Goal: Task Accomplishment & Management: Complete application form

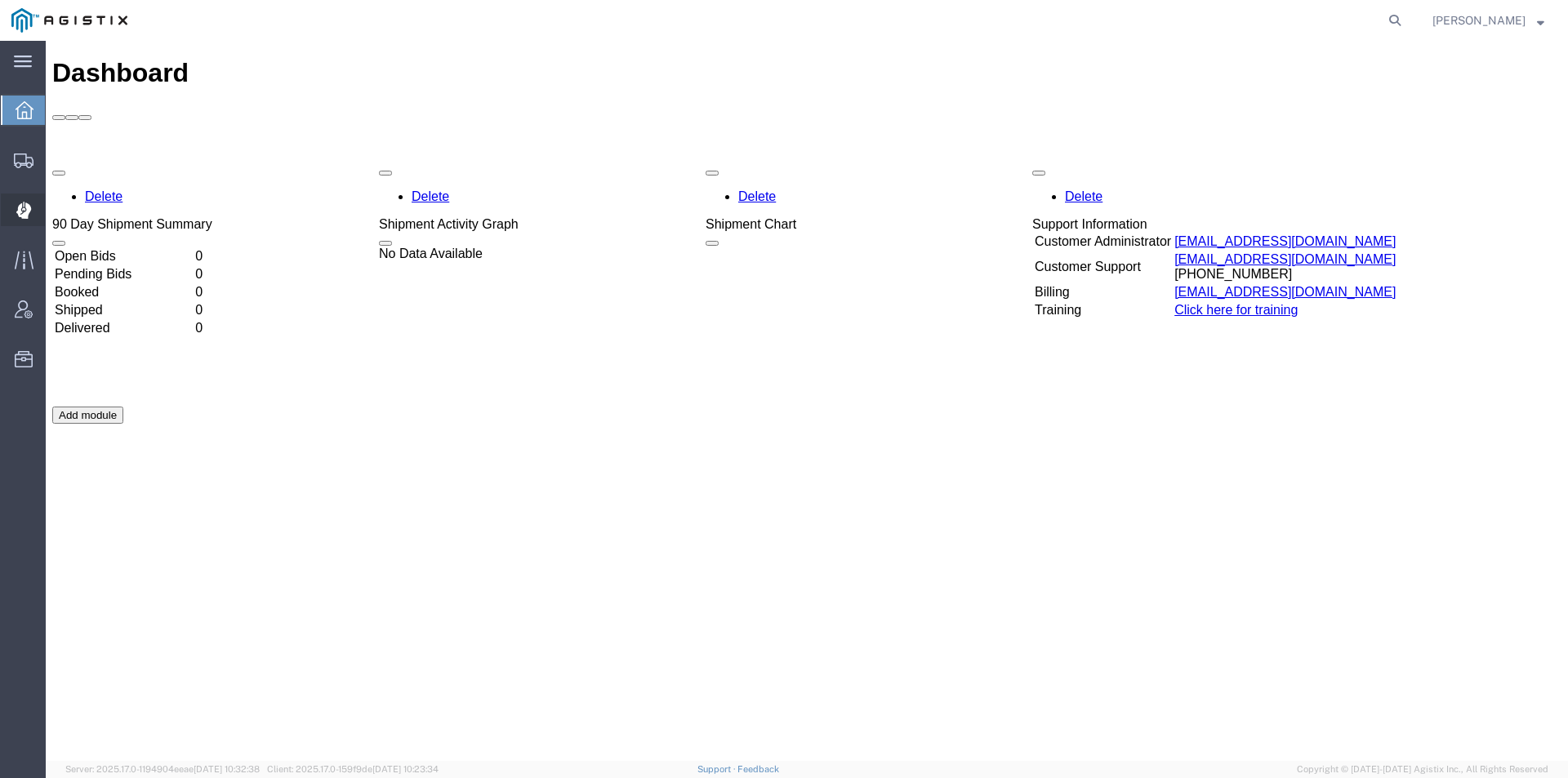
click at [29, 216] on icon at bounding box center [25, 210] width 16 height 17
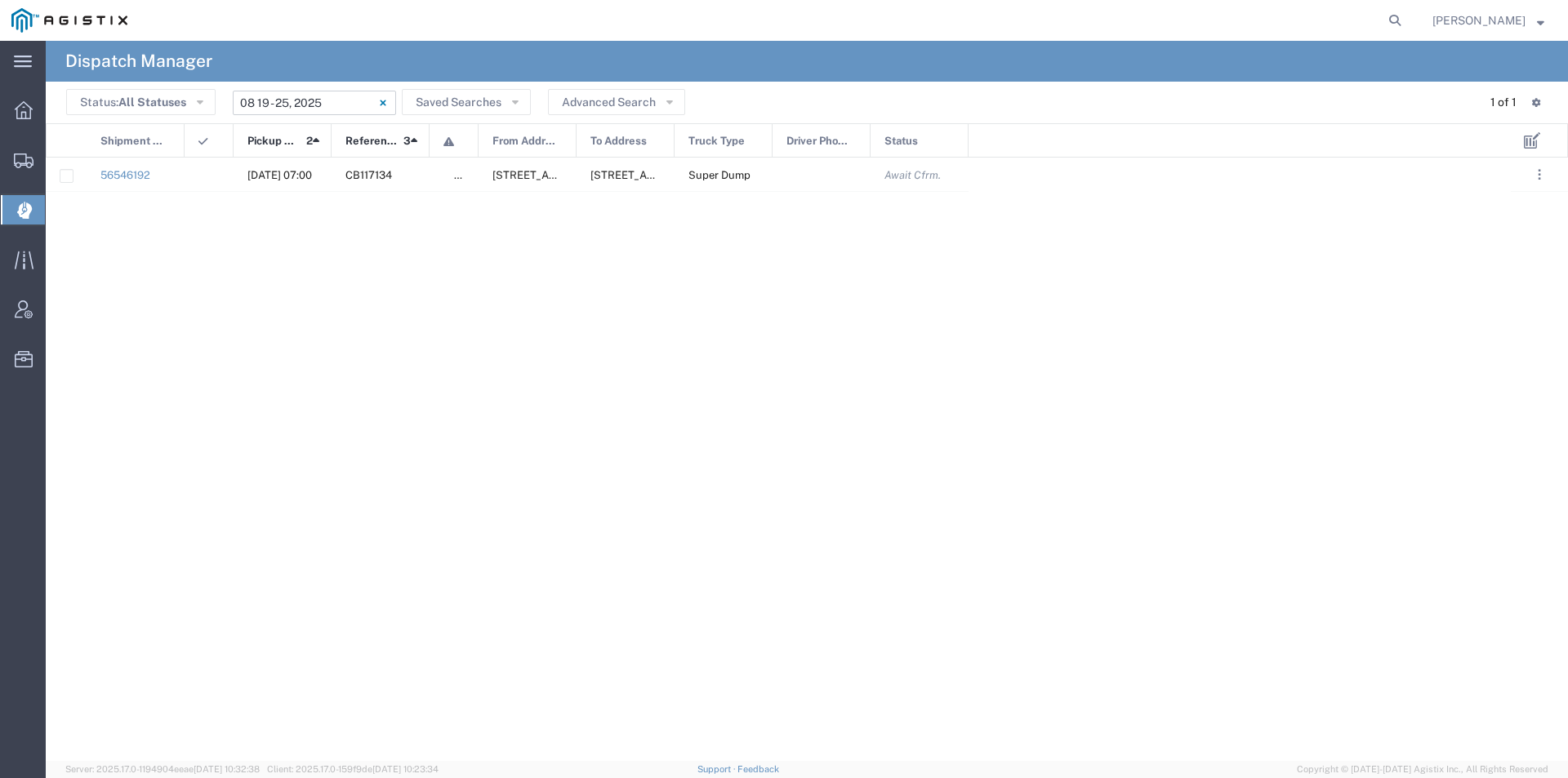
click at [339, 104] on input "[DATE] - [DATE]" at bounding box center [314, 102] width 164 height 25
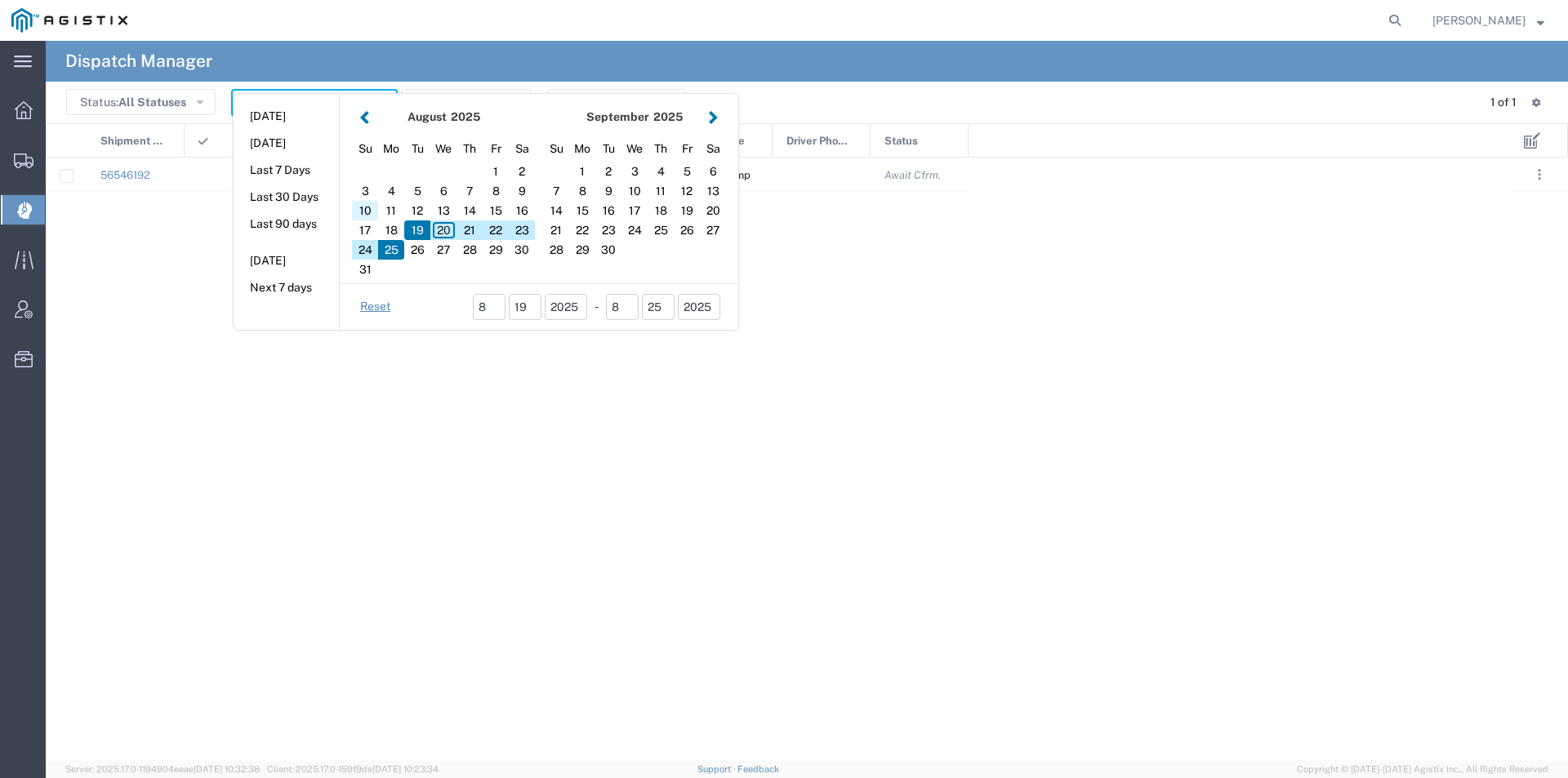
click at [372, 207] on div "10" at bounding box center [365, 211] width 26 height 20
click at [394, 233] on div "18" at bounding box center [390, 231] width 26 height 20
type input "08 10 - 18, 2025"
type input "[DATE] - [DATE]"
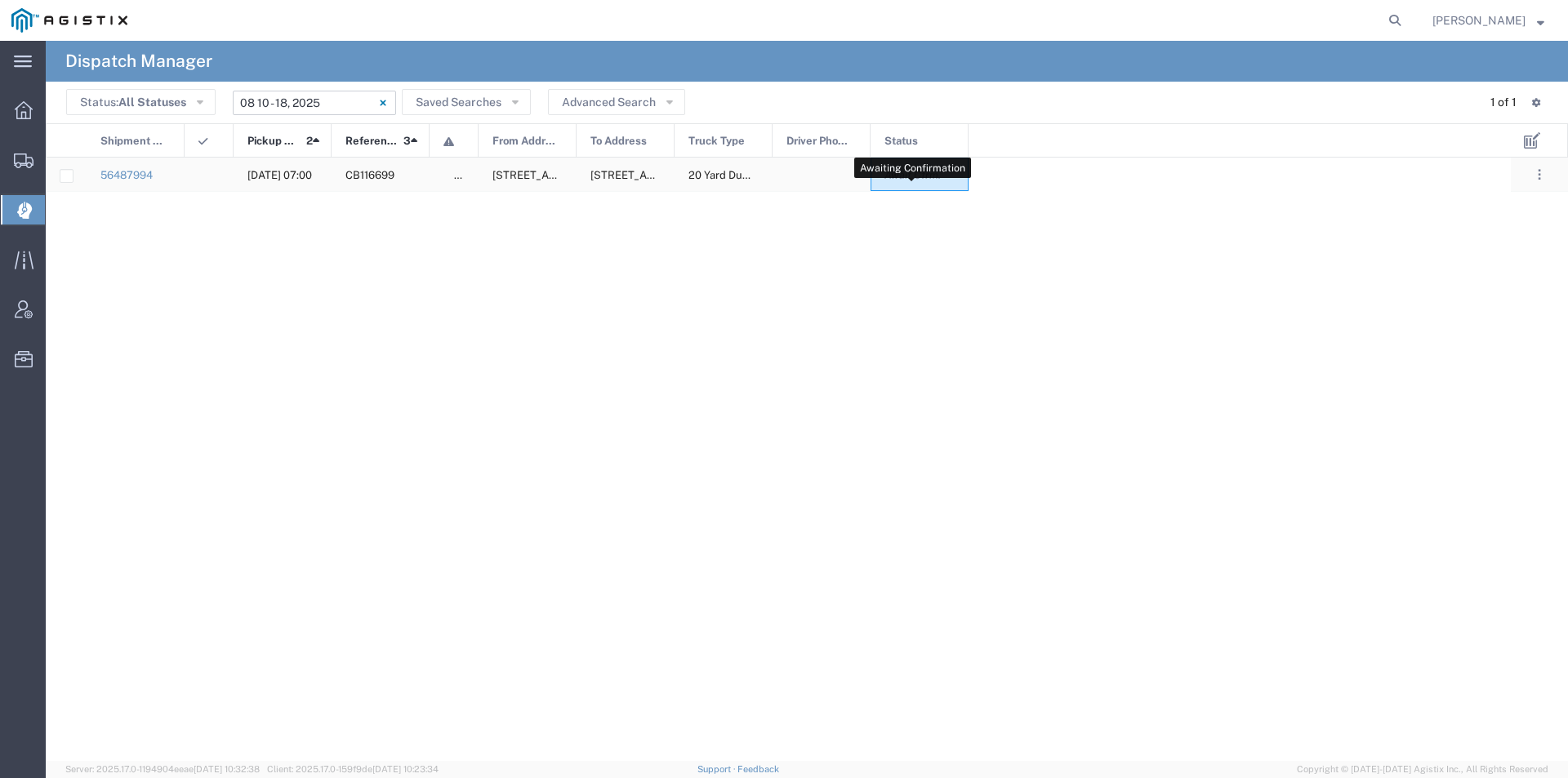
click at [920, 173] on span "Await Cfrm." at bounding box center [912, 175] width 56 height 12
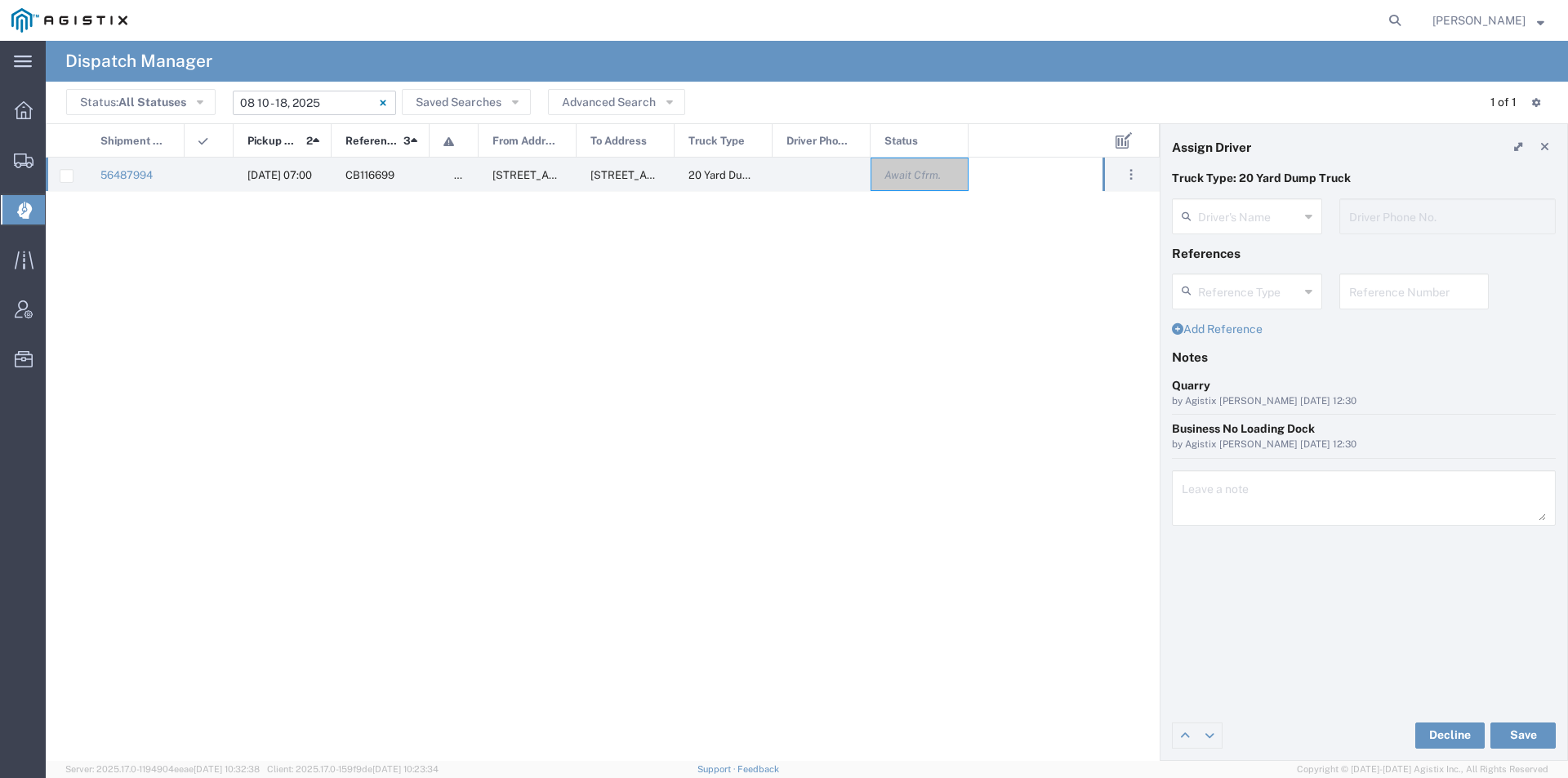
click at [1312, 217] on div "Driver's Name" at bounding box center [1246, 216] width 150 height 36
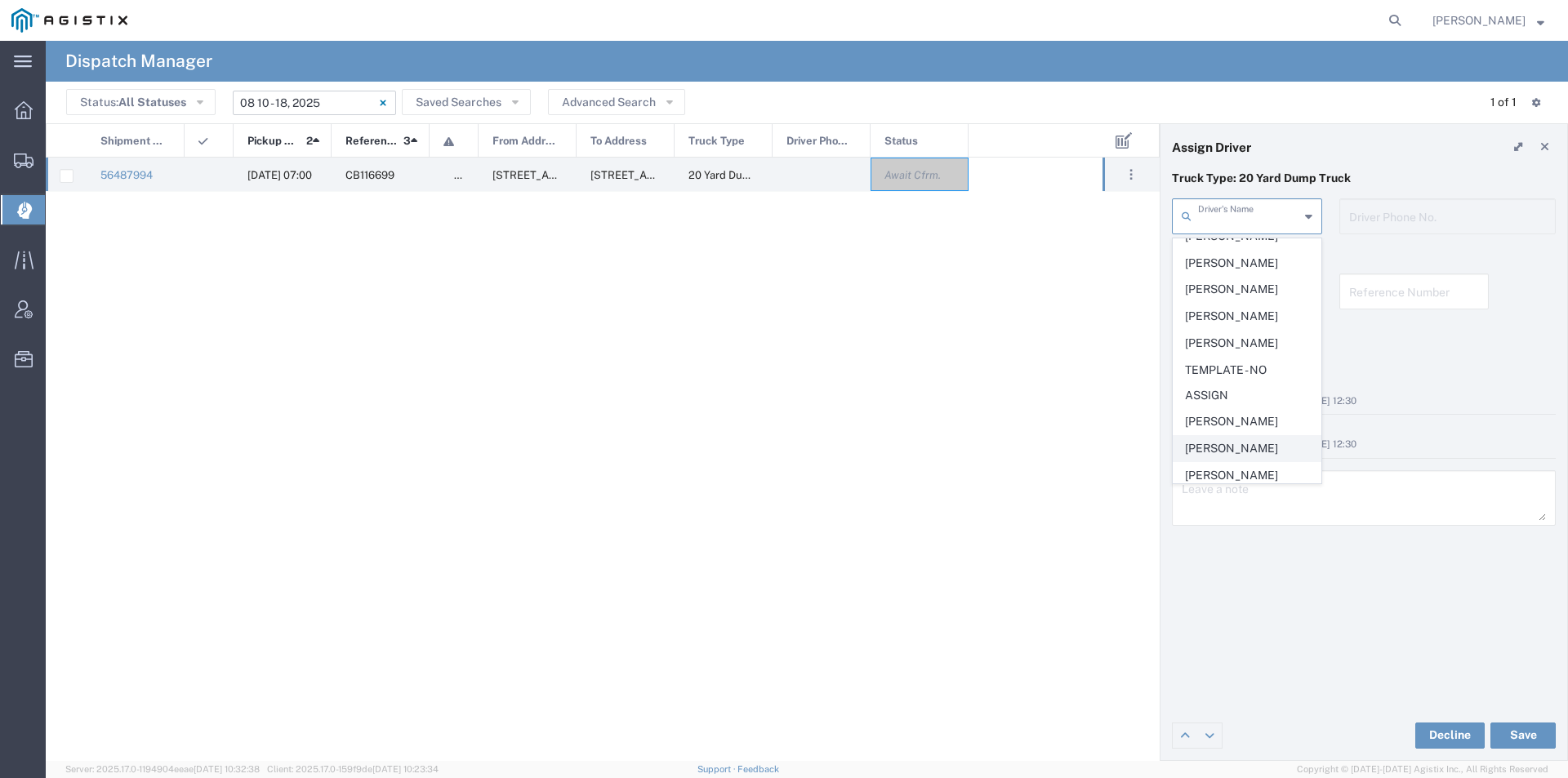
scroll to position [182, 0]
click at [1214, 285] on span "[PERSON_NAME]" at bounding box center [1246, 284] width 147 height 26
type input "[PERSON_NAME]"
type input "[PHONE_NUMBER]"
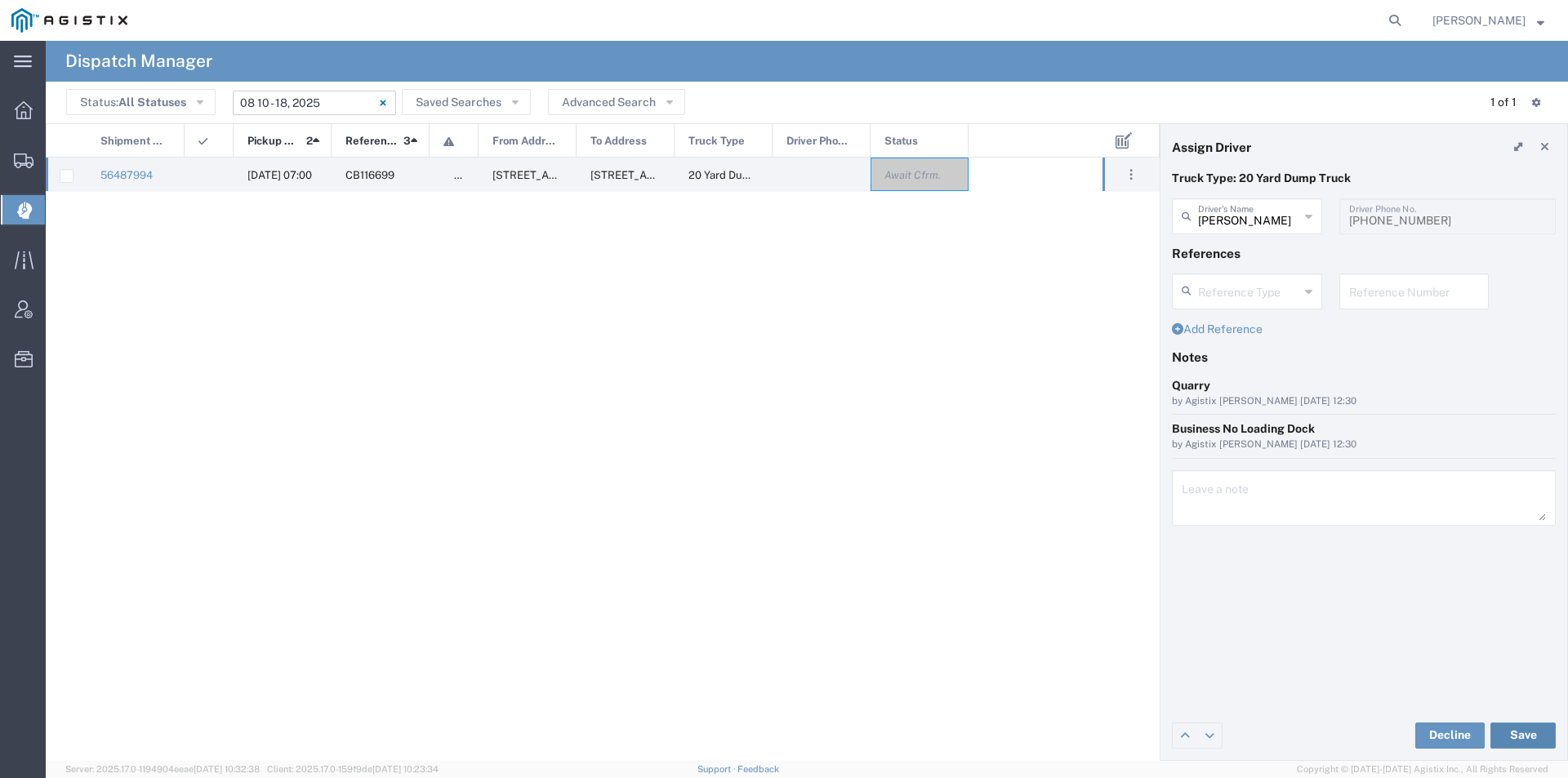
click at [1520, 727] on button "Save" at bounding box center [1523, 736] width 66 height 26
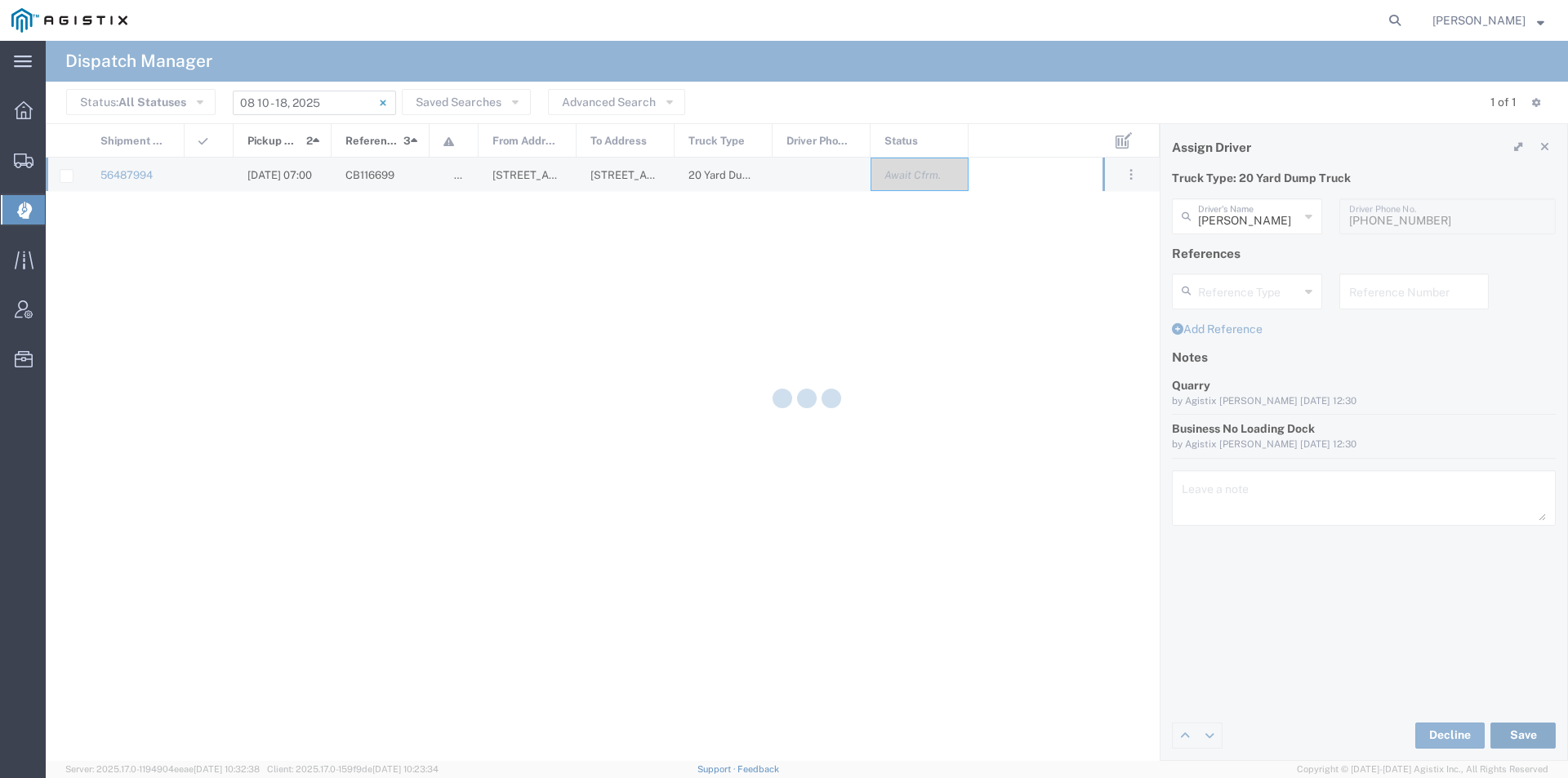
type input "[PERSON_NAME]"
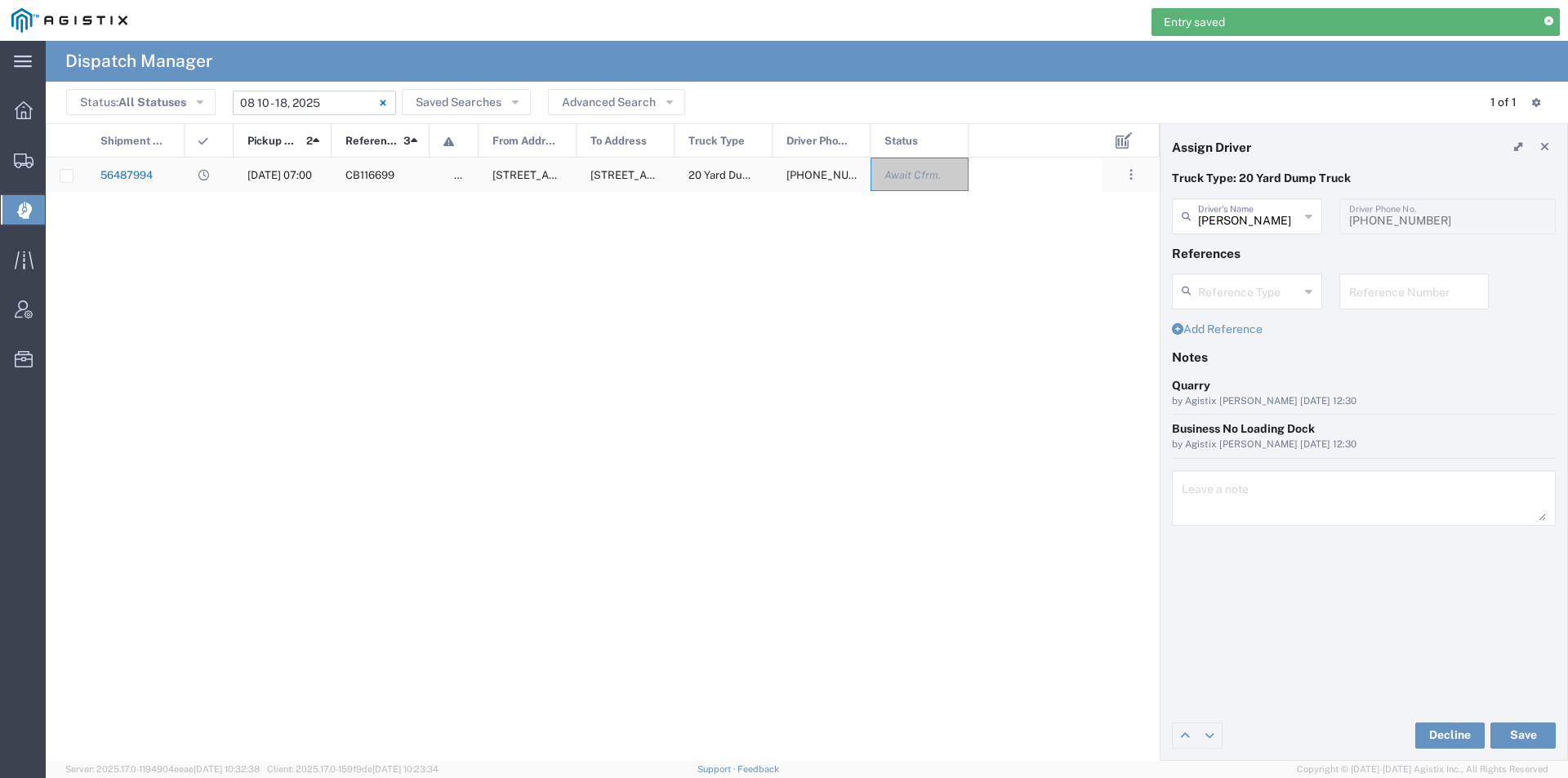
click at [131, 178] on link "56487994" at bounding box center [126, 175] width 52 height 12
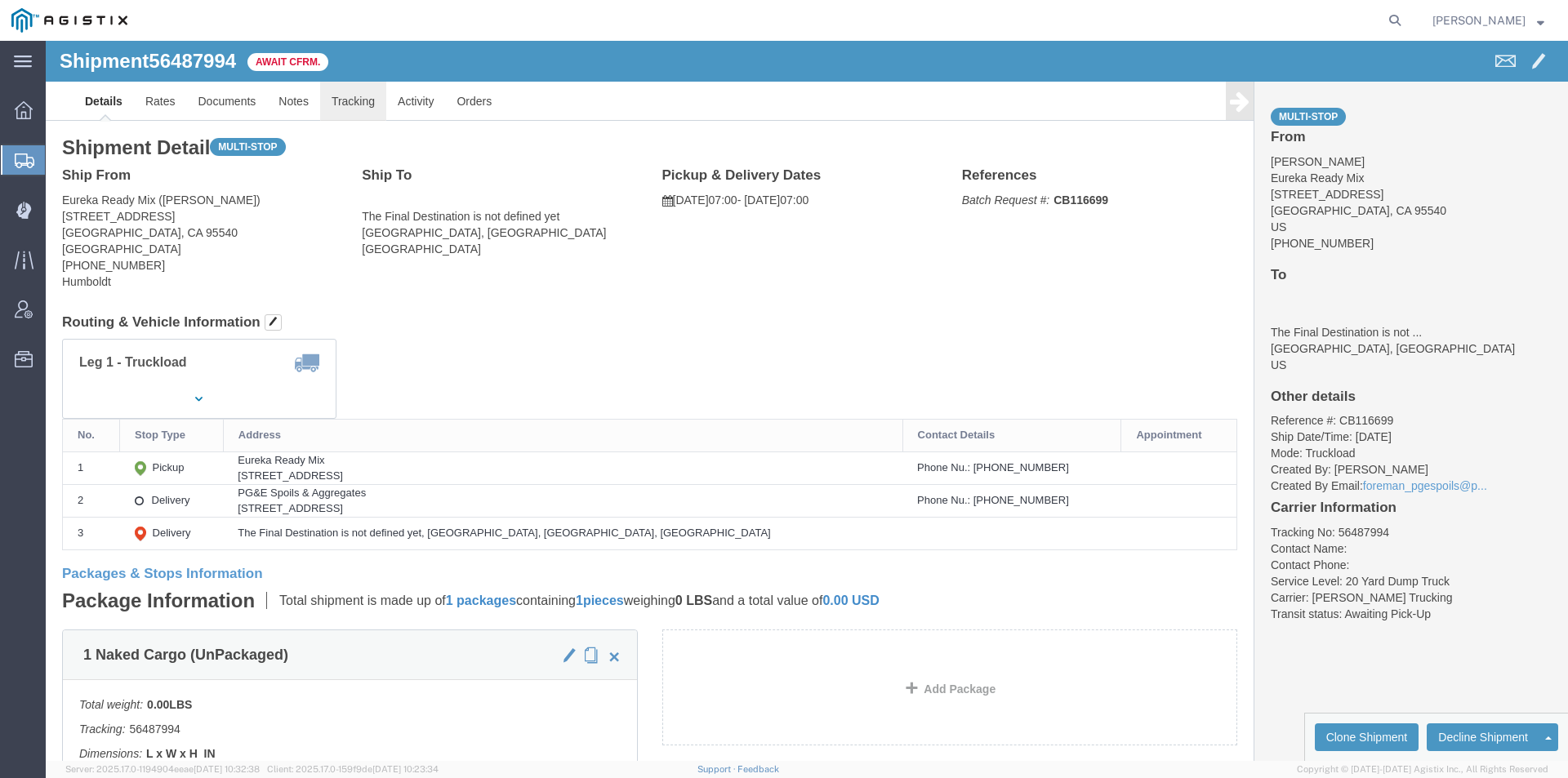
click link "Tracking"
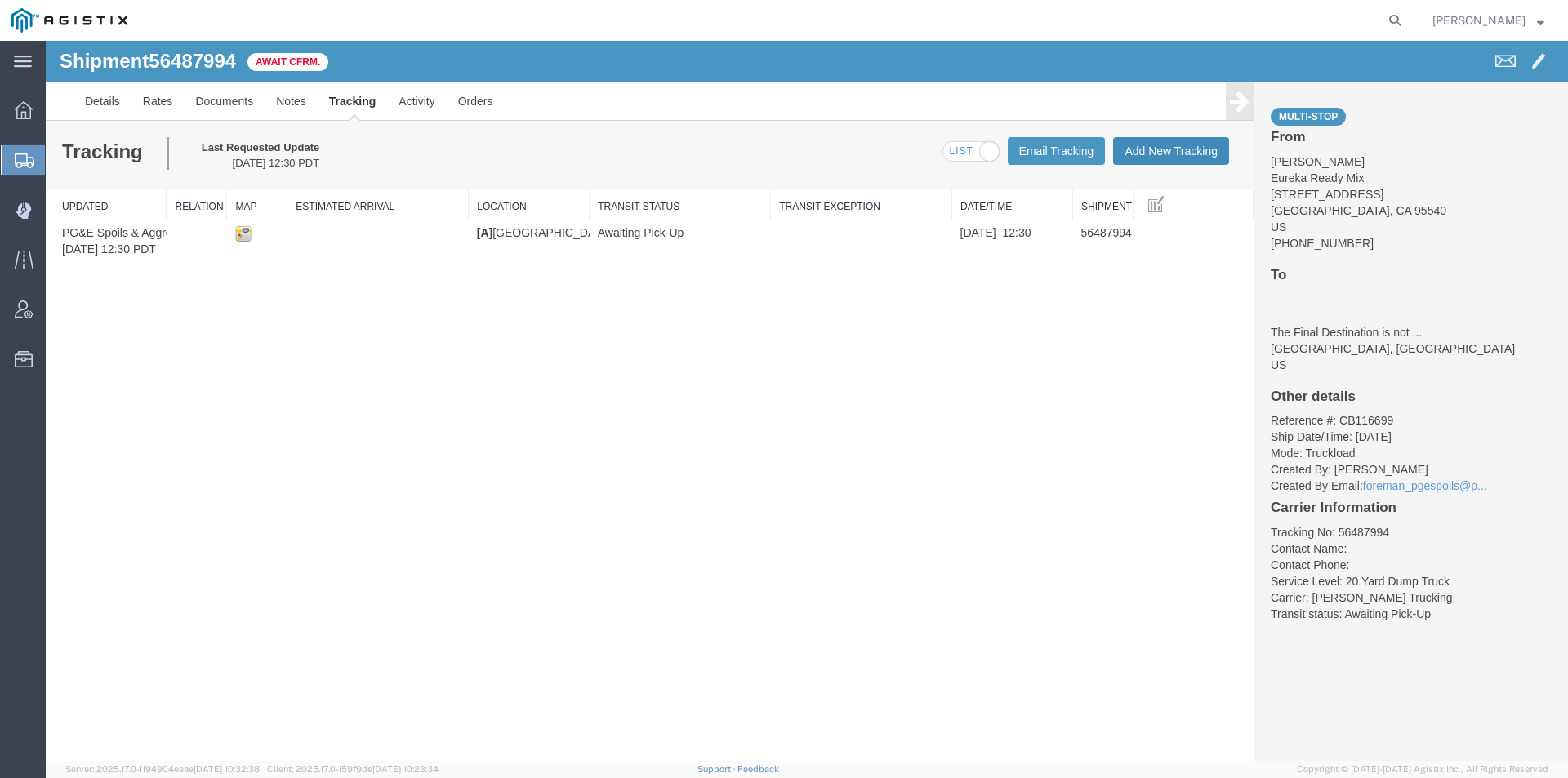
click at [1153, 154] on button "Add New Tracking" at bounding box center [1171, 151] width 116 height 27
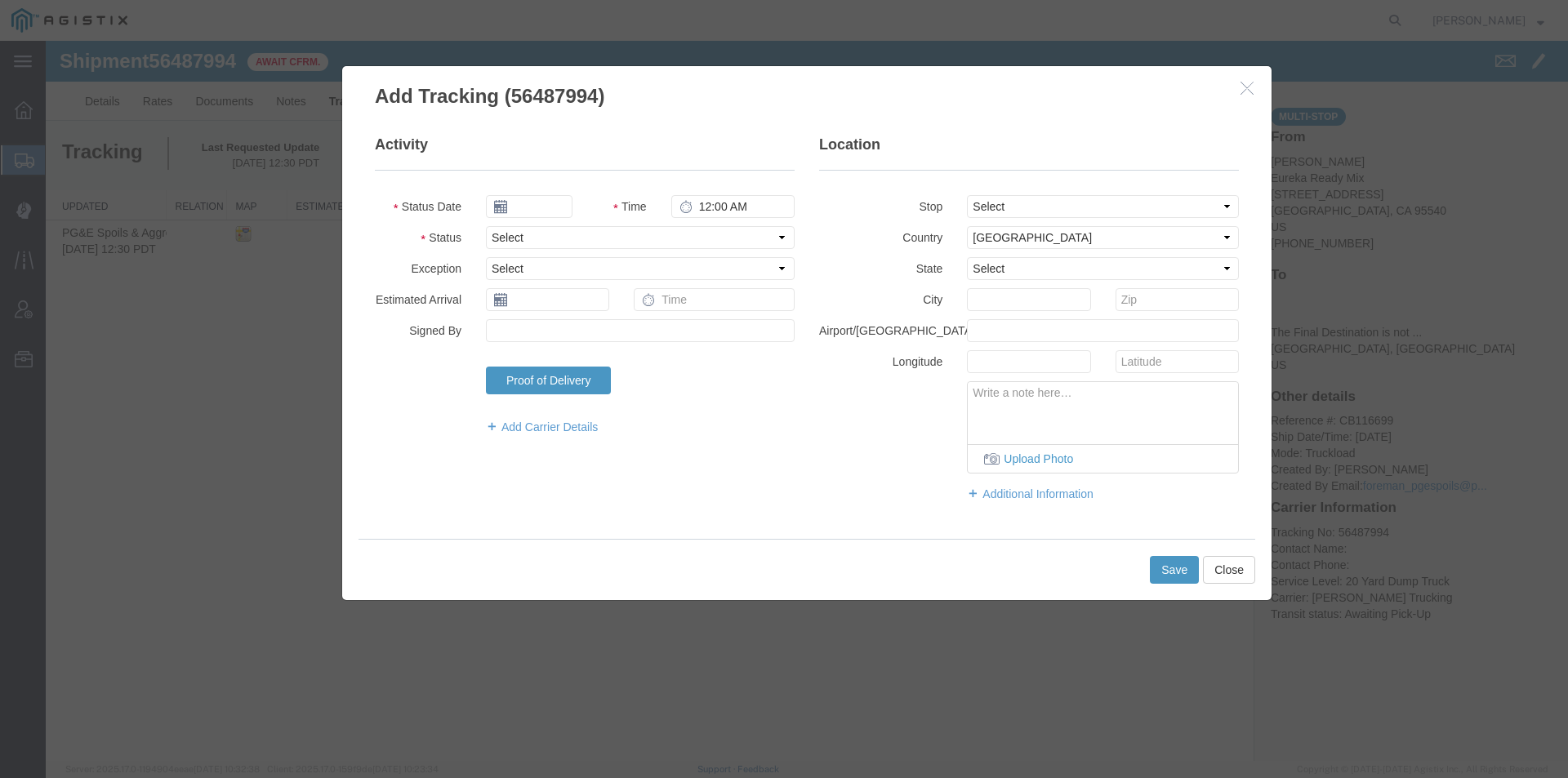
type input "[DATE]"
type input "5:00 PM"
click at [503, 206] on icon at bounding box center [500, 206] width 13 height 13
click at [500, 207] on icon at bounding box center [500, 206] width 13 height 13
click at [498, 202] on icon at bounding box center [500, 206] width 13 height 13
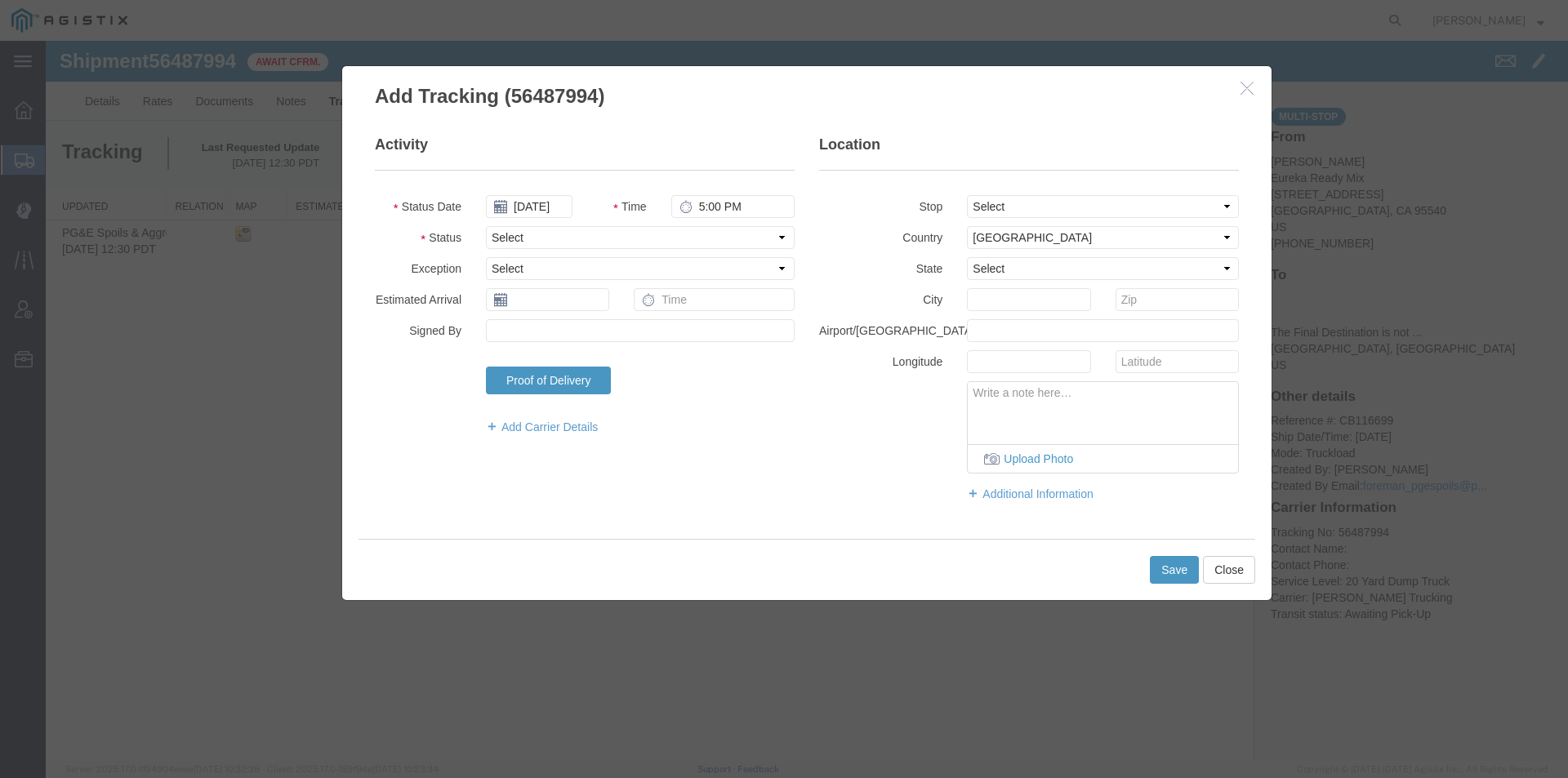
click at [498, 207] on icon at bounding box center [500, 206] width 13 height 13
click at [515, 207] on input "[DATE]" at bounding box center [529, 206] width 86 height 23
click at [596, 331] on td "14" at bounding box center [595, 333] width 25 height 25
type input "[DATE]"
click at [706, 207] on input "5:00 PM" at bounding box center [733, 206] width 124 height 23
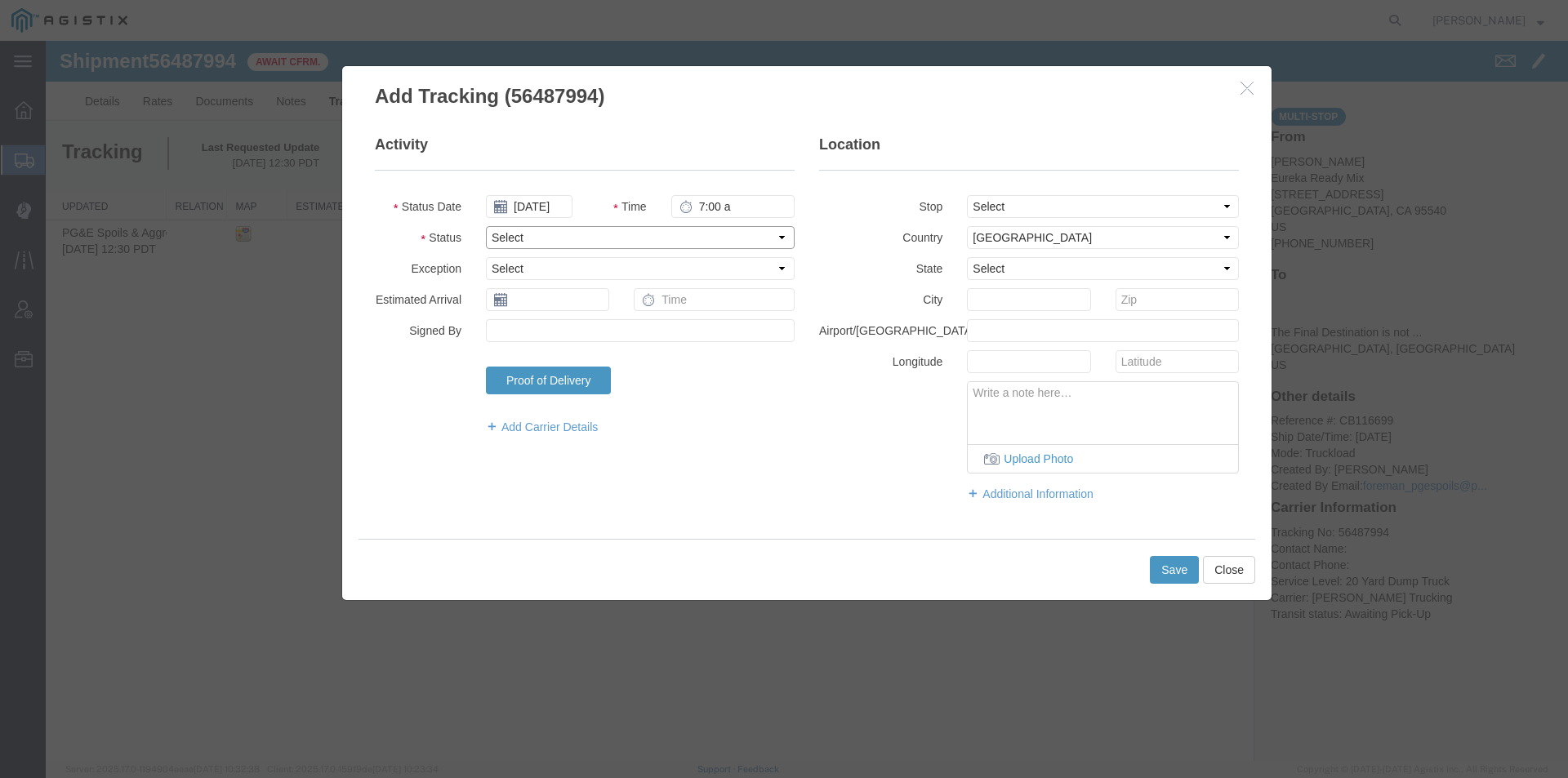
type input "7:00 AM"
click at [669, 234] on select "Select Arrival Notice Available Arrival Notice Imported Arrive at Delivery Loca…" at bounding box center [639, 237] width 309 height 23
select select "ARVPULOC"
click at [485, 227] on select "Select Arrival Notice Available Arrival Notice Imported Arrive at Delivery Loca…" at bounding box center [639, 237] width 309 height 23
click at [1016, 299] on input "text" at bounding box center [1029, 299] width 124 height 23
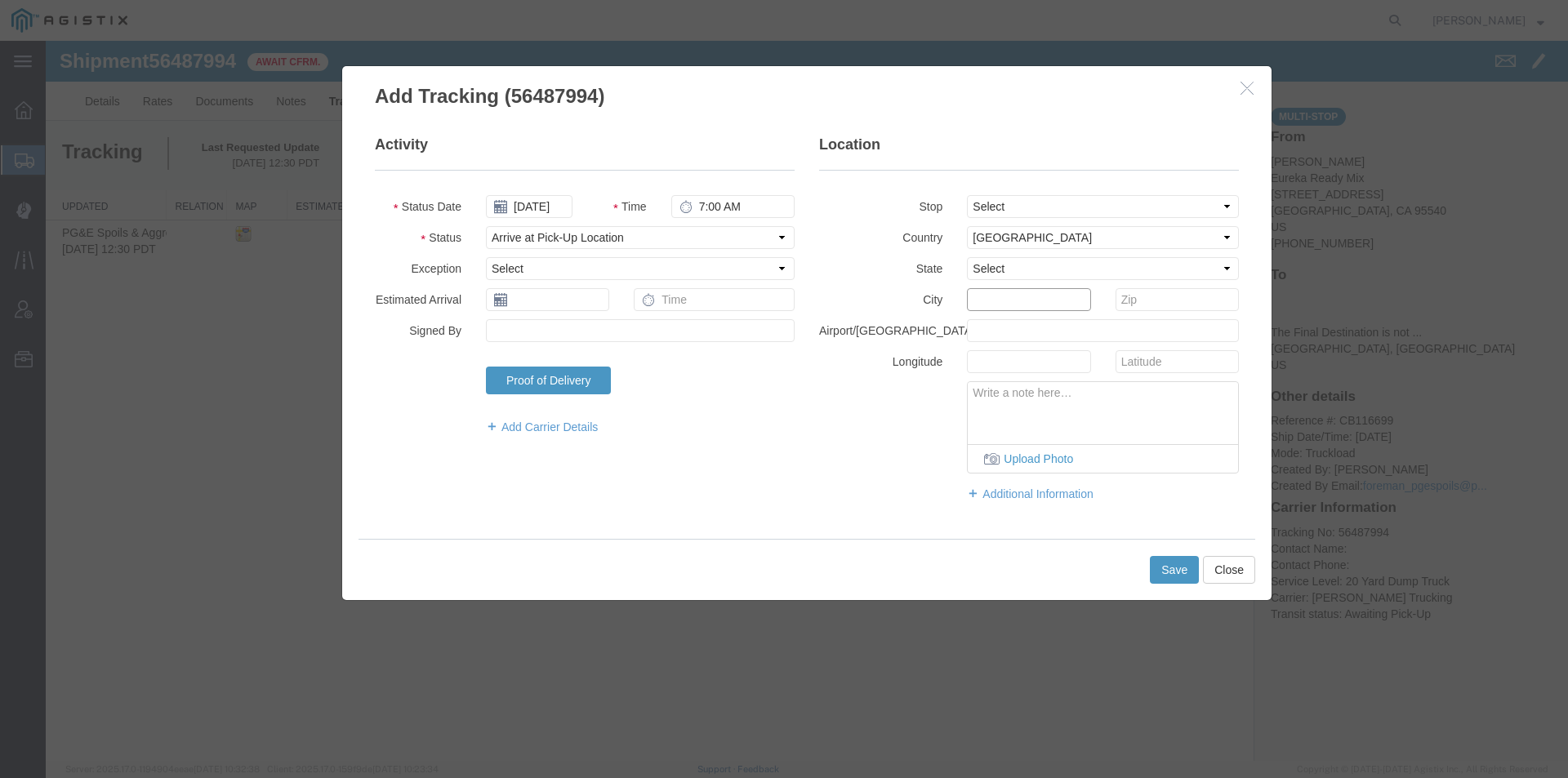
type input "a"
type input "[PERSON_NAME]"
click at [1009, 265] on select "Select [US_STATE] [US_STATE] [US_STATE] [US_STATE] Armed Forces Americas Armed …" at bounding box center [1102, 268] width 272 height 23
select select "CA"
click at [967, 257] on select "Select [US_STATE] [US_STATE] [US_STATE] [US_STATE] Armed Forces Americas Armed …" at bounding box center [1102, 268] width 272 height 23
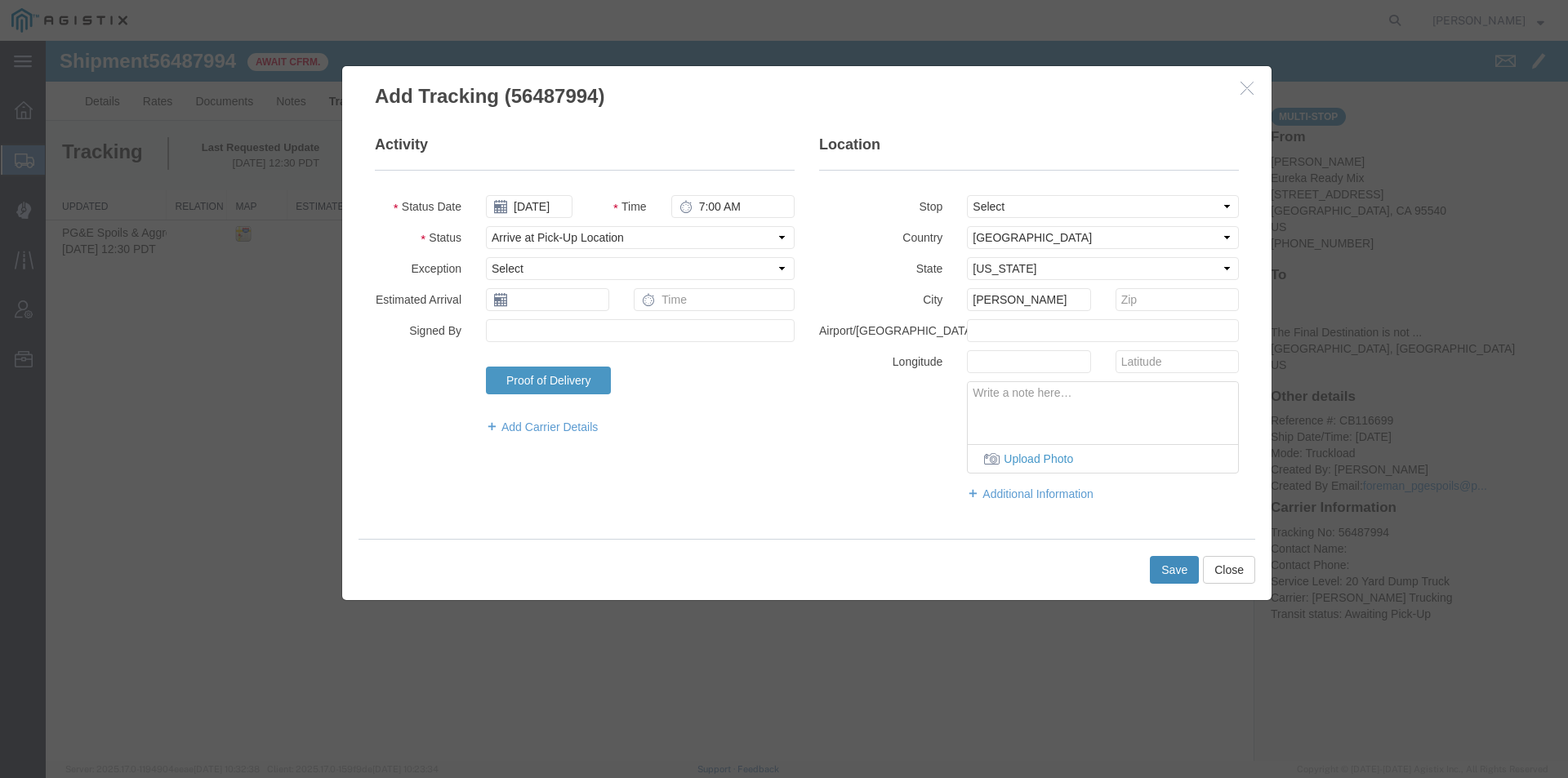
click at [1173, 567] on button "Save" at bounding box center [1174, 570] width 49 height 27
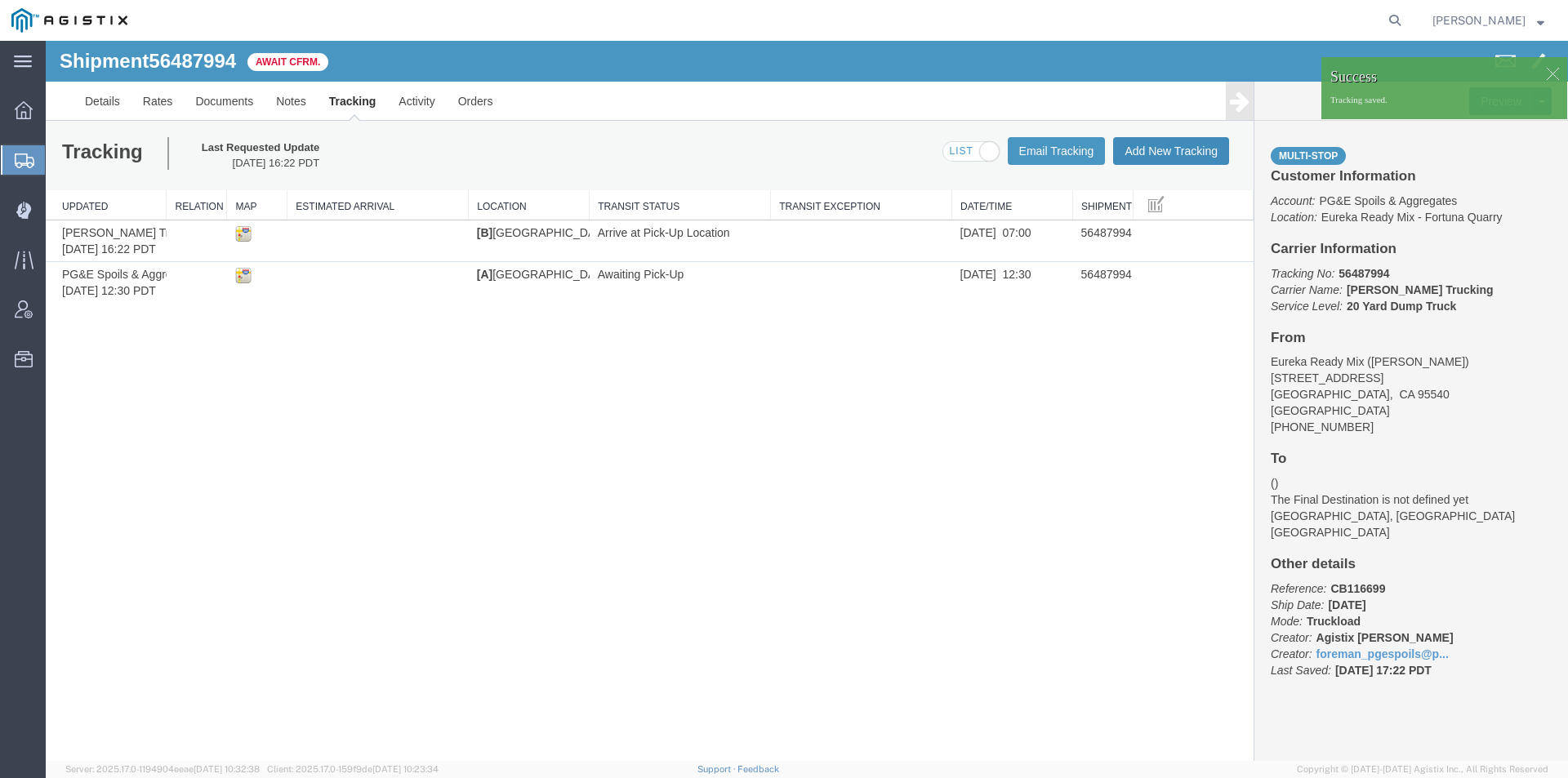
click at [1178, 149] on button "Add New Tracking" at bounding box center [1171, 151] width 116 height 27
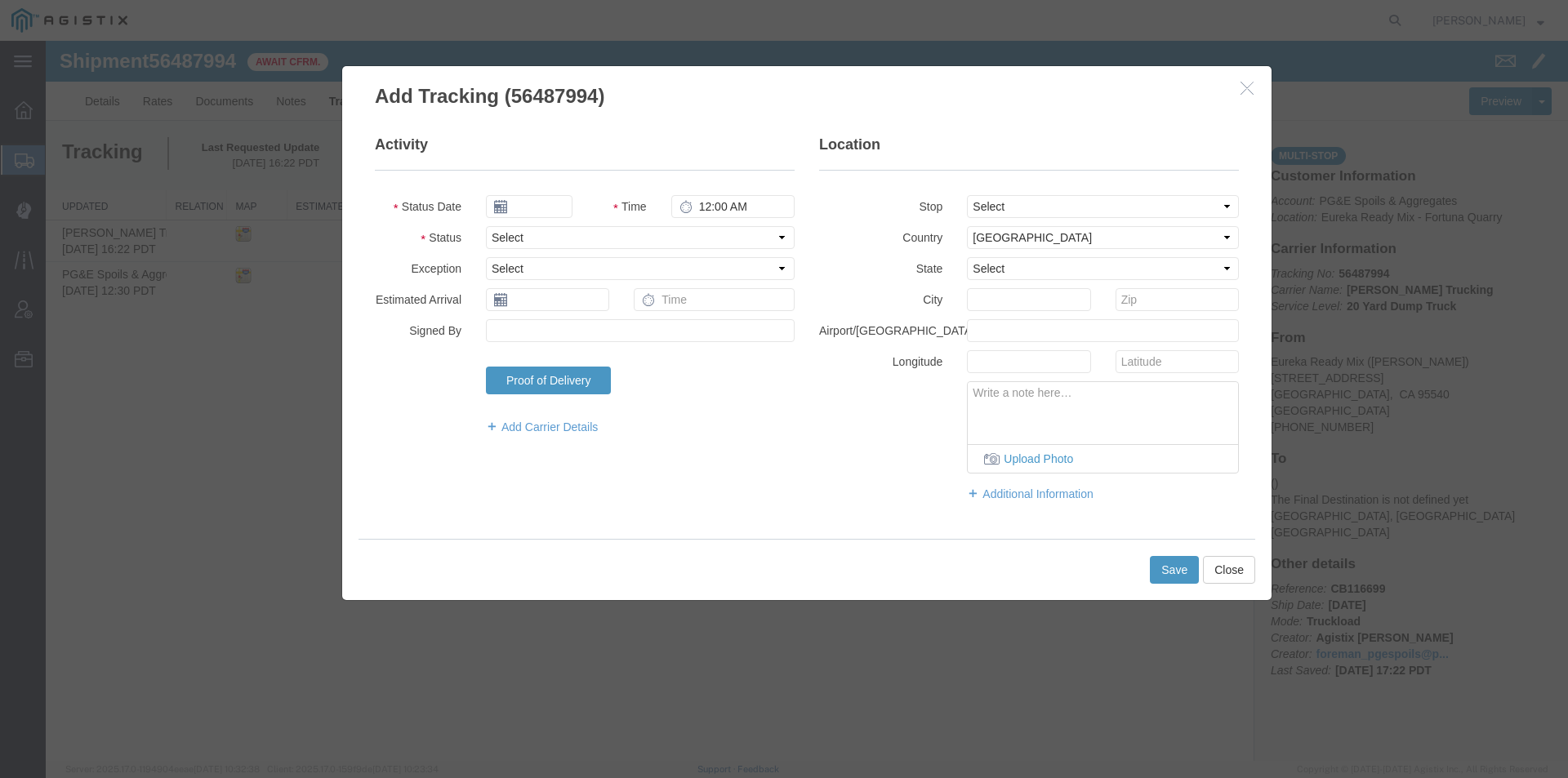
type input "[DATE]"
type input "5:00 PM"
click at [532, 206] on input "[DATE]" at bounding box center [529, 206] width 86 height 23
click at [594, 331] on td "14" at bounding box center [595, 333] width 25 height 25
type input "[DATE]"
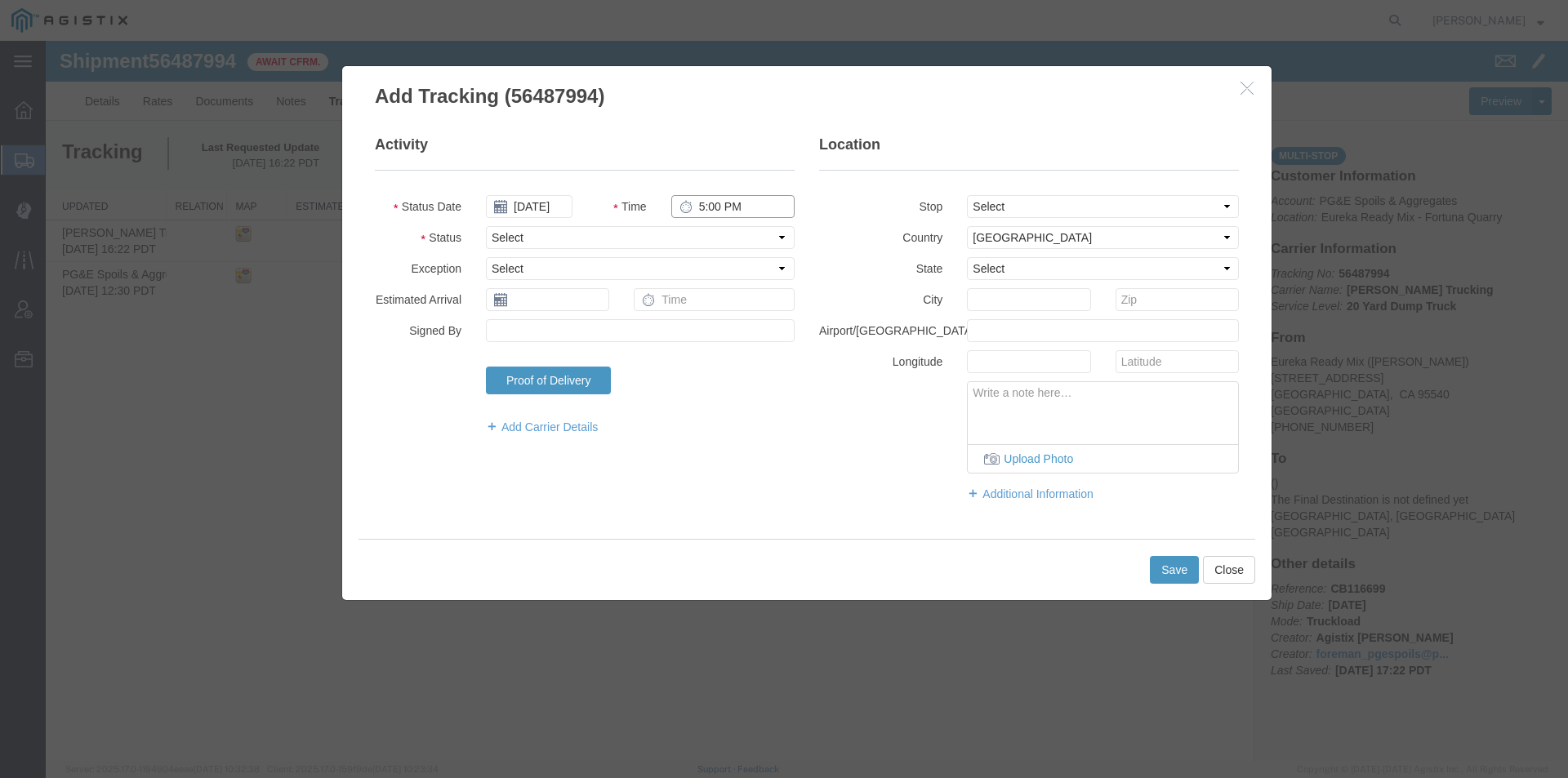
click at [701, 210] on input "5:00 PM" at bounding box center [733, 206] width 124 height 23
type input "7:15 AM"
click at [666, 223] on fieldset "Activity Status Date [DATE] Time 7:15 AM Status Select Arrival Notice Available…" at bounding box center [584, 292] width 420 height 317
click at [662, 236] on select "Select Arrival Notice Available Arrival Notice Imported Arrive at Delivery Loca…" at bounding box center [639, 237] width 309 height 23
select select "DPTPULOC"
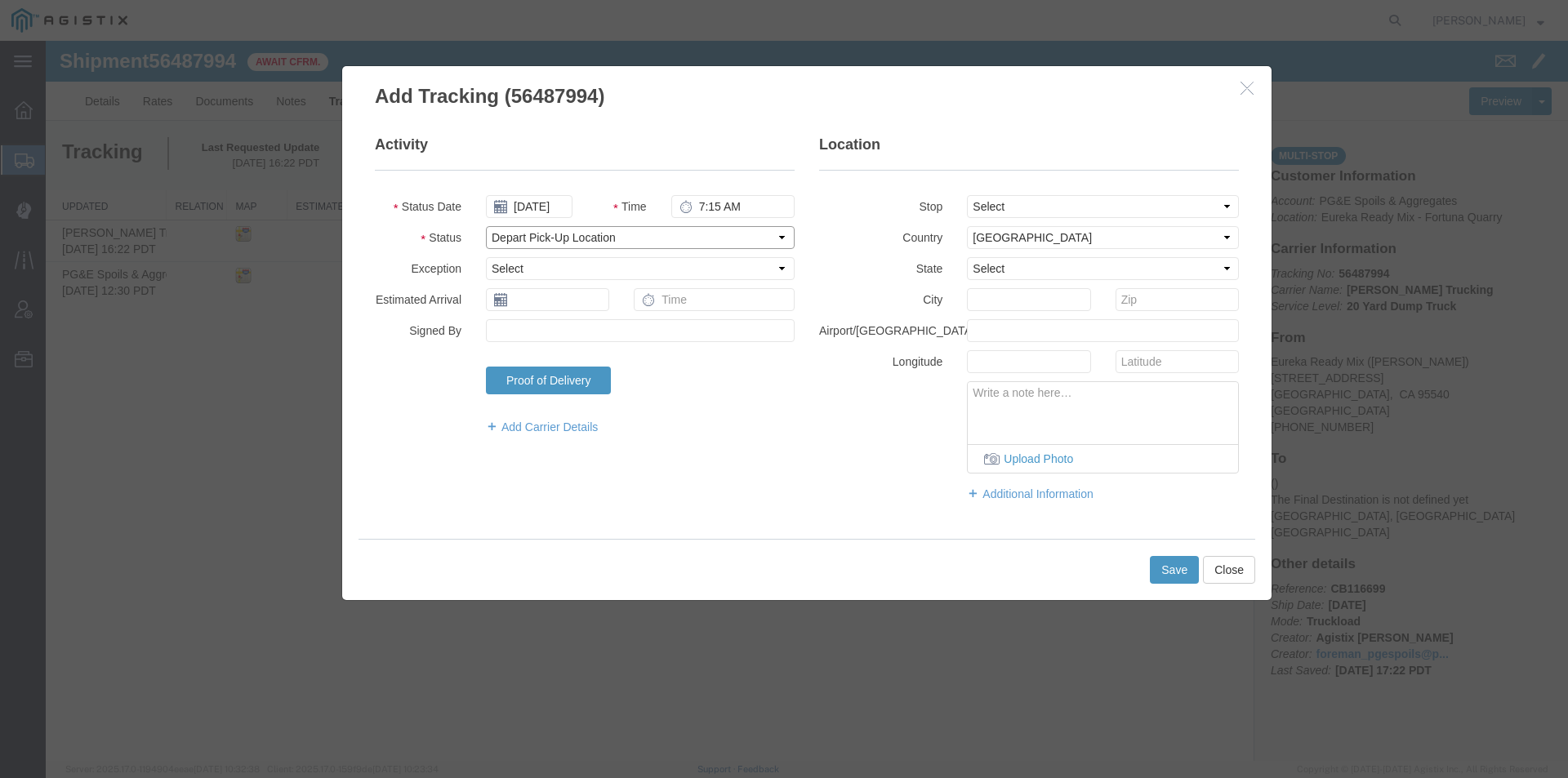
click at [485, 227] on select "Select Arrival Notice Available Arrival Notice Imported Arrive at Delivery Loca…" at bounding box center [639, 237] width 309 height 23
click at [998, 264] on select "Select [US_STATE] [US_STATE] [US_STATE] [US_STATE] Armed Forces Americas Armed …" at bounding box center [1102, 268] width 272 height 23
select select "CA"
click at [967, 257] on select "Select [US_STATE] [US_STATE] [US_STATE] [US_STATE] Armed Forces Americas Armed …" at bounding box center [1102, 268] width 272 height 23
click at [997, 295] on input "text" at bounding box center [1029, 299] width 124 height 23
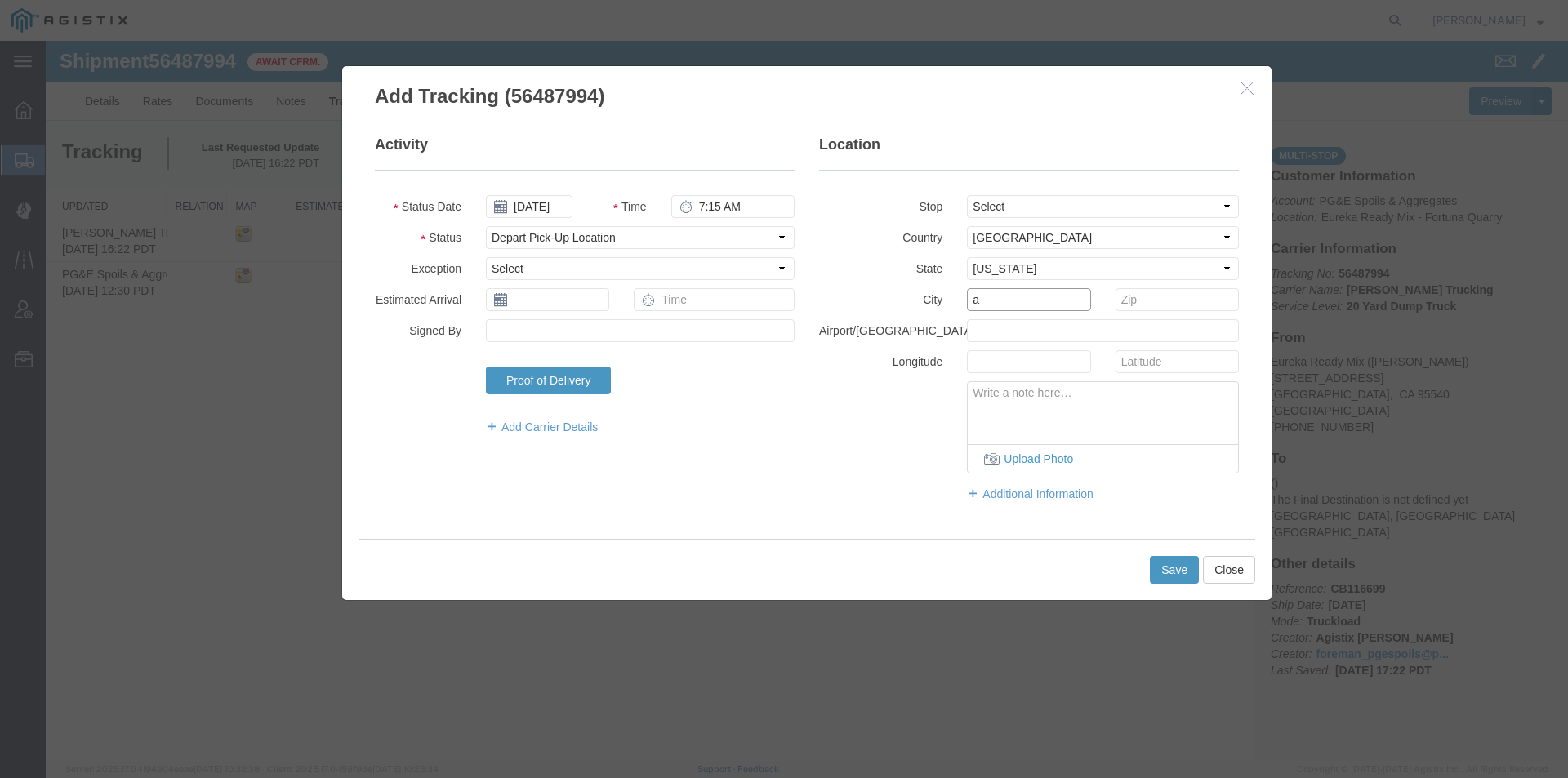
type input "[PERSON_NAME]"
click at [1029, 419] on textarea at bounding box center [1103, 409] width 271 height 54
type textarea "Scale Tag # 92875"
click at [1180, 568] on button "Save" at bounding box center [1174, 570] width 49 height 27
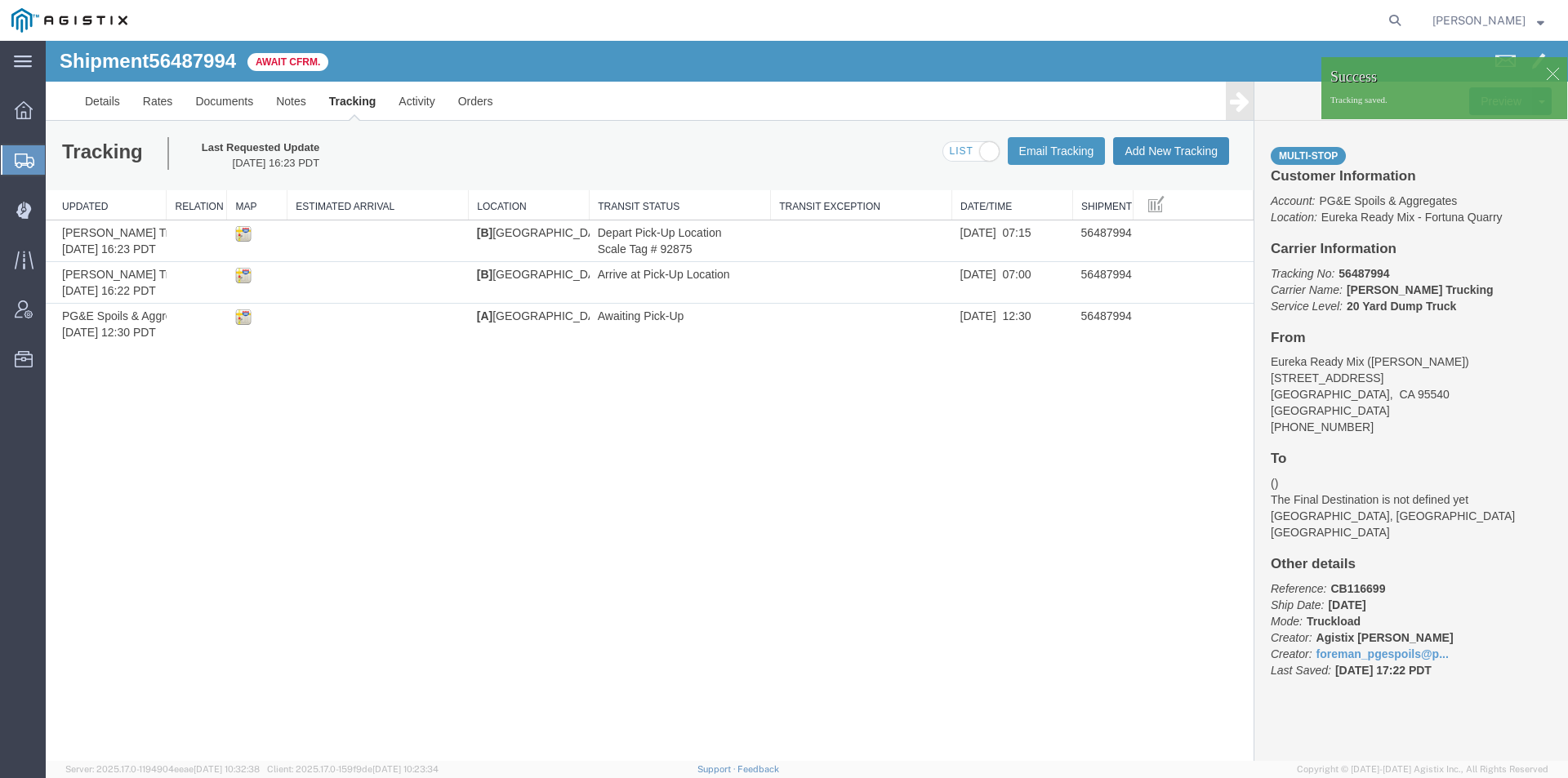
click at [1192, 142] on button "Add New Tracking" at bounding box center [1171, 151] width 116 height 27
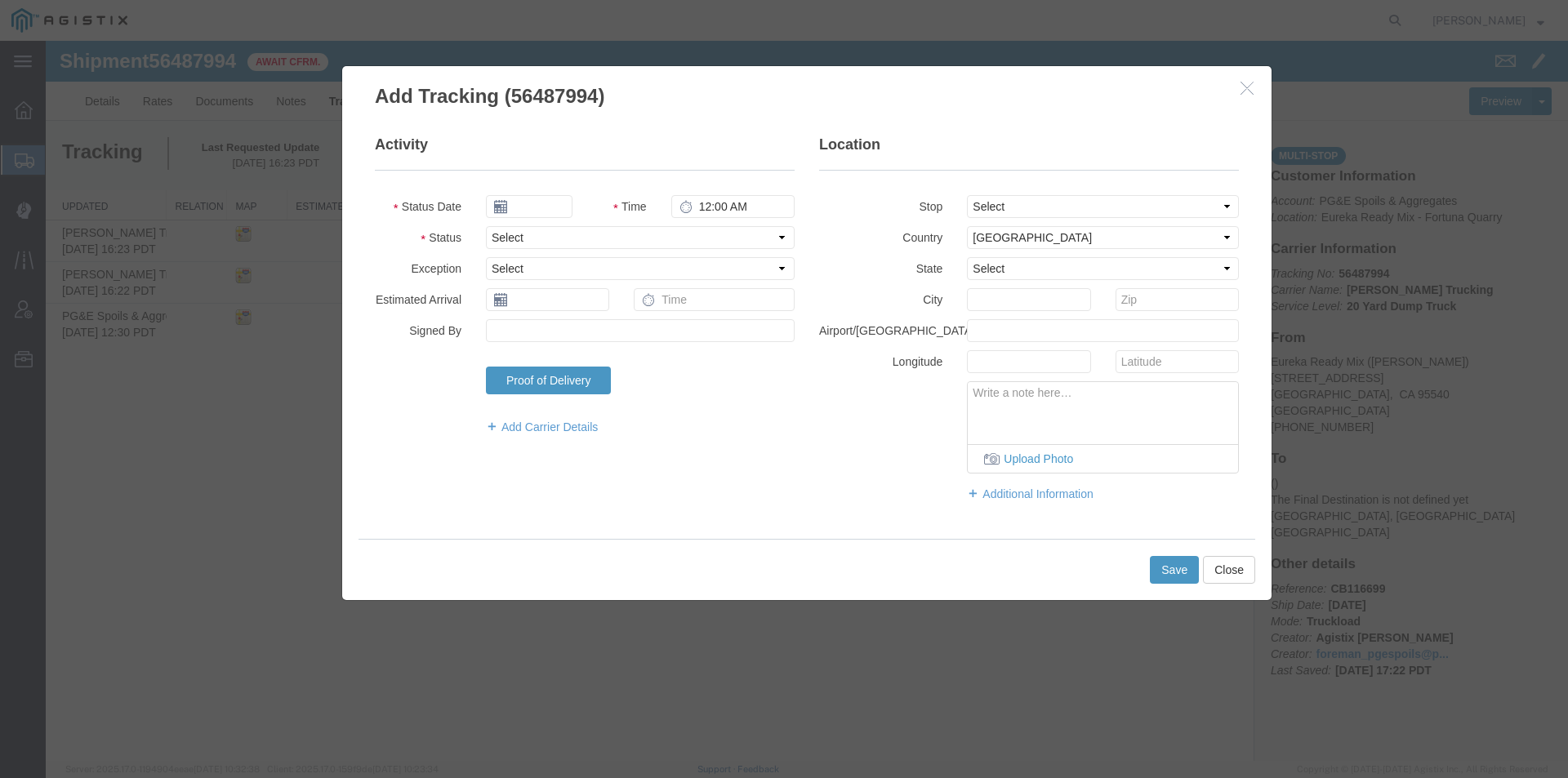
type input "[DATE]"
type input "5:00 PM"
click at [535, 207] on input "[DATE]" at bounding box center [529, 206] width 86 height 23
click at [596, 337] on td "14" at bounding box center [595, 333] width 25 height 25
type input "[DATE]"
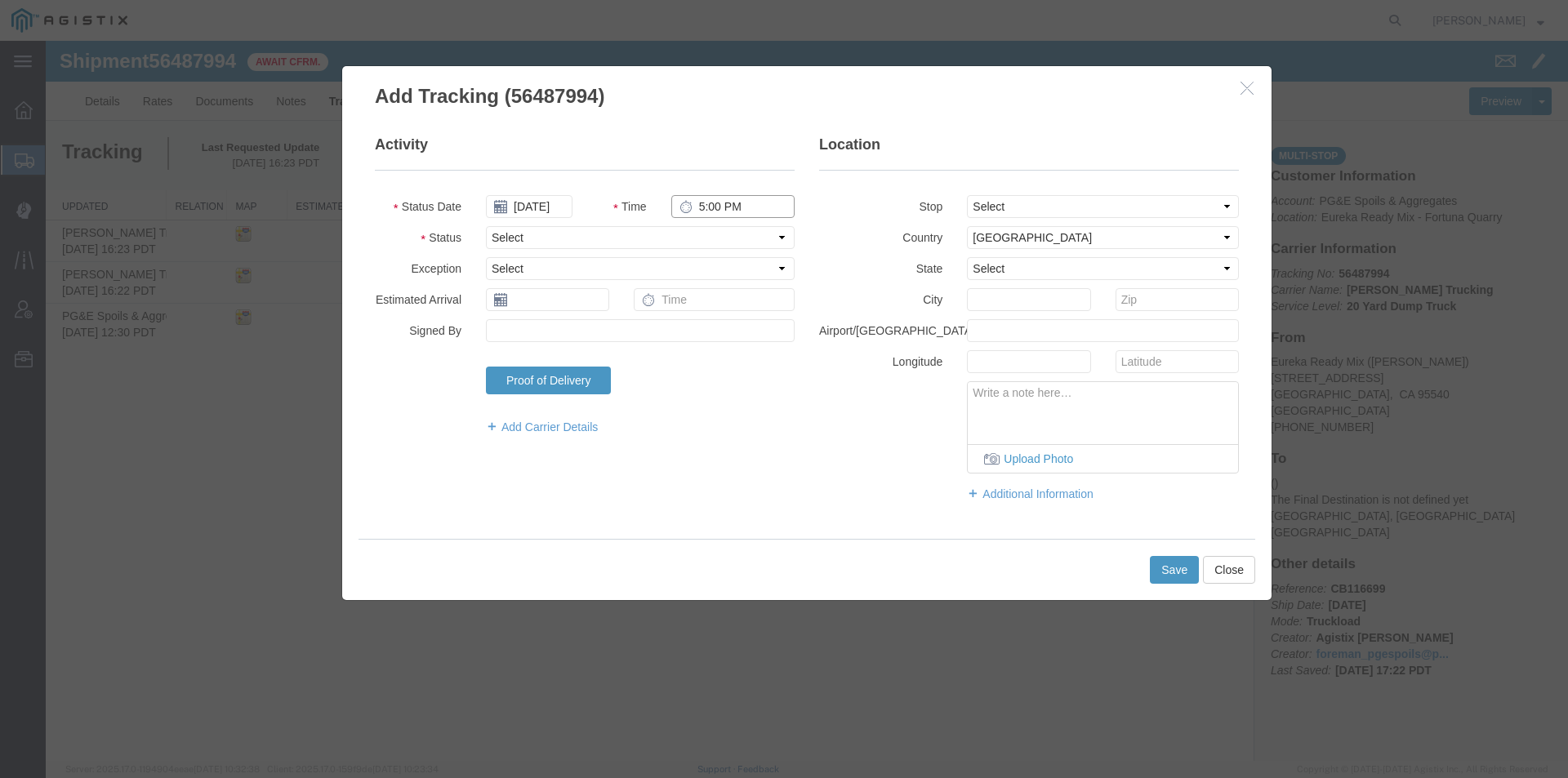
click at [699, 206] on input "5:00 PM" at bounding box center [733, 206] width 124 height 23
type input "7:46 AM"
click at [666, 241] on select "Select Arrival Notice Available Arrival Notice Imported Arrive at Delivery Loca…" at bounding box center [639, 237] width 309 height 23
select select "ARVDLVLOC"
click at [485, 227] on select "Select Arrival Notice Available Arrival Notice Imported Arrive at Delivery Loca…" at bounding box center [639, 237] width 309 height 23
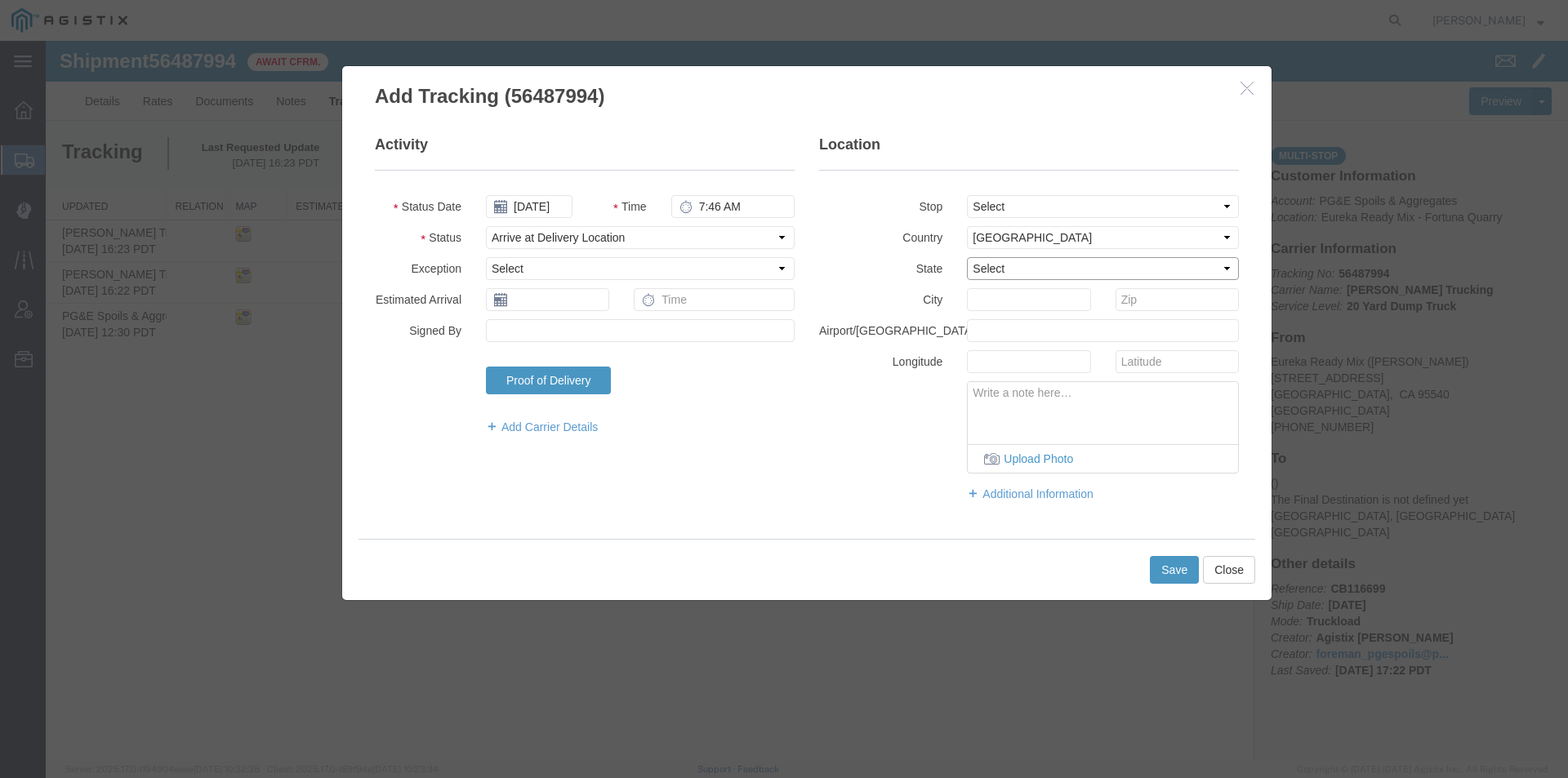
click at [1005, 263] on select "Select [US_STATE] [US_STATE] [US_STATE] [US_STATE] Armed Forces Americas Armed …" at bounding box center [1102, 268] width 272 height 23
select select "CA"
click at [967, 257] on select "Select [US_STATE] [US_STATE] [US_STATE] [US_STATE] Armed Forces Americas Armed …" at bounding box center [1102, 268] width 272 height 23
click at [1005, 299] on input "text" at bounding box center [1029, 299] width 124 height 23
type input "Eureka"
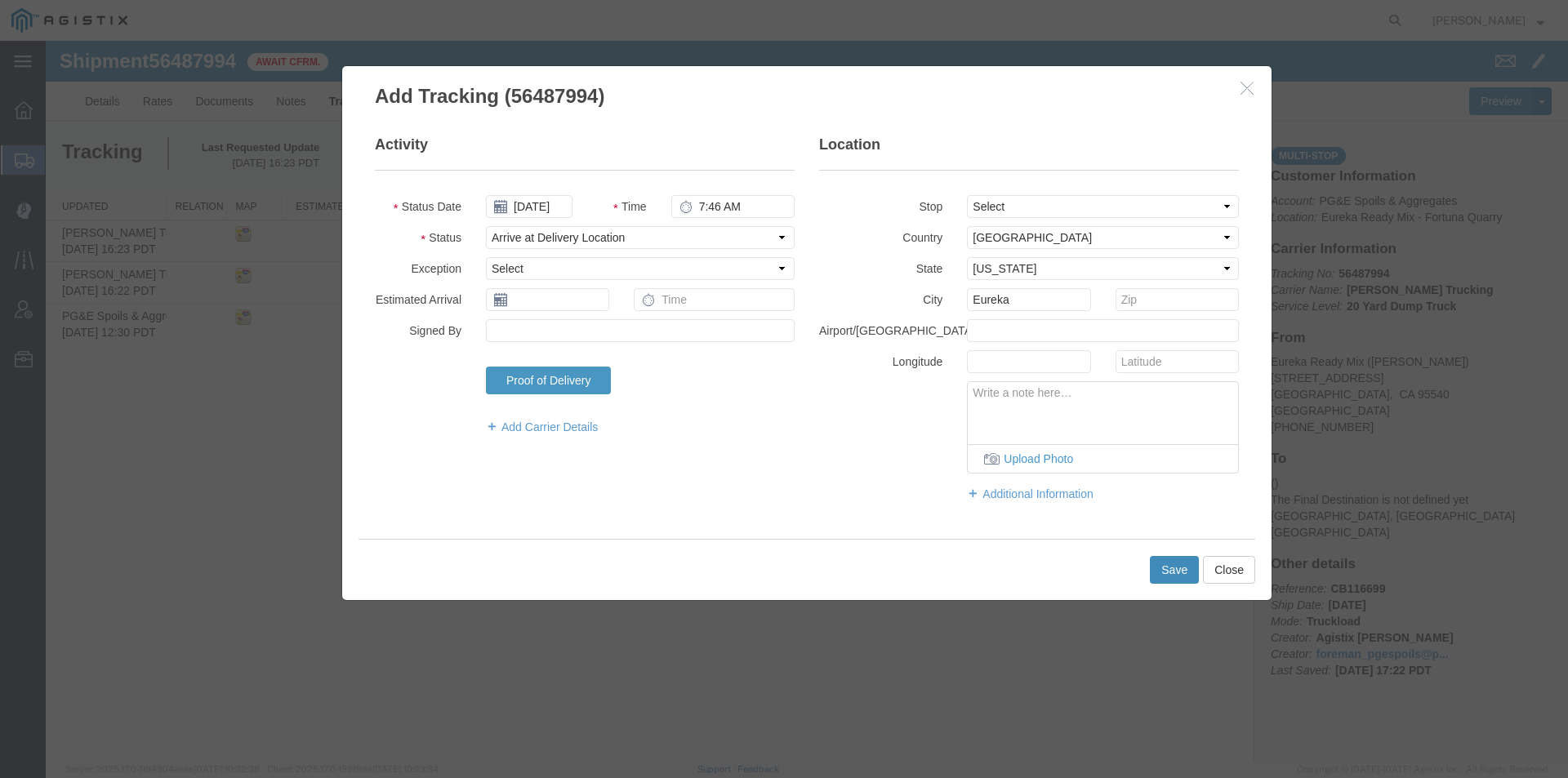
click at [1179, 578] on button "Save" at bounding box center [1174, 570] width 49 height 27
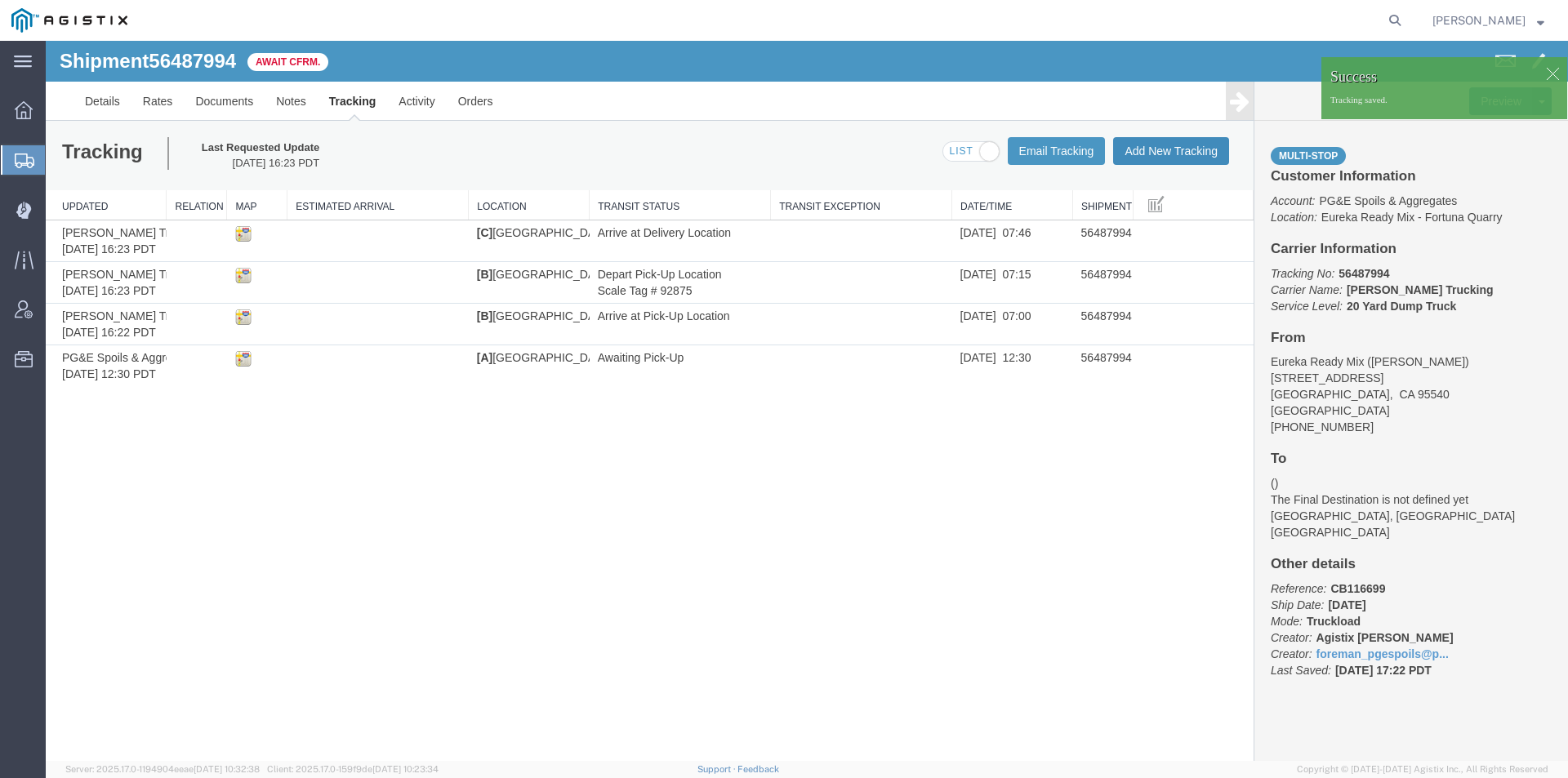
click at [1198, 149] on button "Add New Tracking" at bounding box center [1171, 151] width 116 height 27
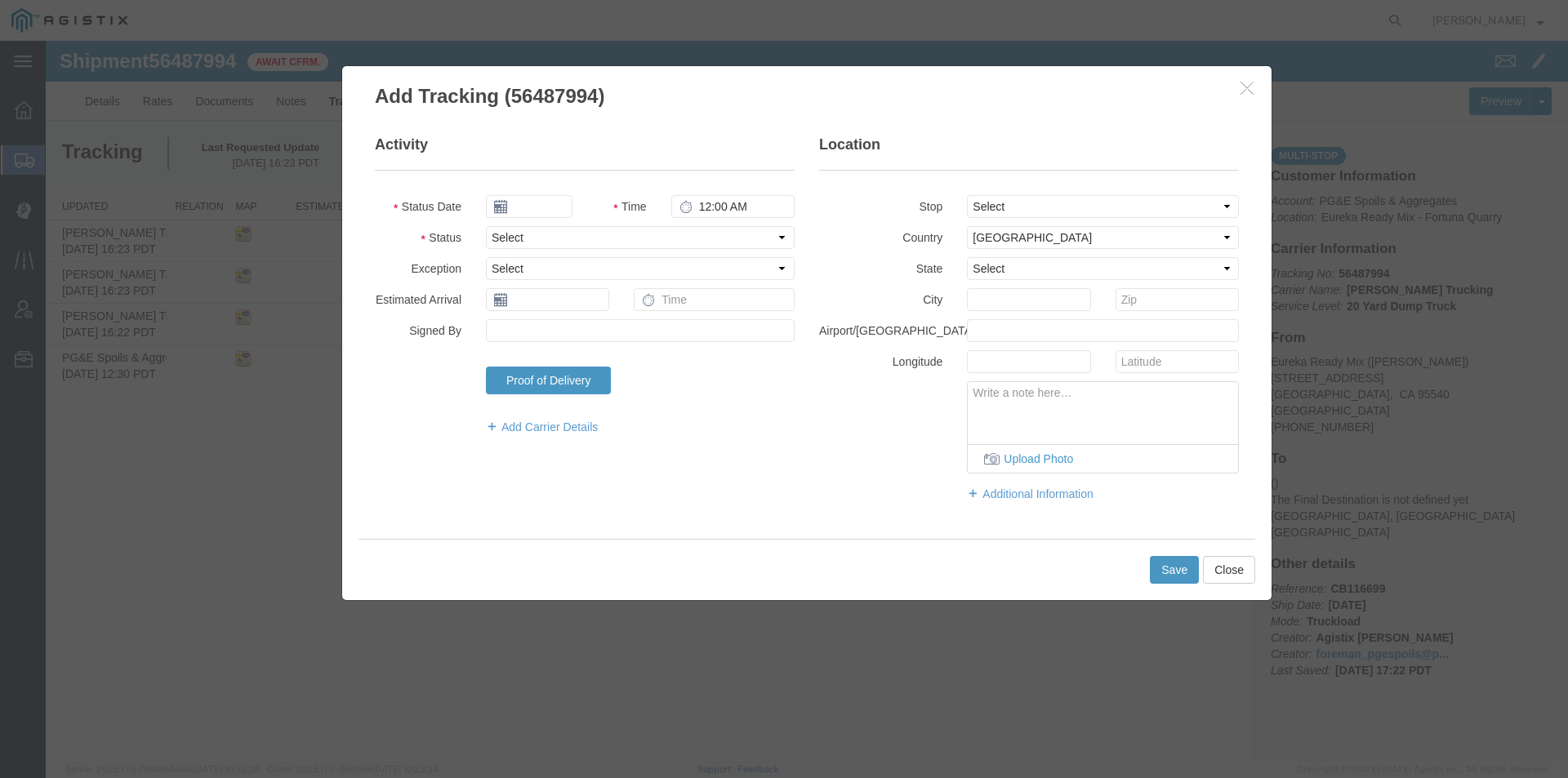
type input "[DATE]"
type input "5:00 PM"
click at [529, 206] on input "[DATE]" at bounding box center [529, 206] width 86 height 23
click at [597, 334] on td "14" at bounding box center [595, 333] width 25 height 25
type input "[DATE]"
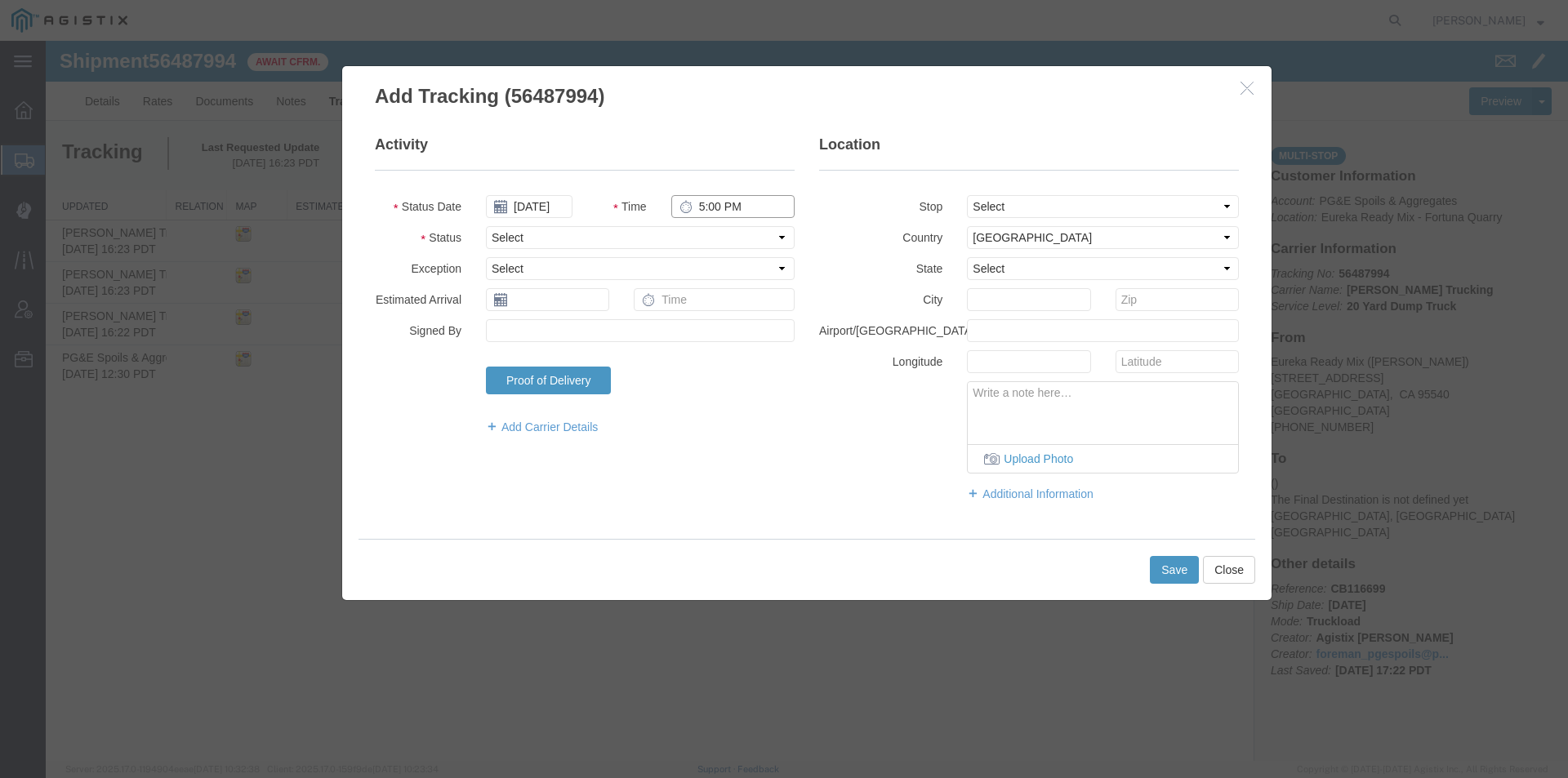
click at [701, 203] on input "5:00 PM" at bounding box center [733, 206] width 124 height 23
type input "7:48 AM"
click at [681, 239] on select "Select Arrival Notice Available Arrival Notice Imported Arrive at Delivery Loca…" at bounding box center [639, 237] width 309 height 23
select select "DPTDLVLOC"
click at [485, 227] on select "Select Arrival Notice Available Arrival Notice Imported Arrive at Delivery Loca…" at bounding box center [639, 237] width 309 height 23
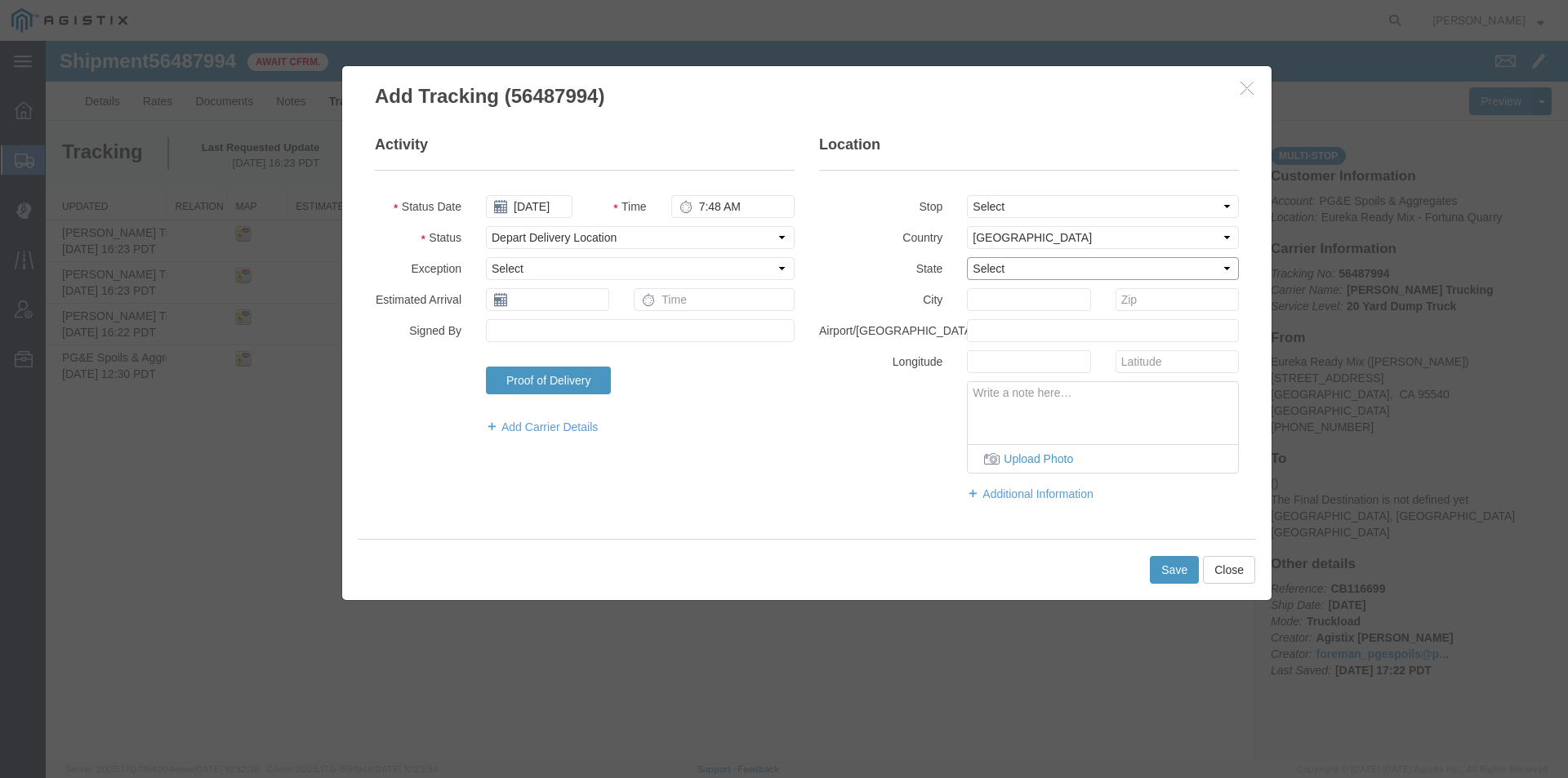
click at [996, 264] on select "Select [US_STATE] [US_STATE] [US_STATE] [US_STATE] Armed Forces Americas Armed …" at bounding box center [1102, 268] width 272 height 23
select select "CA"
click at [967, 257] on select "Select [US_STATE] [US_STATE] [US_STATE] [US_STATE] Armed Forces Americas Armed …" at bounding box center [1102, 268] width 272 height 23
click at [992, 294] on input "text" at bounding box center [1029, 299] width 124 height 23
type input "e"
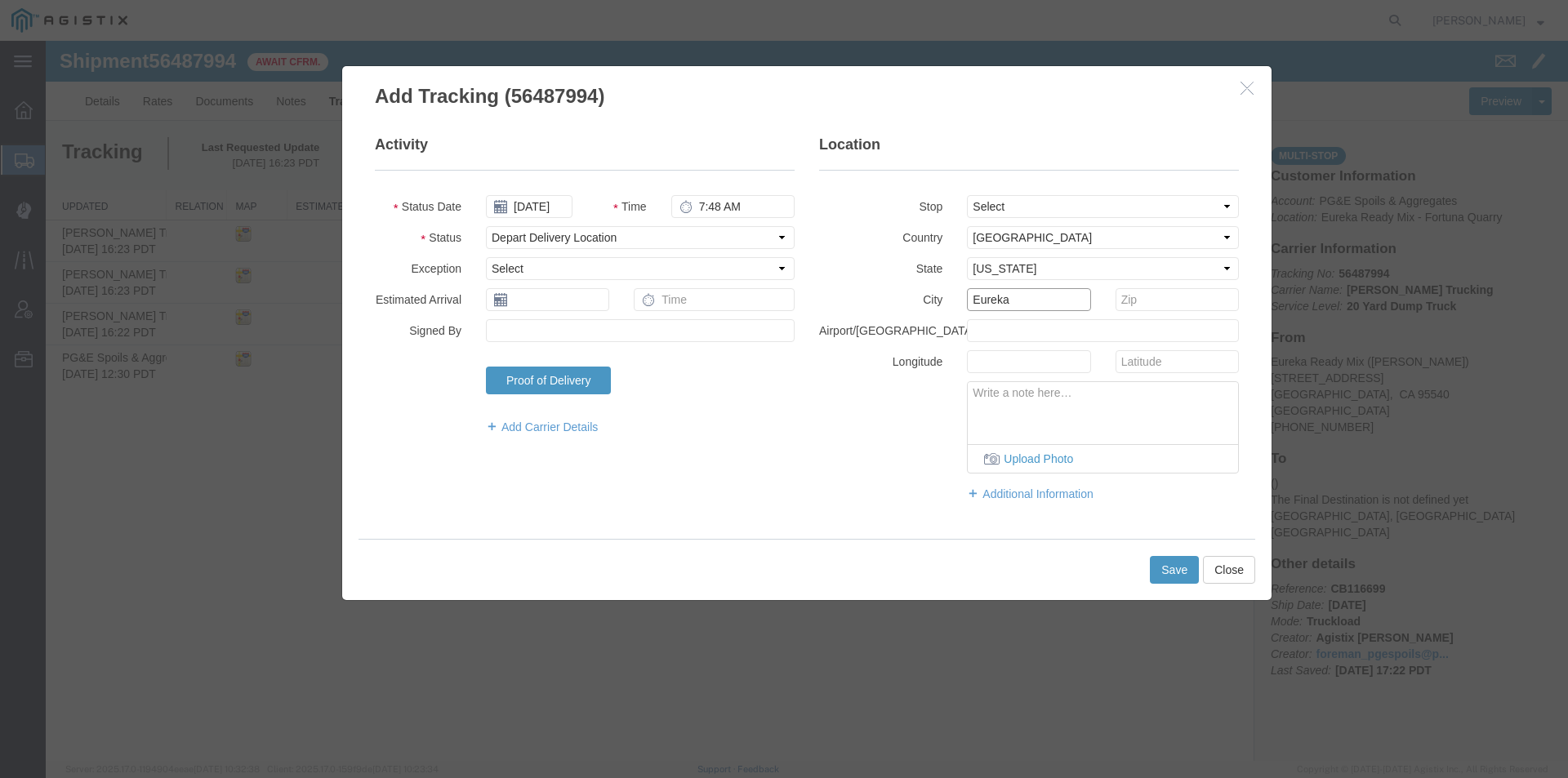
type input "Eureka"
click at [1167, 574] on button "Save" at bounding box center [1174, 570] width 49 height 27
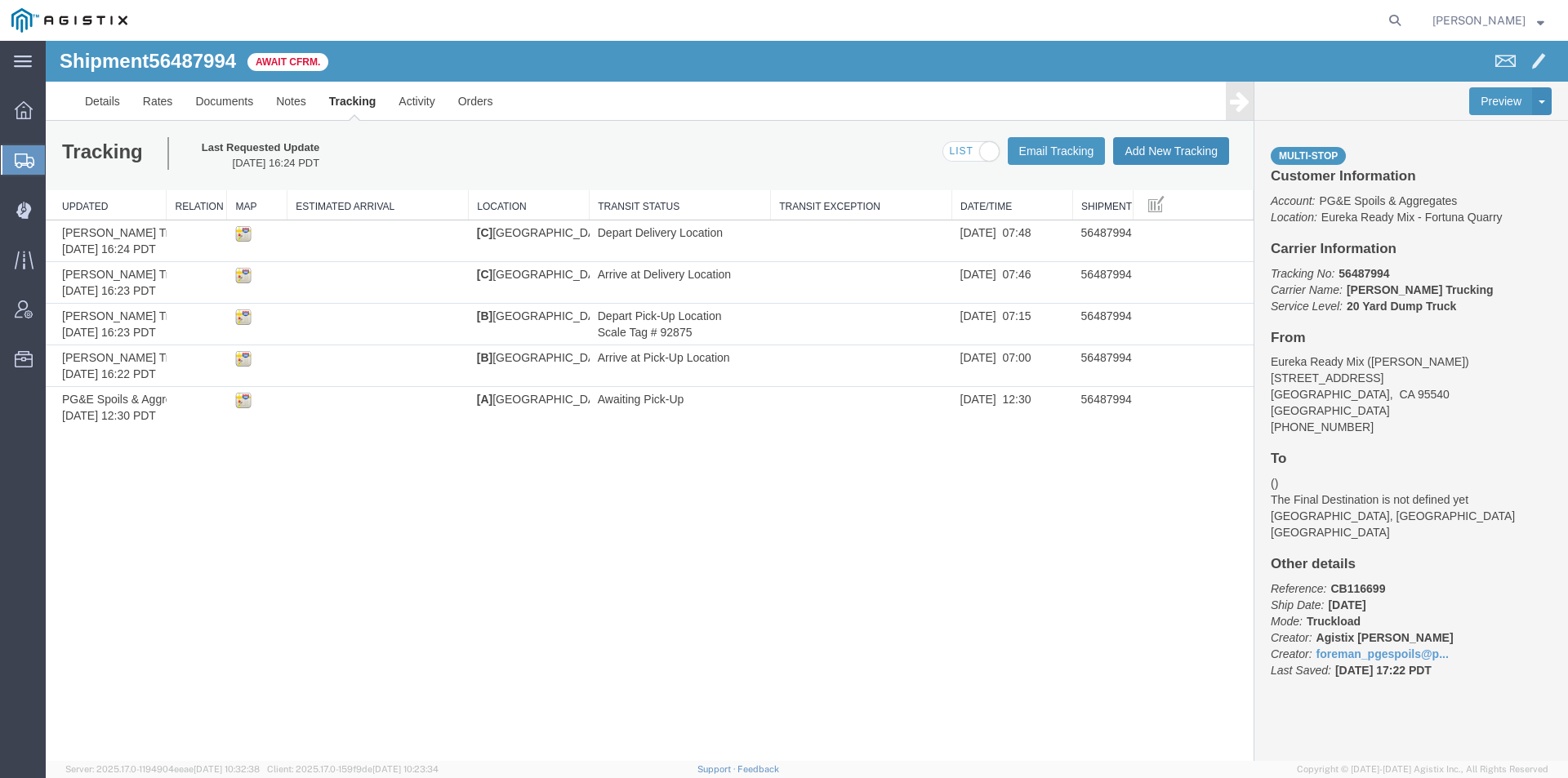
click at [1205, 152] on button "Add New Tracking" at bounding box center [1171, 151] width 116 height 27
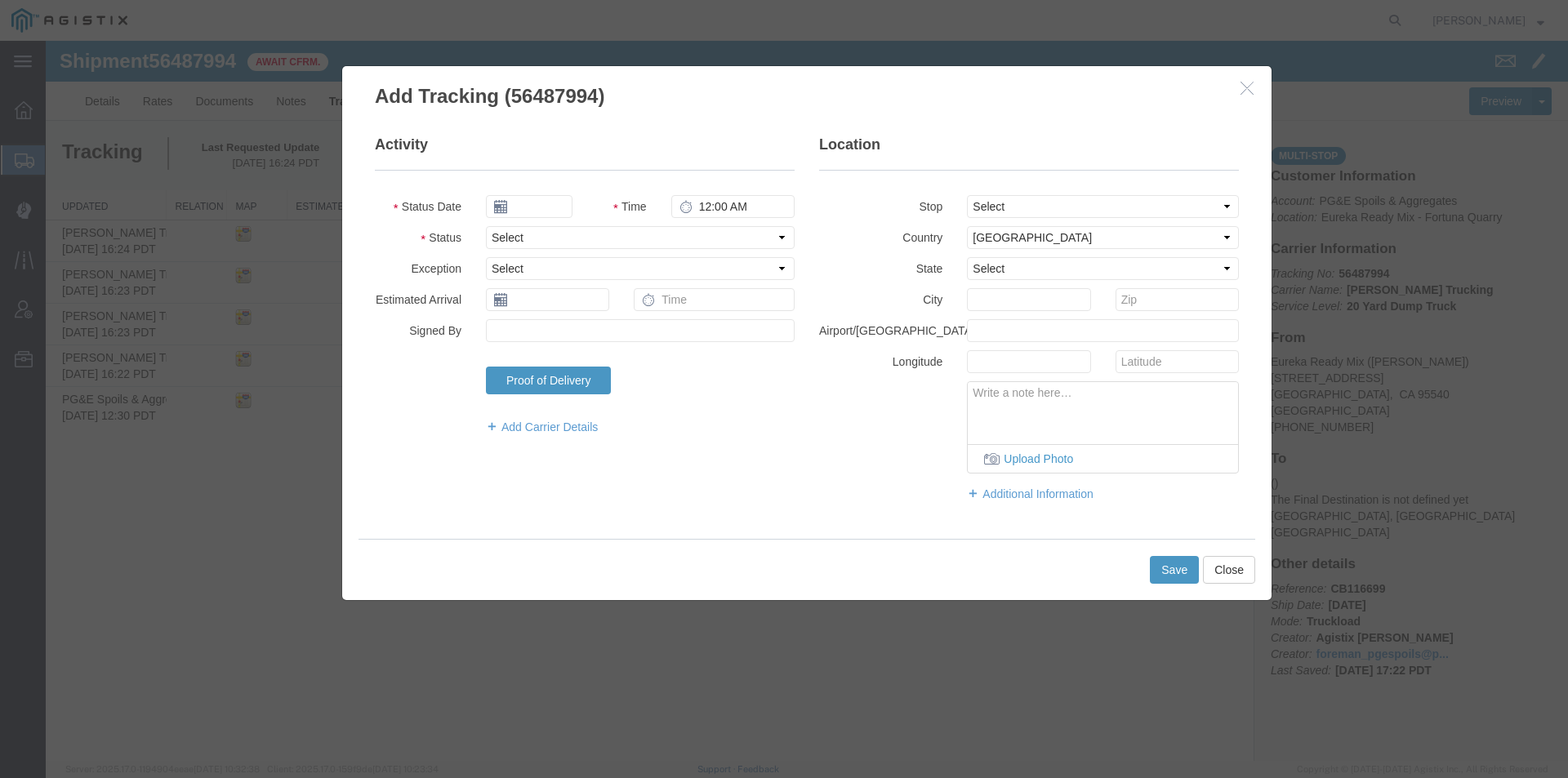
type input "[DATE]"
type input "5:00 PM"
click at [530, 209] on input "[DATE]" at bounding box center [529, 206] width 86 height 23
click at [591, 331] on td "14" at bounding box center [595, 333] width 25 height 25
type input "[DATE]"
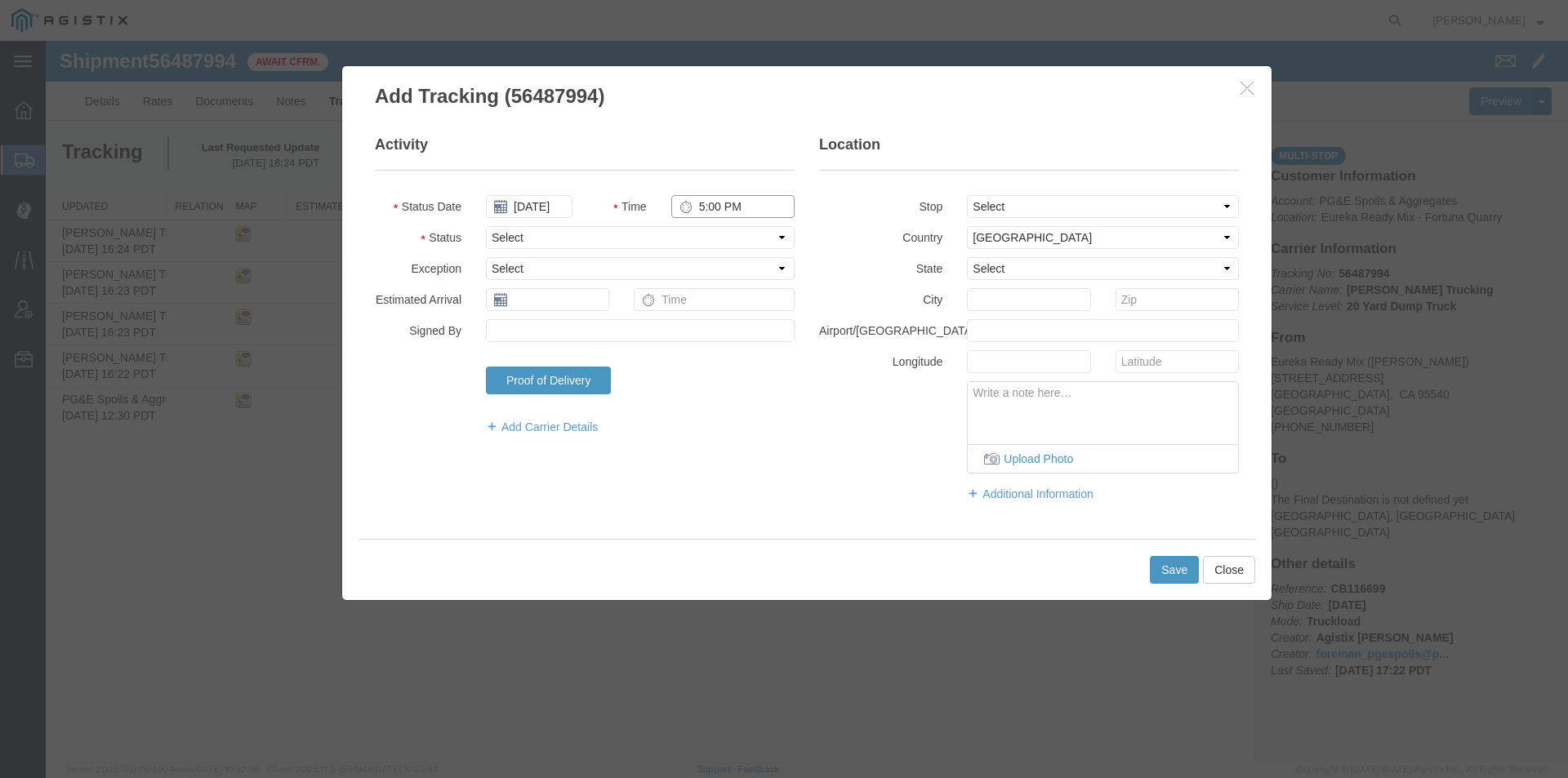
click at [702, 207] on input "5:00 PM" at bounding box center [733, 206] width 124 height 23
type input "8:20 AM"
click at [687, 237] on select "Select Arrival Notice Available Arrival Notice Imported Arrive at Delivery Loca…" at bounding box center [639, 237] width 309 height 23
select select "ARVPULOC"
click at [485, 227] on select "Select Arrival Notice Available Arrival Notice Imported Arrive at Delivery Loca…" at bounding box center [639, 237] width 309 height 23
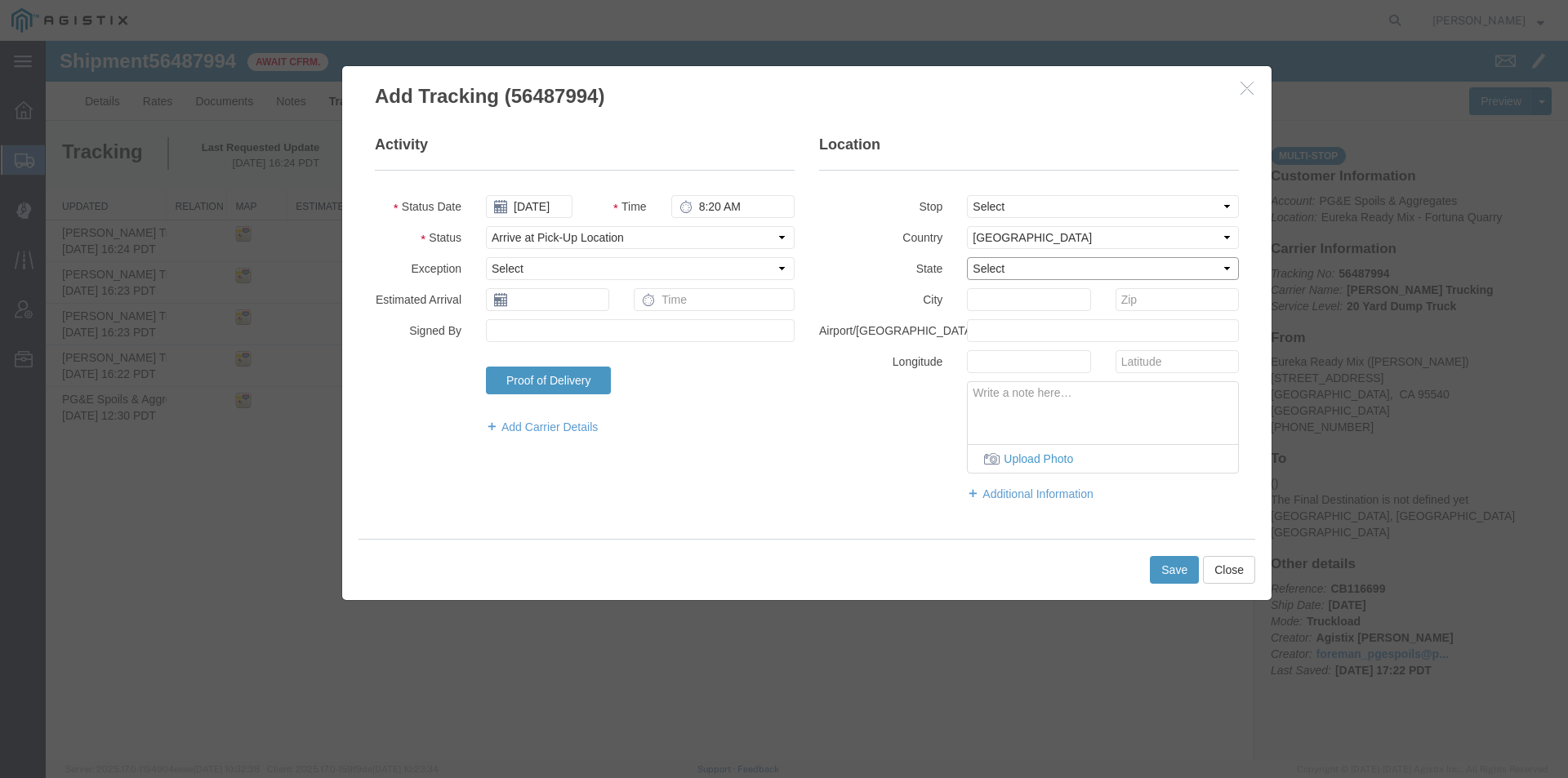
click at [1027, 257] on select "Select [US_STATE] [US_STATE] [US_STATE] [US_STATE] Armed Forces Americas Armed …" at bounding box center [1102, 268] width 272 height 23
select select "CA"
click at [967, 257] on select "Select [US_STATE] [US_STATE] [US_STATE] [US_STATE] Armed Forces Americas Armed …" at bounding box center [1102, 268] width 272 height 23
click at [1009, 290] on input "text" at bounding box center [1029, 299] width 124 height 23
type input "[PERSON_NAME]"
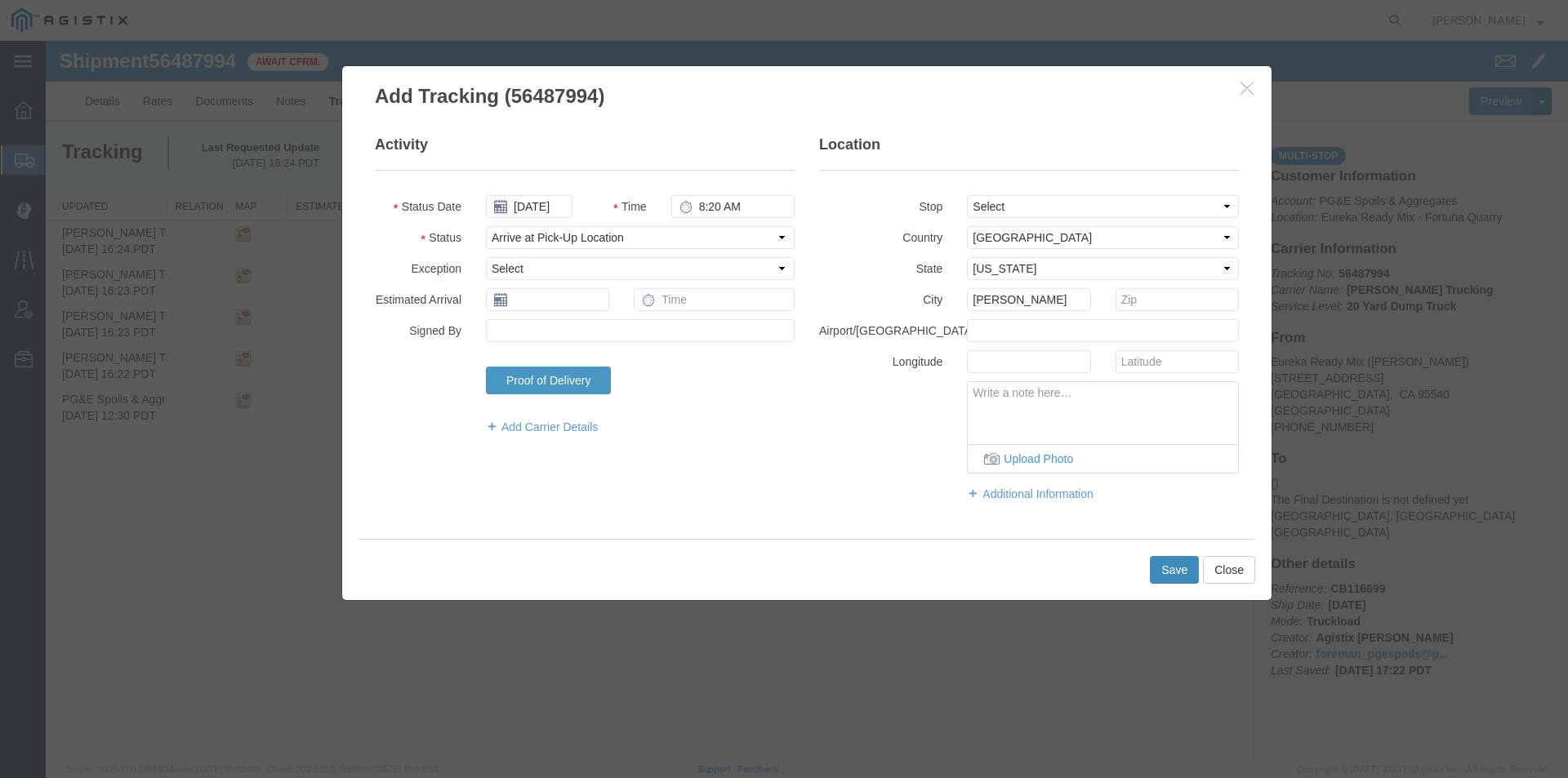
click at [1185, 567] on button "Save" at bounding box center [1174, 570] width 49 height 27
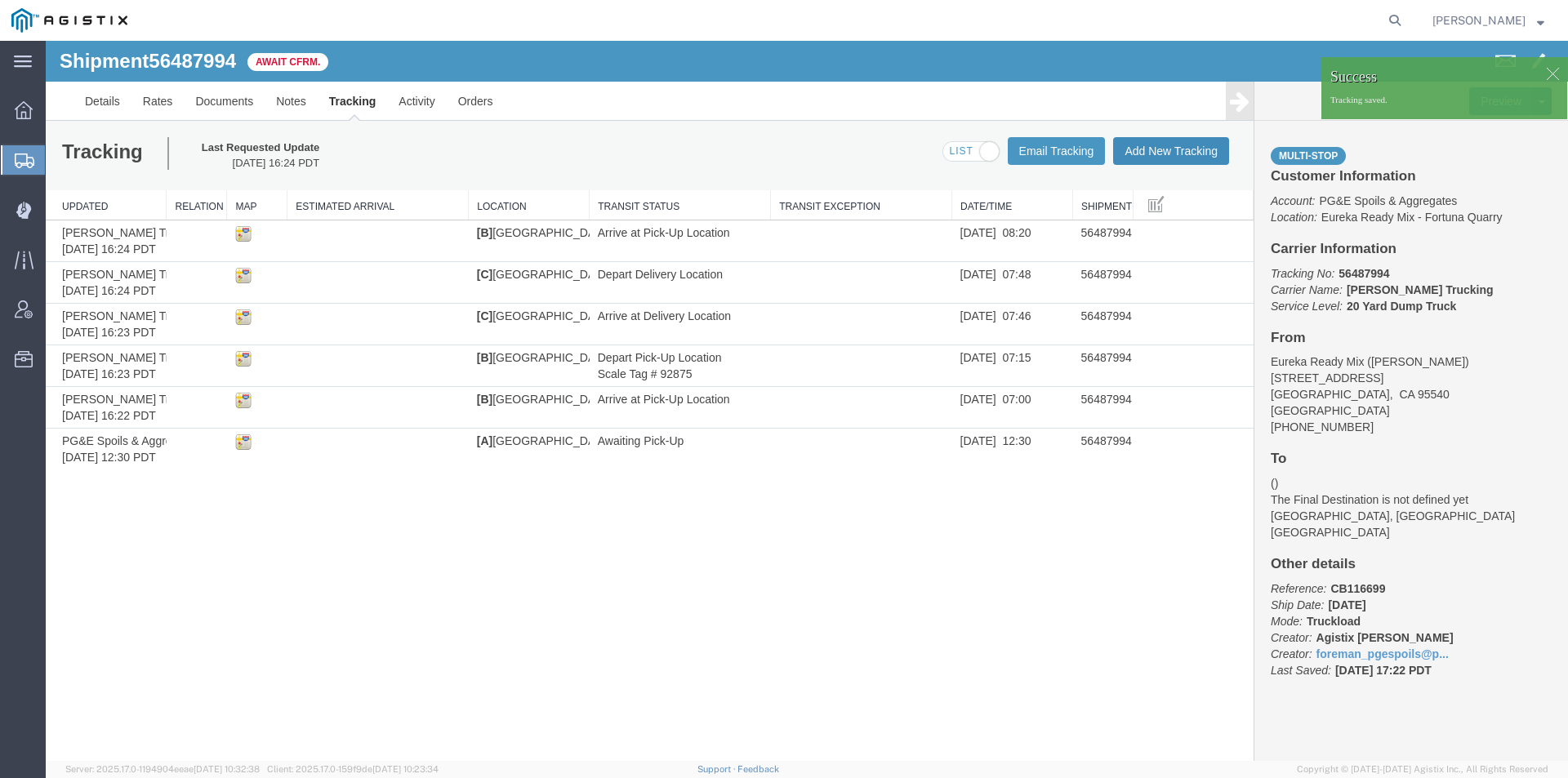
click at [1170, 154] on button "Add New Tracking" at bounding box center [1171, 151] width 116 height 27
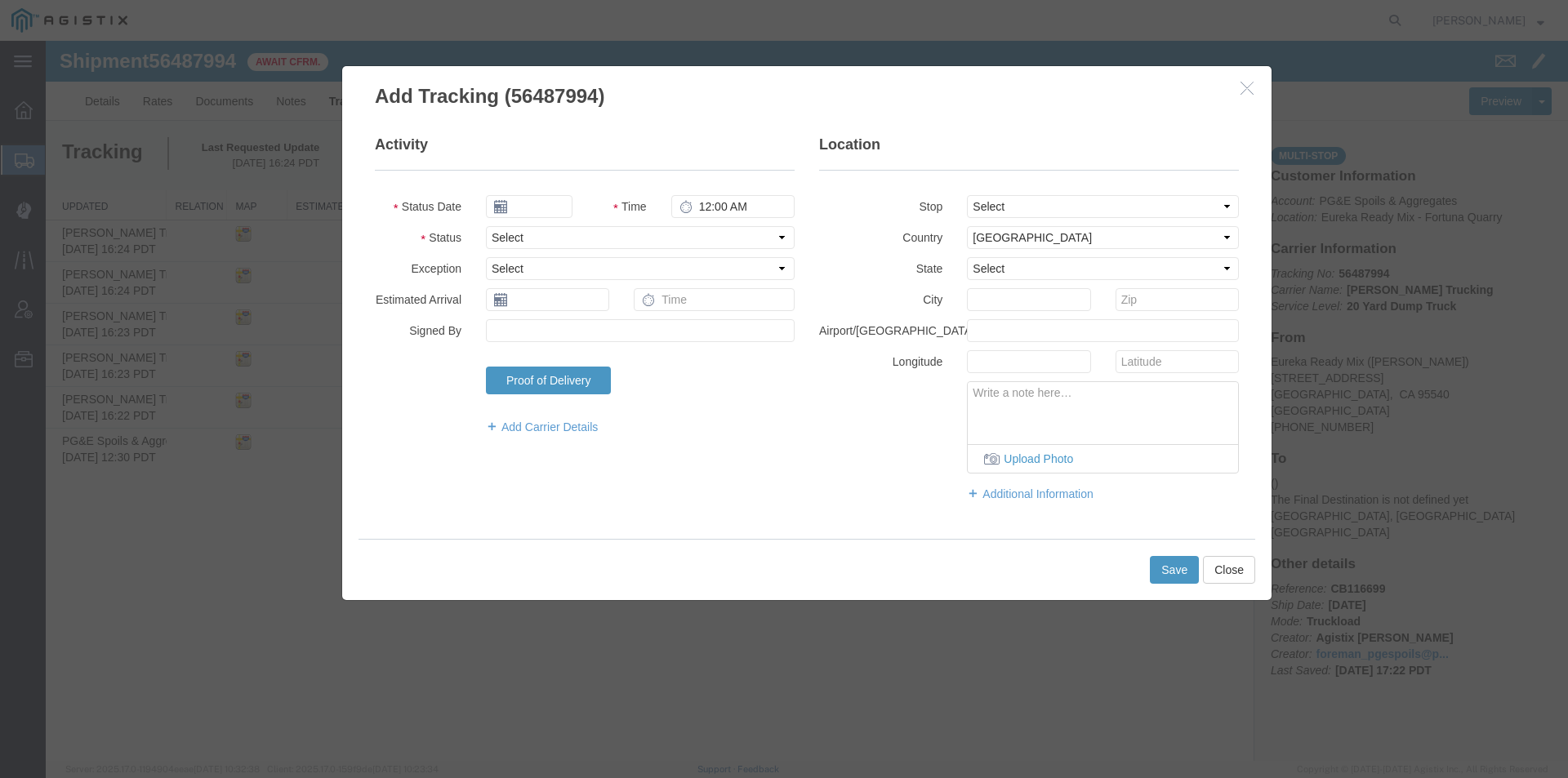
type input "[DATE]"
type input "5:00 PM"
click at [531, 206] on input "[DATE]" at bounding box center [529, 206] width 86 height 23
click at [595, 335] on td "14" at bounding box center [595, 333] width 25 height 25
type input "[DATE]"
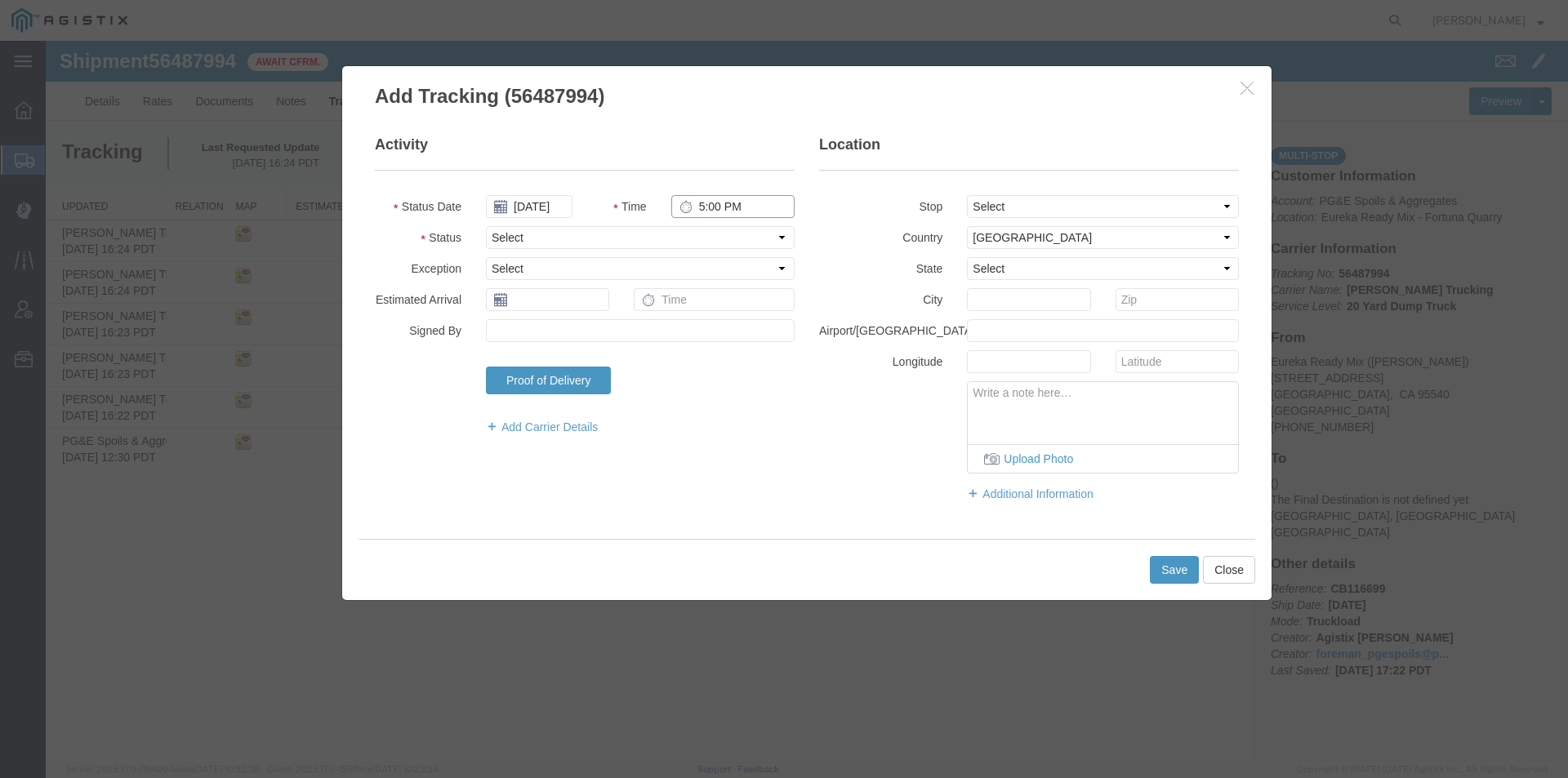
click at [703, 204] on input "5:00 PM" at bounding box center [733, 206] width 124 height 23
type input "9:32 AM"
click at [685, 241] on select "Select Arrival Notice Available Arrival Notice Imported Arrive at Delivery Loca…" at bounding box center [639, 237] width 309 height 23
select select "DPTPULOC"
click at [485, 227] on select "Select Arrival Notice Available Arrival Notice Imported Arrive at Delivery Loca…" at bounding box center [639, 237] width 309 height 23
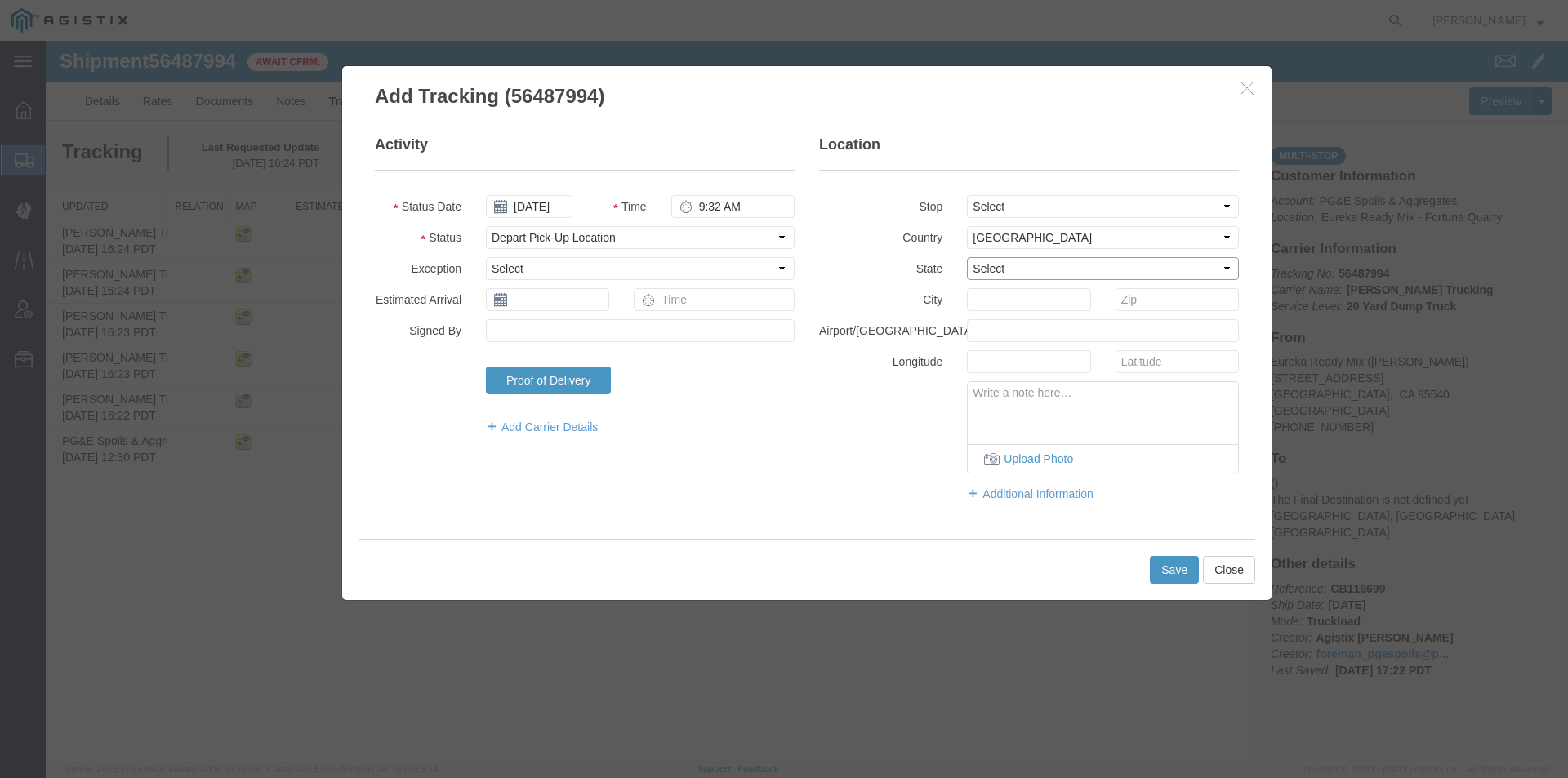
click at [1028, 266] on select "Select [US_STATE] [US_STATE] [US_STATE] [US_STATE] Armed Forces Americas Armed …" at bounding box center [1102, 268] width 272 height 23
select select "CA"
click at [967, 257] on select "Select [US_STATE] [US_STATE] [US_STATE] [US_STATE] Armed Forces Americas Armed …" at bounding box center [1102, 268] width 272 height 23
click at [1008, 292] on input "text" at bounding box center [1029, 299] width 124 height 23
type input "[PERSON_NAME]"
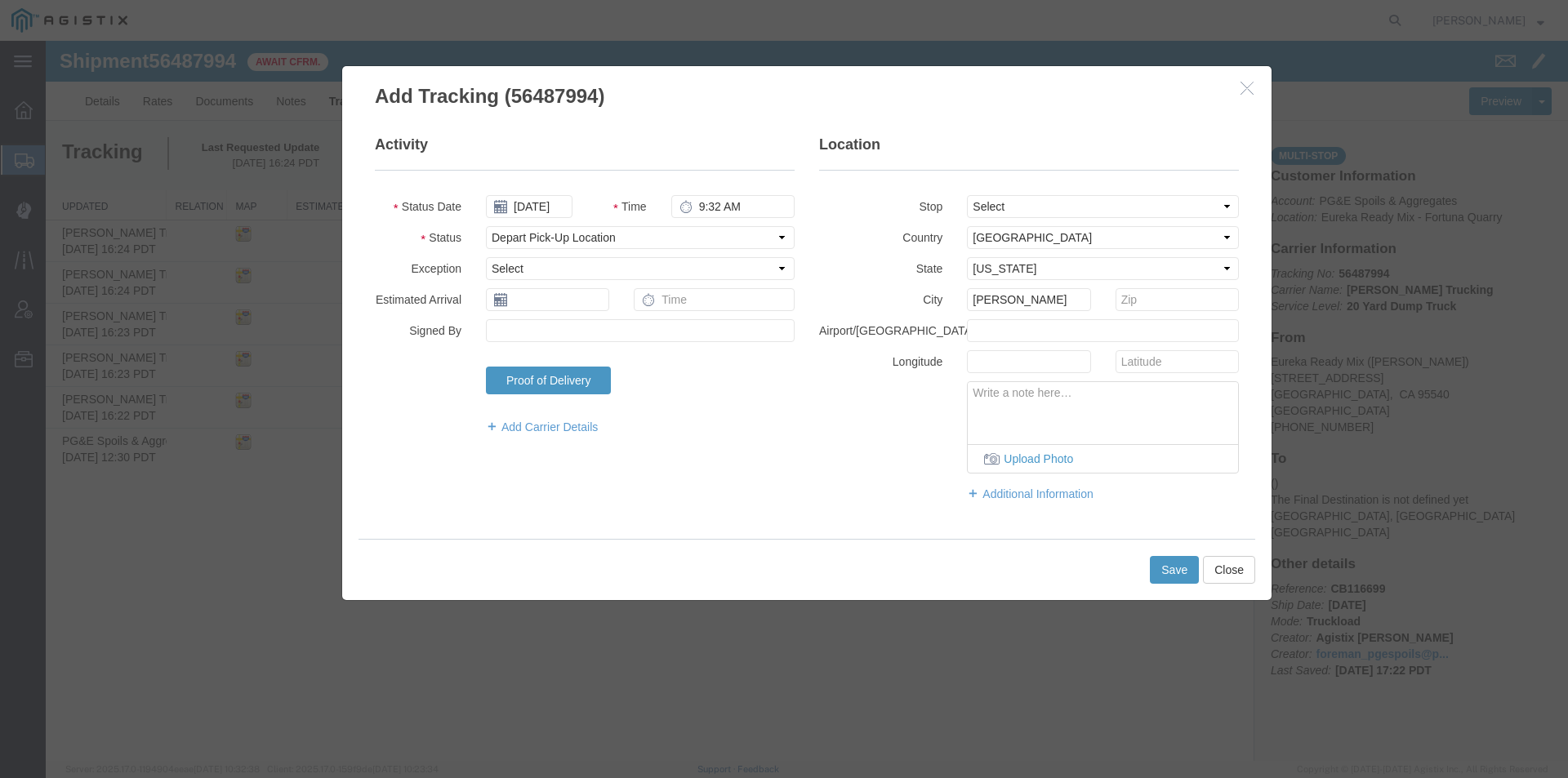
click at [1032, 385] on textarea at bounding box center [1103, 409] width 271 height 54
click at [1023, 418] on textarea at bounding box center [1103, 409] width 271 height 54
type textarea "s"
type textarea "Scale Tag # 92878"
click at [1179, 570] on button "Save" at bounding box center [1174, 570] width 49 height 27
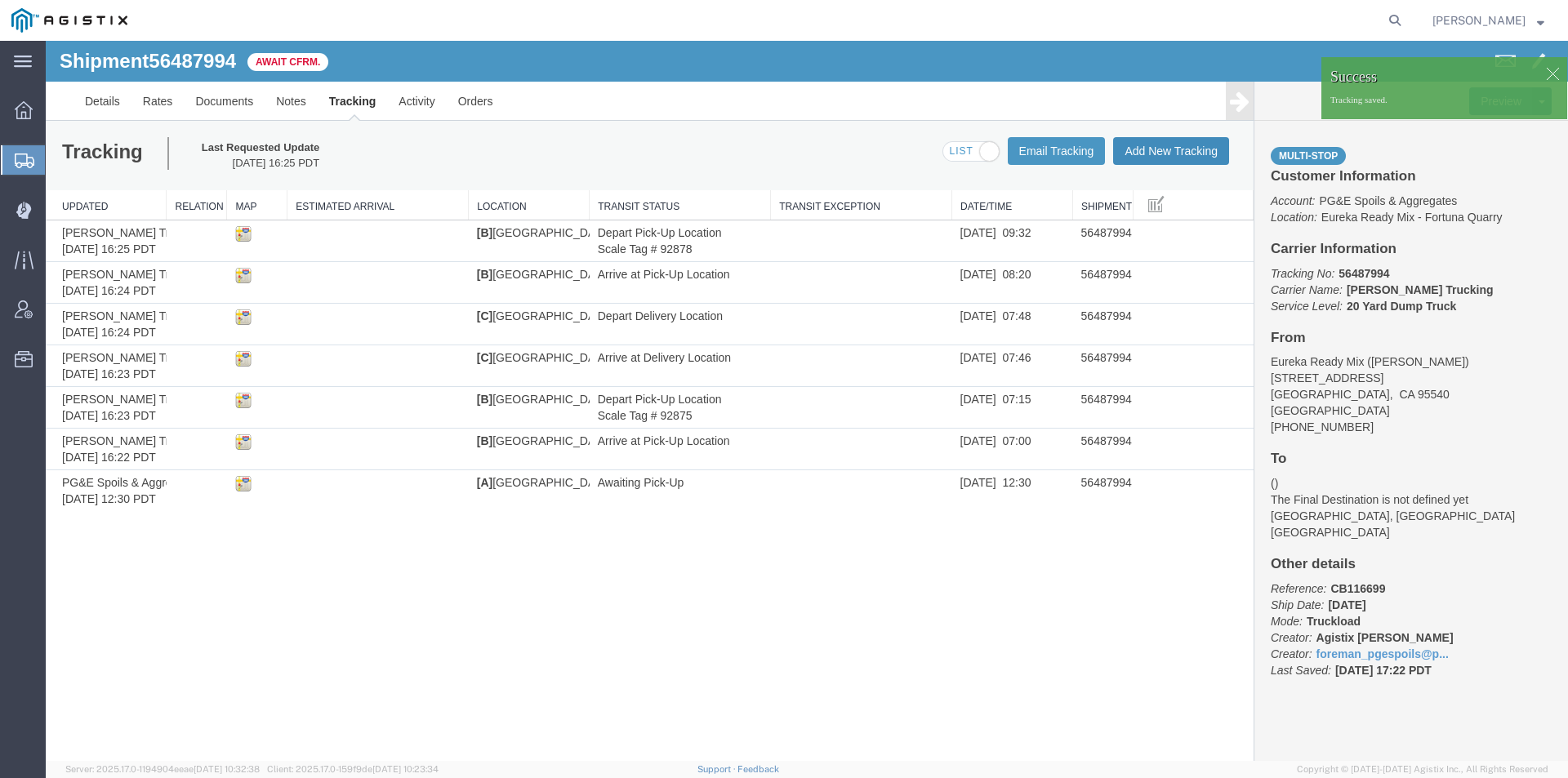
click at [1156, 141] on button "Add New Tracking" at bounding box center [1171, 151] width 116 height 27
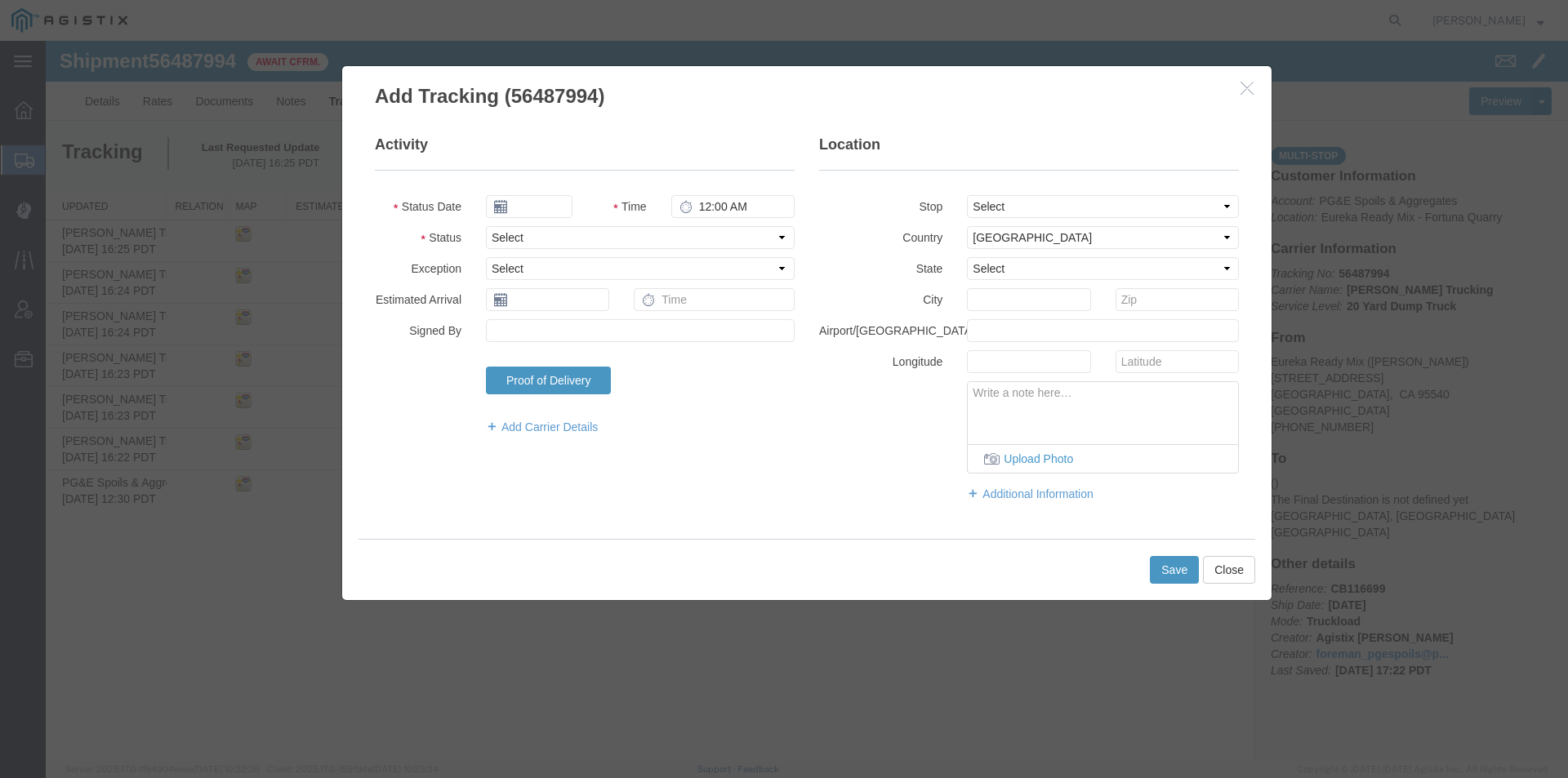
type input "[DATE]"
type input "5:00 PM"
click at [534, 211] on input "[DATE]" at bounding box center [529, 206] width 86 height 23
click at [592, 331] on td "14" at bounding box center [595, 333] width 25 height 25
type input "[DATE]"
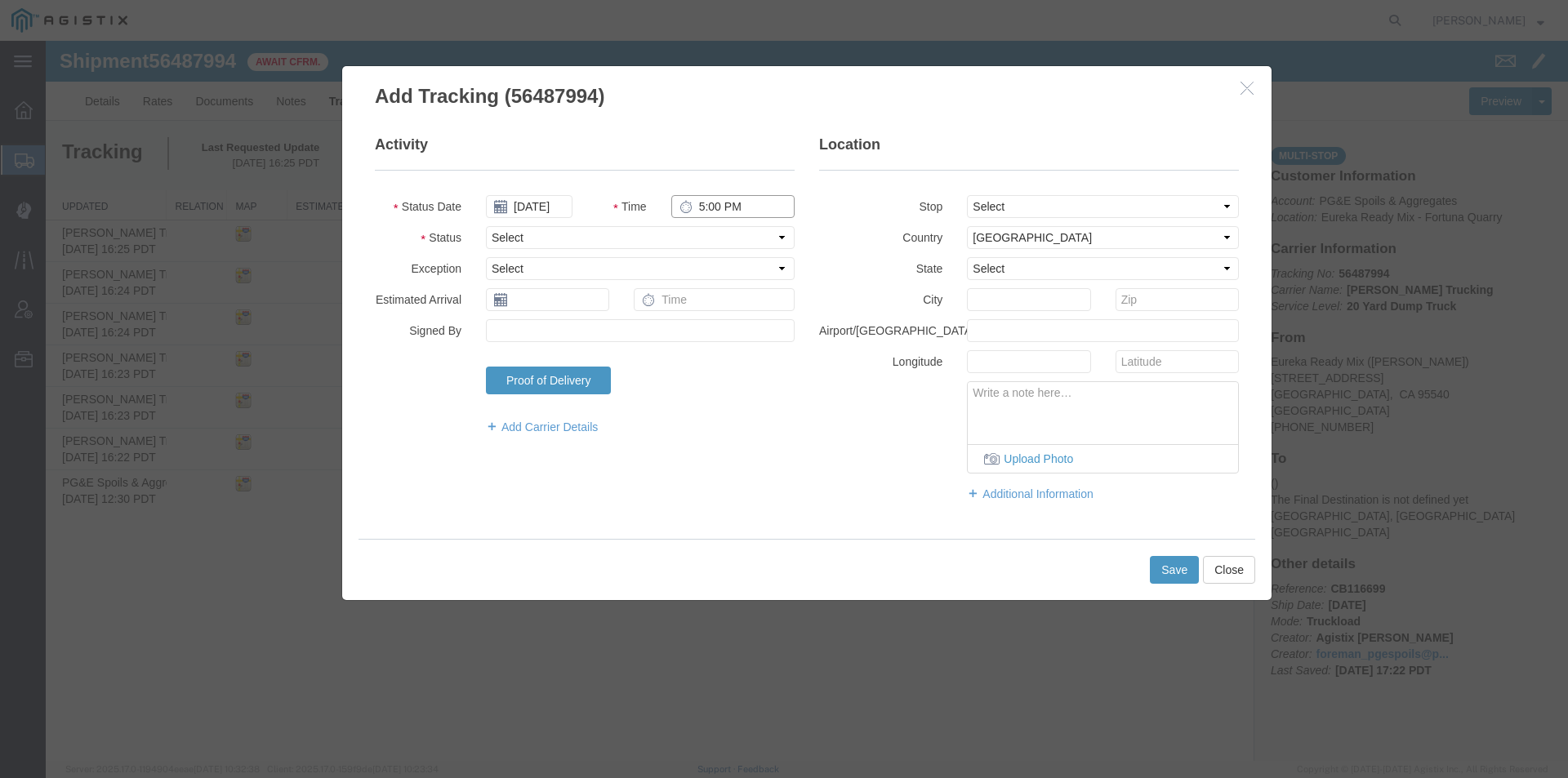
click at [704, 204] on input "5:00 PM" at bounding box center [733, 206] width 124 height 23
type input "9:05 AM"
click at [690, 238] on select "Select Arrival Notice Available Arrival Notice Imported Arrive at Delivery Loca…" at bounding box center [639, 237] width 309 height 23
select select "ARVDLVLOC"
click at [485, 227] on select "Select Arrival Notice Available Arrival Notice Imported Arrive at Delivery Loca…" at bounding box center [639, 237] width 309 height 23
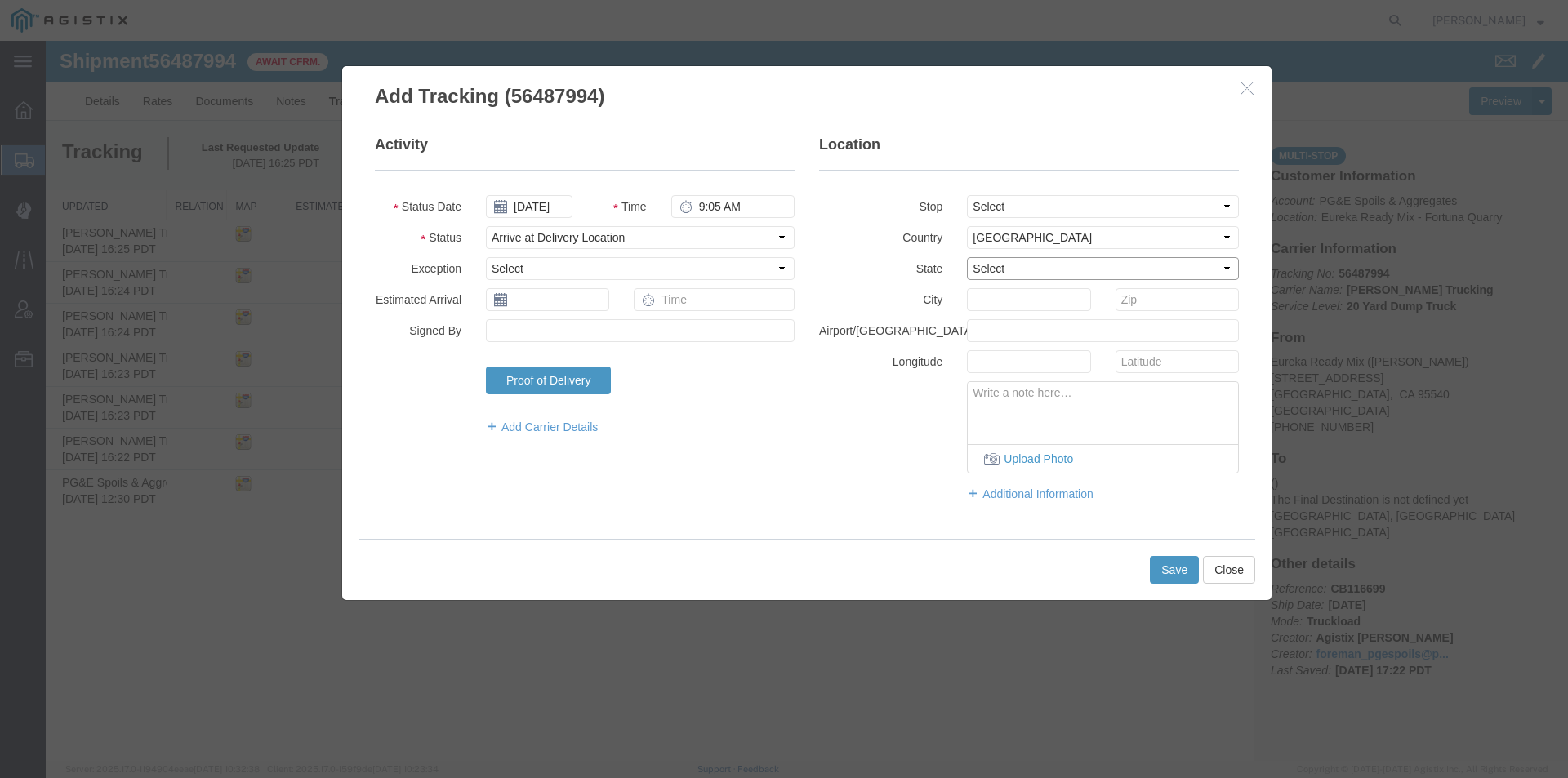
click at [993, 269] on select "Select [US_STATE] [US_STATE] [US_STATE] [US_STATE] Armed Forces Americas Armed …" at bounding box center [1102, 268] width 272 height 23
select select "CA"
click at [967, 257] on select "Select [US_STATE] [US_STATE] [US_STATE] [US_STATE] Armed Forces Americas Armed …" at bounding box center [1102, 268] width 272 height 23
click at [998, 305] on input "text" at bounding box center [1029, 299] width 124 height 23
type input "Eureka"
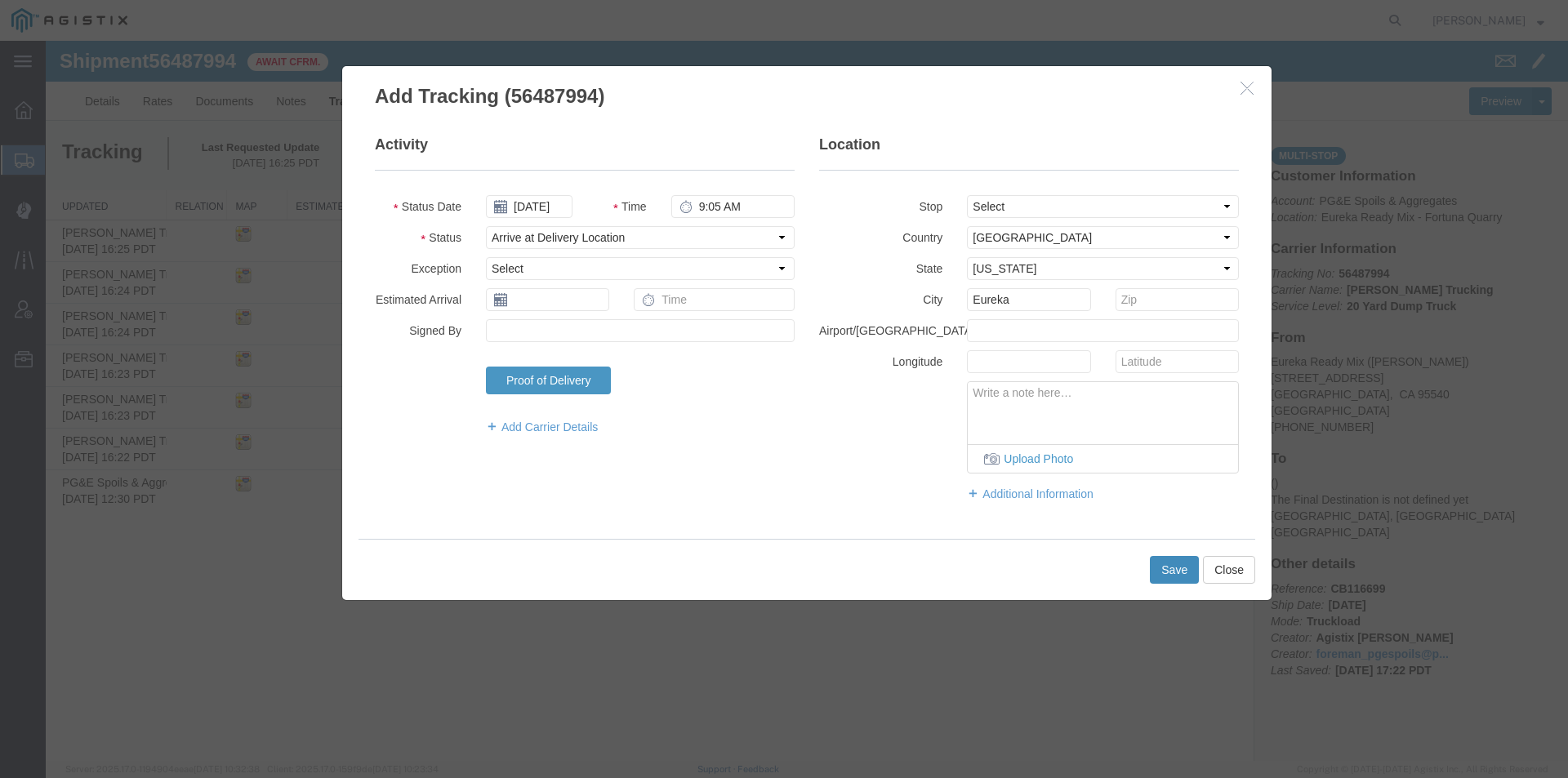
click at [1170, 557] on button "Save" at bounding box center [1174, 570] width 49 height 27
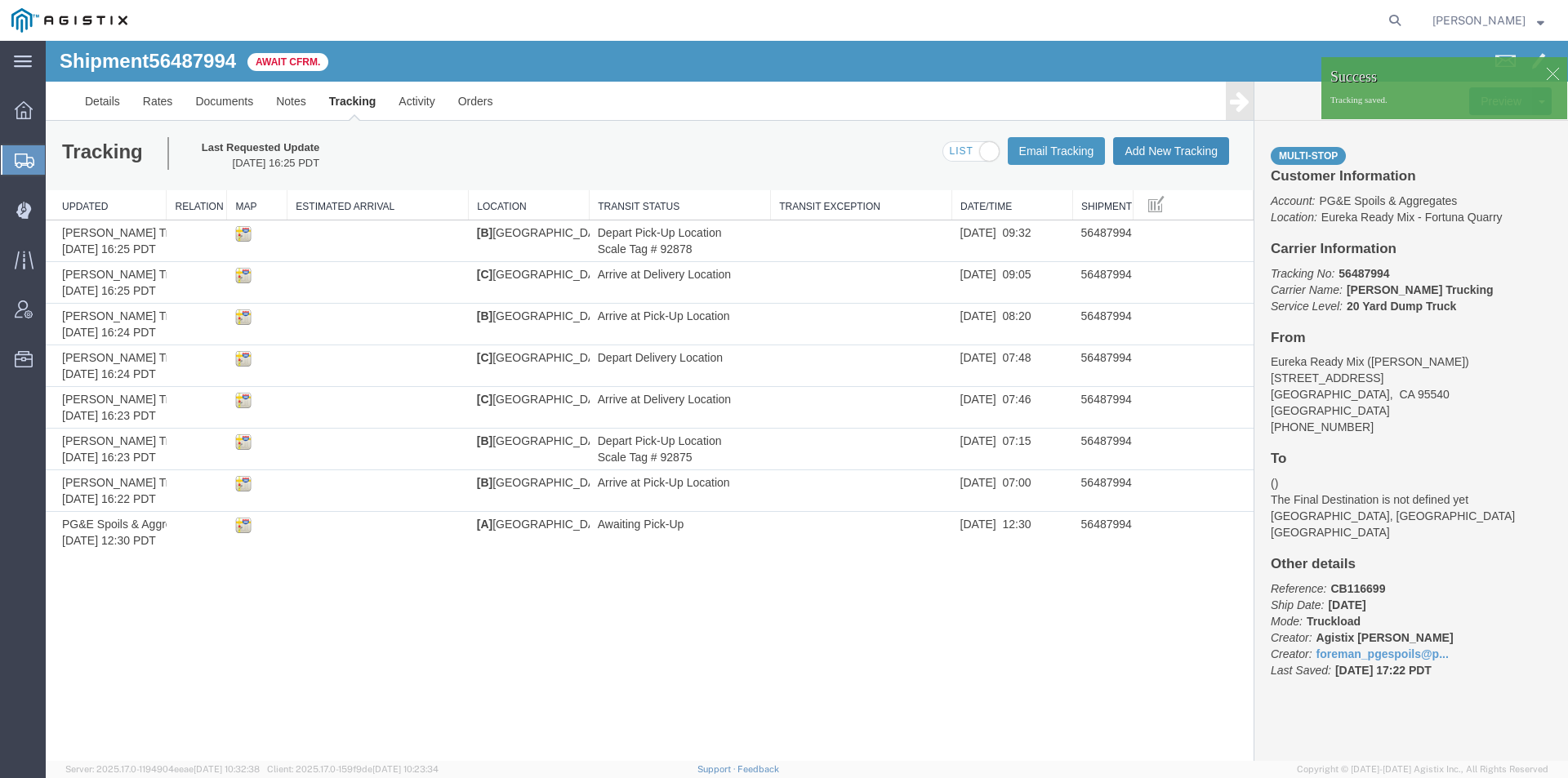
click at [1181, 151] on button "Add New Tracking" at bounding box center [1171, 151] width 116 height 27
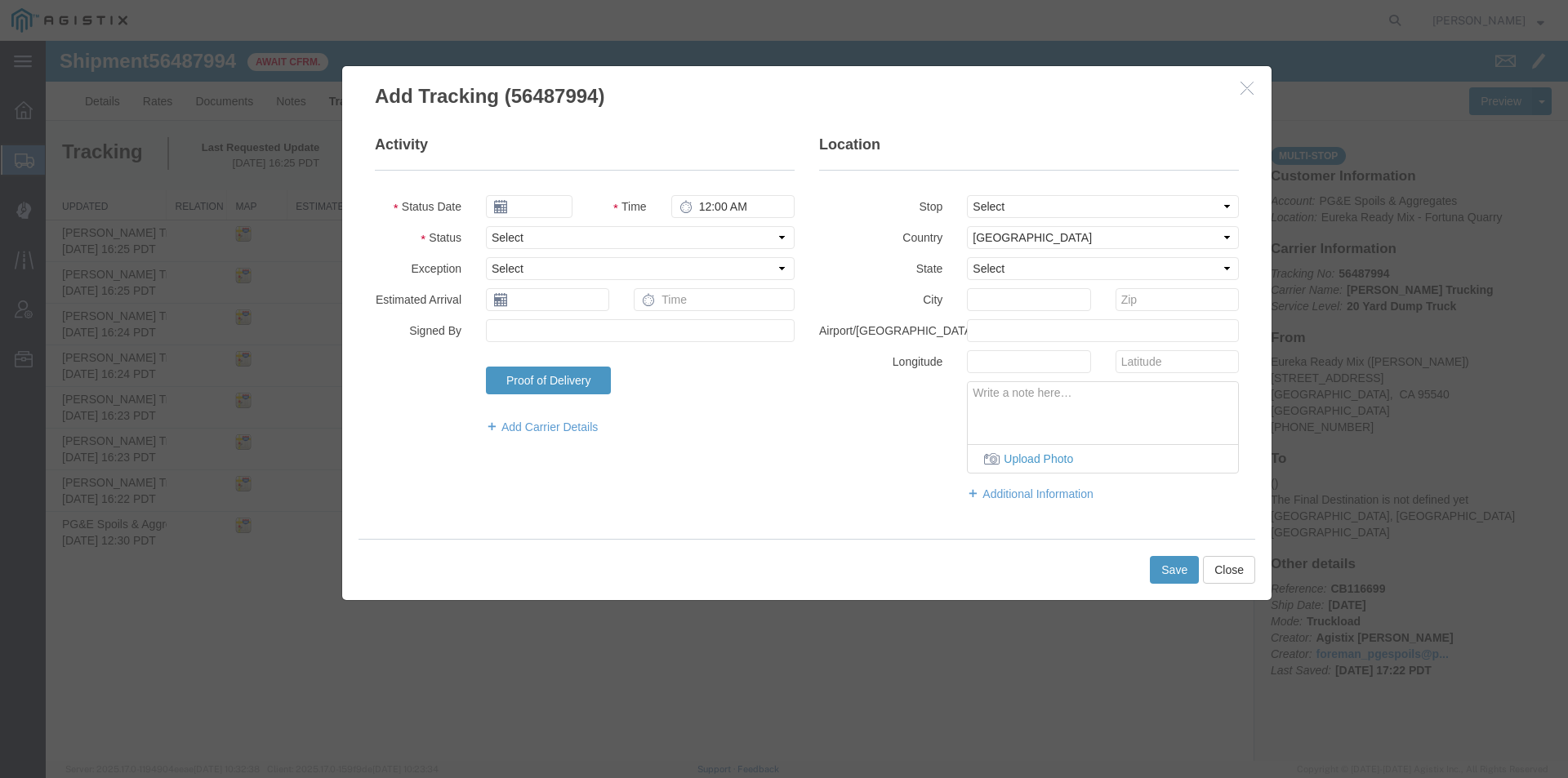
type input "[DATE]"
type input "5:00 PM"
click at [530, 212] on input "[DATE]" at bounding box center [529, 206] width 86 height 23
click at [591, 337] on td "14" at bounding box center [595, 333] width 25 height 25
type input "[DATE]"
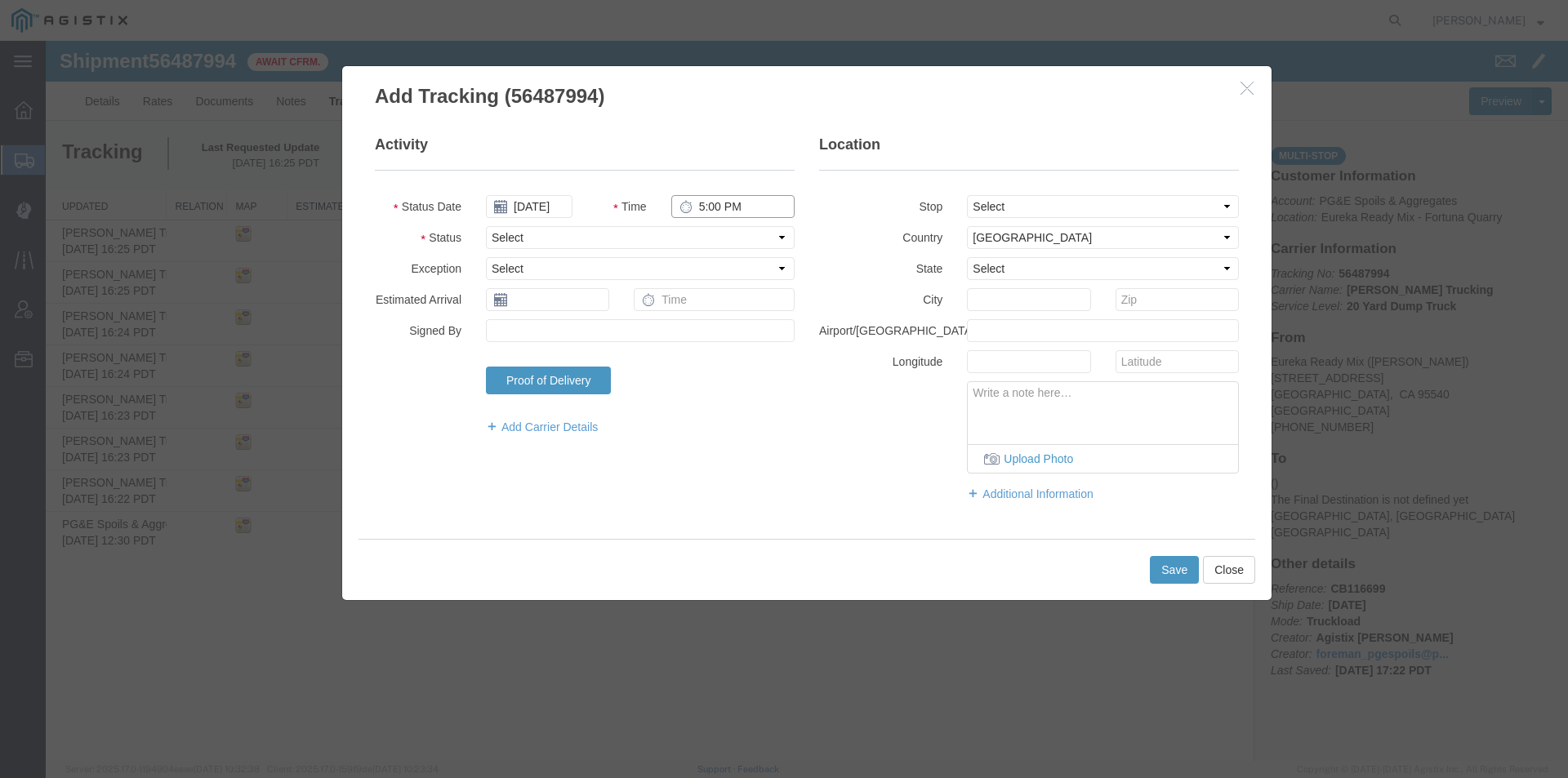
click at [702, 212] on input "5:00 PM" at bounding box center [733, 206] width 124 height 23
type input "9:07 AM"
click at [685, 239] on select "Select Arrival Notice Available Arrival Notice Imported Arrive at Delivery Loca…" at bounding box center [639, 237] width 309 height 23
select select "DPTDLVLOC"
click at [485, 227] on select "Select Arrival Notice Available Arrival Notice Imported Arrive at Delivery Loca…" at bounding box center [639, 237] width 309 height 23
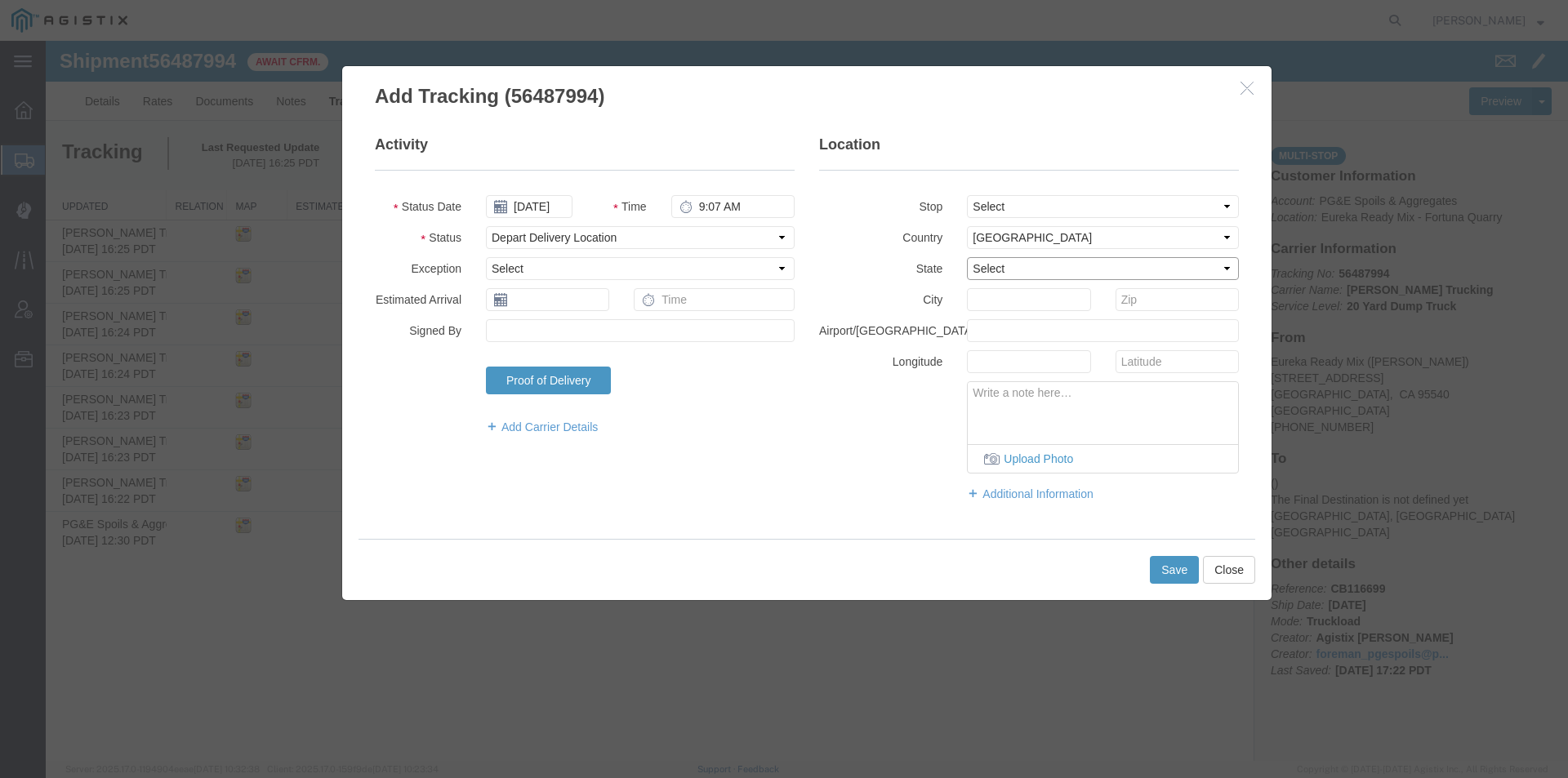
click at [1000, 261] on select "Select [US_STATE] [US_STATE] [US_STATE] [US_STATE] Armed Forces Americas Armed …" at bounding box center [1102, 268] width 272 height 23
select select "CA"
click at [967, 257] on select "Select [US_STATE] [US_STATE] [US_STATE] [US_STATE] Armed Forces Americas Armed …" at bounding box center [1102, 268] width 272 height 23
click at [997, 305] on input "text" at bounding box center [1029, 299] width 124 height 23
type input "Eureka"
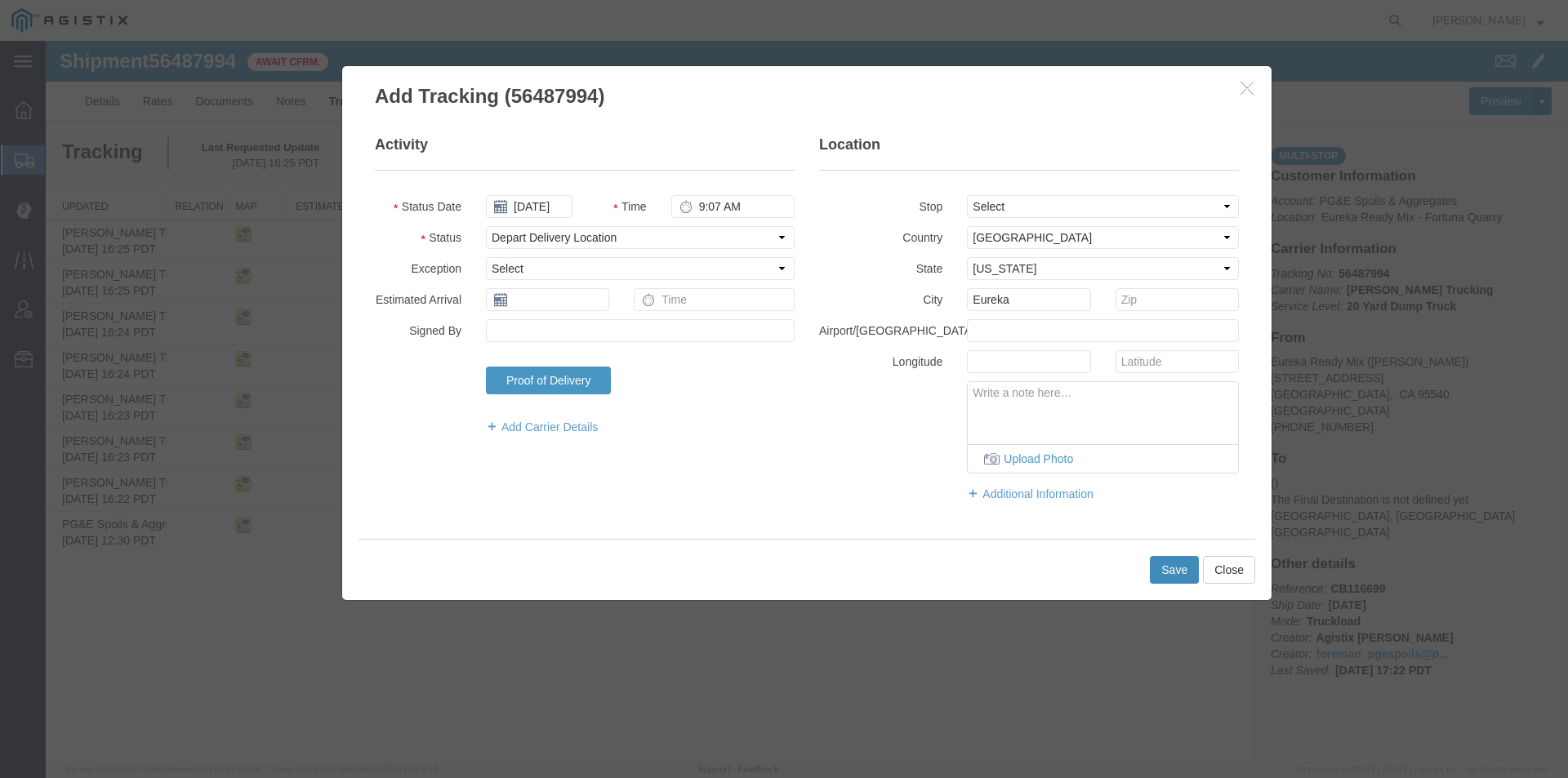
click at [1172, 572] on button "Save" at bounding box center [1174, 570] width 49 height 27
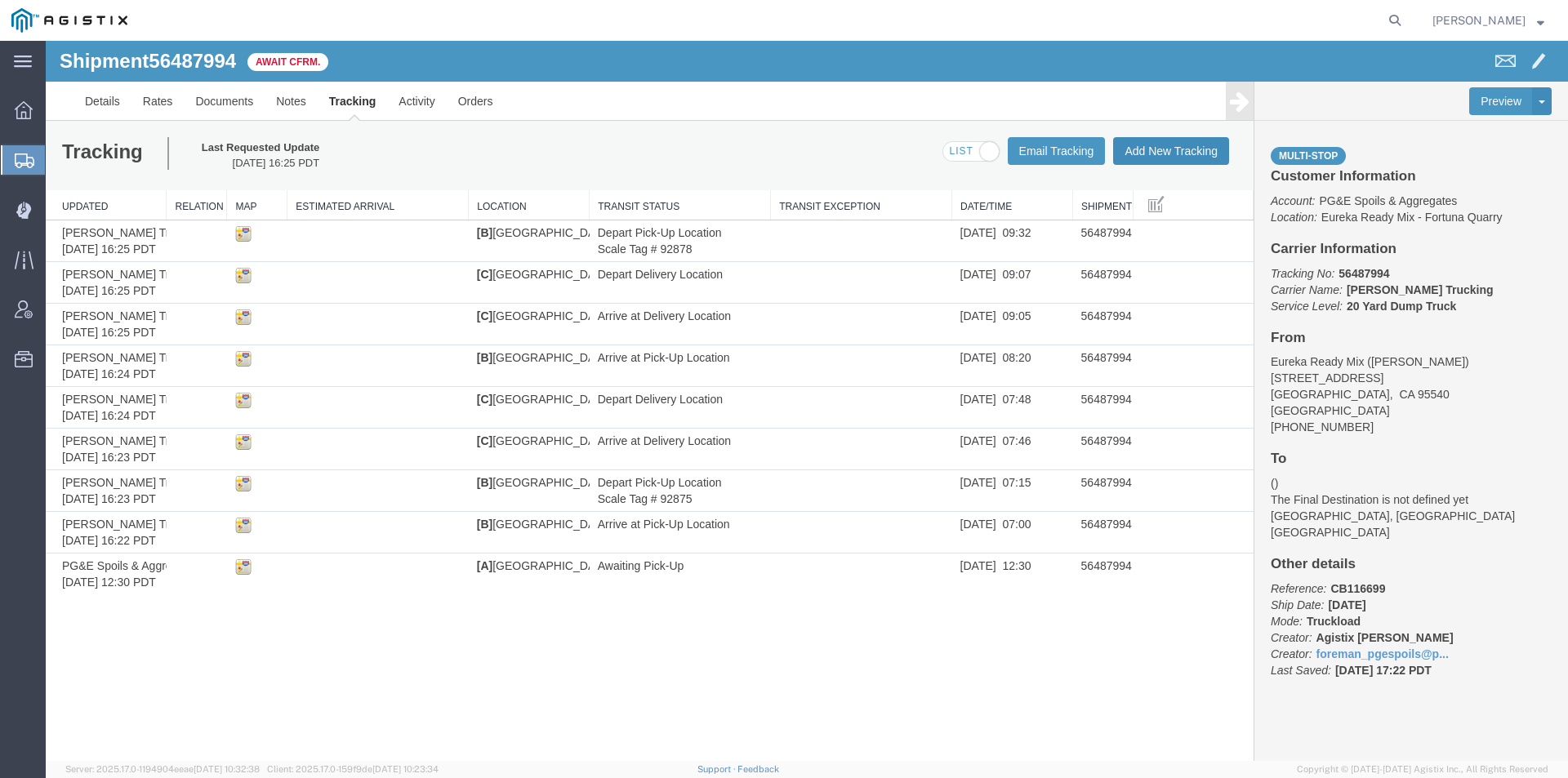
click at [1195, 153] on button "Add New Tracking" at bounding box center [1171, 151] width 116 height 27
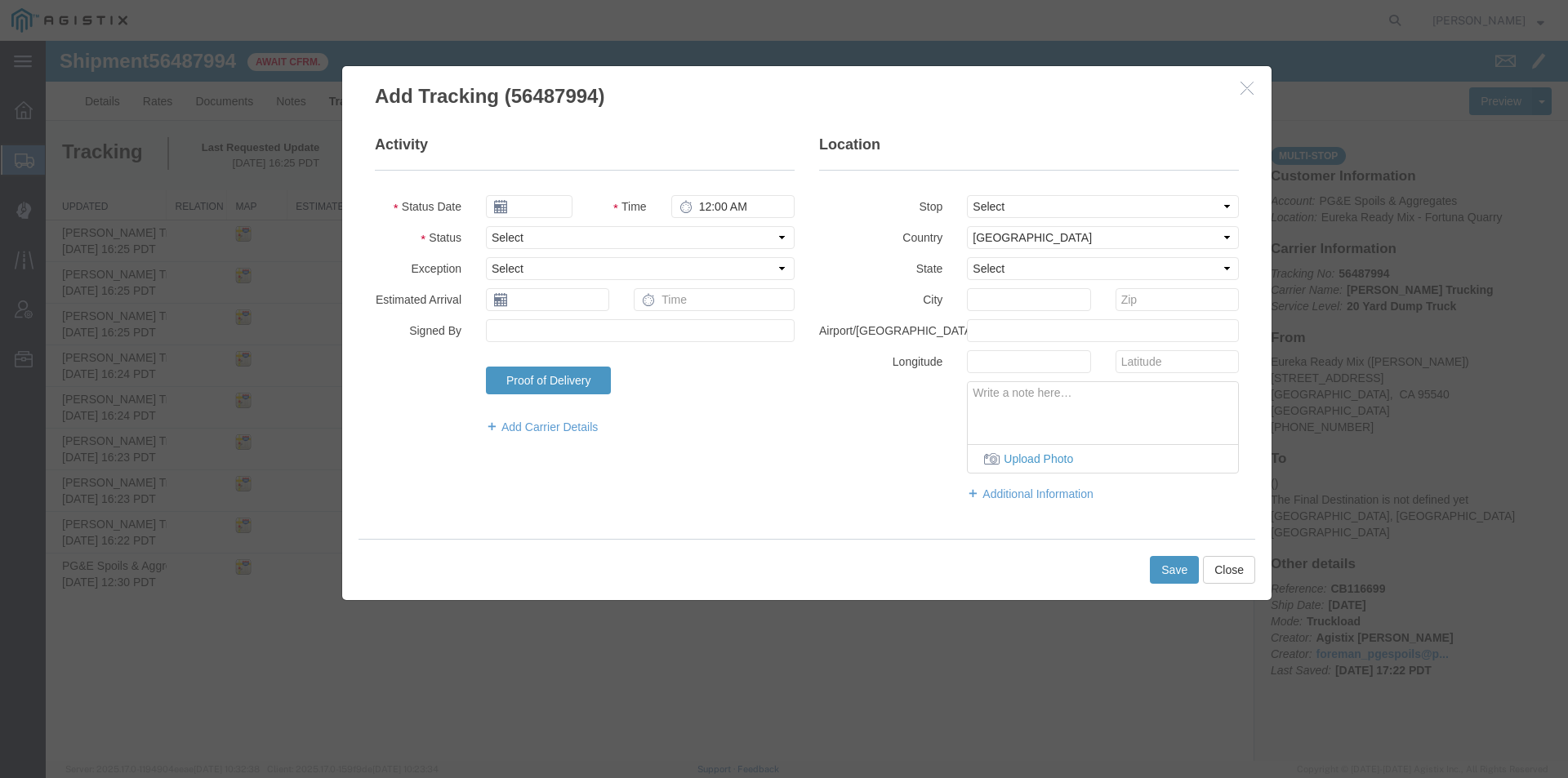
type input "[DATE]"
type input "5:00 PM"
click at [536, 214] on input "[DATE]" at bounding box center [529, 206] width 86 height 23
click at [599, 337] on td "14" at bounding box center [595, 333] width 25 height 25
type input "[DATE]"
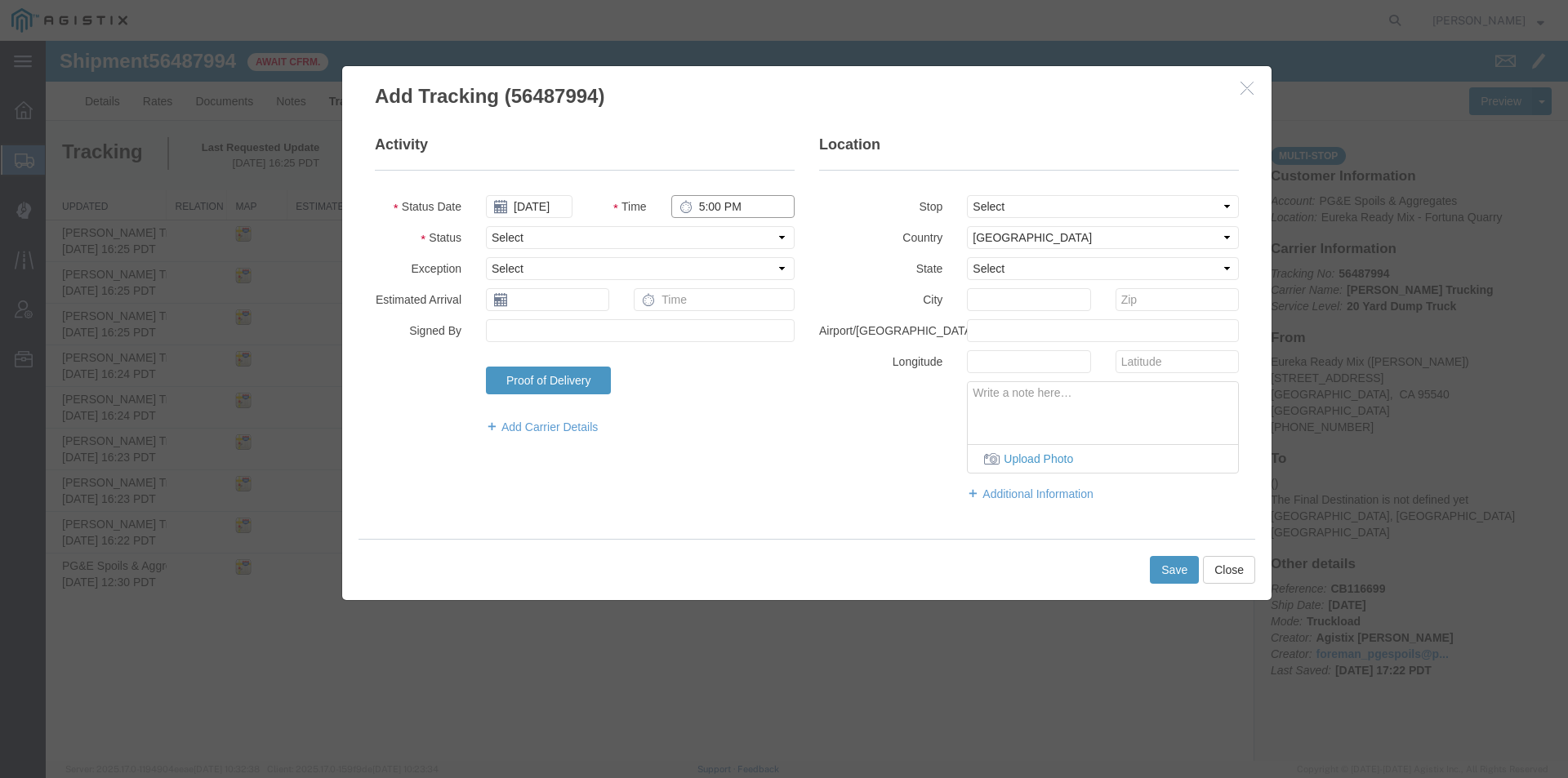
click at [699, 211] on input "5:00 PM" at bounding box center [733, 206] width 124 height 23
type input "9:37 AM"
click at [701, 243] on select "Select Arrival Notice Available Arrival Notice Imported Arrive at Delivery Loca…" at bounding box center [639, 237] width 309 height 23
select select "ARVPULOC"
click at [485, 227] on select "Select Arrival Notice Available Arrival Notice Imported Arrive at Delivery Loca…" at bounding box center [639, 237] width 309 height 23
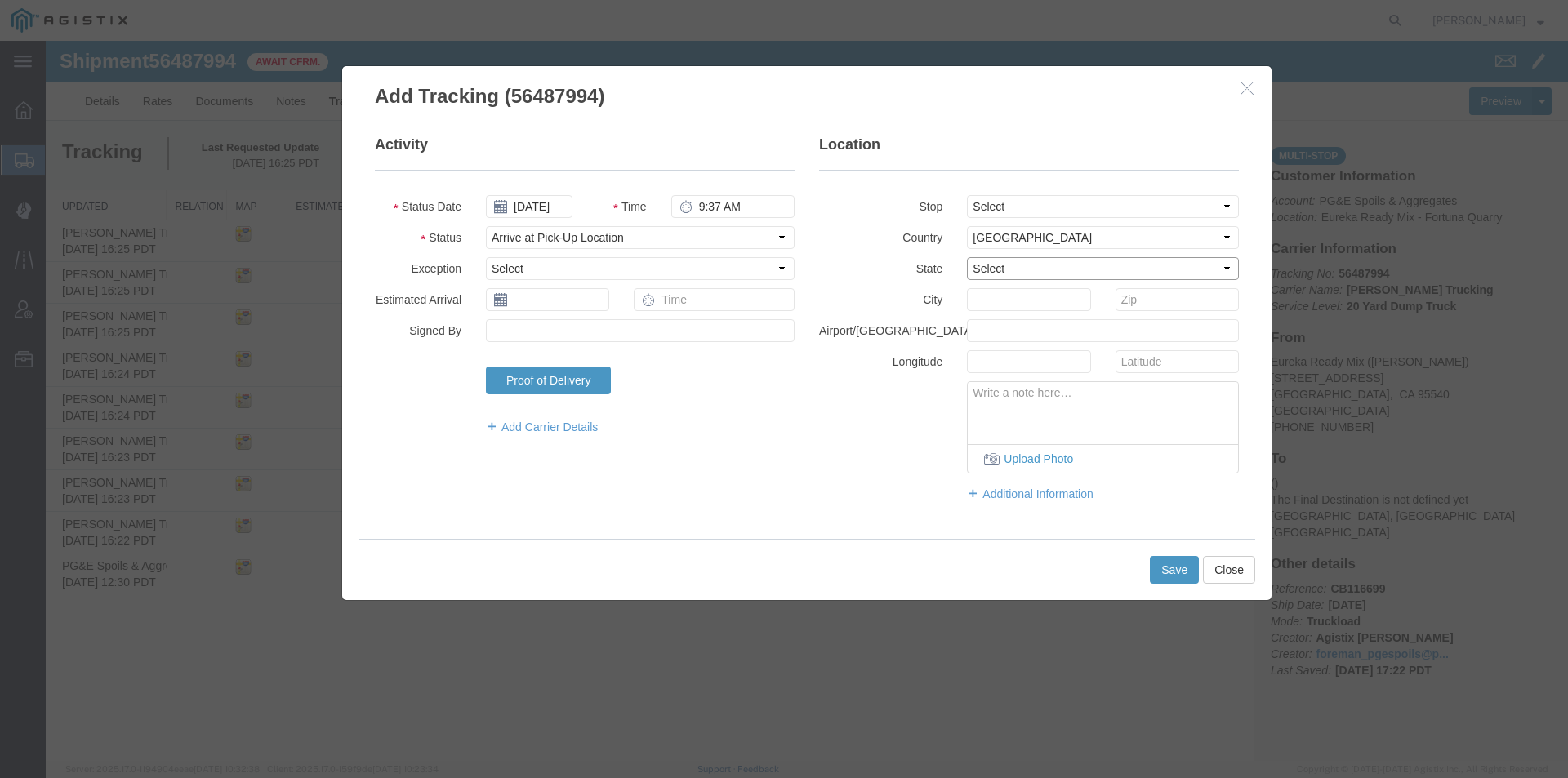
click at [986, 270] on select "Select [US_STATE] [US_STATE] [US_STATE] [US_STATE] Armed Forces Americas Armed …" at bounding box center [1102, 268] width 272 height 23
select select "CA"
click at [967, 257] on select "Select [US_STATE] [US_STATE] [US_STATE] [US_STATE] Armed Forces Americas Armed …" at bounding box center [1102, 268] width 272 height 23
click at [997, 299] on input "text" at bounding box center [1029, 299] width 124 height 23
type input "[PERSON_NAME]"
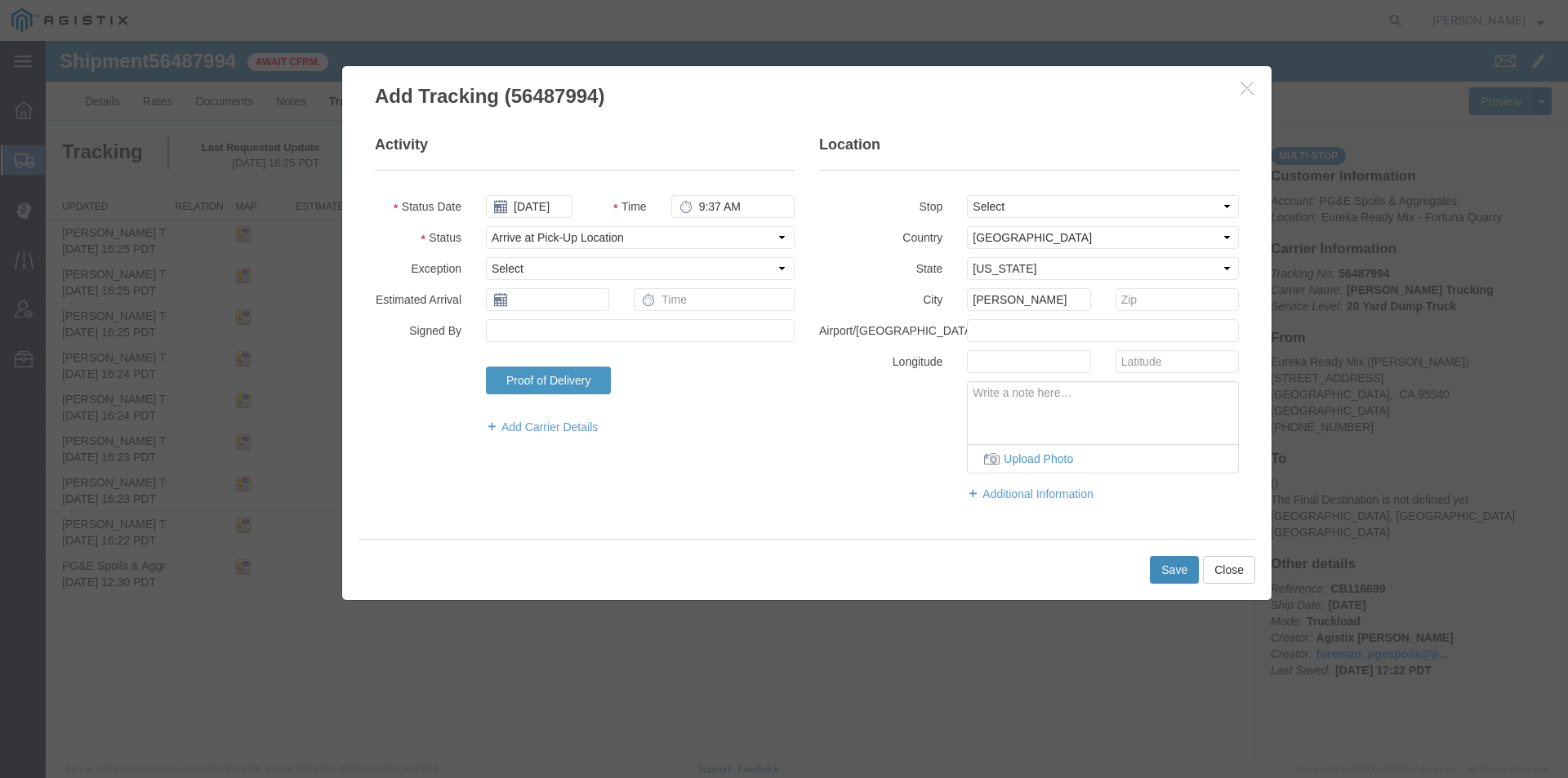
click at [1172, 568] on button "Save" at bounding box center [1174, 570] width 49 height 27
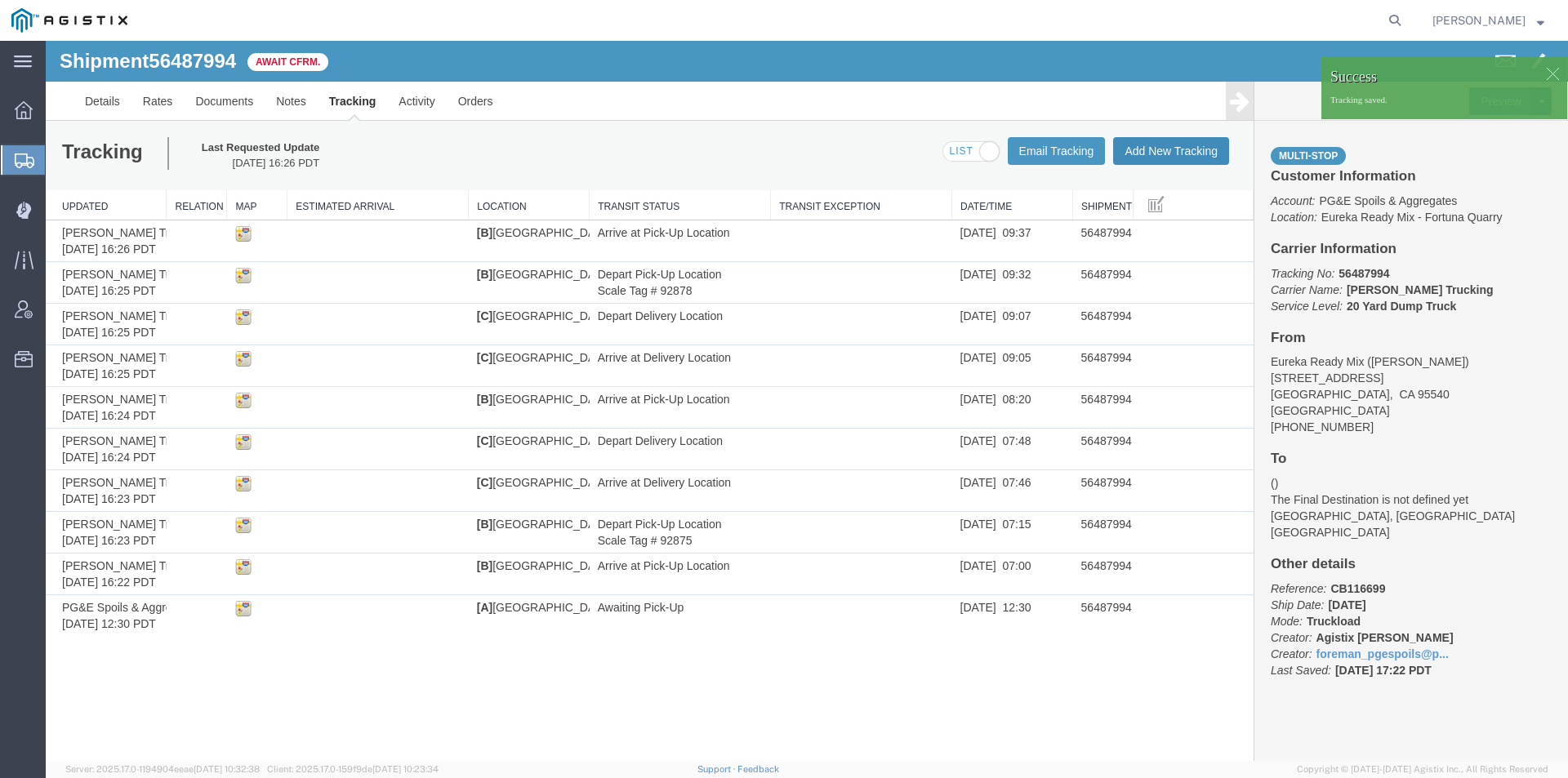
click at [1181, 157] on button "Add New Tracking" at bounding box center [1171, 151] width 116 height 27
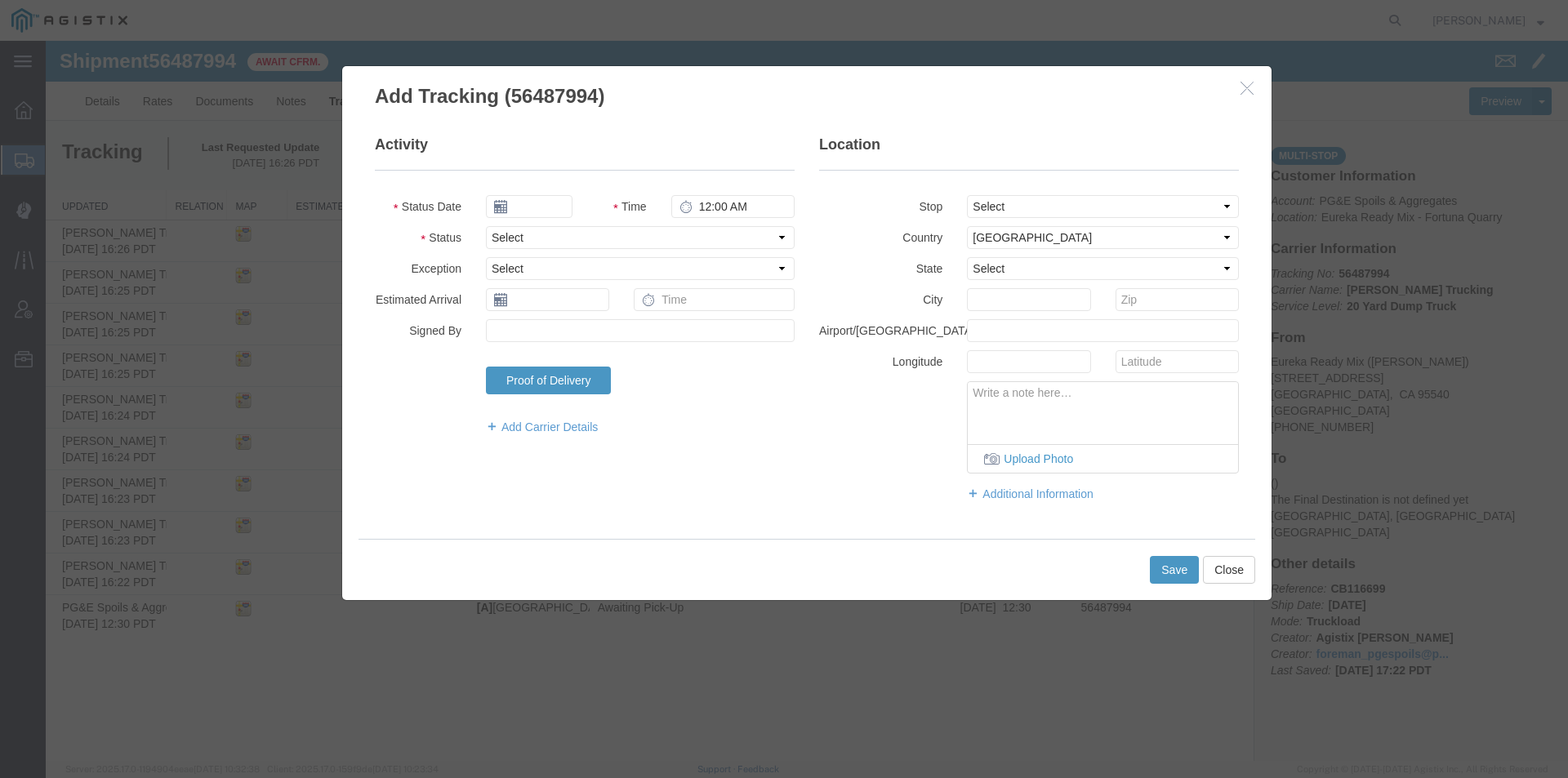
type input "[DATE]"
type input "5:00 PM"
click at [531, 205] on input "[DATE]" at bounding box center [529, 206] width 86 height 23
click at [597, 338] on td "14" at bounding box center [595, 333] width 25 height 25
type input "[DATE]"
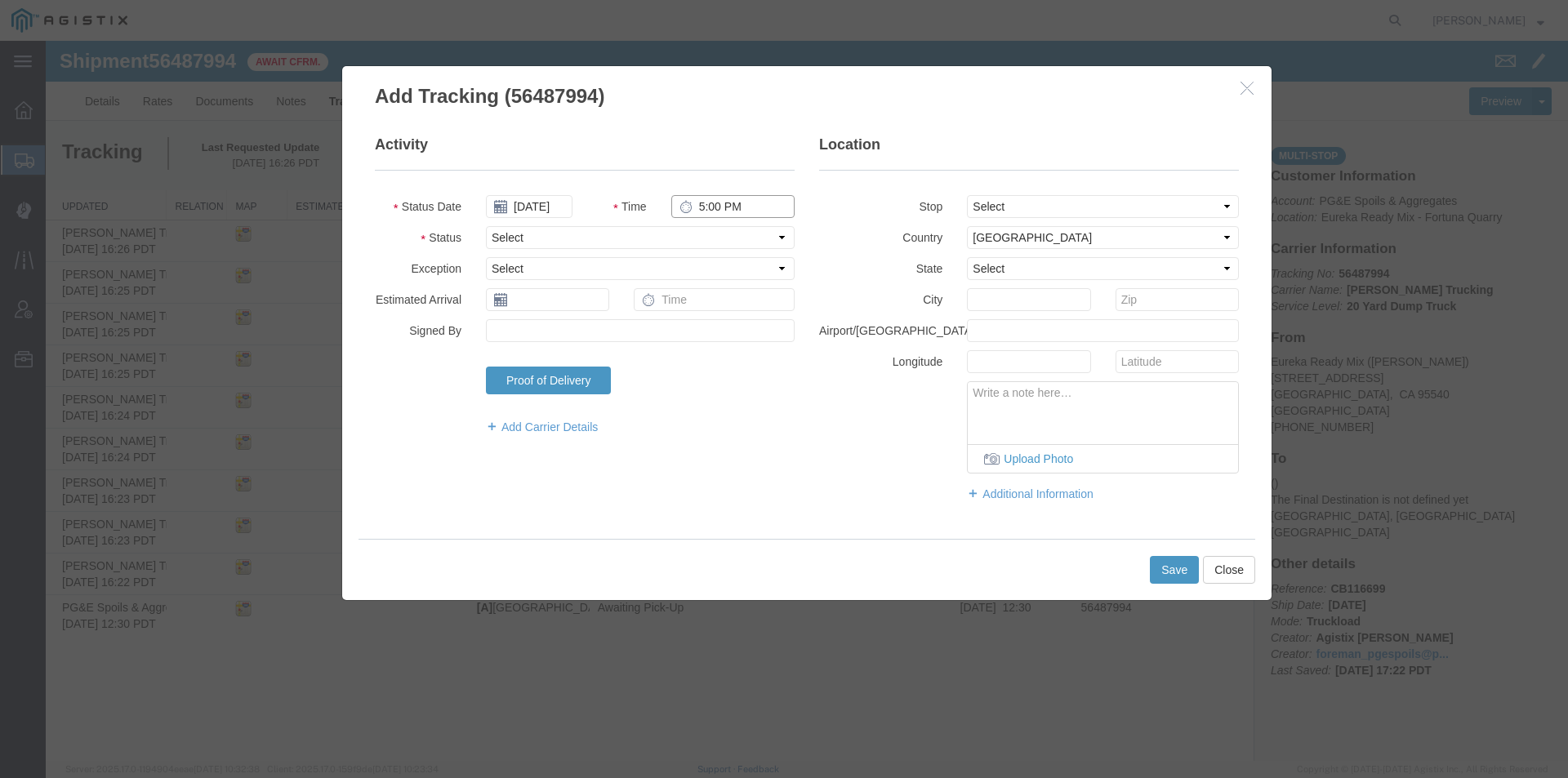
click at [702, 204] on input "5:00 PM" at bounding box center [733, 206] width 124 height 23
type input "9:42 AM"
click at [681, 232] on select "Select Arrival Notice Available Arrival Notice Imported Arrive at Delivery Loca…" at bounding box center [639, 237] width 309 height 23
select select "DPTPULOC"
click at [485, 227] on select "Select Arrival Notice Available Arrival Notice Imported Arrive at Delivery Loca…" at bounding box center [639, 237] width 309 height 23
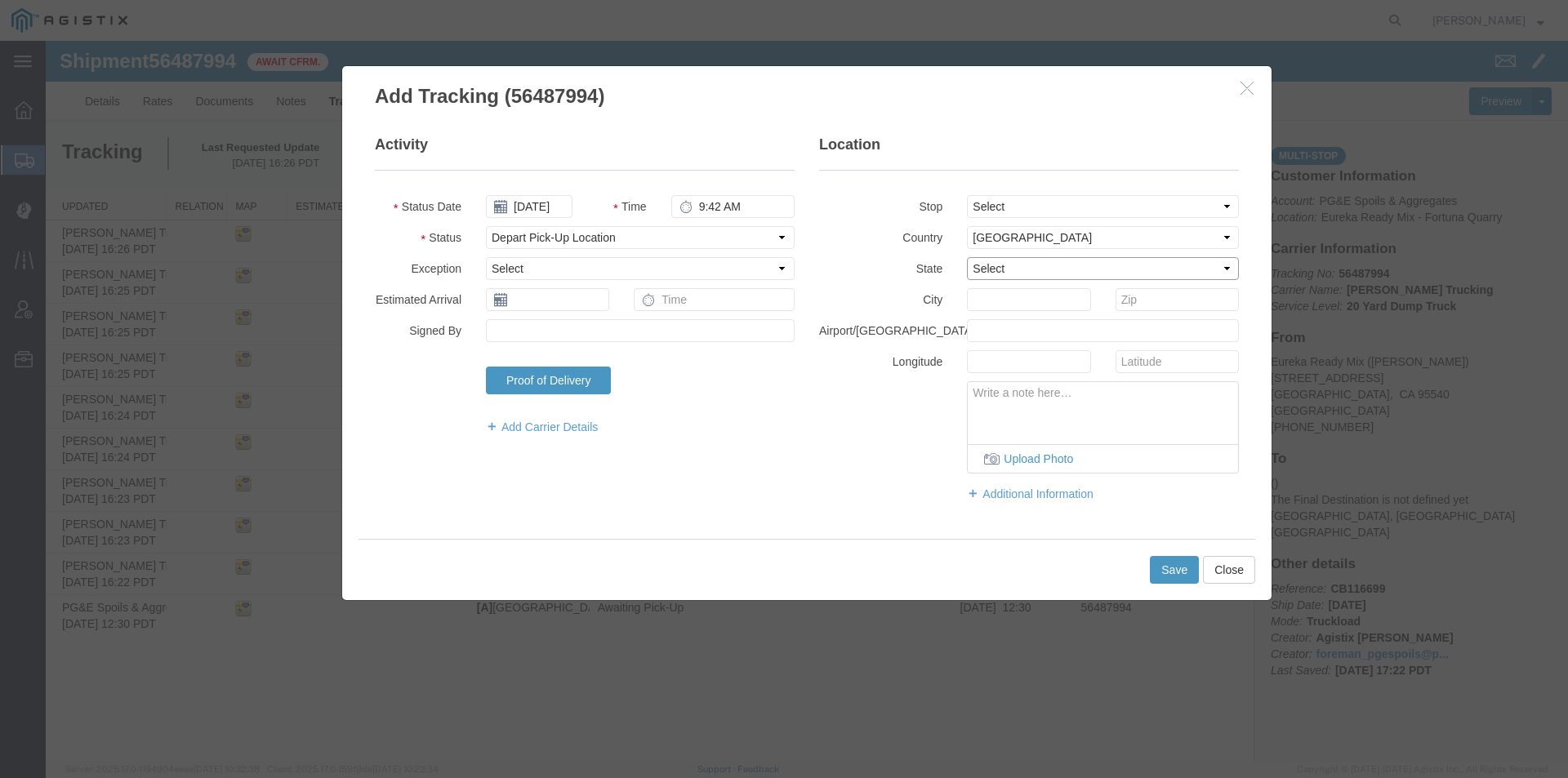
click at [1036, 275] on select "Select [US_STATE] [US_STATE] [US_STATE] [US_STATE] Armed Forces Americas Armed …" at bounding box center [1102, 268] width 272 height 23
select select "CA"
click at [967, 257] on select "Select [US_STATE] [US_STATE] [US_STATE] [US_STATE] Armed Forces Americas Armed …" at bounding box center [1102, 268] width 272 height 23
click at [1017, 303] on input "text" at bounding box center [1029, 299] width 124 height 23
type input "[PERSON_NAME]"
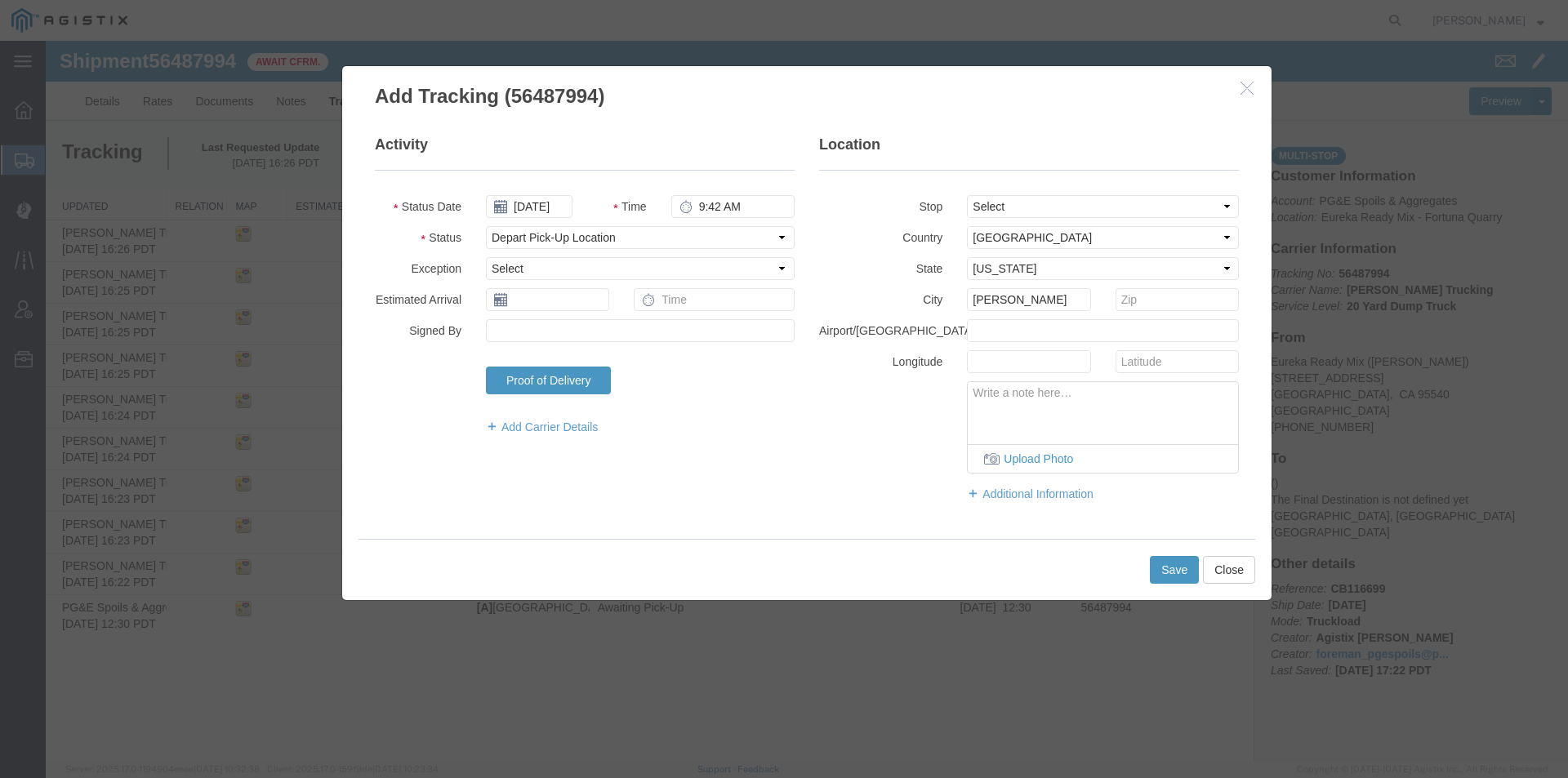
click at [1018, 400] on textarea at bounding box center [1103, 409] width 271 height 54
type textarea "s"
type textarea "Scale Tag 92879"
click at [1179, 580] on button "Save" at bounding box center [1174, 570] width 49 height 27
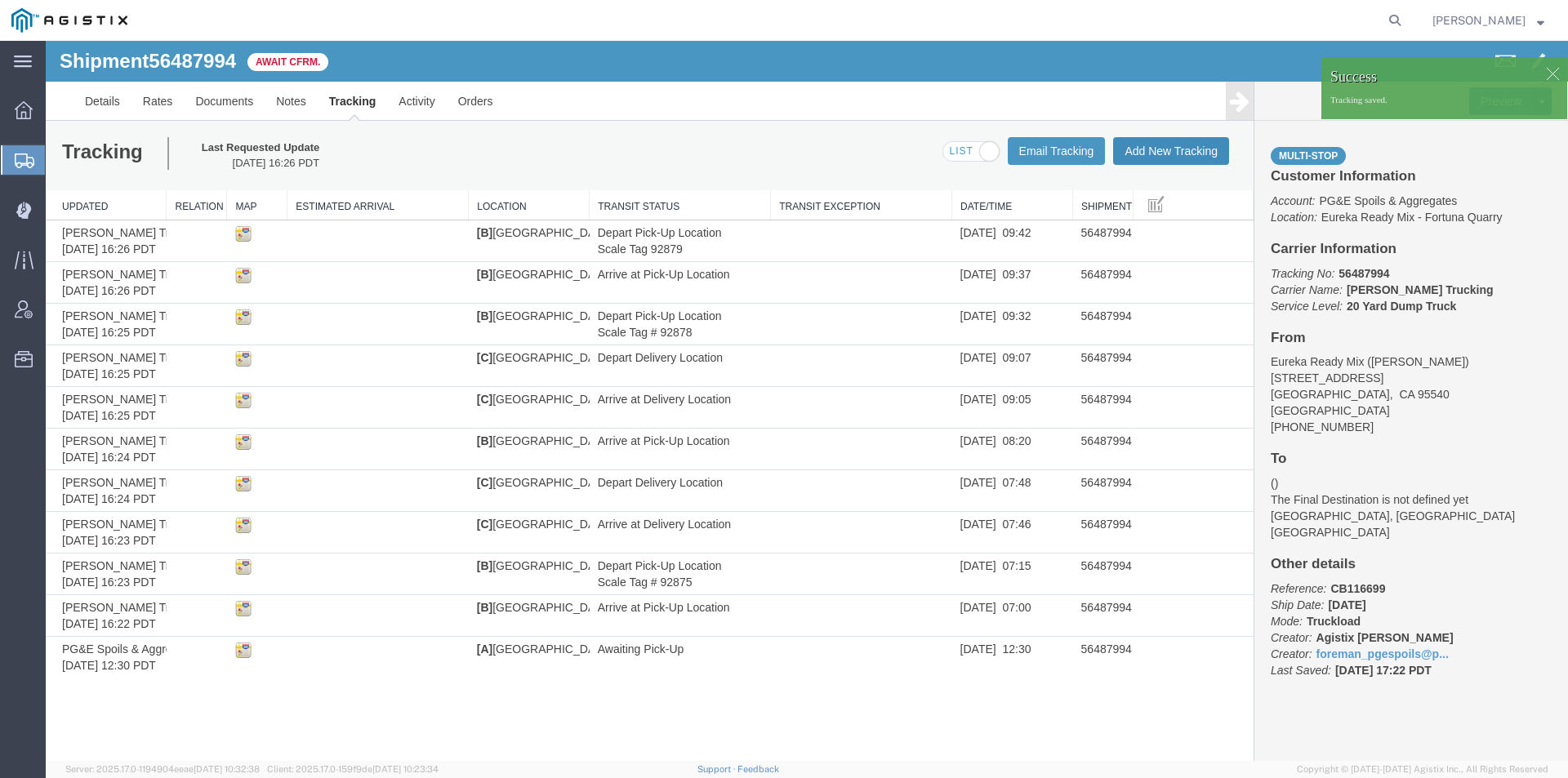
click at [1151, 155] on button "Add New Tracking" at bounding box center [1171, 151] width 116 height 27
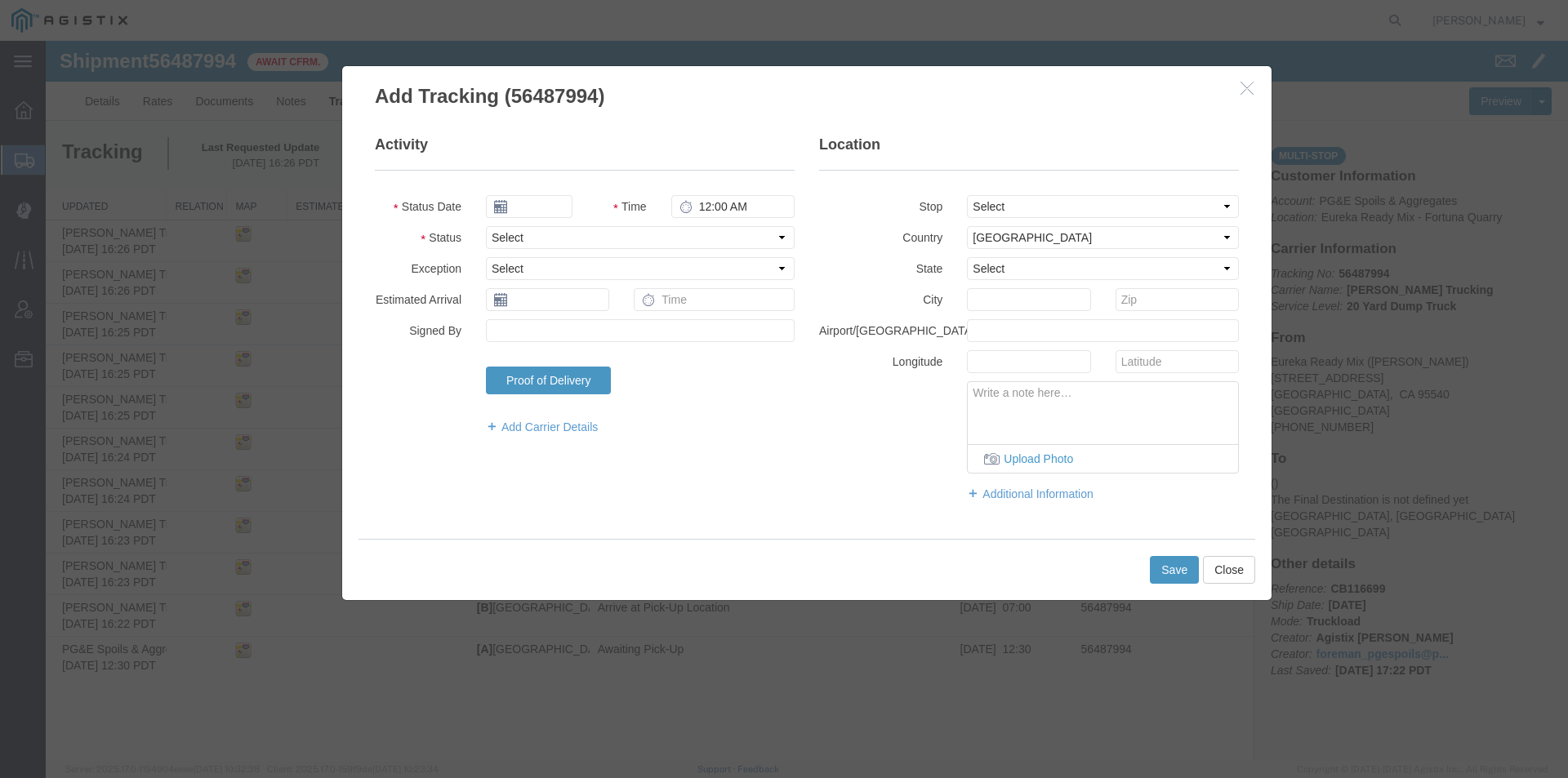
type input "[DATE]"
type input "5:00 PM"
click at [499, 204] on icon at bounding box center [500, 206] width 13 height 13
click at [505, 210] on icon at bounding box center [500, 206] width 13 height 13
click at [530, 209] on input "[DATE]" at bounding box center [529, 206] width 86 height 23
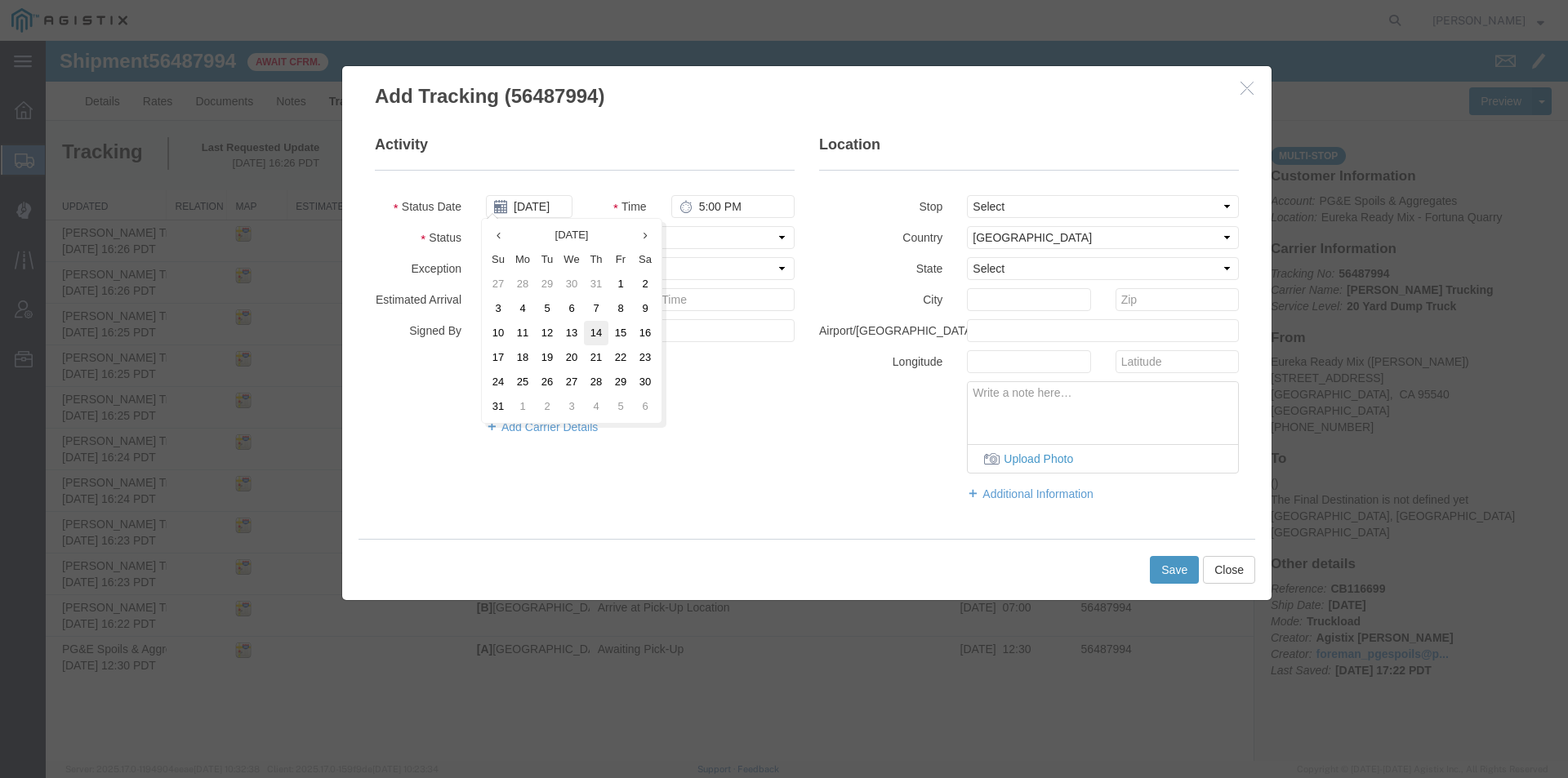
click at [600, 333] on td "14" at bounding box center [595, 333] width 25 height 25
type input "[DATE]"
click at [703, 203] on input "5:00 PM" at bounding box center [733, 206] width 124 height 23
type input "10:13 AM"
click at [673, 241] on select "Select Arrival Notice Available Arrival Notice Imported Arrive at Delivery Loca…" at bounding box center [639, 237] width 309 height 23
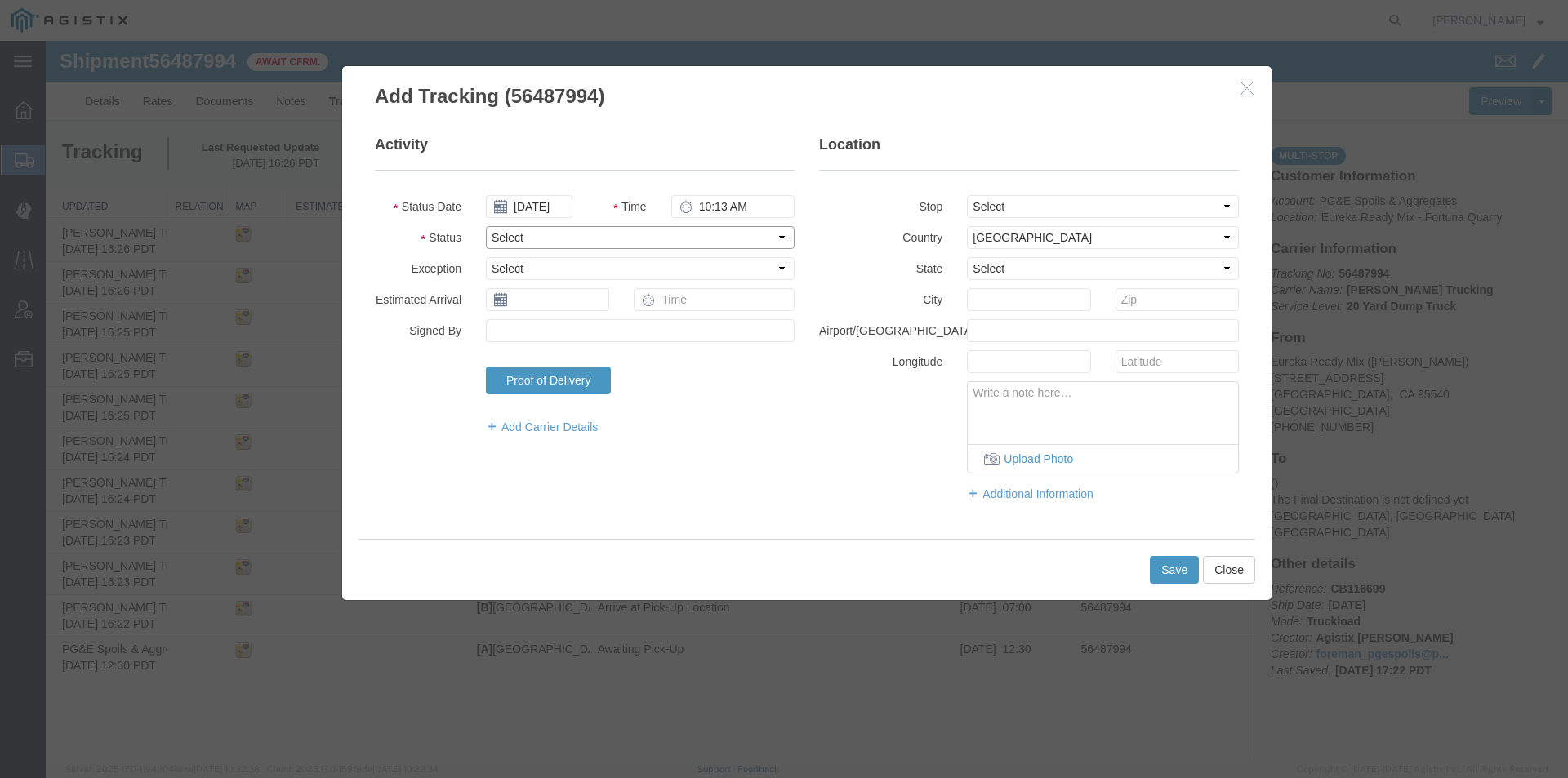
select select "ARVDLVLOC"
click at [485, 227] on select "Select Arrival Notice Available Arrival Notice Imported Arrive at Delivery Loca…" at bounding box center [639, 237] width 309 height 23
click at [992, 270] on select "Select [US_STATE] [US_STATE] [US_STATE] [US_STATE] Armed Forces Americas Armed …" at bounding box center [1102, 268] width 272 height 23
select select "CA"
click at [967, 257] on select "Select [US_STATE] [US_STATE] [US_STATE] [US_STATE] Armed Forces Americas Armed …" at bounding box center [1102, 268] width 272 height 23
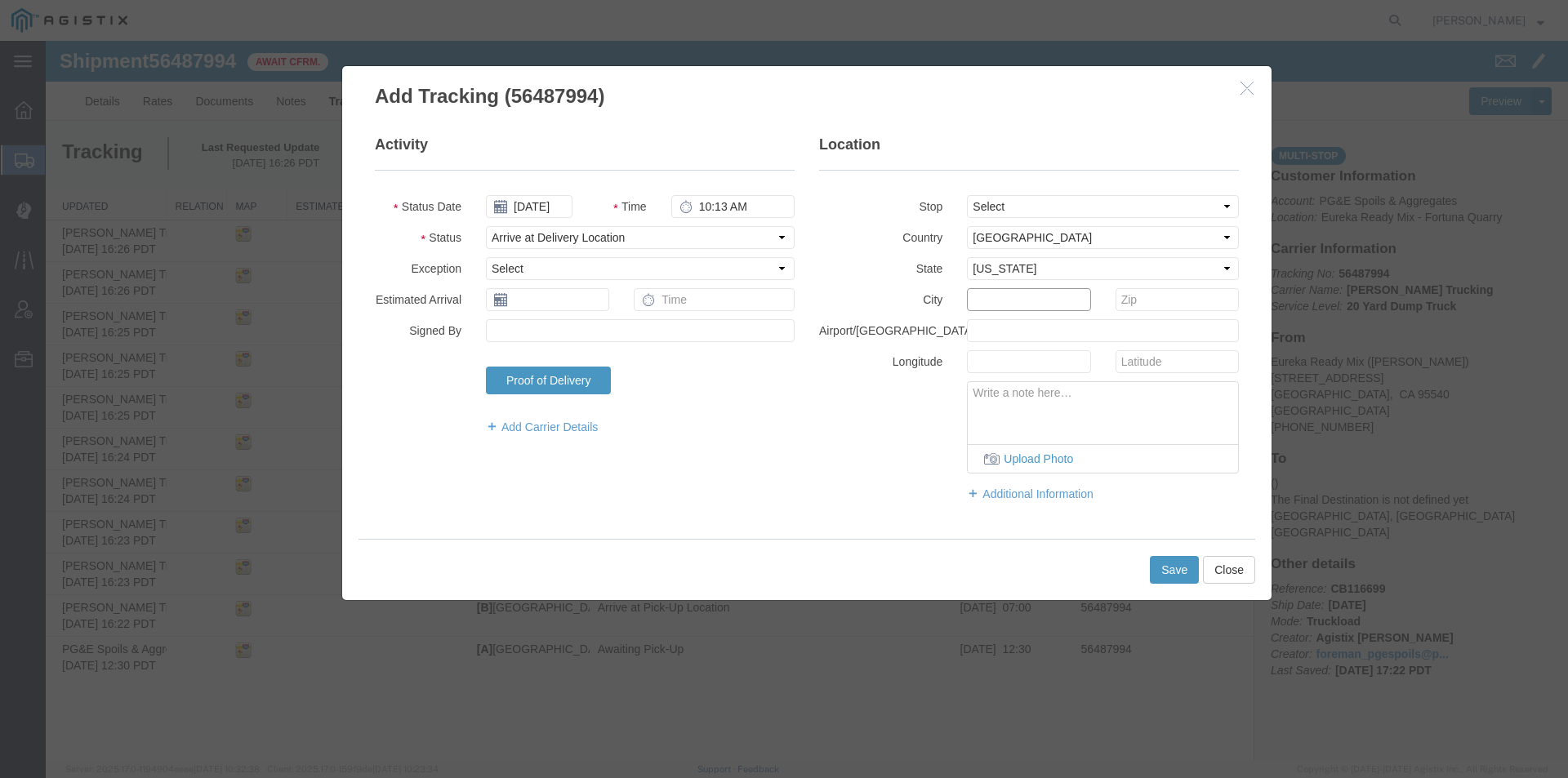
click at [986, 296] on input "text" at bounding box center [1029, 299] width 124 height 23
type input "Eureka"
click at [1173, 559] on button "Save" at bounding box center [1174, 570] width 49 height 27
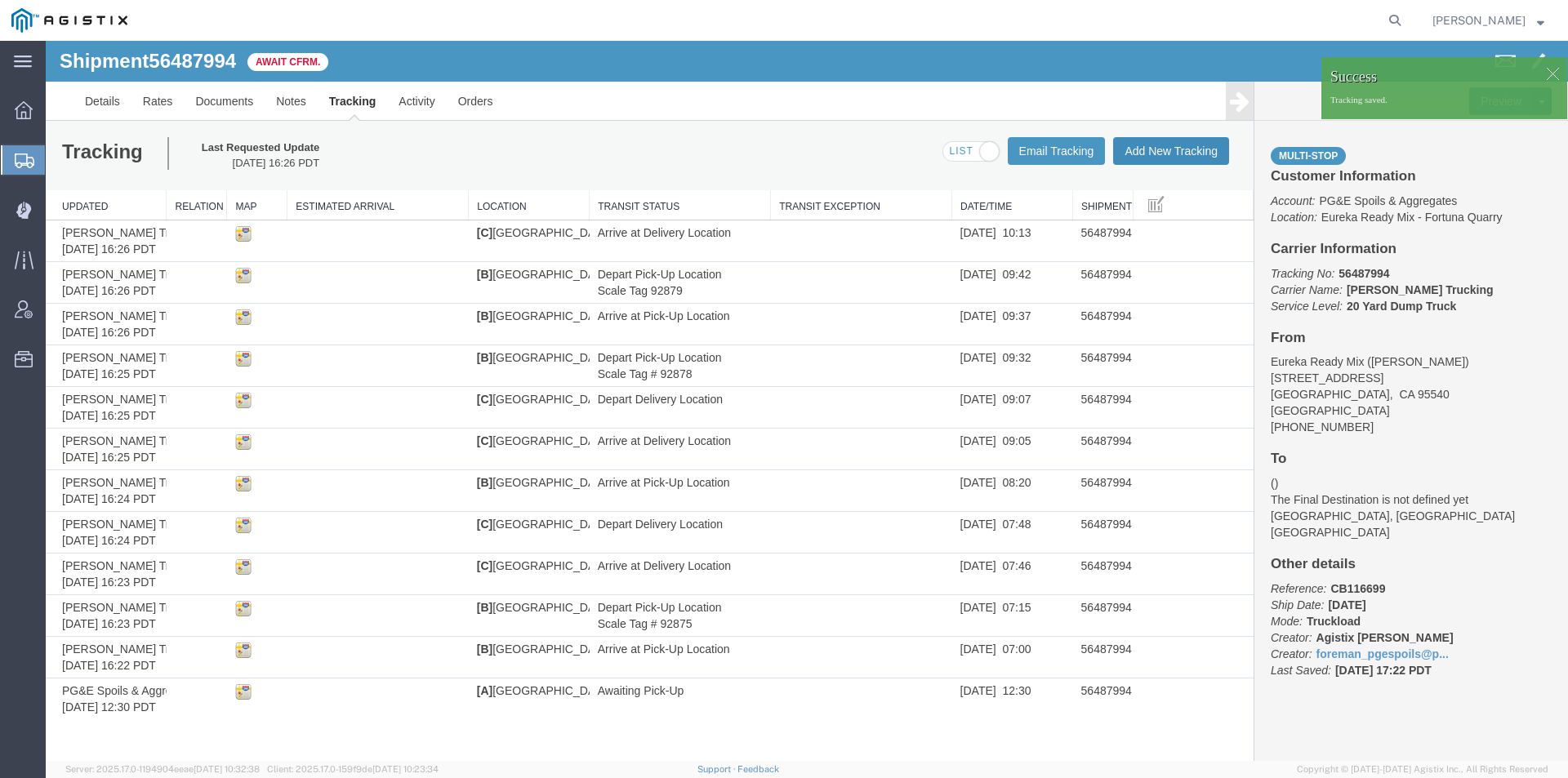
click at [1177, 161] on button "Add New Tracking" at bounding box center [1171, 151] width 116 height 27
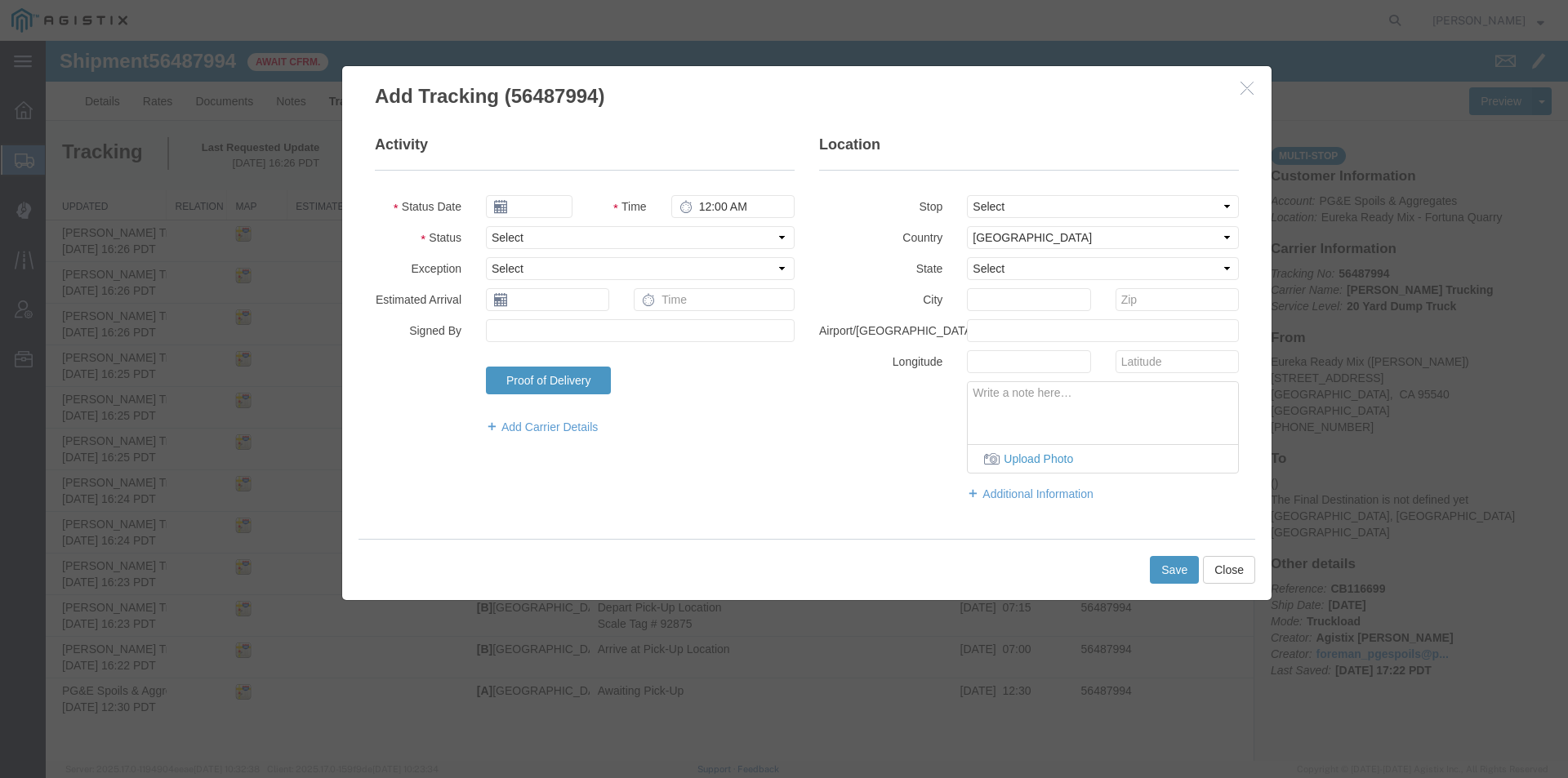
type input "[DATE]"
type input "5:00 PM"
click at [532, 210] on input "[DATE]" at bounding box center [529, 206] width 86 height 23
click at [597, 330] on td "14" at bounding box center [595, 333] width 25 height 25
type input "[DATE]"
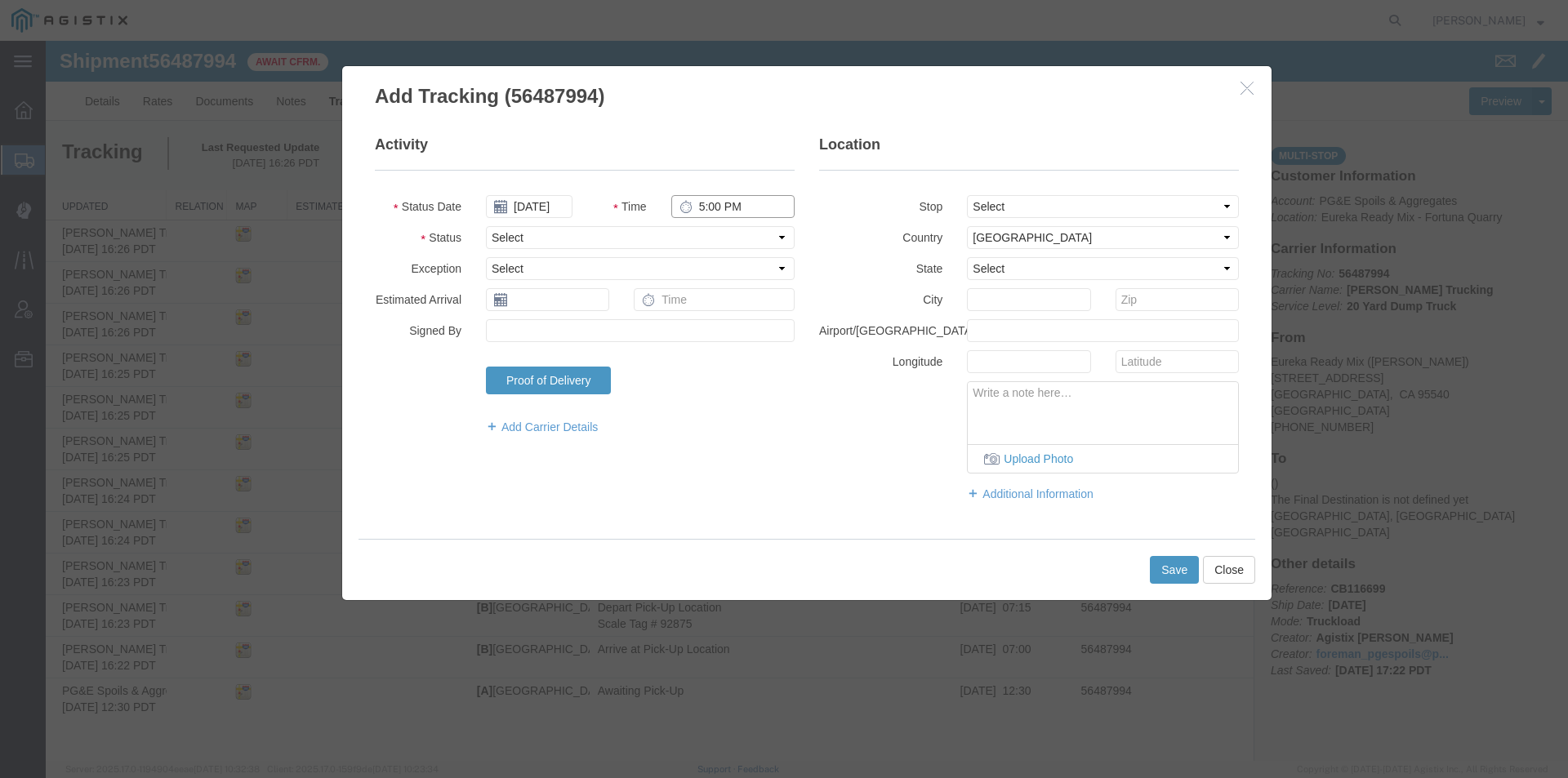
click at [700, 205] on input "5:00 PM" at bounding box center [733, 206] width 124 height 23
type input "10:15 AM"
click at [672, 236] on select "Select Arrival Notice Available Arrival Notice Imported Arrive at Delivery Loca…" at bounding box center [639, 237] width 309 height 23
select select "DPTDLVLOC"
click at [485, 227] on select "Select Arrival Notice Available Arrival Notice Imported Arrive at Delivery Loca…" at bounding box center [639, 237] width 309 height 23
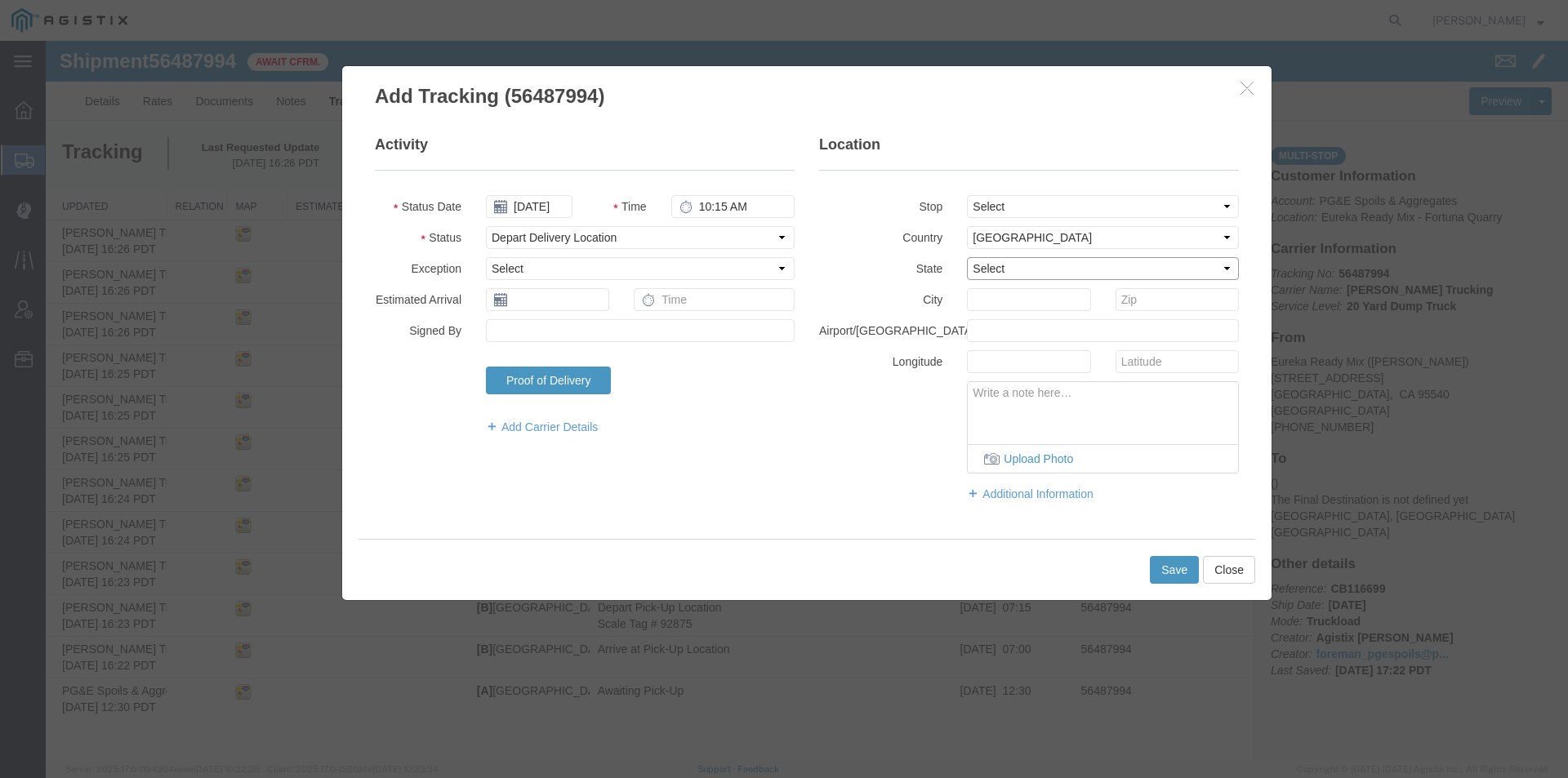
click at [992, 273] on select "Select [US_STATE] [US_STATE] [US_STATE] [US_STATE] Armed Forces Americas Armed …" at bounding box center [1102, 268] width 272 height 23
select select "CA"
click at [967, 257] on select "Select [US_STATE] [US_STATE] [US_STATE] [US_STATE] Armed Forces Americas Armed …" at bounding box center [1102, 268] width 272 height 23
click at [989, 305] on input "text" at bounding box center [1029, 299] width 124 height 23
type input "Eureka"
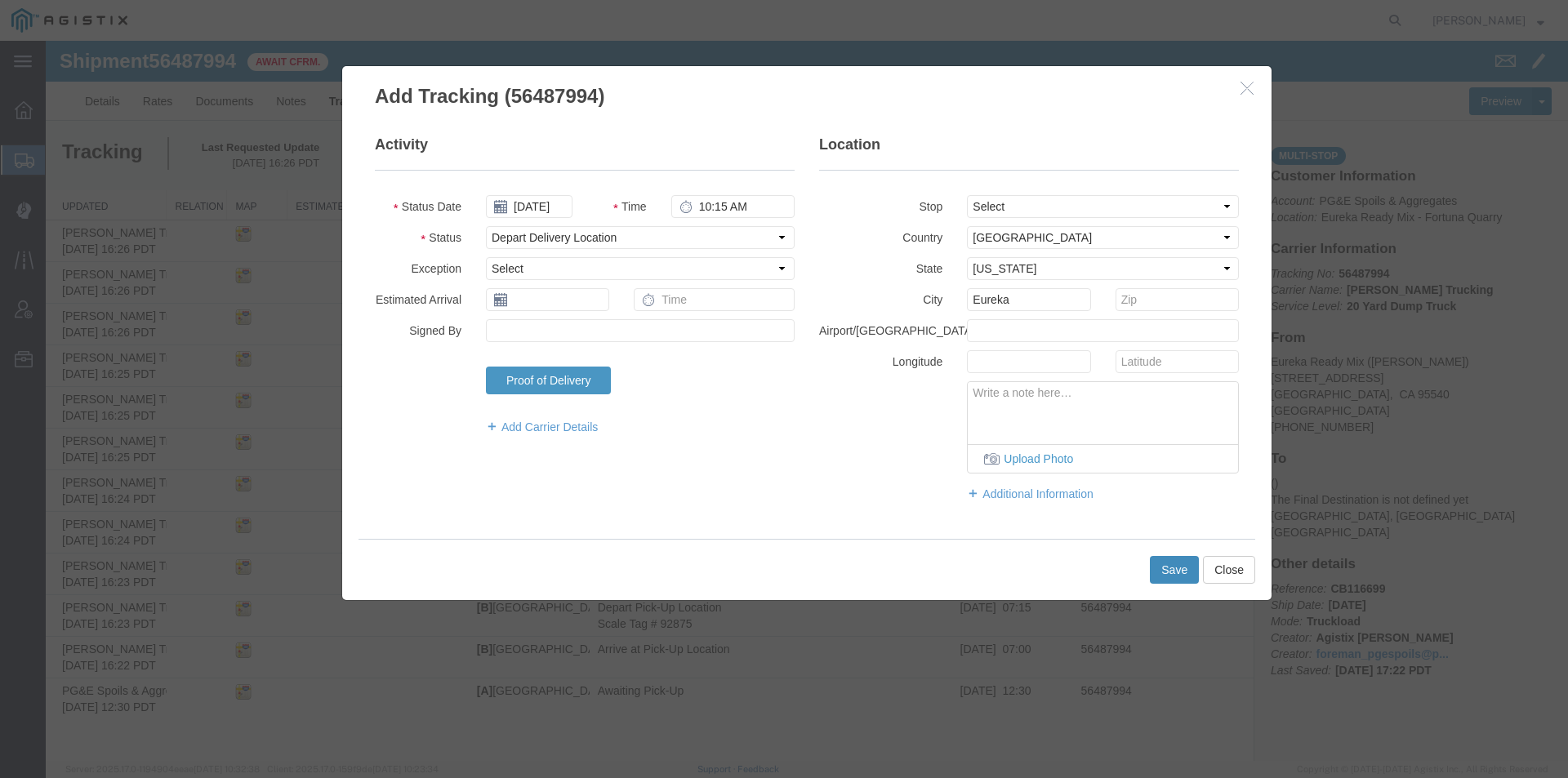
click at [1174, 573] on button "Save" at bounding box center [1174, 570] width 49 height 27
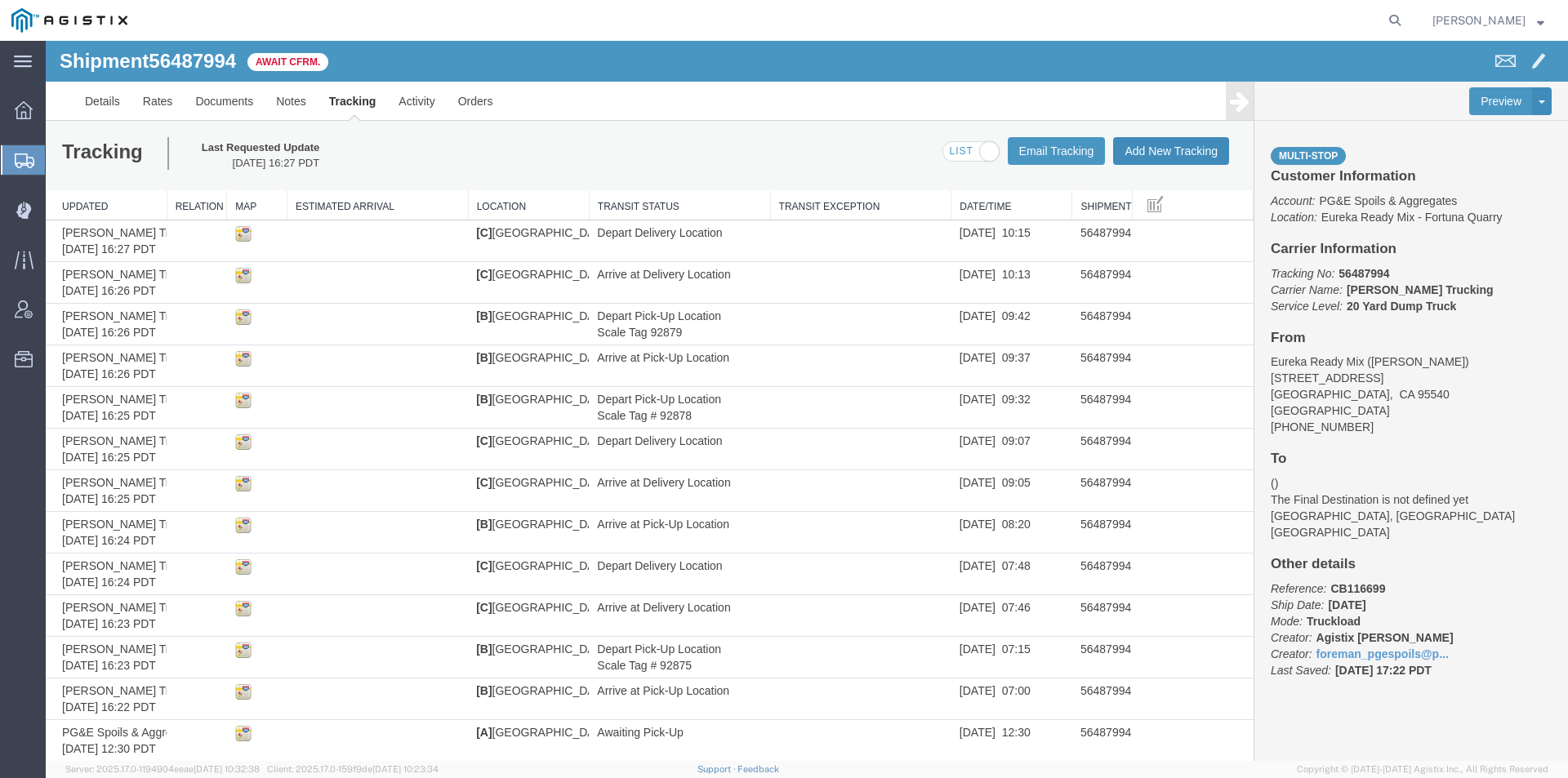
click at [1114, 144] on button "Add New Tracking" at bounding box center [1171, 151] width 116 height 27
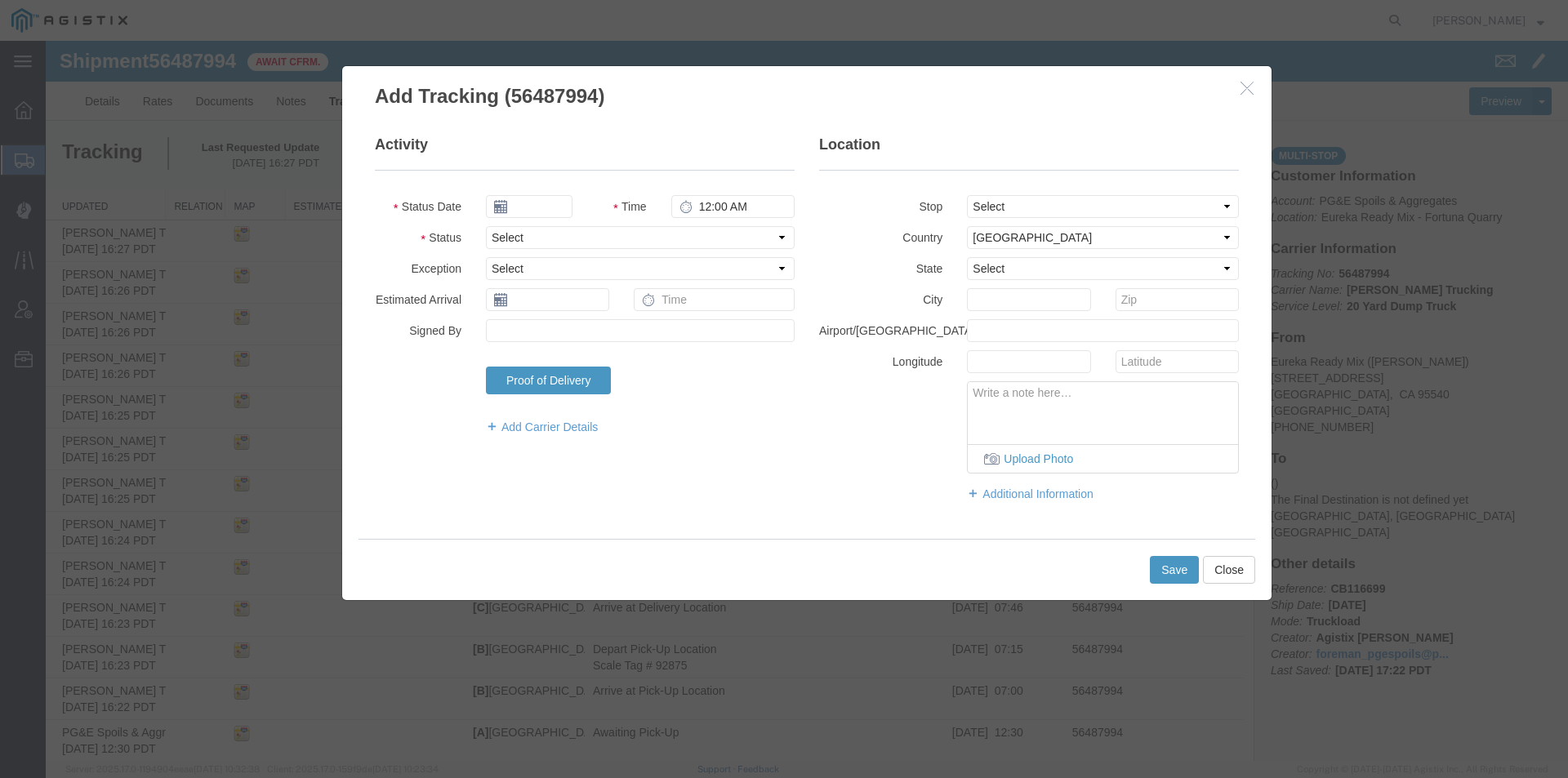
type input "[DATE]"
type input "5:00 PM"
click at [494, 202] on icon at bounding box center [500, 206] width 13 height 13
click at [495, 206] on icon at bounding box center [500, 206] width 13 height 13
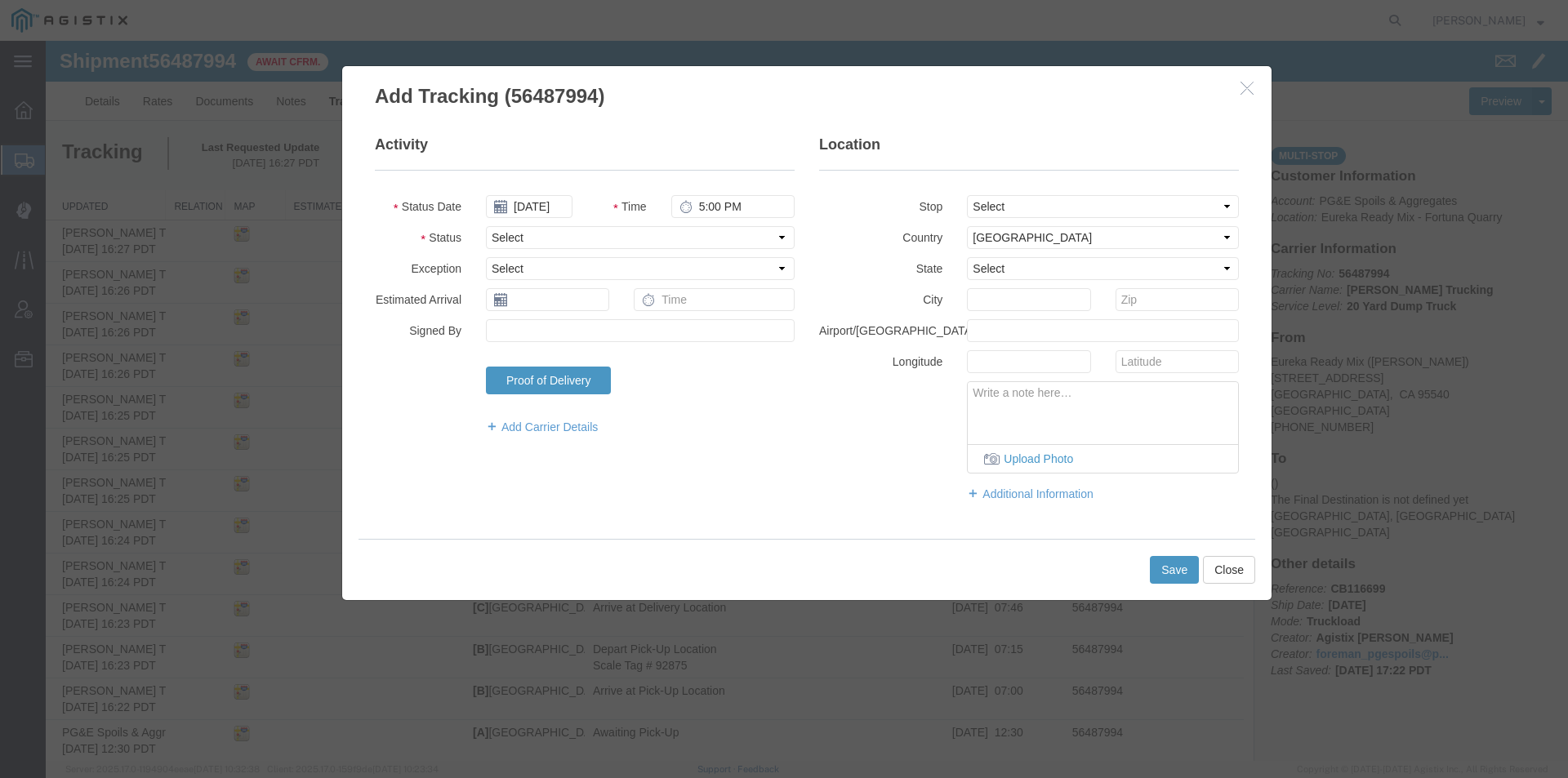
click at [494, 207] on icon at bounding box center [500, 206] width 13 height 13
click at [513, 207] on input "[DATE]" at bounding box center [529, 206] width 86 height 23
click at [597, 339] on td "14" at bounding box center [595, 333] width 25 height 25
type input "[DATE]"
click at [693, 205] on input "5:00 PM" at bounding box center [733, 206] width 124 height 23
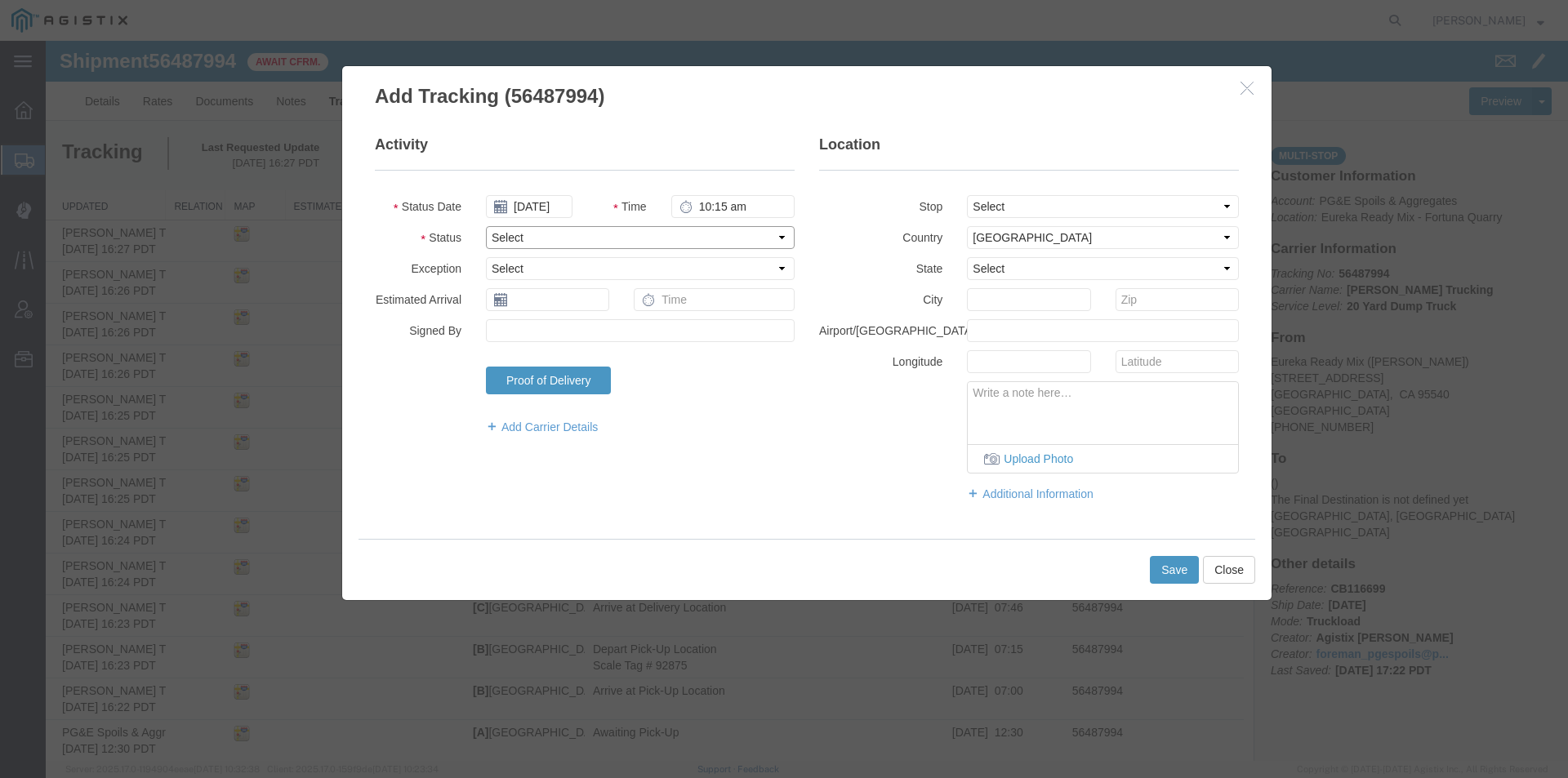
type input "10:15 AM"
click at [676, 232] on select "Select Arrival Notice Available Arrival Notice Imported Arrive at Delivery Loca…" at bounding box center [639, 237] width 309 height 23
click at [406, 456] on div "Activity Status Date [DATE] Time 10:15 AM Status Select Arrival Notice Availabl…" at bounding box center [807, 326] width 888 height 384
click at [521, 269] on select "Select Accident Airline - Delayed Airline - Exception Appointment Scheduled Att…" at bounding box center [639, 268] width 309 height 23
click at [514, 237] on select "Select Arrival Notice Available Arrival Notice Imported Arrive at Delivery Loca…" at bounding box center [639, 237] width 309 height 23
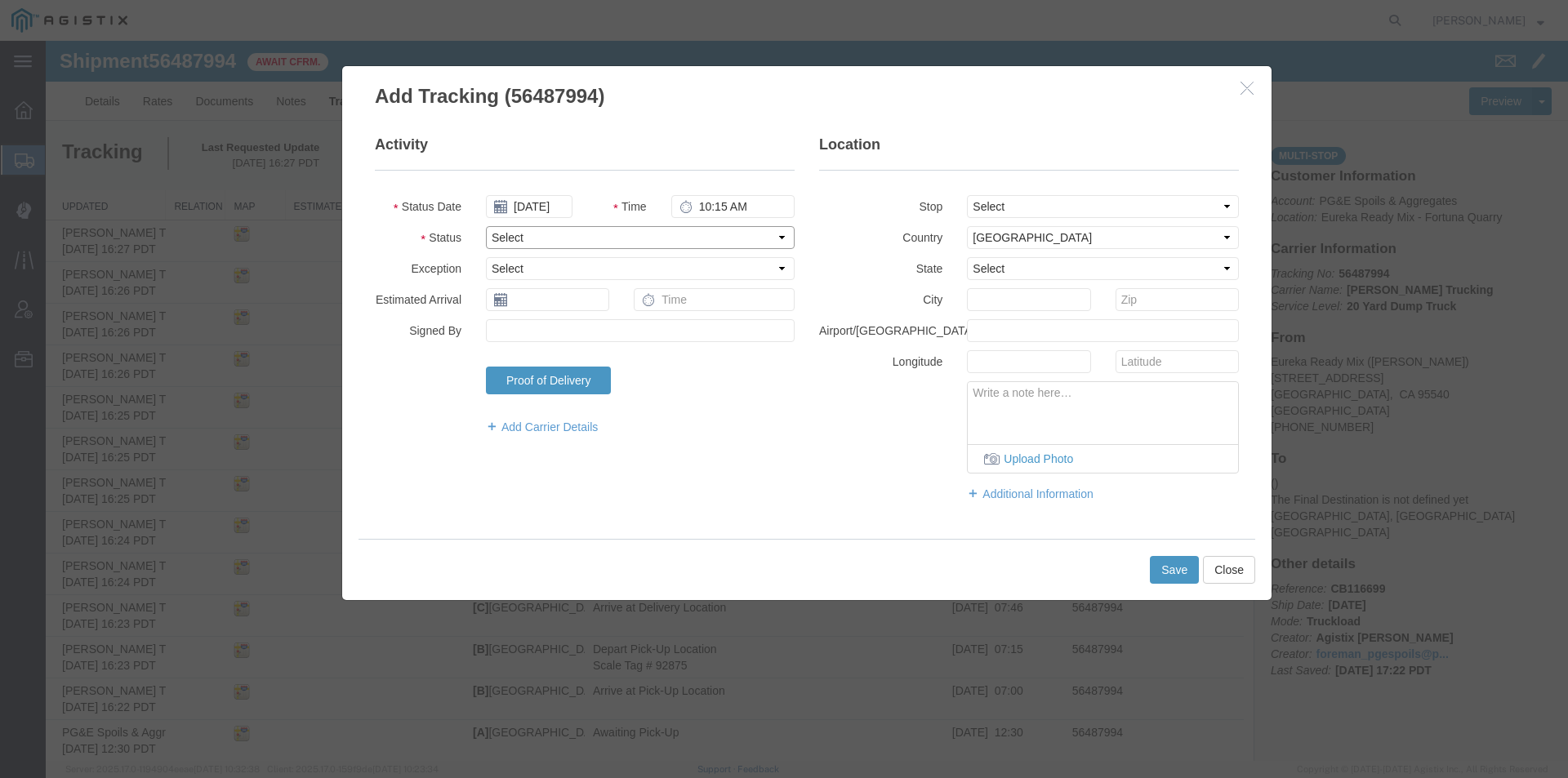
select select "BREAKSTART"
click at [485, 227] on select "Select Arrival Notice Available Arrival Notice Imported Arrive at Delivery Loca…" at bounding box center [639, 237] width 309 height 23
click at [1169, 572] on button "Save" at bounding box center [1174, 570] width 49 height 27
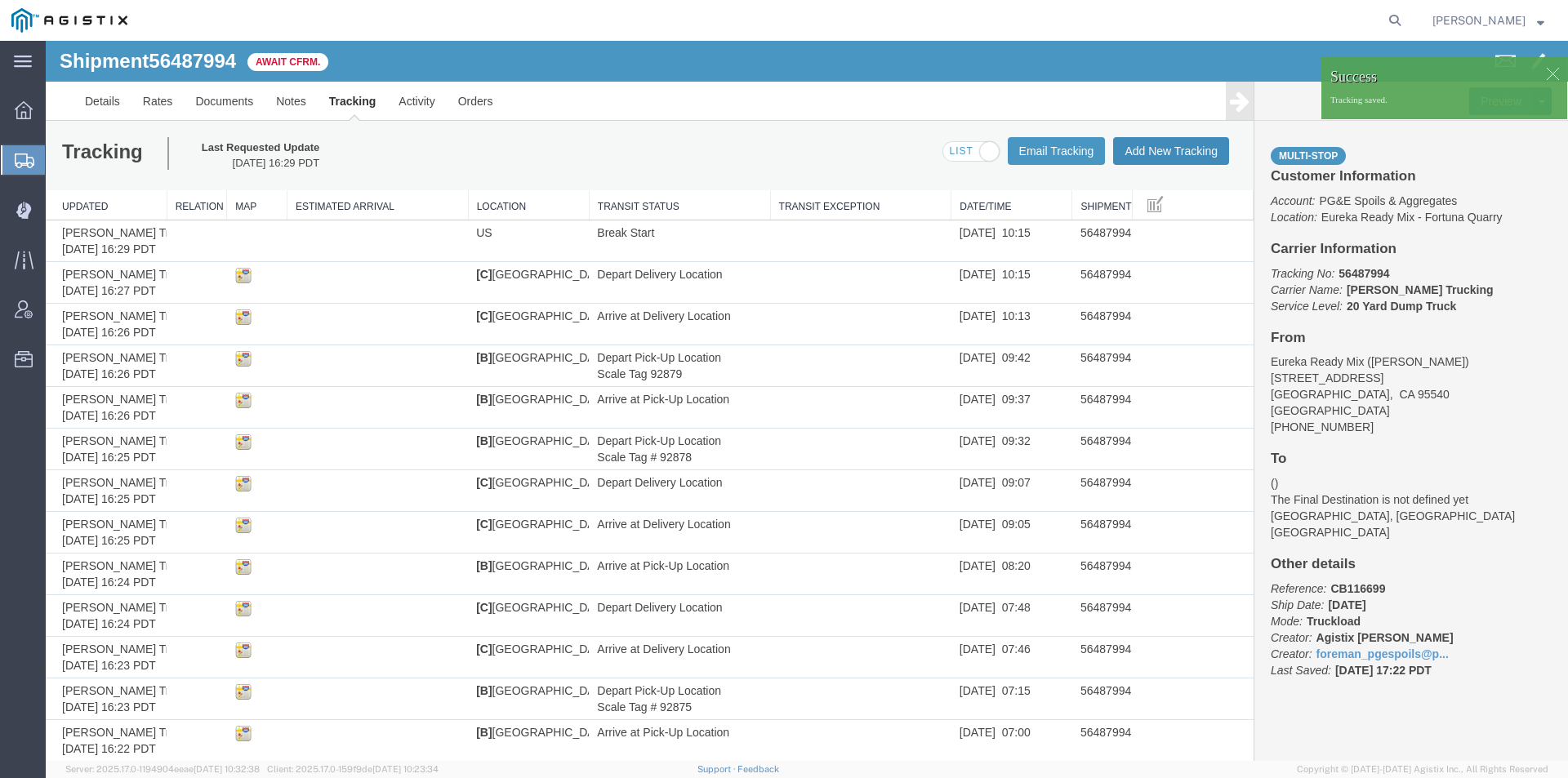
click at [1153, 154] on button "Add New Tracking" at bounding box center [1171, 151] width 116 height 27
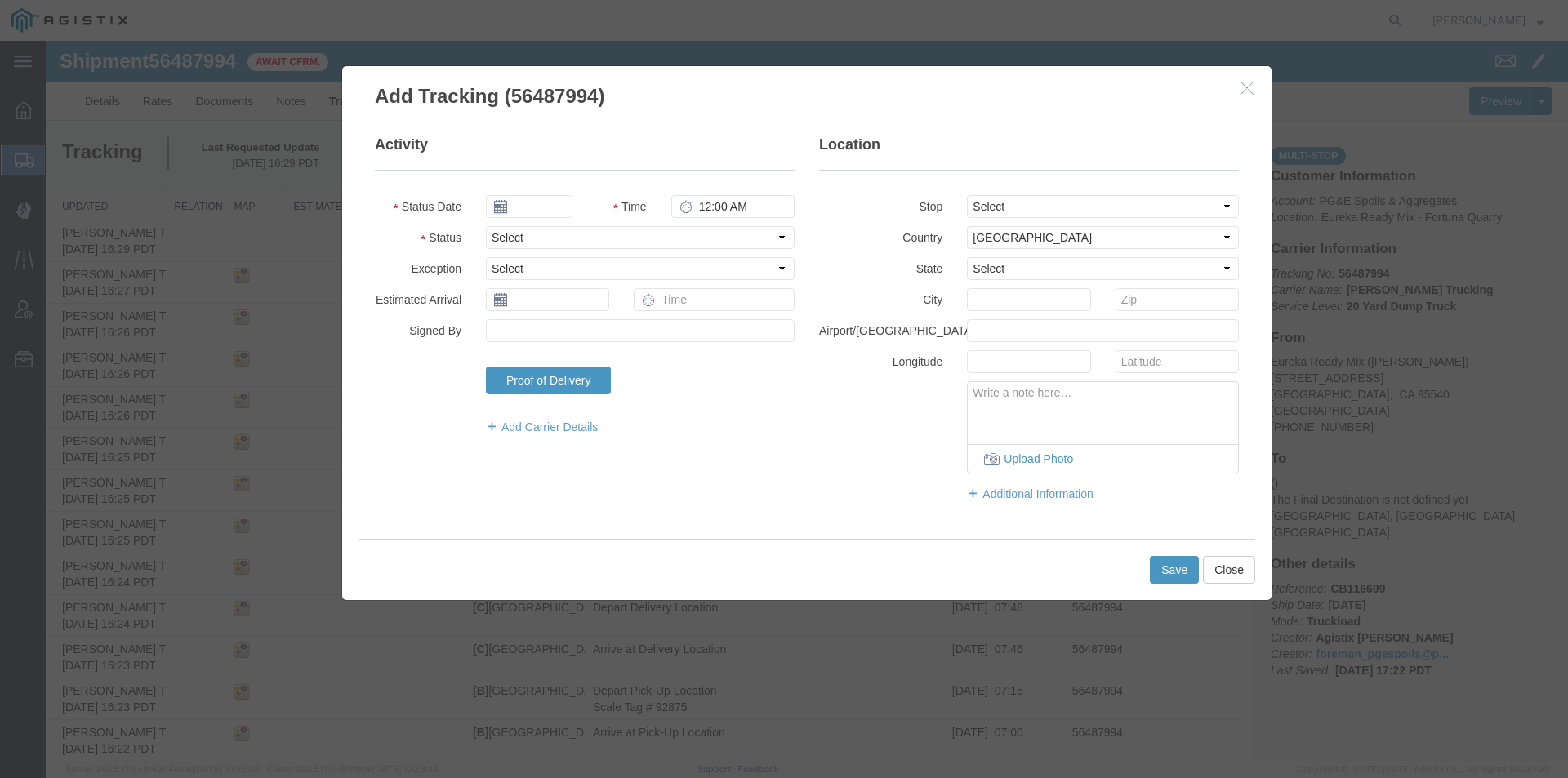
type input "[DATE]"
type input "5:00 PM"
click at [496, 210] on icon at bounding box center [500, 206] width 13 height 13
click at [552, 204] on input "[DATE]" at bounding box center [529, 206] width 86 height 23
click at [599, 330] on td "14" at bounding box center [595, 333] width 25 height 25
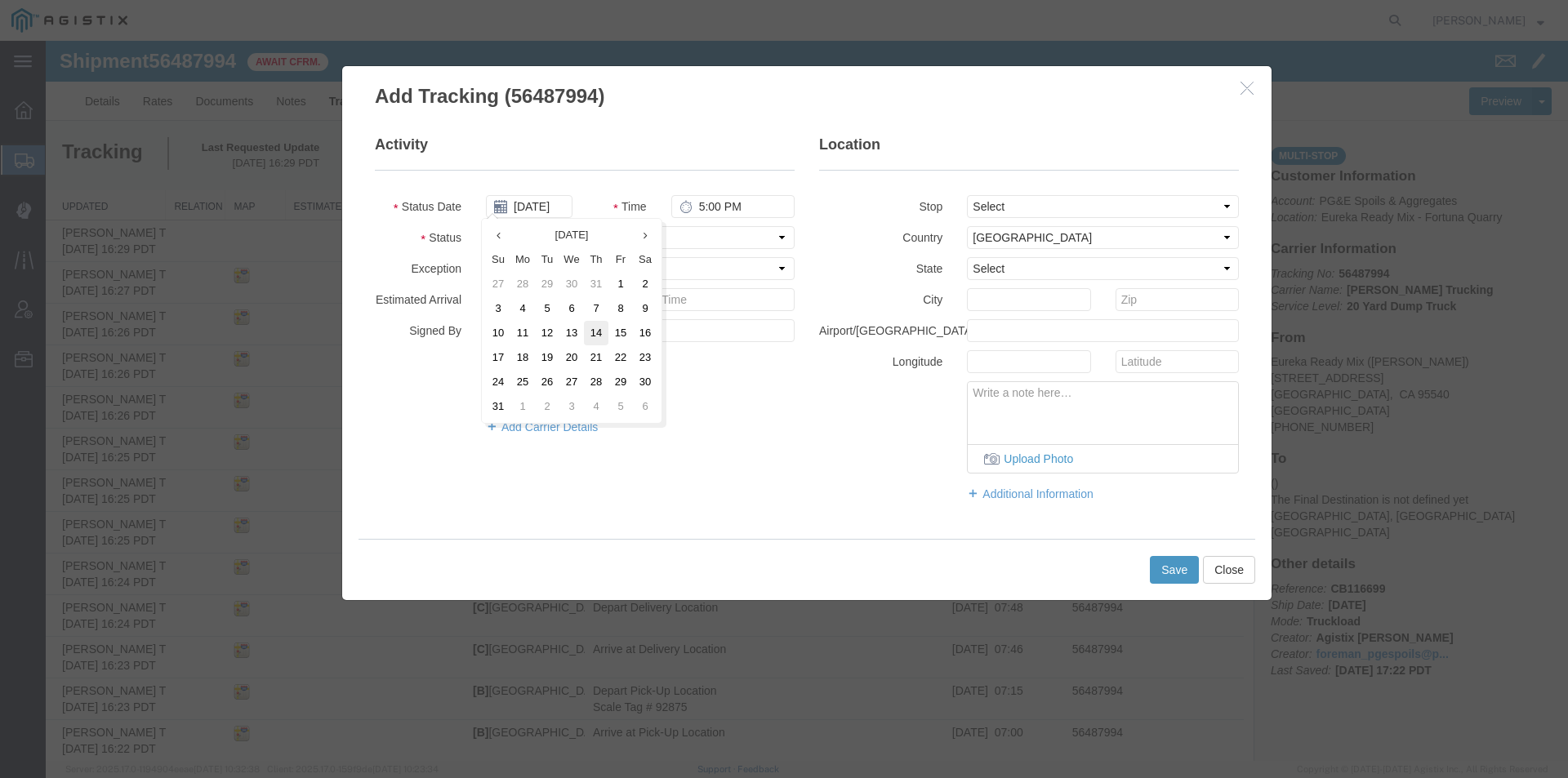
type input "[DATE]"
click at [696, 214] on input "5:00 PM" at bounding box center [733, 206] width 124 height 23
type input "10:45 AM"
click at [675, 240] on select "Select Arrival Notice Available Arrival Notice Imported Arrive at Delivery Loca…" at bounding box center [639, 237] width 309 height 23
select select "BREAKSTOP"
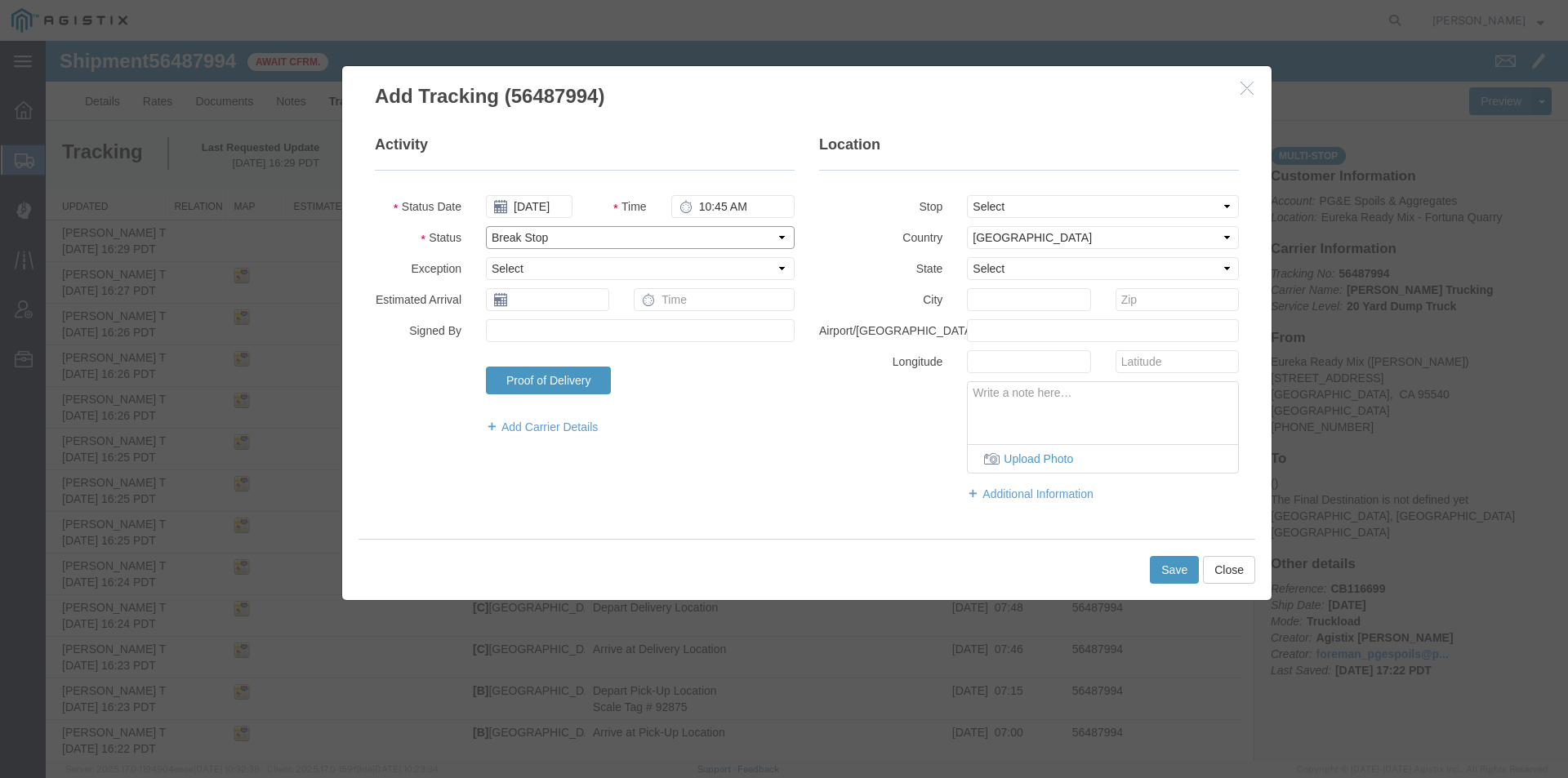
click at [485, 227] on select "Select Arrival Notice Available Arrival Notice Imported Arrive at Delivery Loca…" at bounding box center [639, 237] width 309 height 23
click at [1154, 573] on button "Save" at bounding box center [1174, 570] width 49 height 27
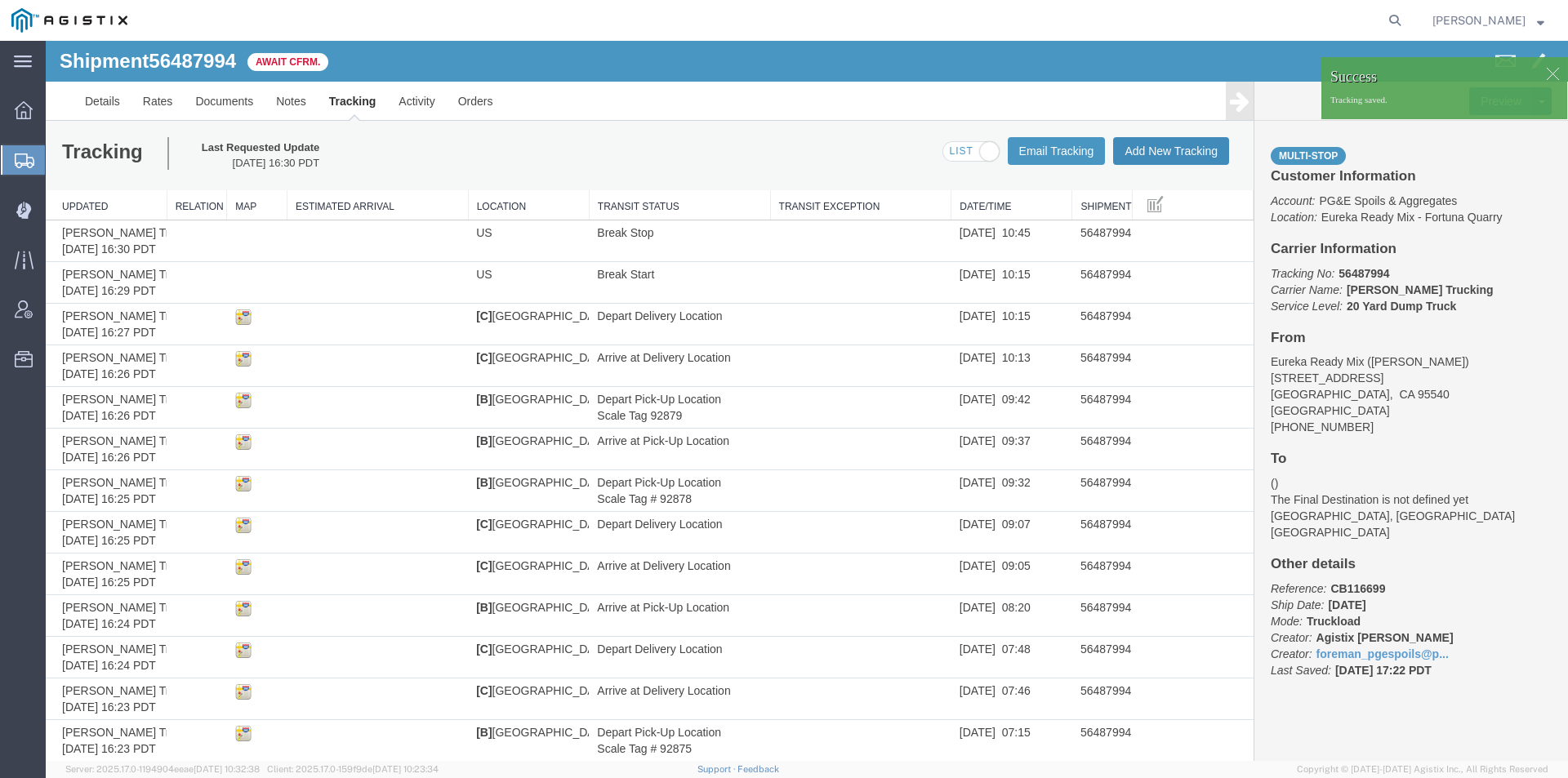
click at [1193, 157] on button "Add New Tracking" at bounding box center [1171, 151] width 116 height 27
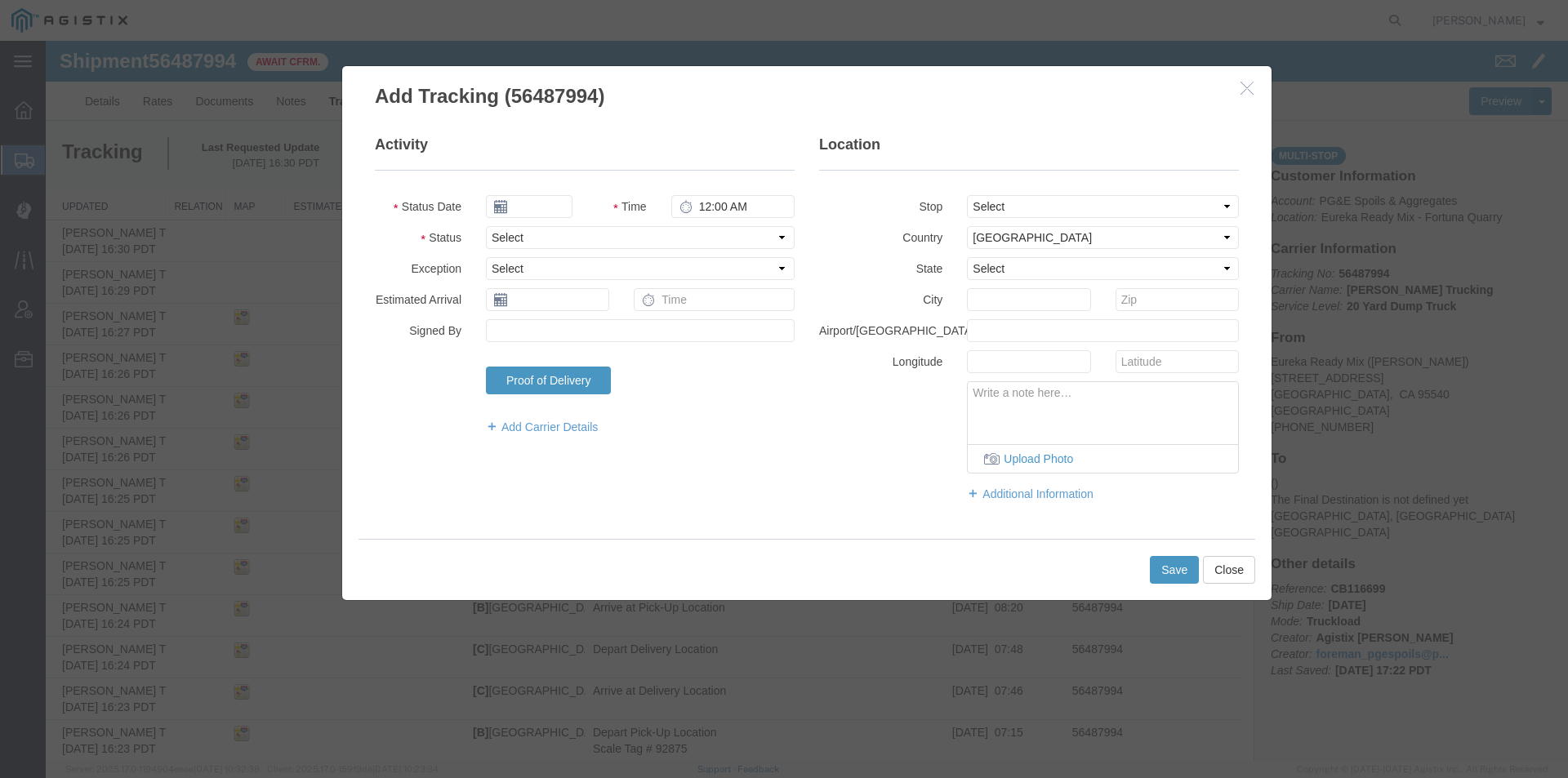
type input "[DATE]"
type input "5:00 PM"
click at [524, 207] on input "[DATE]" at bounding box center [529, 206] width 86 height 23
click at [600, 335] on td "14" at bounding box center [595, 333] width 25 height 25
type input "[DATE]"
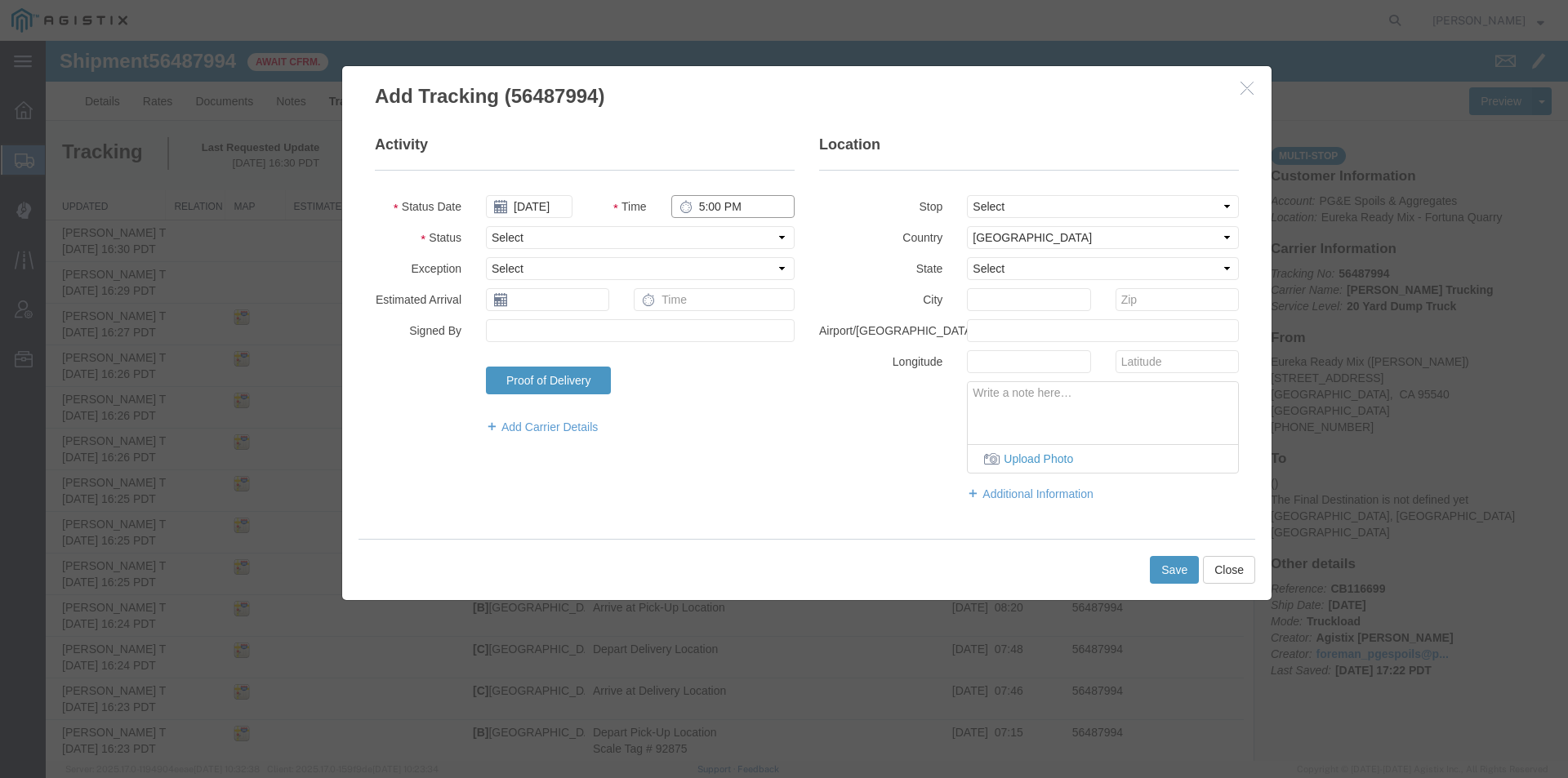
click at [699, 209] on input "5:00 PM" at bounding box center [733, 206] width 124 height 23
type input "11:08 AM"
click at [592, 239] on select "Select Arrival Notice Available Arrival Notice Imported Arrive at Delivery Loca…" at bounding box center [639, 237] width 309 height 23
select select "ARVPULOC"
click at [485, 227] on select "Select Arrival Notice Available Arrival Notice Imported Arrive at Delivery Loca…" at bounding box center [639, 237] width 309 height 23
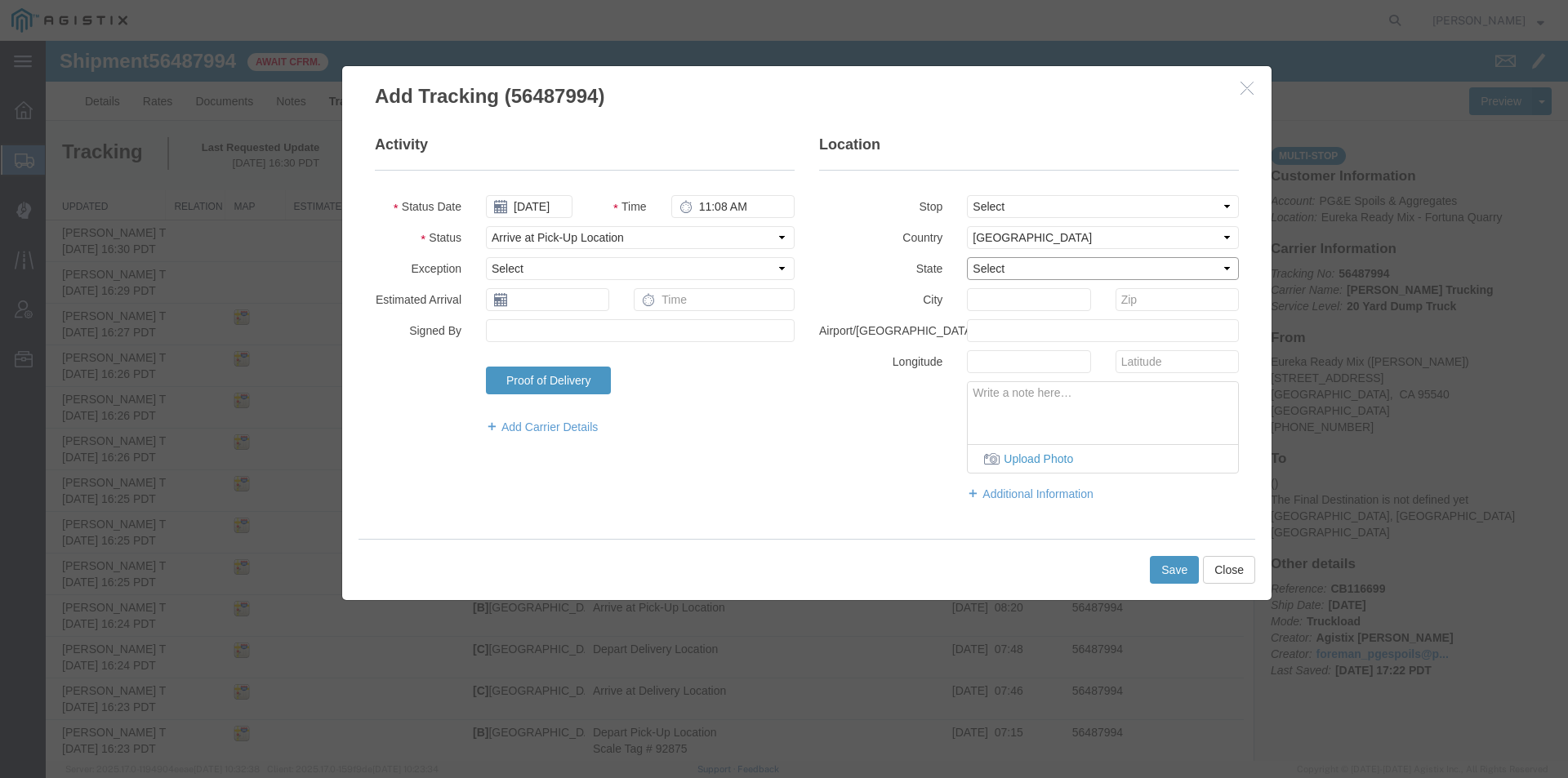
click at [988, 261] on select "Select [US_STATE] [US_STATE] [US_STATE] [US_STATE] Armed Forces Americas Armed …" at bounding box center [1102, 268] width 272 height 23
select select "CA"
click at [967, 257] on select "Select [US_STATE] [US_STATE] [US_STATE] [US_STATE] Armed Forces Americas Armed …" at bounding box center [1102, 268] width 272 height 23
click at [999, 310] on input "text" at bounding box center [1029, 299] width 124 height 23
type input "[PERSON_NAME]"
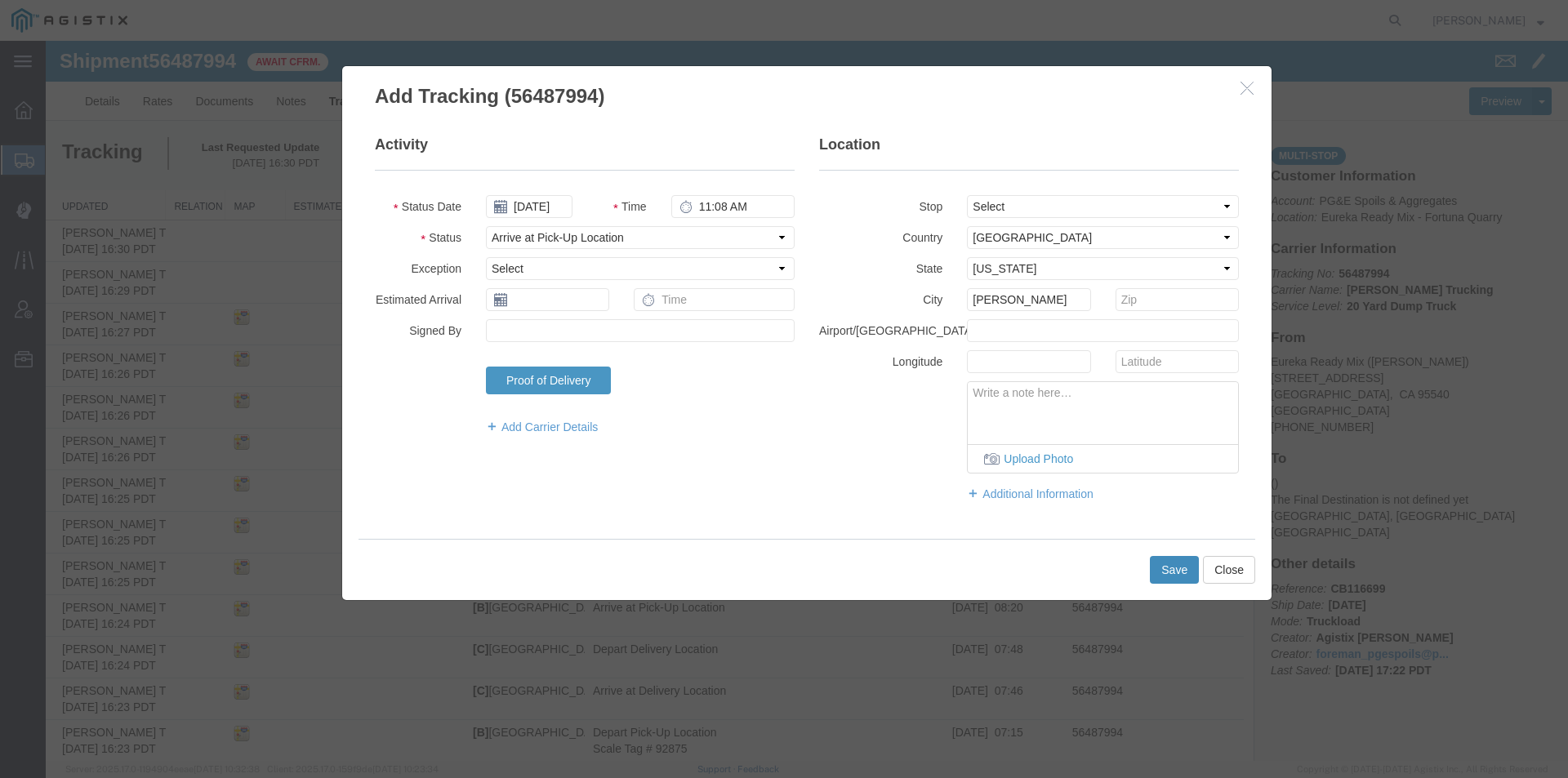
click at [1160, 568] on button "Save" at bounding box center [1174, 570] width 49 height 27
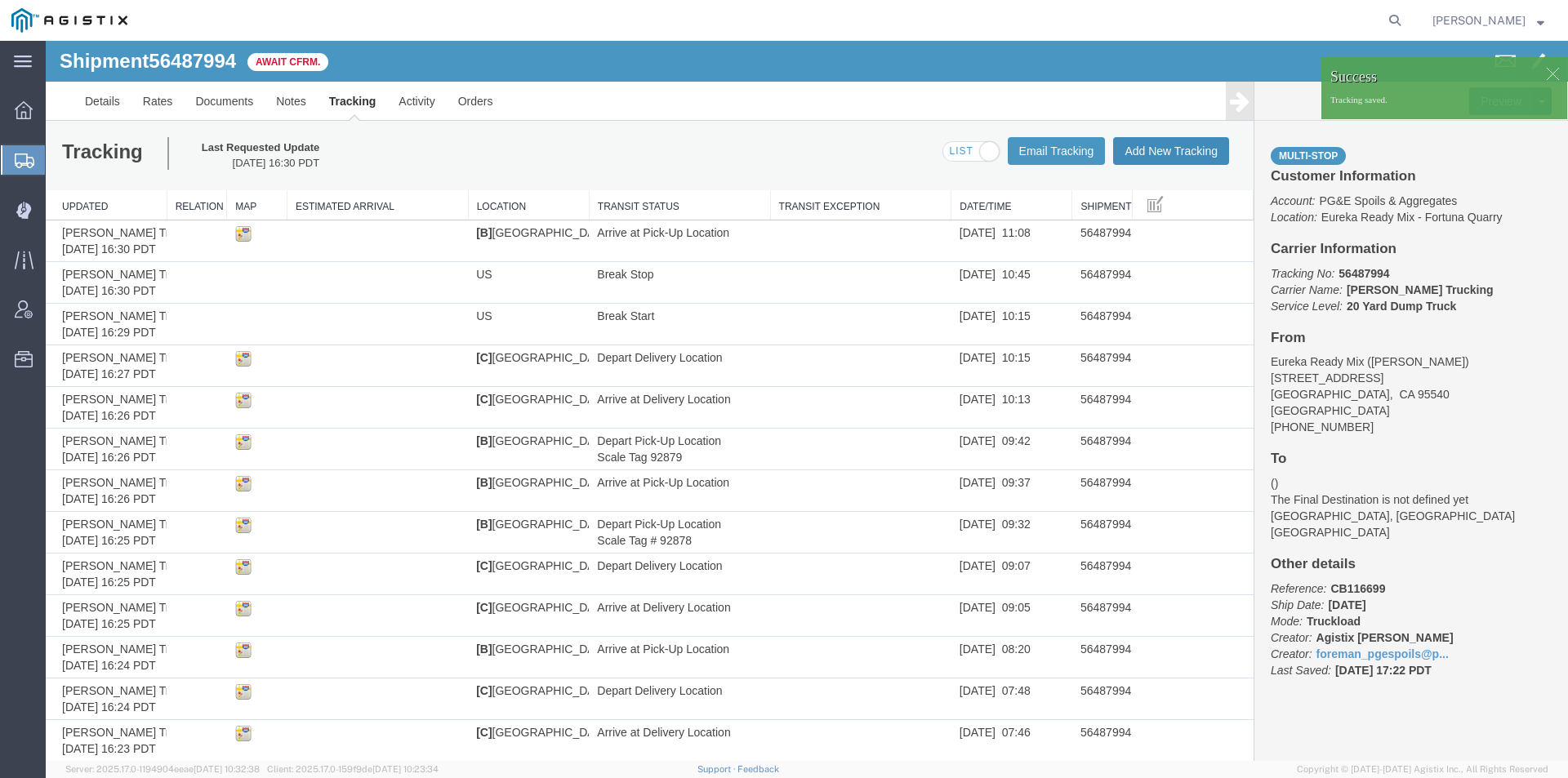
click at [1142, 150] on button "Add New Tracking" at bounding box center [1171, 151] width 116 height 27
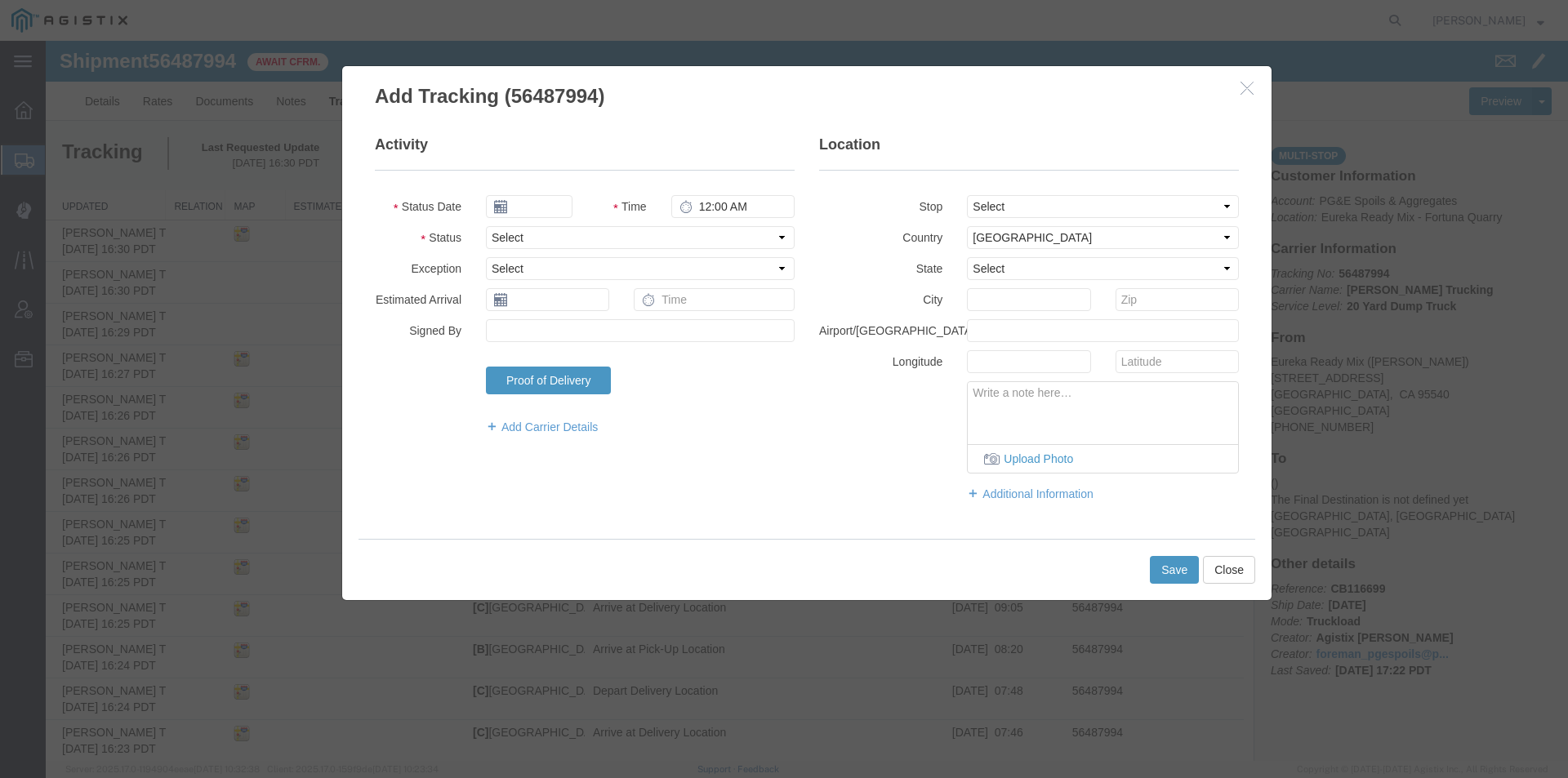
type input "[DATE]"
type input "5:00 PM"
click at [529, 205] on input "[DATE]" at bounding box center [529, 206] width 86 height 23
click at [596, 339] on td "14" at bounding box center [595, 333] width 25 height 25
type input "[DATE]"
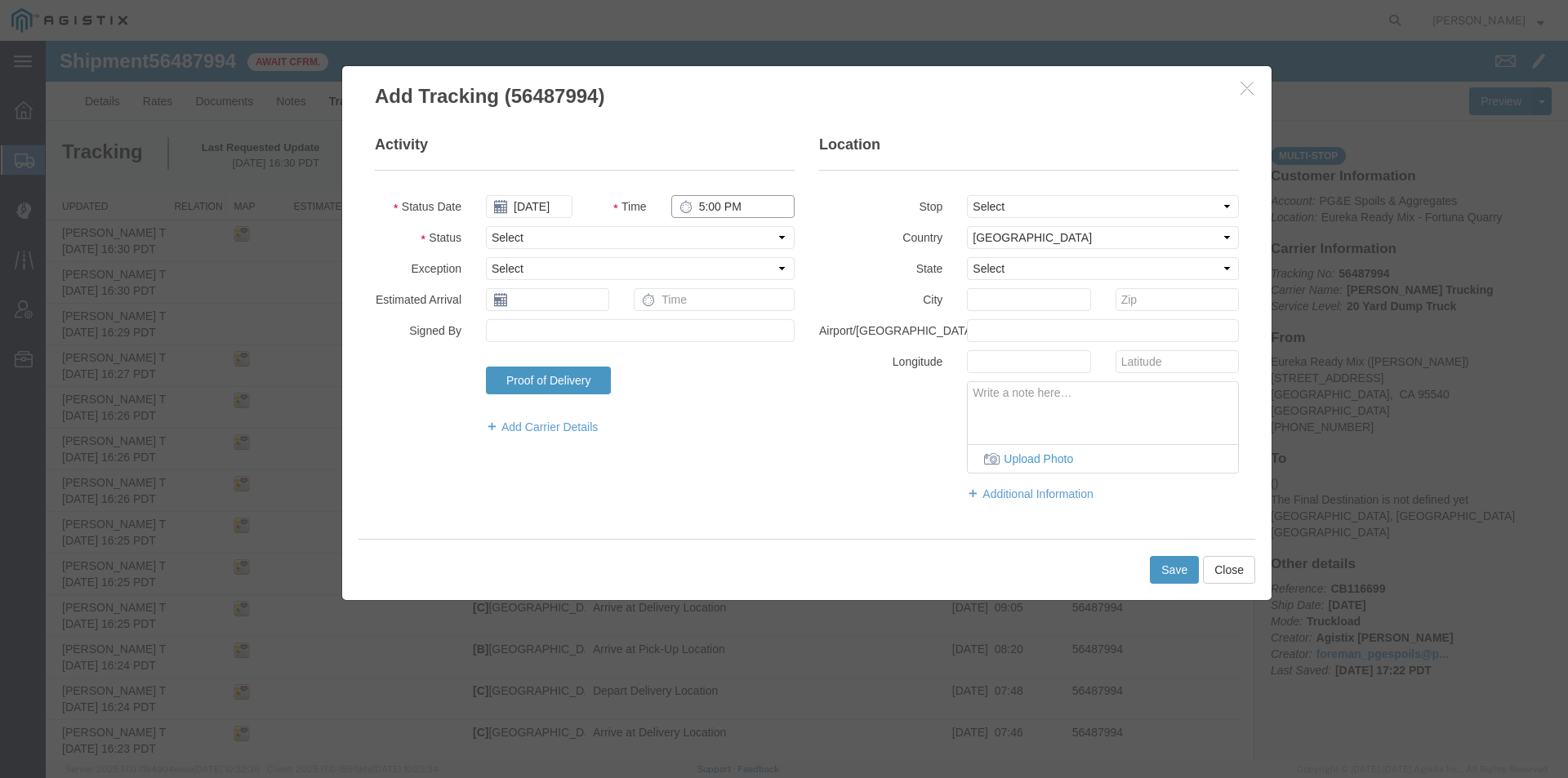
click at [696, 212] on input "5:00 PM" at bounding box center [733, 206] width 124 height 23
type input "11:13 AM"
click at [674, 233] on select "Select Arrival Notice Available Arrival Notice Imported Arrive at Delivery Loca…" at bounding box center [639, 237] width 309 height 23
select select "DPTPULOC"
click at [485, 227] on select "Select Arrival Notice Available Arrival Notice Imported Arrive at Delivery Loca…" at bounding box center [639, 237] width 309 height 23
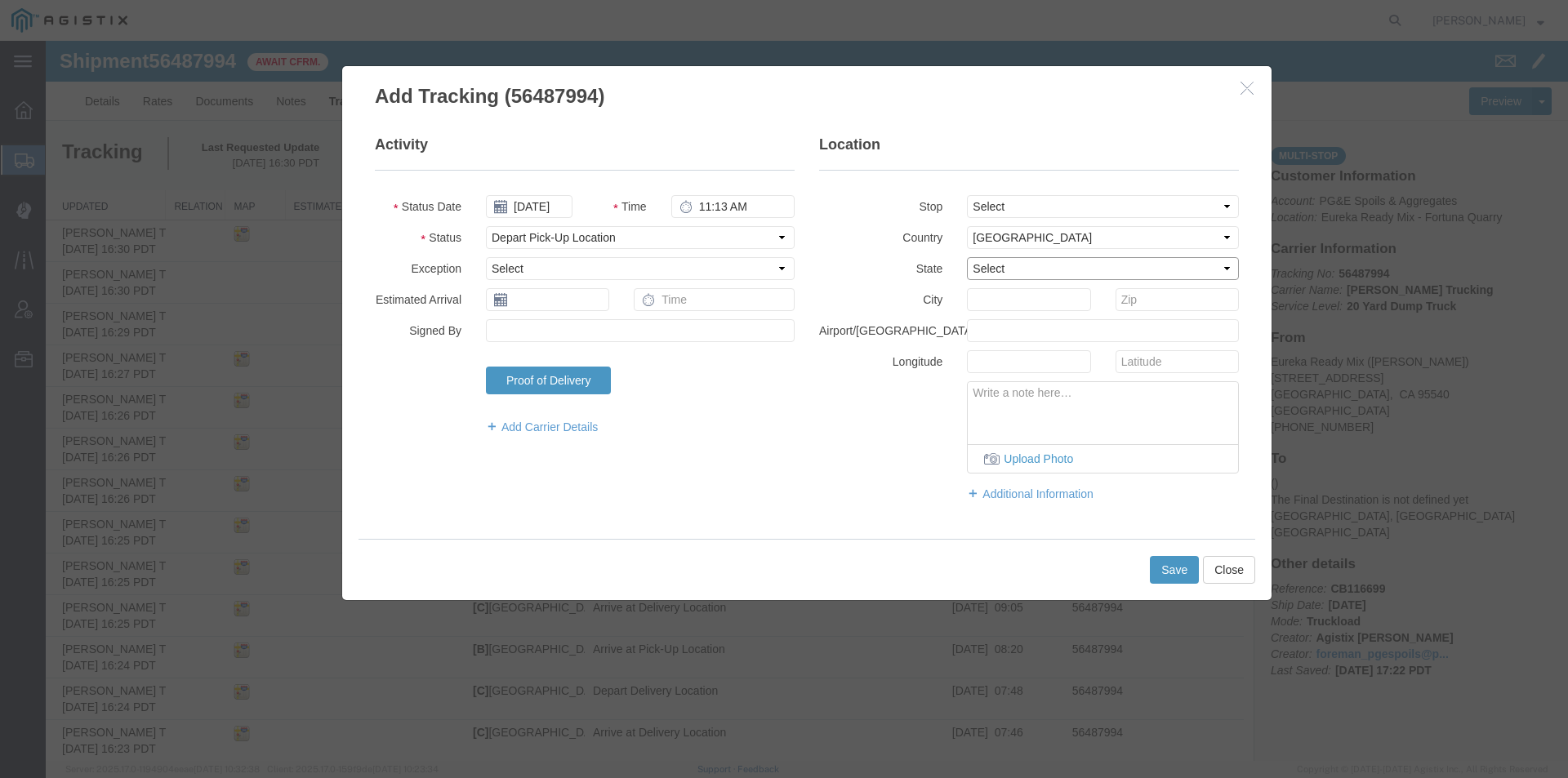
click at [1001, 266] on select "Select [US_STATE] [US_STATE] [US_STATE] [US_STATE] Armed Forces Americas Armed …" at bounding box center [1102, 268] width 272 height 23
select select "CA"
click at [967, 257] on select "Select [US_STATE] [US_STATE] [US_STATE] [US_STATE] Armed Forces Americas Armed …" at bounding box center [1102, 268] width 272 height 23
click at [986, 304] on input "text" at bounding box center [1029, 299] width 124 height 23
type input "[PERSON_NAME]"
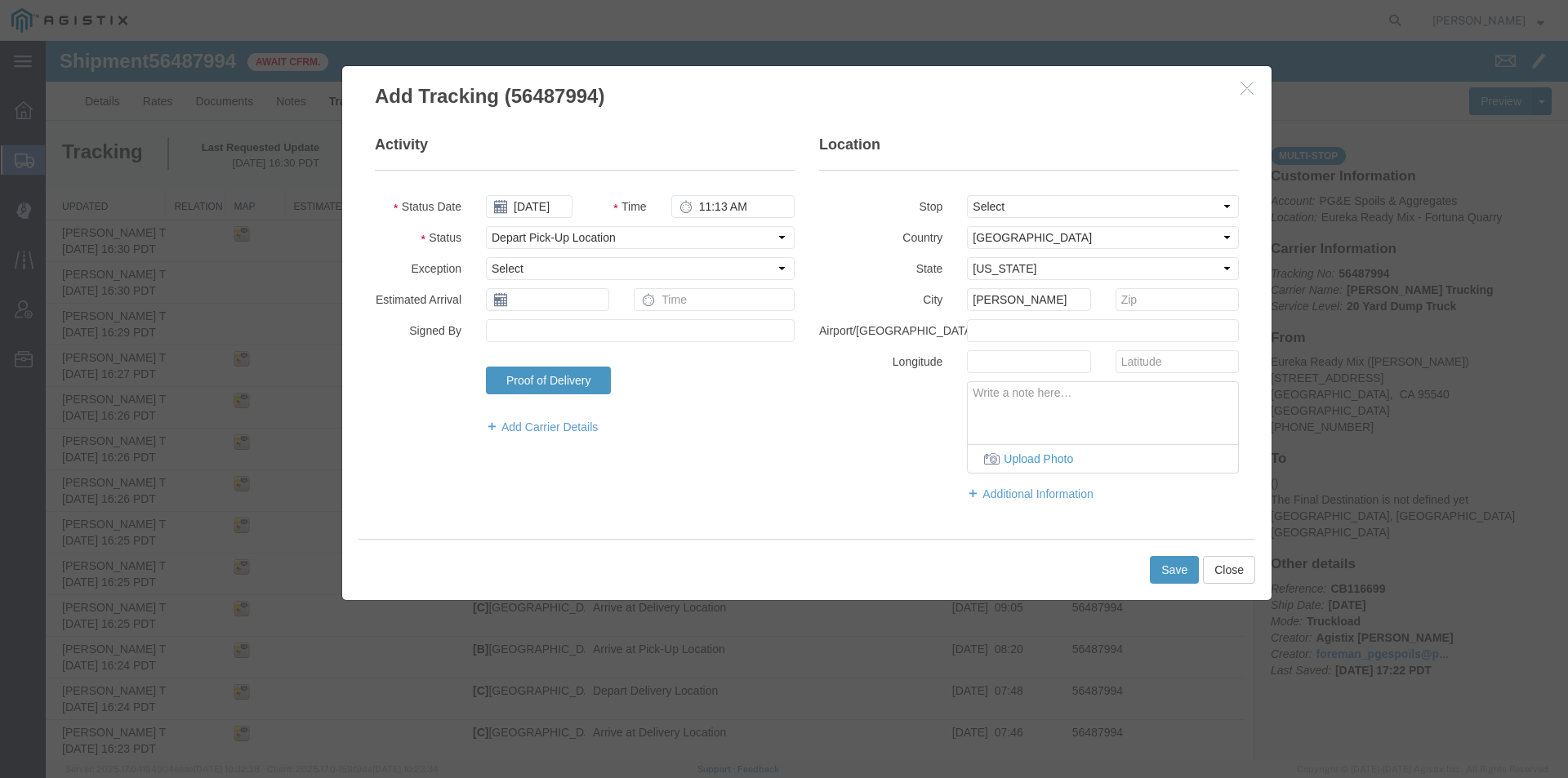
click at [1000, 410] on textarea at bounding box center [1103, 409] width 271 height 54
type textarea "Scale Tag 92883"
click at [1181, 568] on button "Save" at bounding box center [1174, 570] width 49 height 27
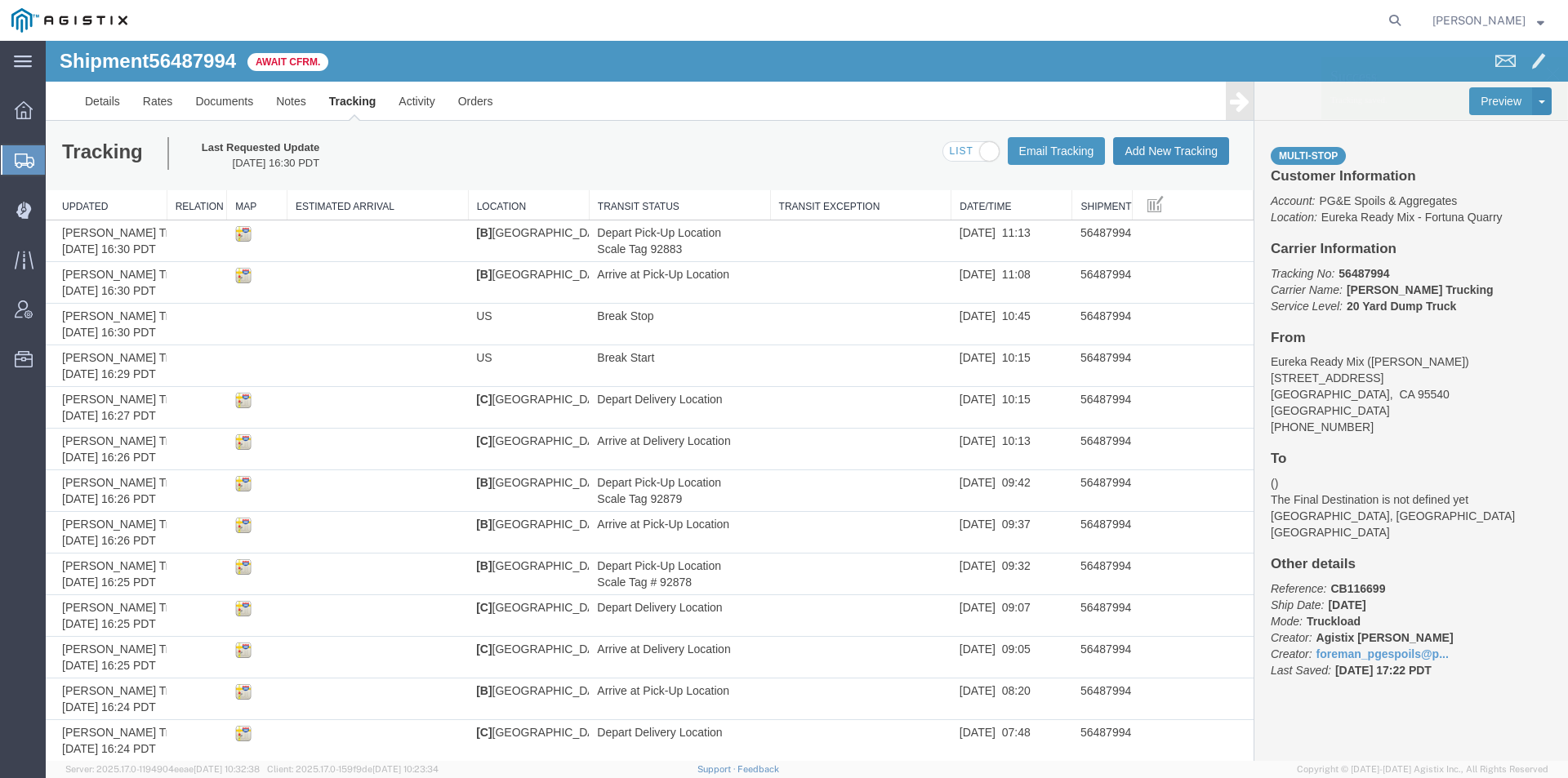
click at [1142, 155] on button "Add New Tracking" at bounding box center [1171, 151] width 116 height 27
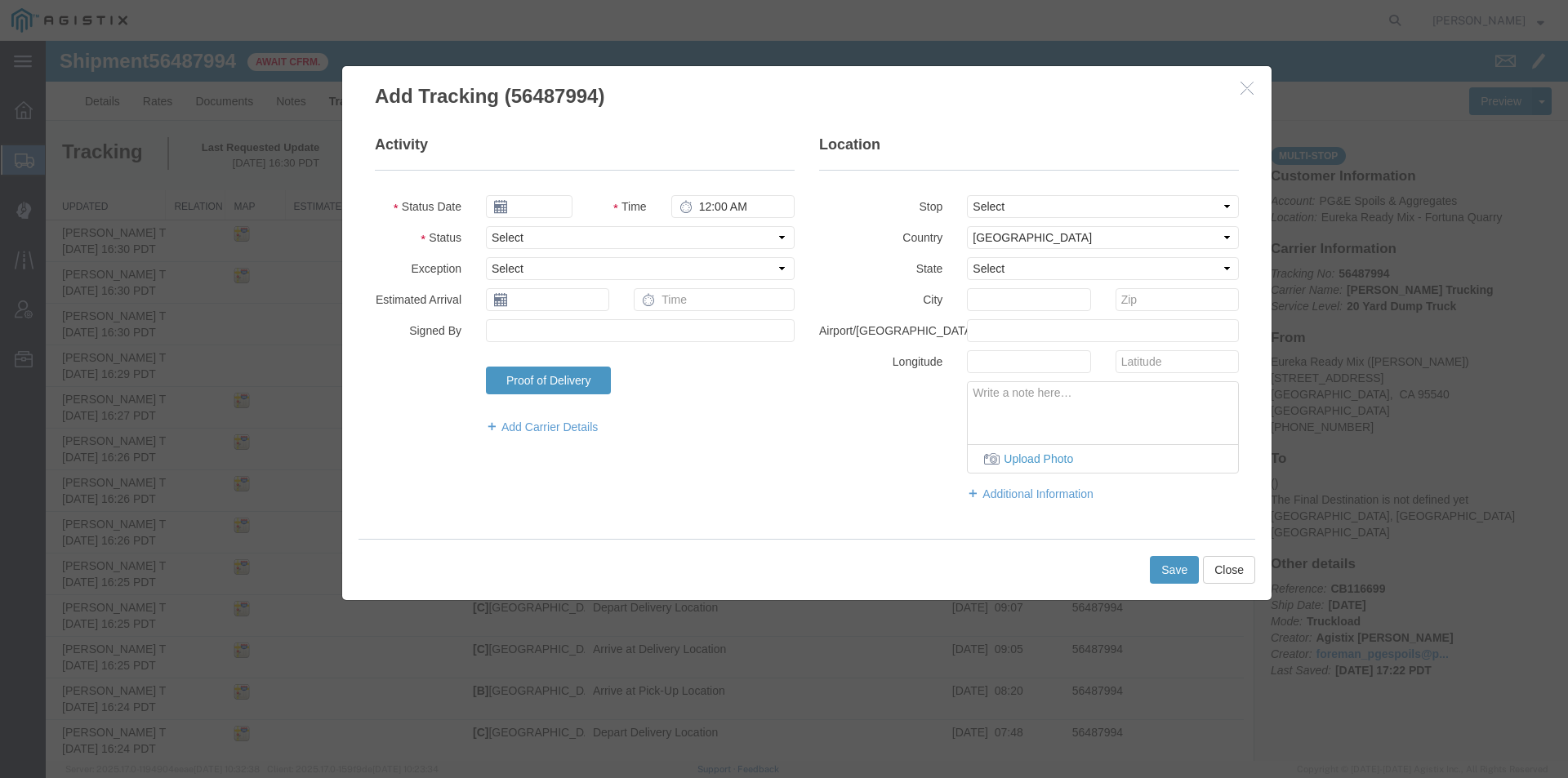
type input "[DATE]"
type input "5:00 PM"
click at [522, 205] on input "[DATE]" at bounding box center [529, 206] width 86 height 23
drag, startPoint x: 592, startPoint y: 337, endPoint x: 621, endPoint y: 272, distance: 71.2
click at [593, 337] on td "14" at bounding box center [595, 333] width 25 height 25
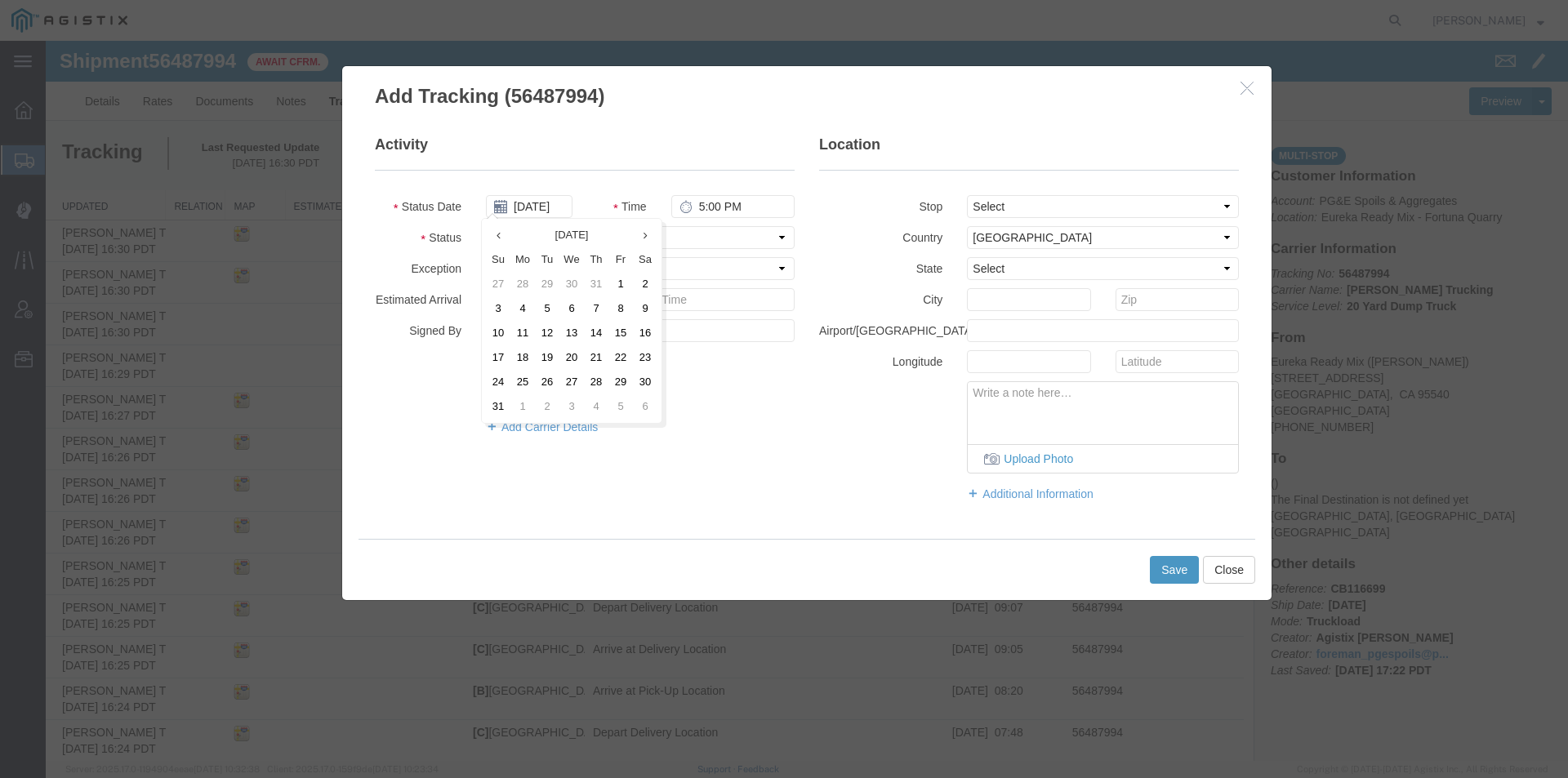
type input "[DATE]"
click at [695, 203] on input "5:00 PM" at bounding box center [733, 206] width 124 height 23
type input "11:47 AM"
click at [676, 233] on select "Select Arrival Notice Available Arrival Notice Imported Arrive at Delivery Loca…" at bounding box center [639, 237] width 309 height 23
select select "ARVDLVLOC"
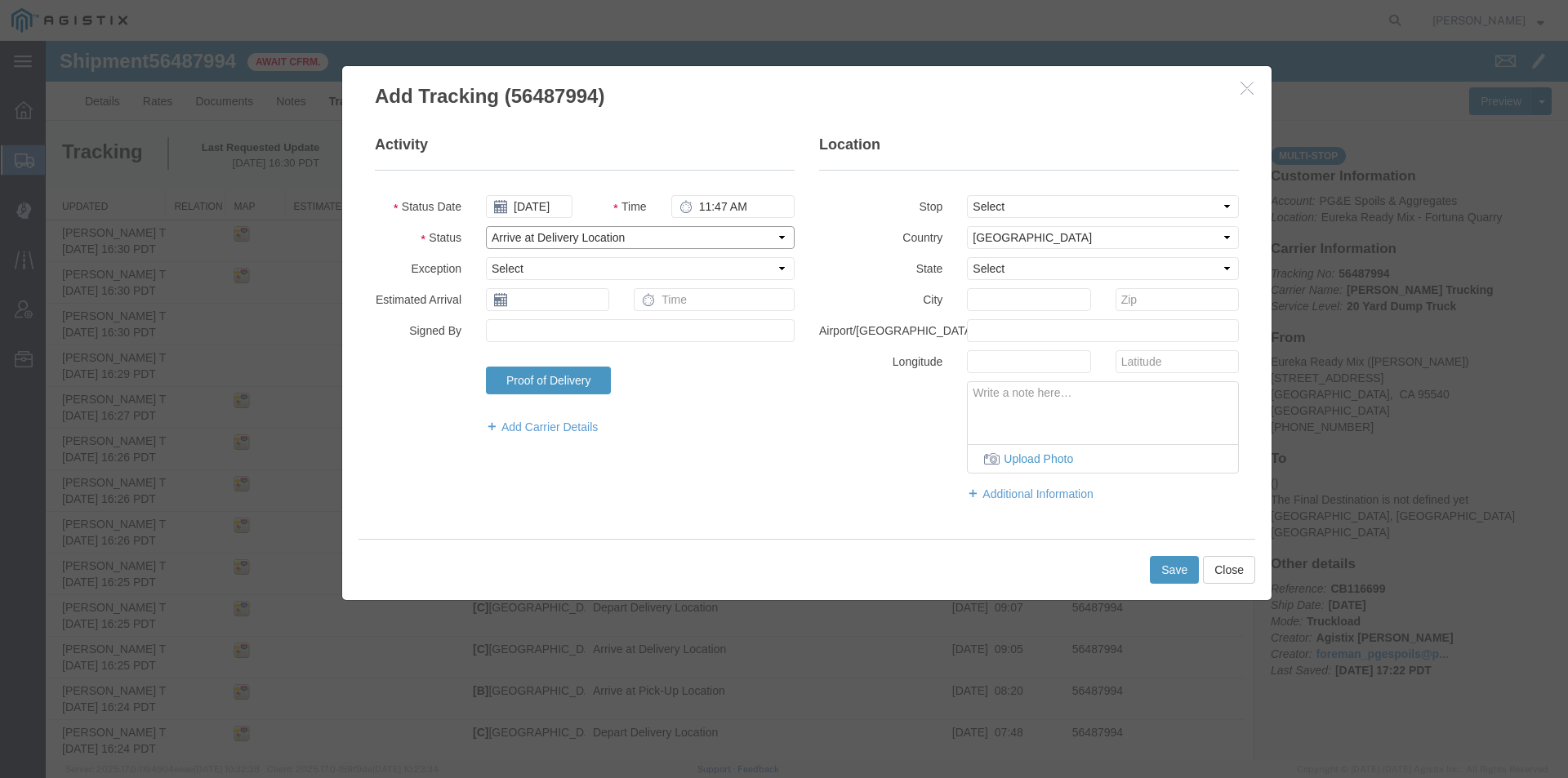
click at [485, 227] on select "Select Arrival Notice Available Arrival Notice Imported Arrive at Delivery Loca…" at bounding box center [639, 237] width 309 height 23
click at [997, 262] on select "Select [US_STATE] [US_STATE] [US_STATE] [US_STATE] Armed Forces Americas Armed …" at bounding box center [1102, 268] width 272 height 23
select select "CA"
click at [967, 257] on select "Select [US_STATE] [US_STATE] [US_STATE] [US_STATE] Armed Forces Americas Armed …" at bounding box center [1102, 268] width 272 height 23
click at [995, 291] on input "text" at bounding box center [1029, 299] width 124 height 23
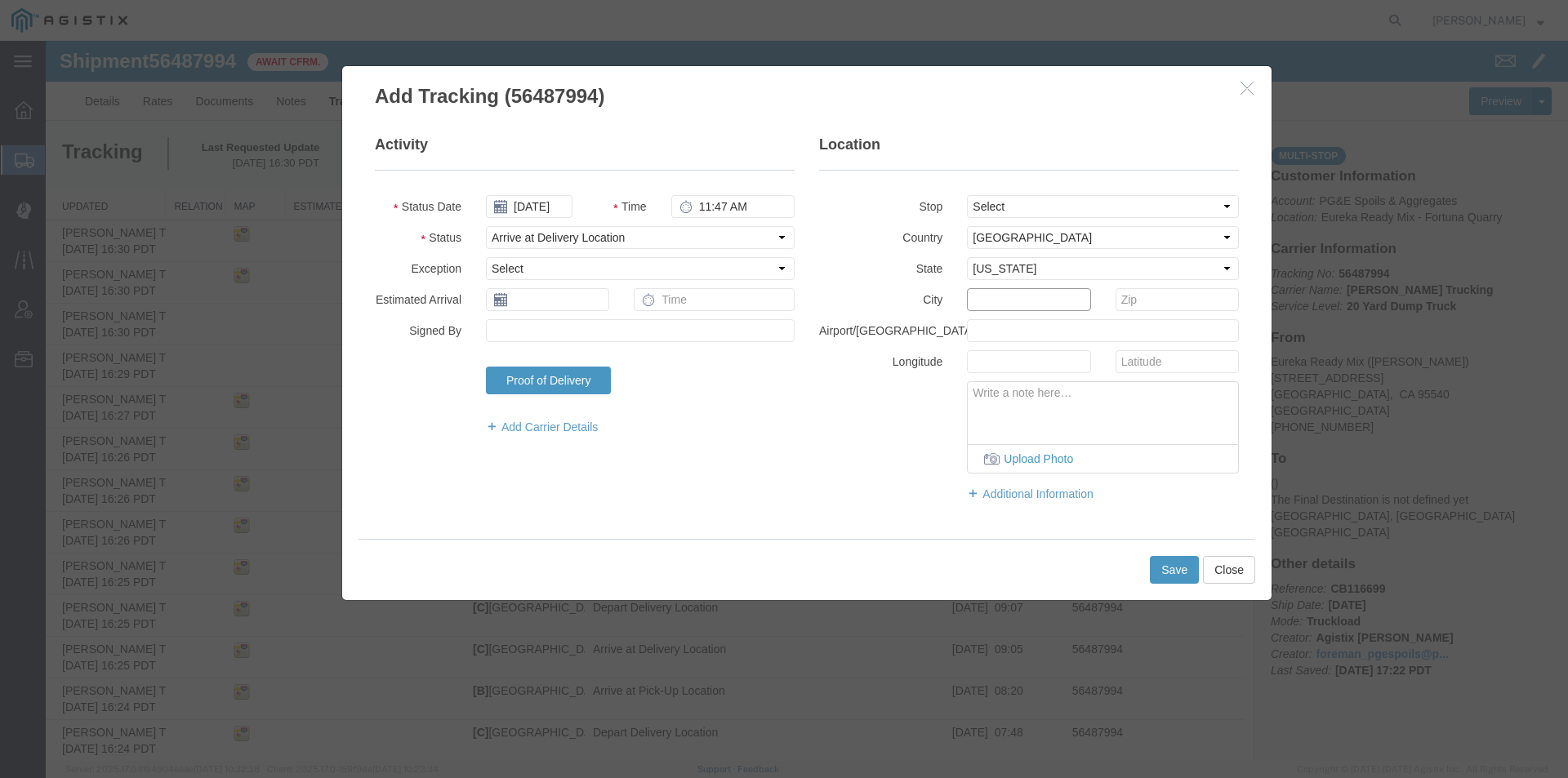
type input "A"
type input "Eureka"
click at [1181, 570] on button "Save" at bounding box center [1174, 570] width 49 height 27
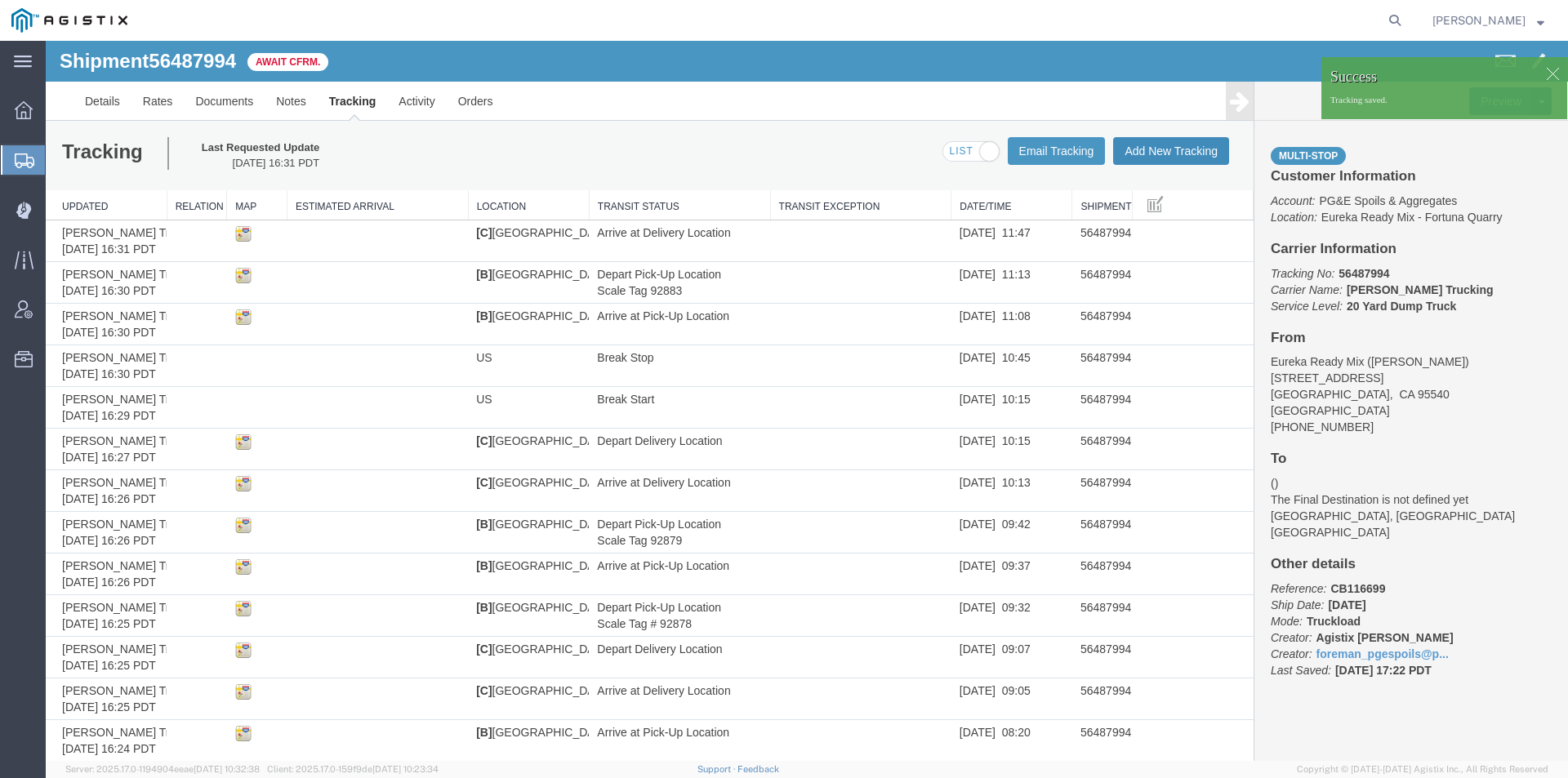
click at [1158, 145] on button "Add New Tracking" at bounding box center [1171, 151] width 116 height 27
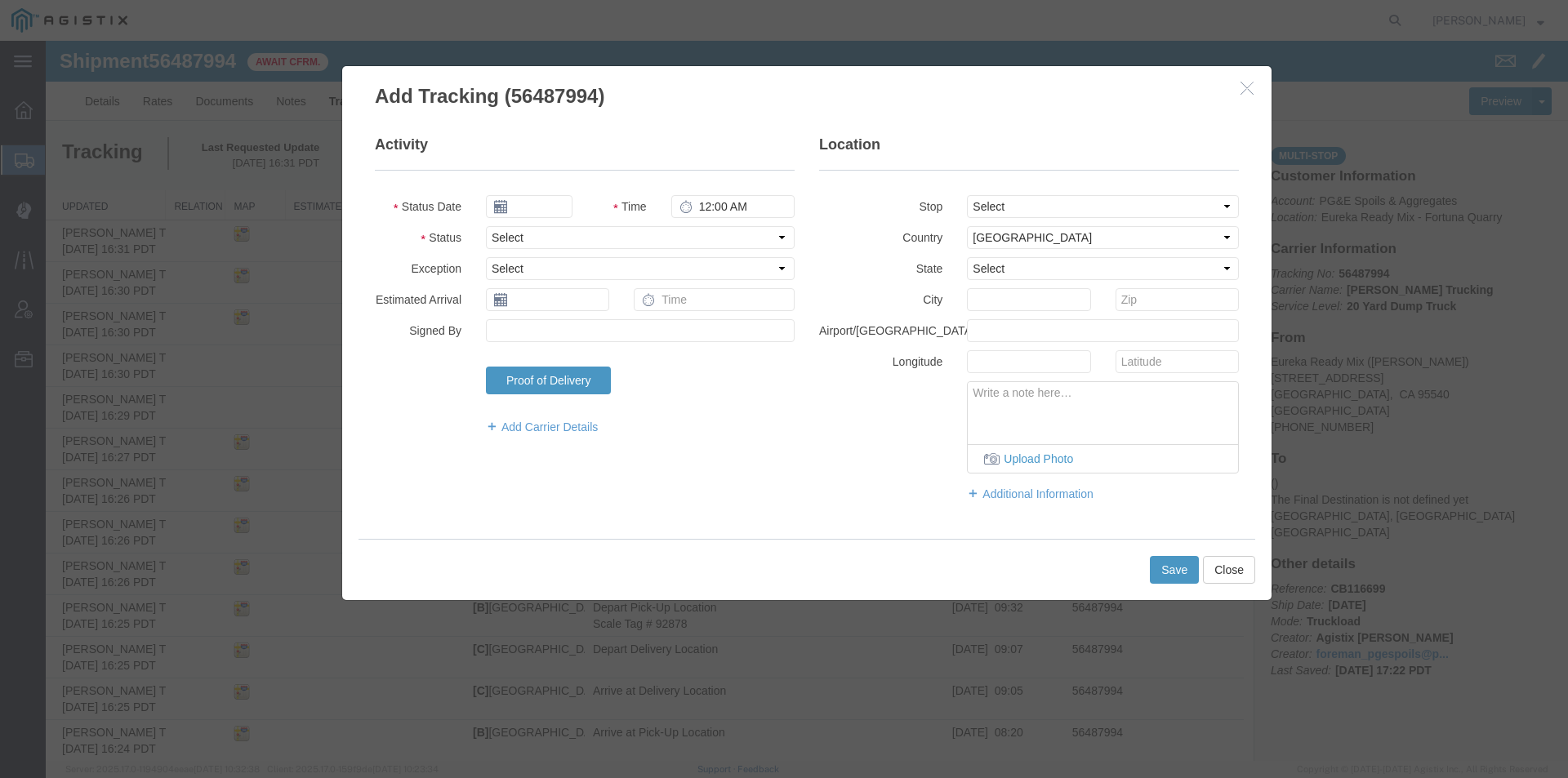
type input "[DATE]"
type input "5:00 PM"
click at [512, 210] on input "[DATE]" at bounding box center [529, 206] width 86 height 23
click at [602, 334] on td "14" at bounding box center [595, 333] width 25 height 25
type input "[DATE]"
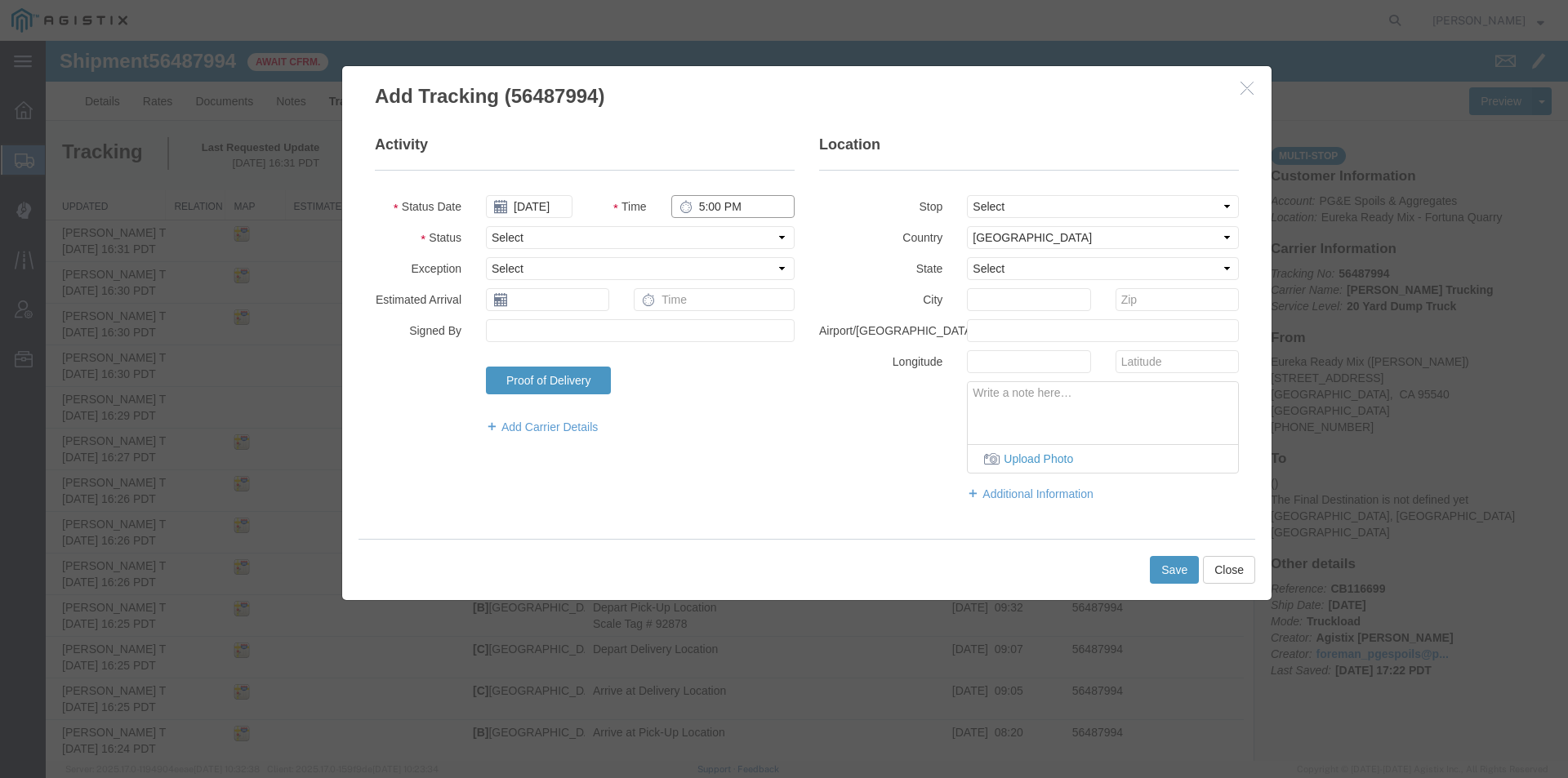
click at [695, 210] on input "5:00 PM" at bounding box center [733, 206] width 124 height 23
type input "11:49 AM"
click at [663, 236] on select "Select Arrival Notice Available Arrival Notice Imported Arrive at Delivery Loca…" at bounding box center [639, 237] width 309 height 23
select select "DPTDLVLOC"
click at [485, 227] on select "Select Arrival Notice Available Arrival Notice Imported Arrive at Delivery Loca…" at bounding box center [639, 237] width 309 height 23
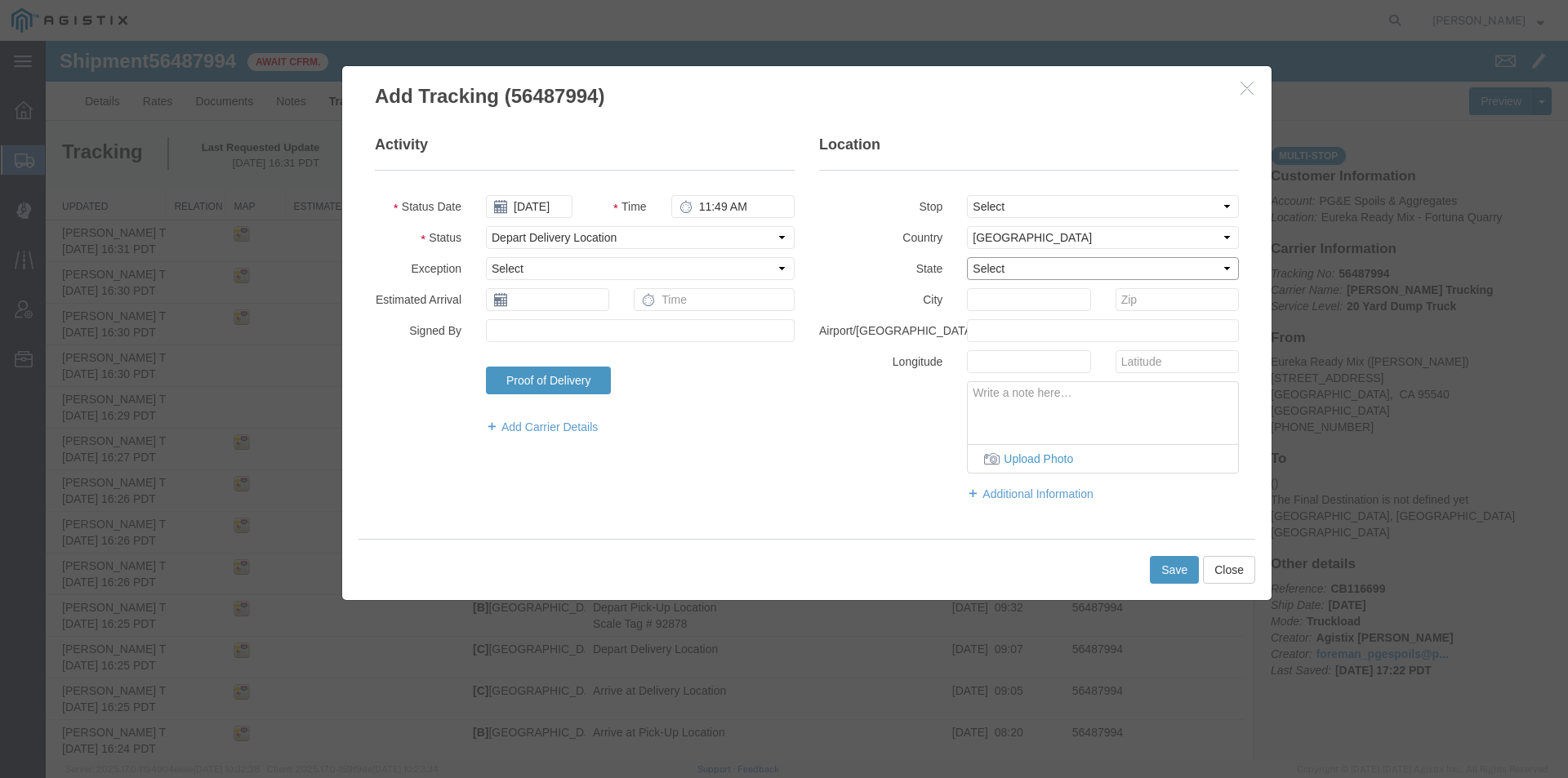
click at [986, 260] on select "Select [US_STATE] [US_STATE] [US_STATE] [US_STATE] Armed Forces Americas Armed …" at bounding box center [1102, 268] width 272 height 23
select select "CA"
click at [967, 257] on select "Select [US_STATE] [US_STATE] [US_STATE] [US_STATE] Armed Forces Americas Armed …" at bounding box center [1102, 268] width 272 height 23
click at [986, 295] on input "text" at bounding box center [1029, 299] width 124 height 23
type input "Eureka"
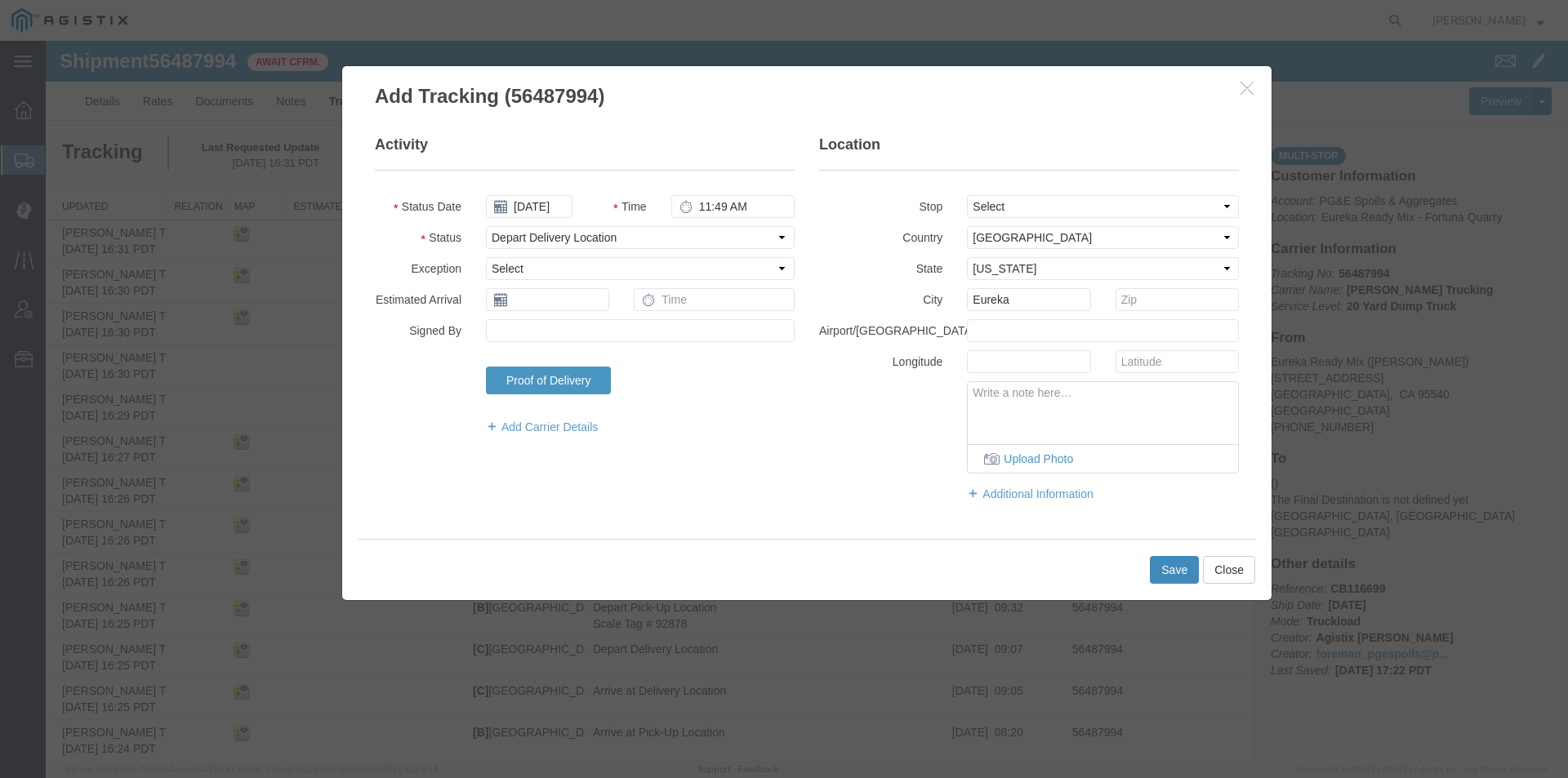
click at [1176, 576] on button "Save" at bounding box center [1174, 570] width 49 height 27
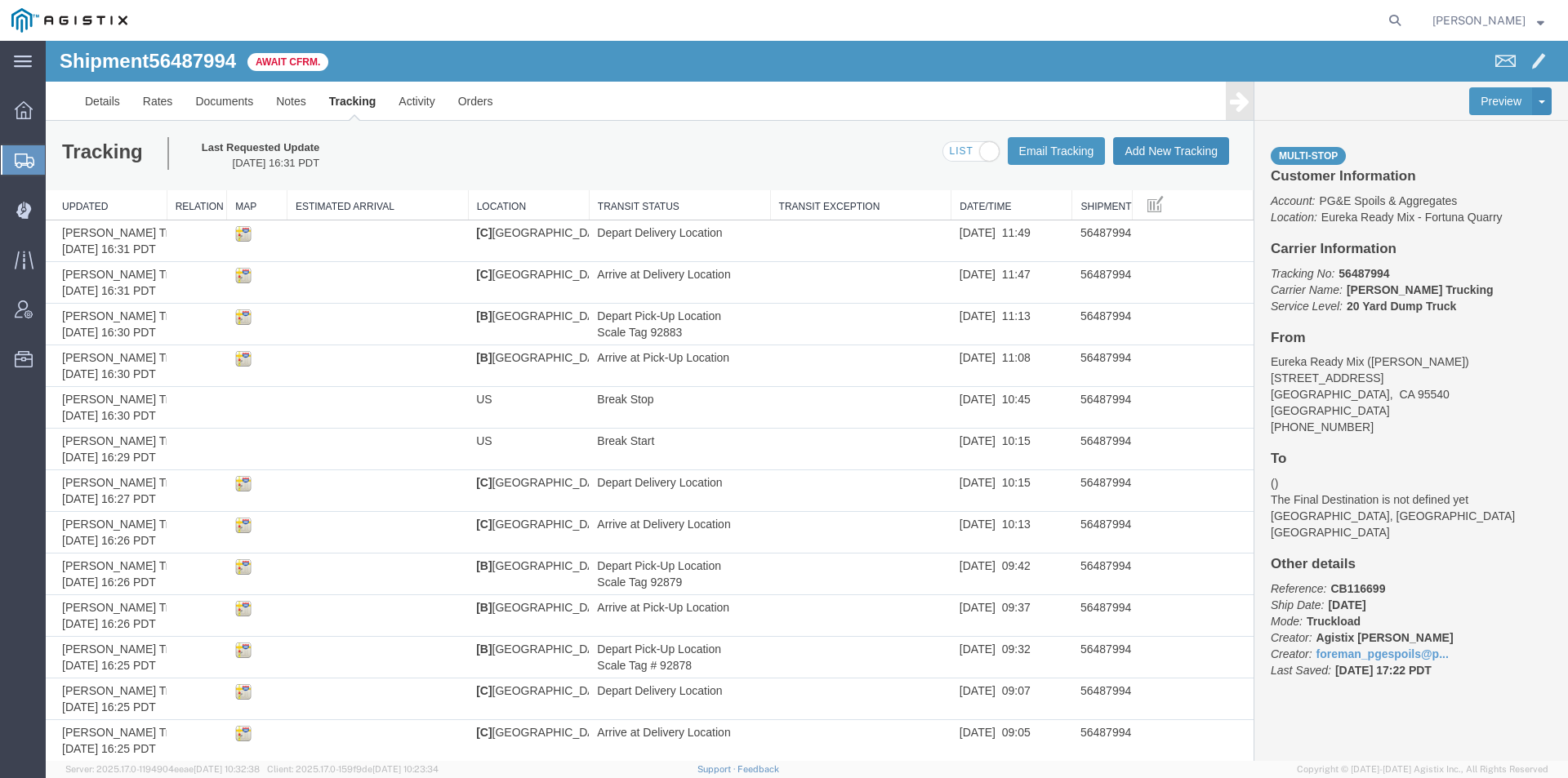
click at [1156, 158] on button "Add New Tracking" at bounding box center [1171, 151] width 116 height 27
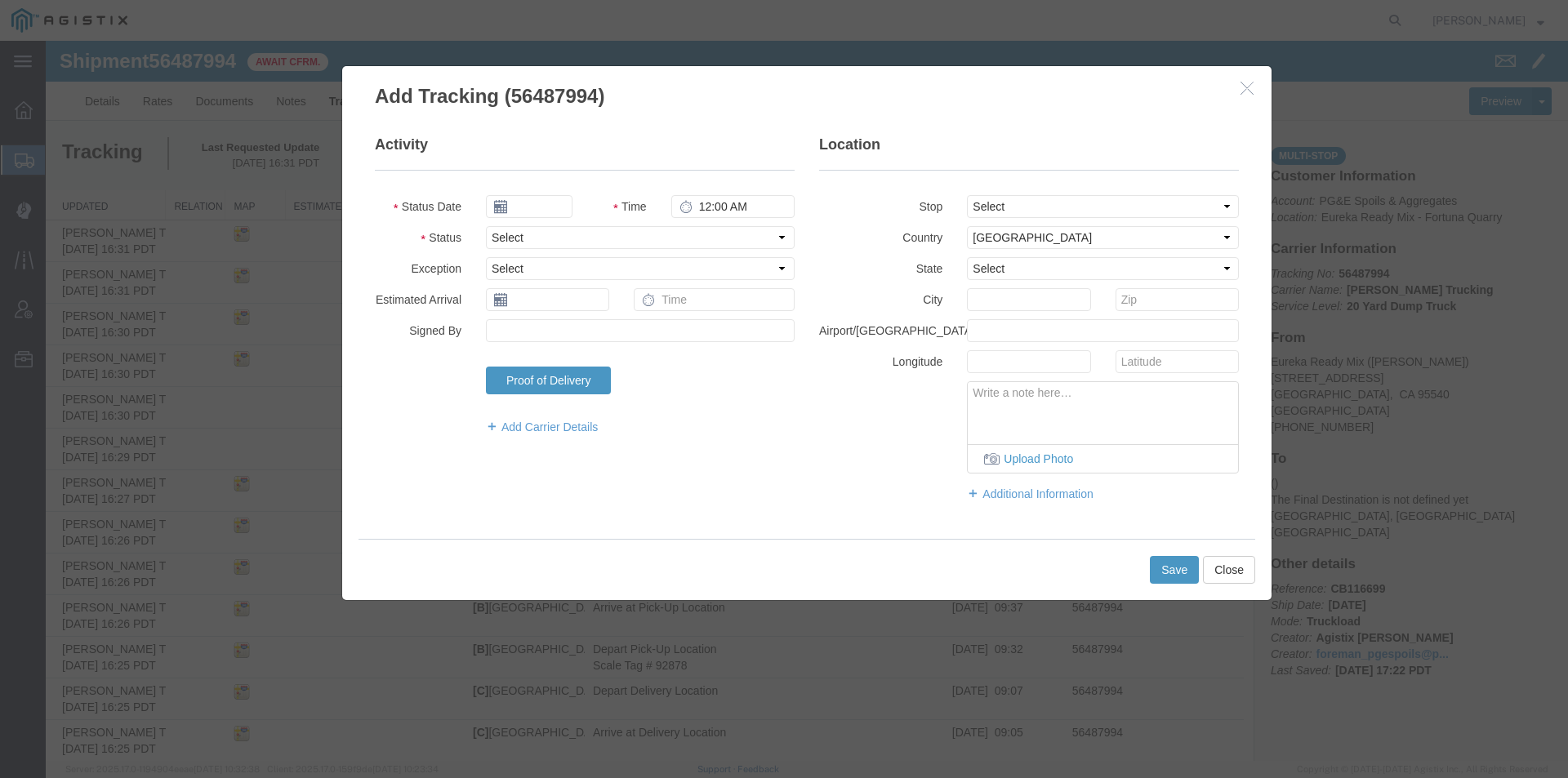
type input "[DATE]"
type input "5:00 PM"
click at [520, 207] on input "[DATE]" at bounding box center [529, 206] width 86 height 23
click at [588, 330] on td "14" at bounding box center [595, 333] width 25 height 25
type input "[DATE]"
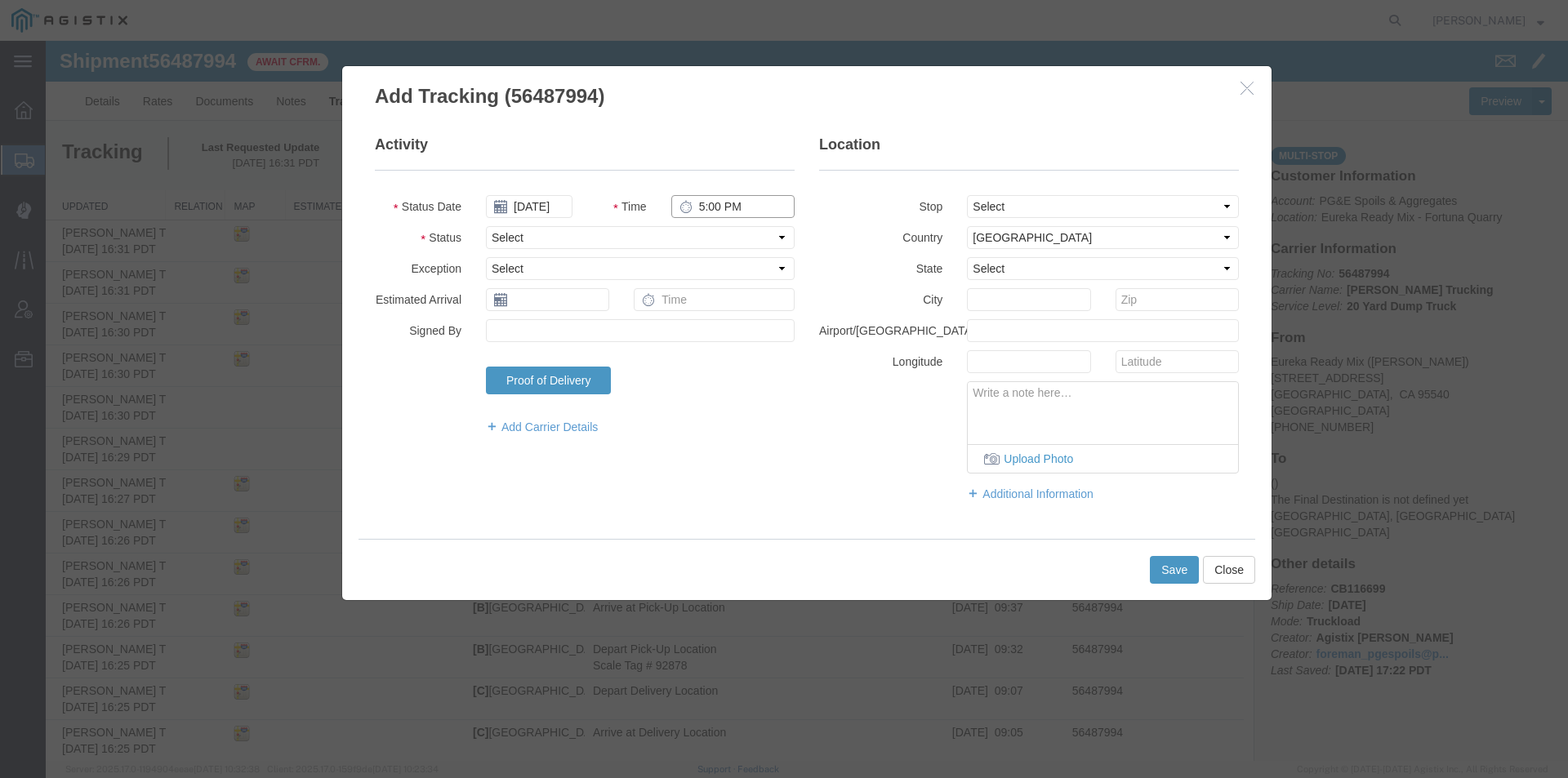
click at [695, 202] on input "5:00 PM" at bounding box center [733, 206] width 124 height 23
type input "12:18 PM"
click at [677, 233] on select "Select Arrival Notice Available Arrival Notice Imported Arrive at Delivery Loca…" at bounding box center [639, 237] width 309 height 23
select select "ARVPULOC"
click at [485, 227] on select "Select Arrival Notice Available Arrival Notice Imported Arrive at Delivery Loca…" at bounding box center [639, 237] width 309 height 23
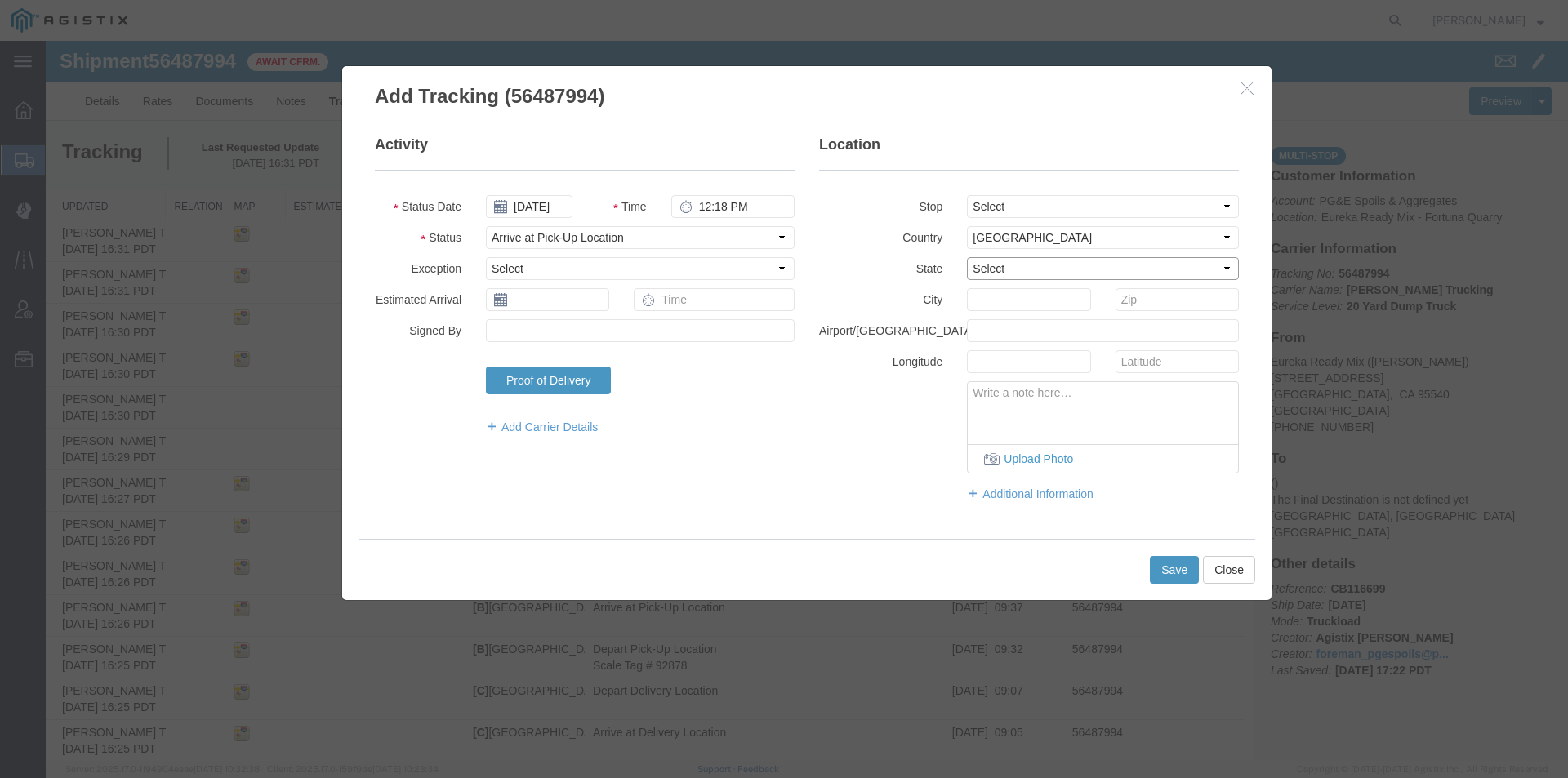
click at [991, 273] on select "Select [US_STATE] [US_STATE] [US_STATE] [US_STATE] Armed Forces Americas Armed …" at bounding box center [1102, 268] width 272 height 23
select select "CA"
click at [967, 257] on select "Select [US_STATE] [US_STATE] [US_STATE] [US_STATE] Armed Forces Americas Armed …" at bounding box center [1102, 268] width 272 height 23
click at [984, 300] on input "text" at bounding box center [1029, 299] width 124 height 23
type input "[PERSON_NAME]"
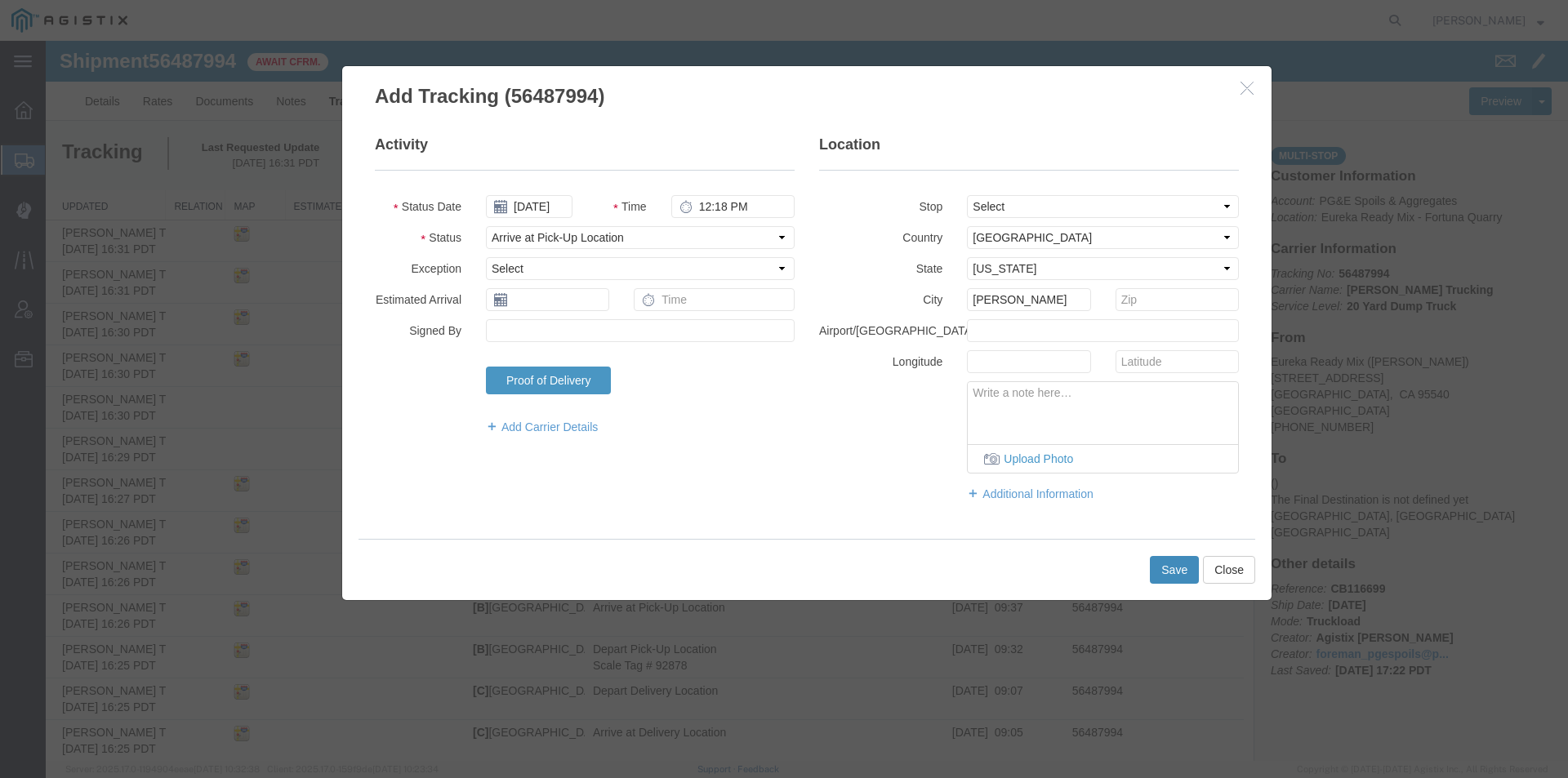
click at [1180, 575] on button "Save" at bounding box center [1174, 570] width 49 height 27
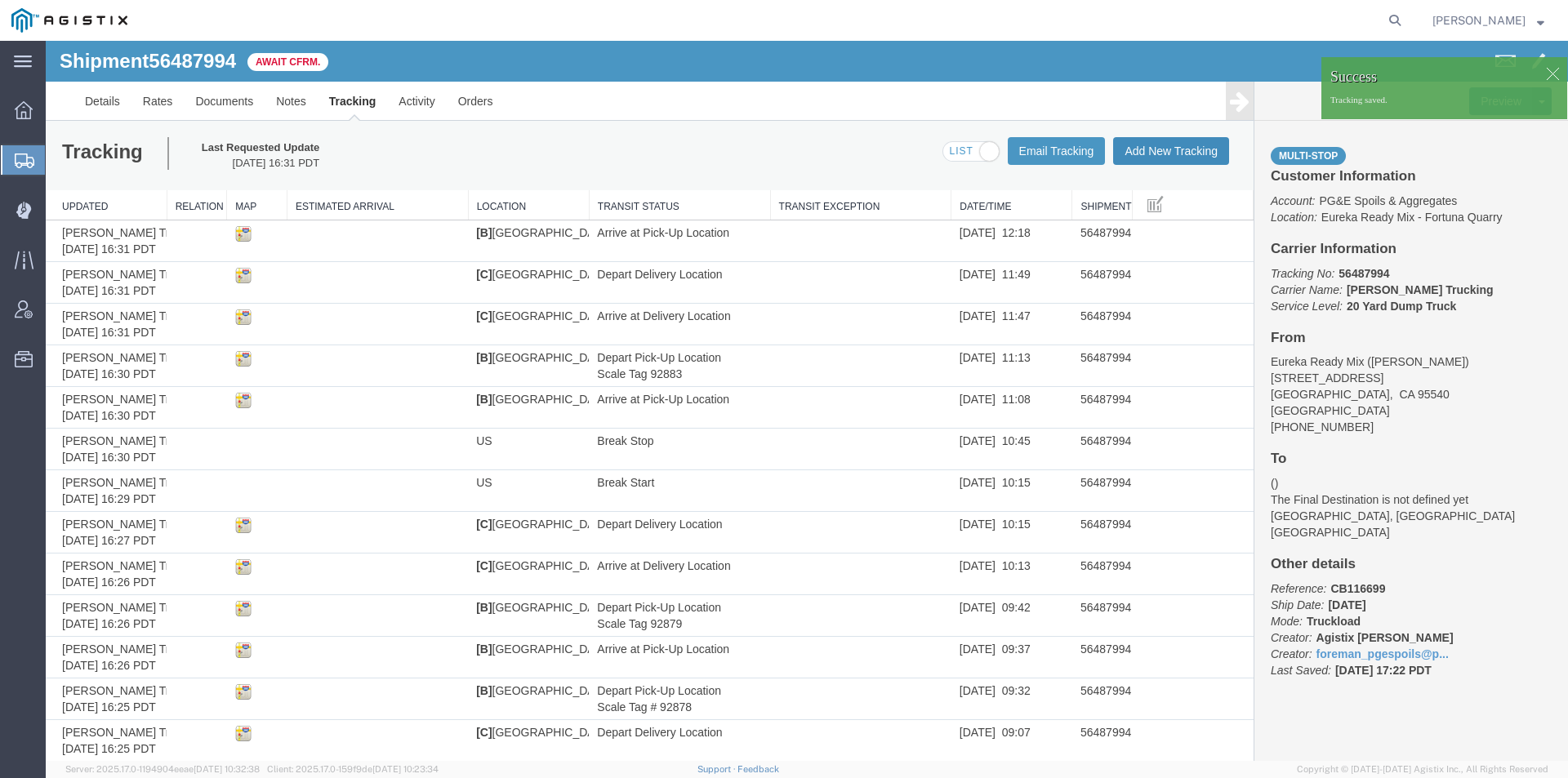
click at [1174, 149] on button "Add New Tracking" at bounding box center [1171, 151] width 116 height 27
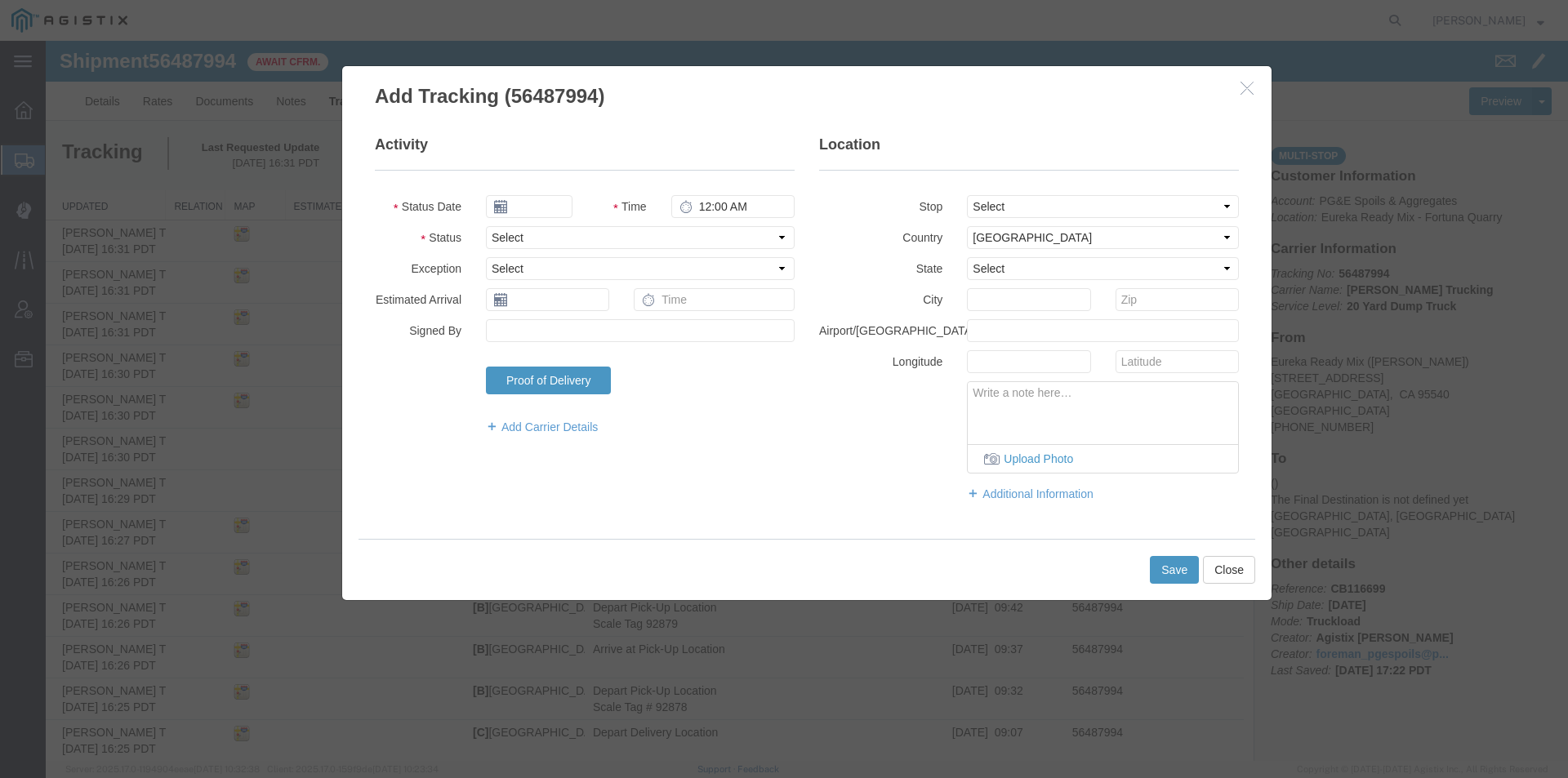
type input "[DATE]"
type input "5:00 PM"
click at [531, 207] on input "[DATE]" at bounding box center [529, 206] width 86 height 23
click at [597, 339] on td "14" at bounding box center [595, 333] width 25 height 25
type input "[DATE]"
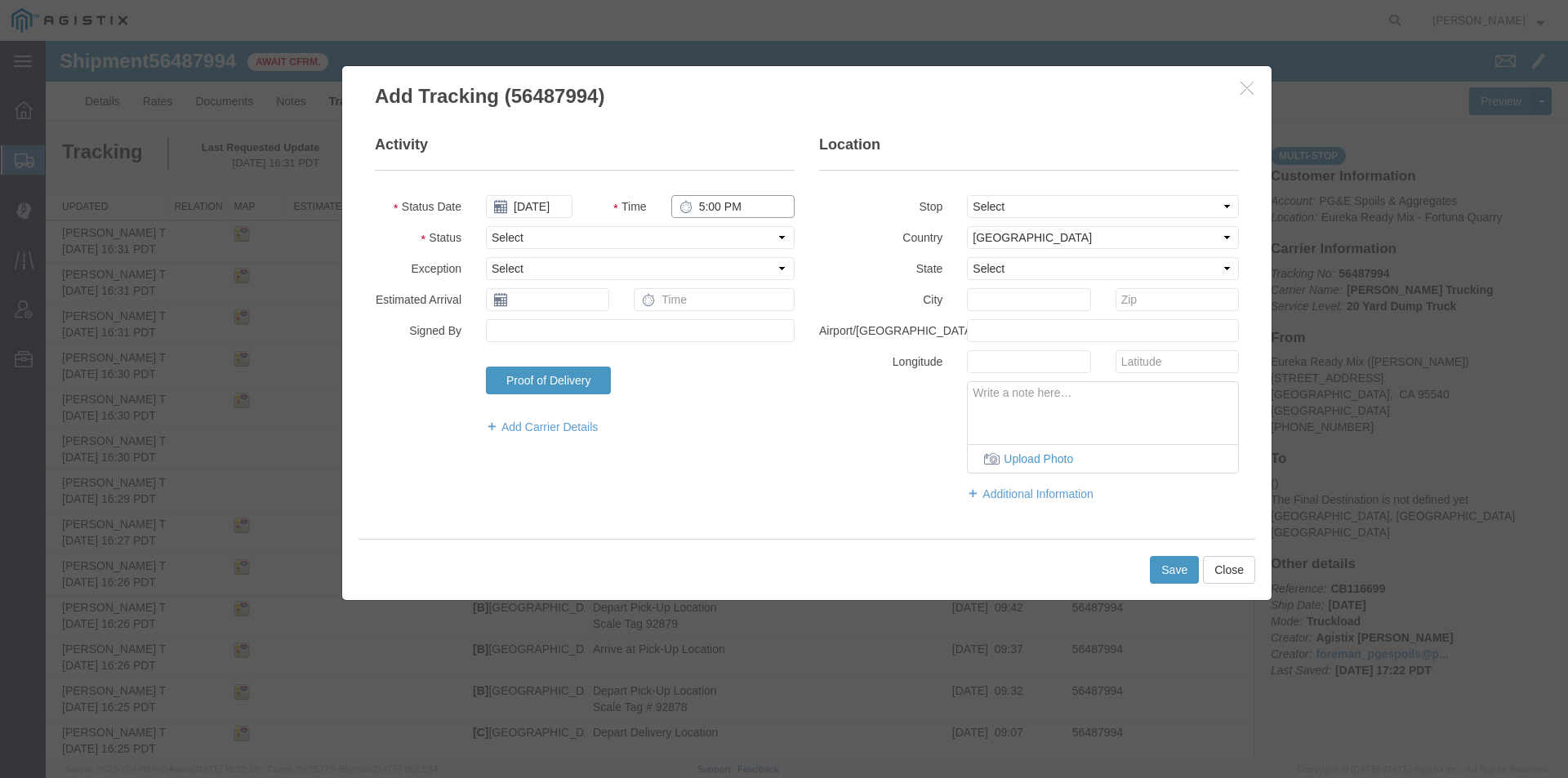
click at [696, 207] on input "5:00 PM" at bounding box center [733, 206] width 124 height 23
type input "12:23 PM"
click at [680, 237] on select "Select Arrival Notice Available Arrival Notice Imported Arrive at Delivery Loca…" at bounding box center [639, 237] width 309 height 23
select select "DPTPULOC"
click at [485, 227] on select "Select Arrival Notice Available Arrival Notice Imported Arrive at Delivery Loca…" at bounding box center [639, 237] width 309 height 23
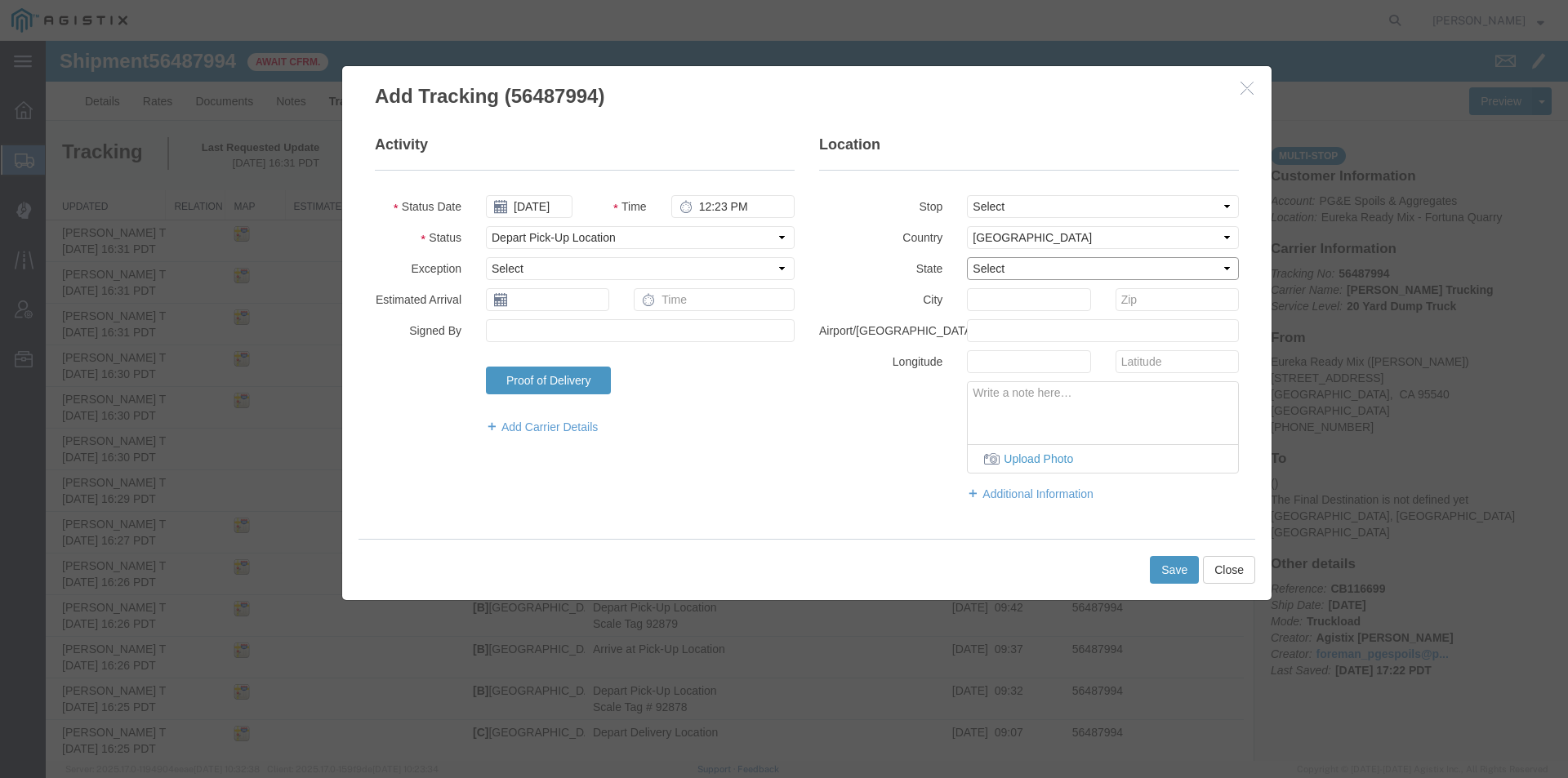
click at [1044, 269] on select "Select [US_STATE] [US_STATE] [US_STATE] [US_STATE] Armed Forces Americas Armed …" at bounding box center [1102, 268] width 272 height 23
select select "CA"
click at [967, 257] on select "Select [US_STATE] [US_STATE] [US_STATE] [US_STATE] Armed Forces Americas Armed …" at bounding box center [1102, 268] width 272 height 23
click at [1006, 302] on input "text" at bounding box center [1029, 299] width 124 height 23
type input "[PERSON_NAME]"
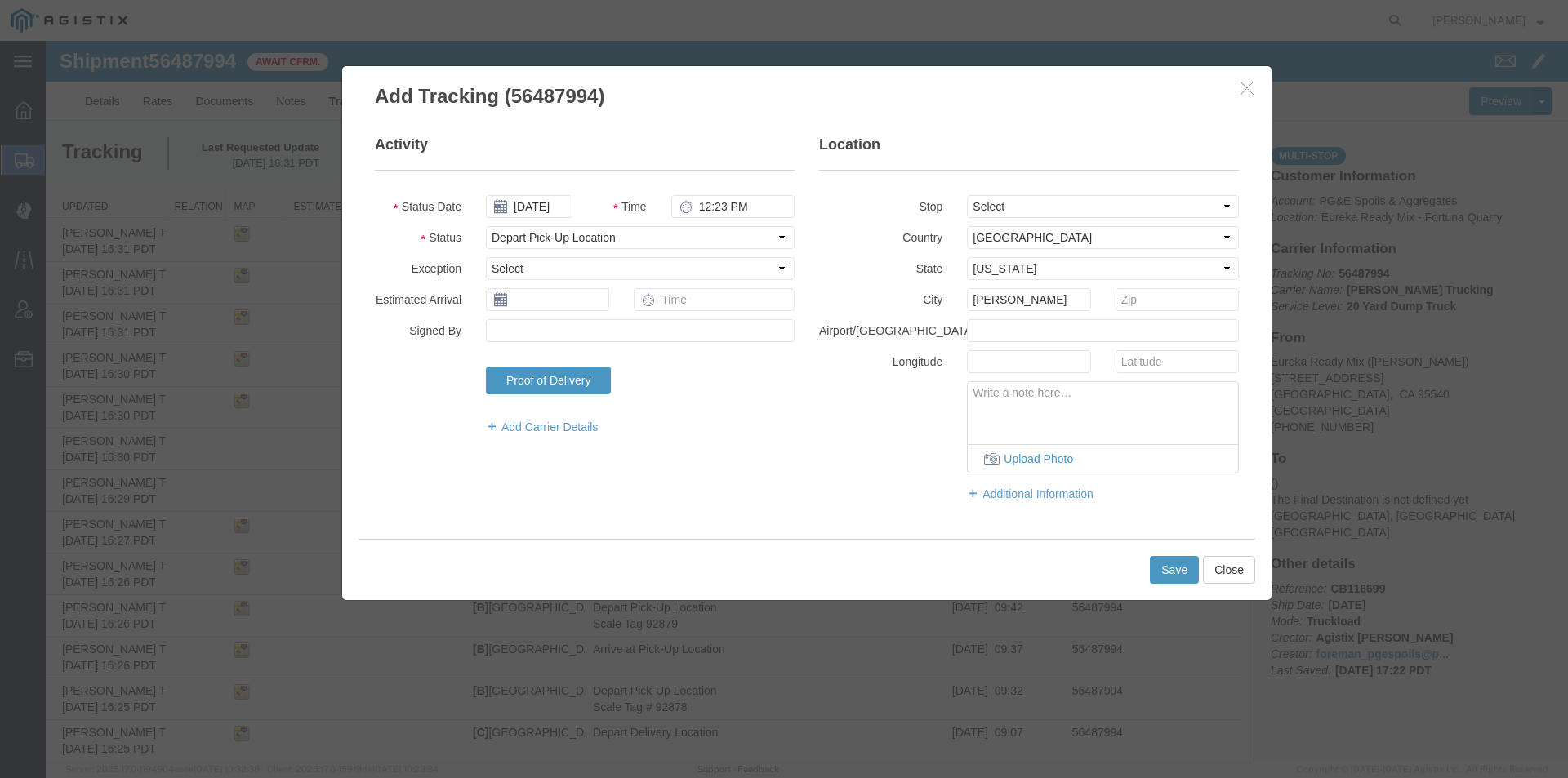
click at [1013, 403] on textarea at bounding box center [1103, 409] width 271 height 54
type textarea "Scale Tag 92886"
click at [1170, 573] on button "Save" at bounding box center [1174, 570] width 49 height 27
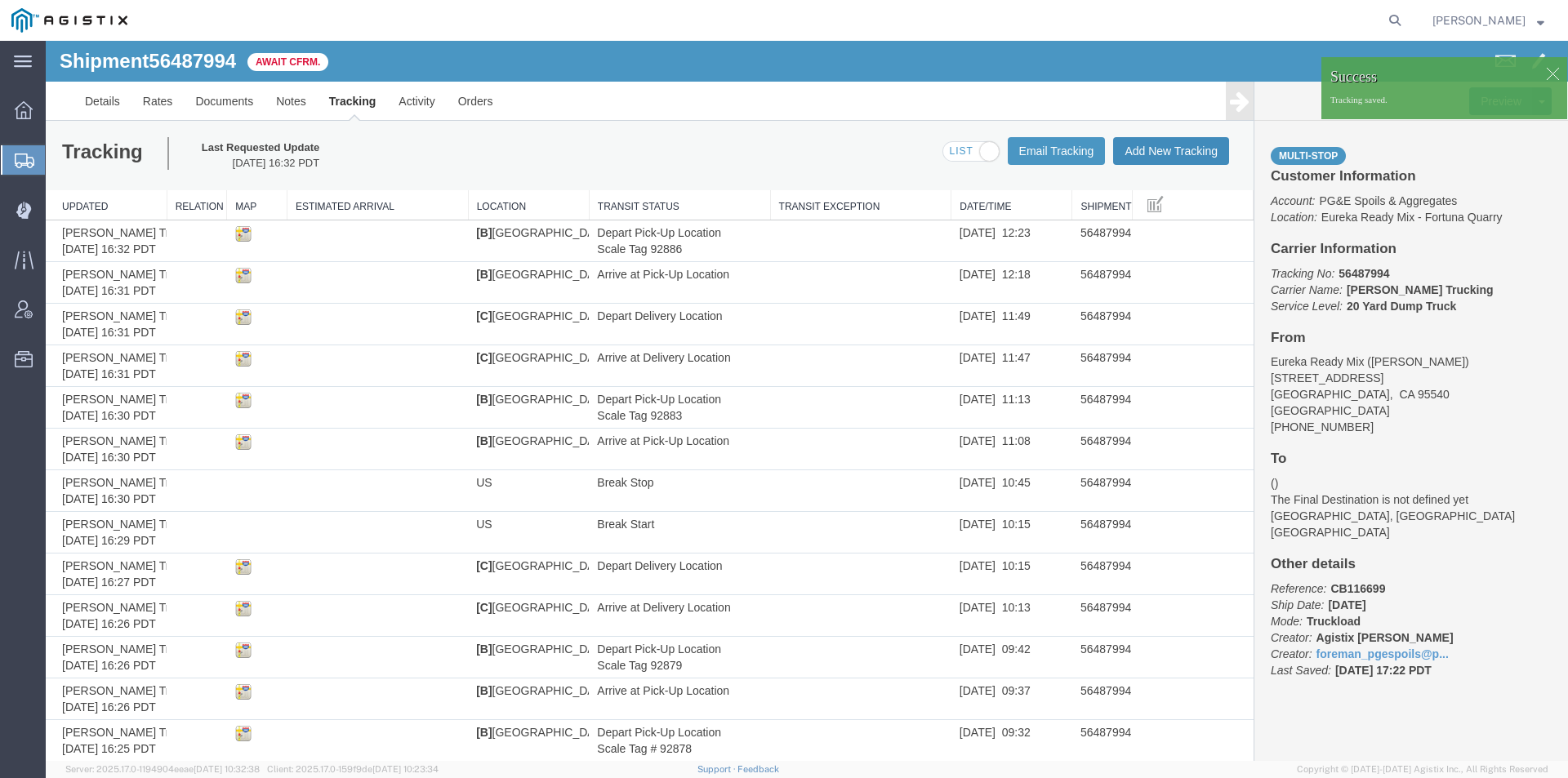
click at [1156, 154] on button "Add New Tracking" at bounding box center [1171, 151] width 116 height 27
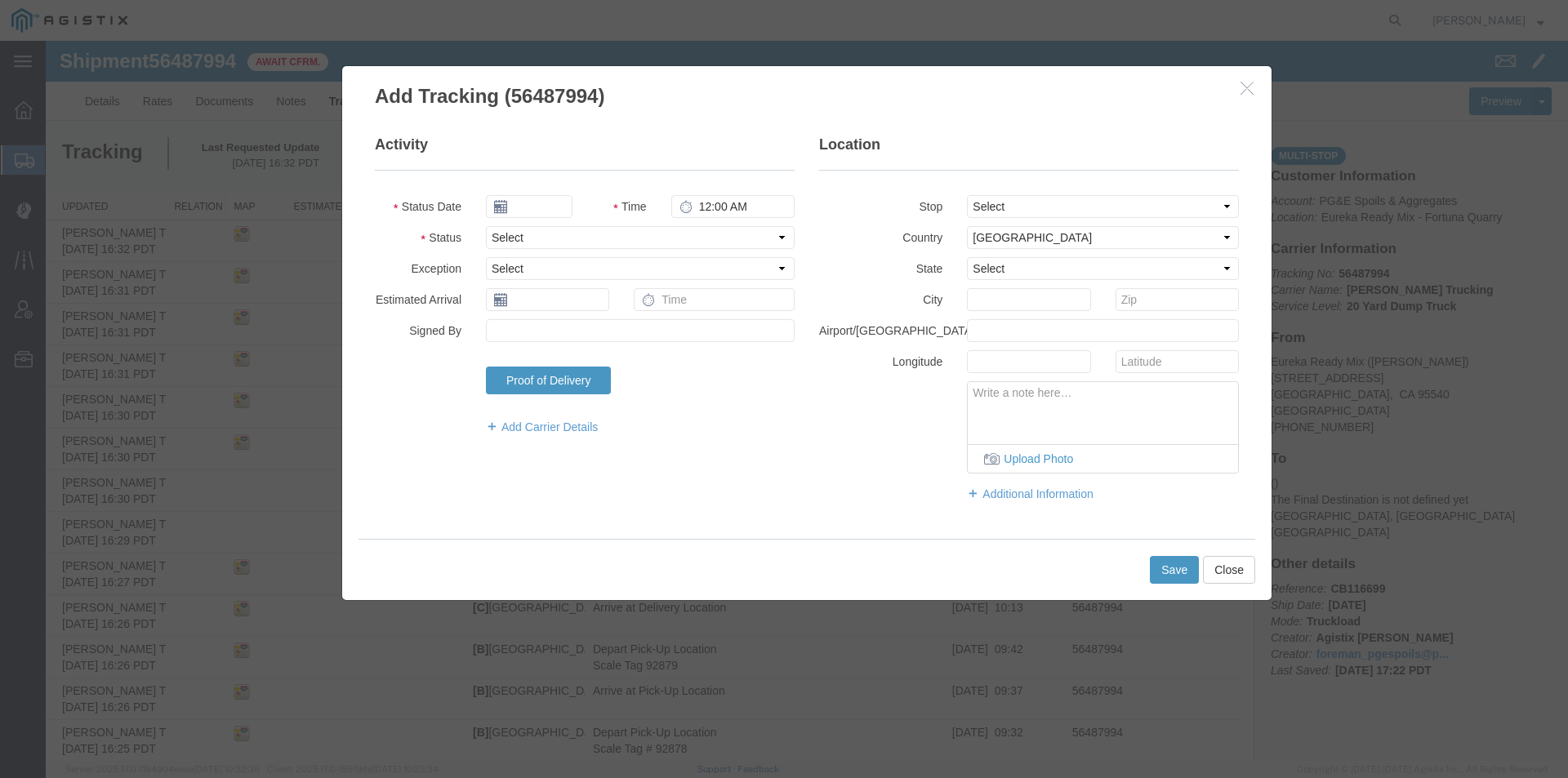
type input "[DATE]"
type input "5:00 PM"
click at [533, 209] on input "[DATE]" at bounding box center [529, 206] width 86 height 23
click at [596, 333] on td "14" at bounding box center [595, 333] width 25 height 25
type input "[DATE]"
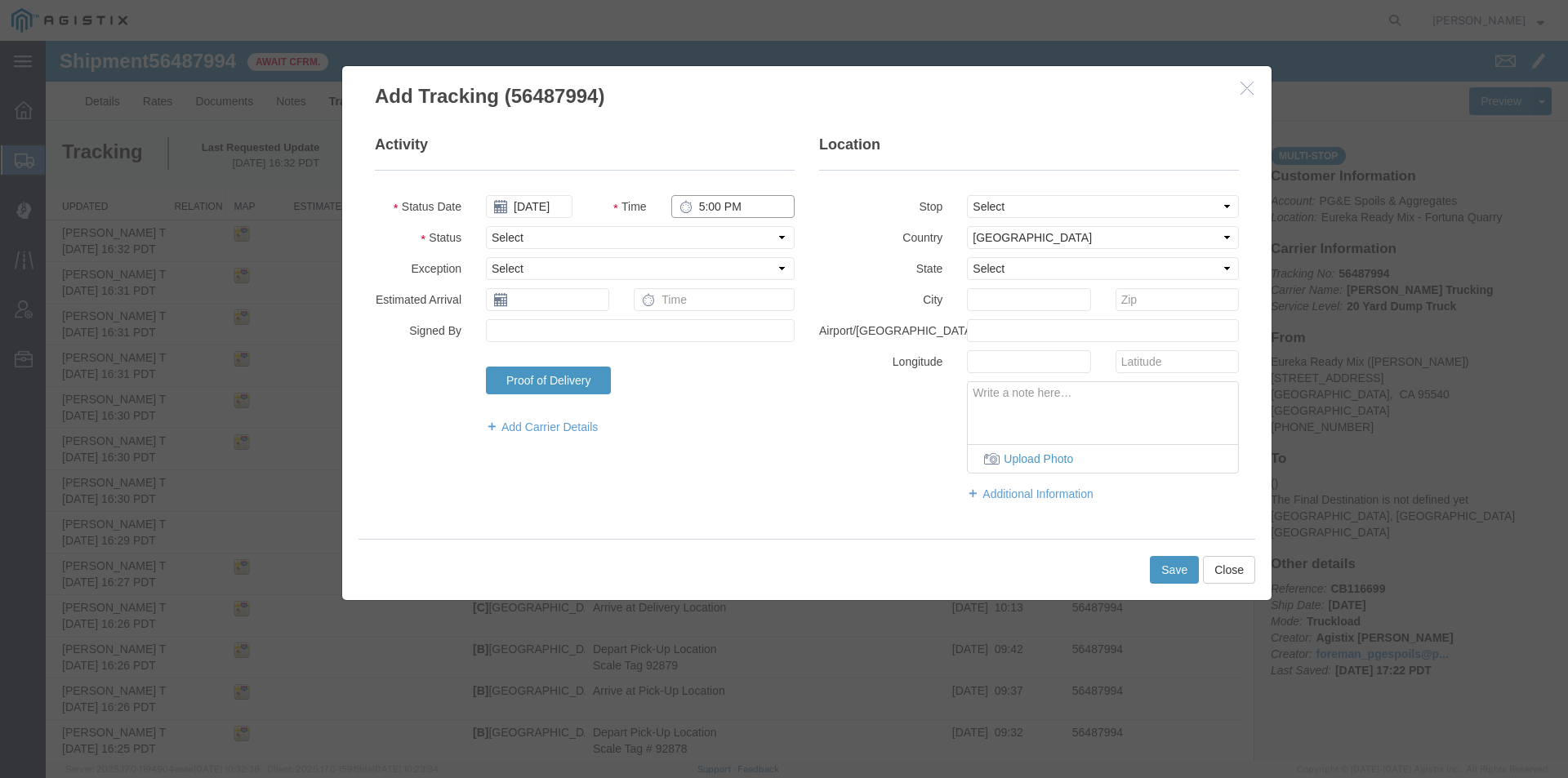
click at [694, 208] on input "5:00 PM" at bounding box center [733, 206] width 124 height 23
type input "12:56 PM"
click at [668, 239] on select "Select Arrival Notice Available Arrival Notice Imported Arrive at Delivery Loca…" at bounding box center [639, 237] width 309 height 23
select select "ARVDLVLOC"
click at [485, 227] on select "Select Arrival Notice Available Arrival Notice Imported Arrive at Delivery Loca…" at bounding box center [639, 237] width 309 height 23
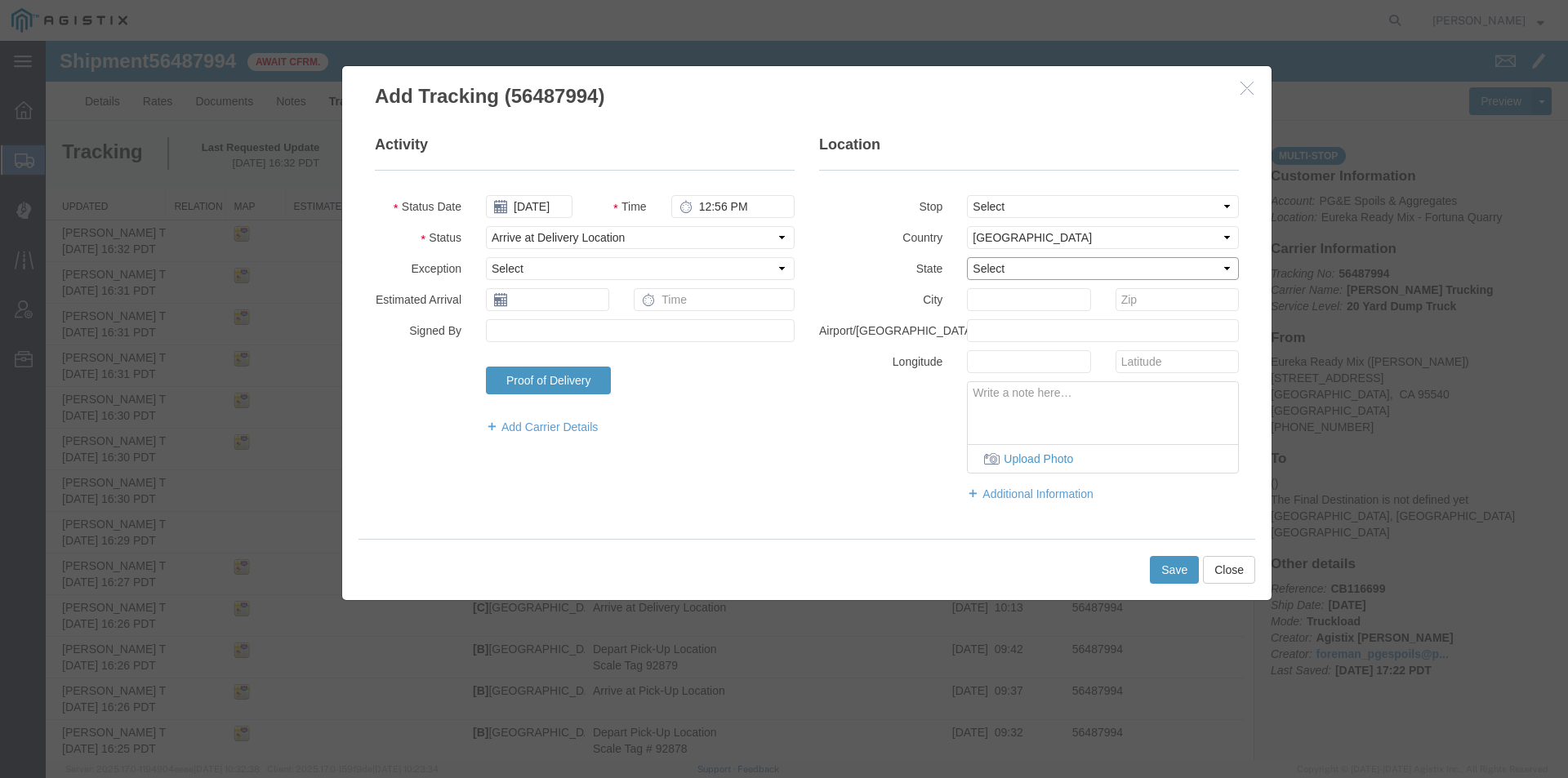
click at [979, 268] on select "Select [US_STATE] [US_STATE] [US_STATE] [US_STATE] Armed Forces Americas Armed …" at bounding box center [1102, 268] width 272 height 23
select select "CA"
click at [967, 257] on select "Select [US_STATE] [US_STATE] [US_STATE] [US_STATE] Armed Forces Americas Armed …" at bounding box center [1102, 268] width 272 height 23
click at [978, 295] on input "text" at bounding box center [1029, 299] width 124 height 23
type input "Eureka"
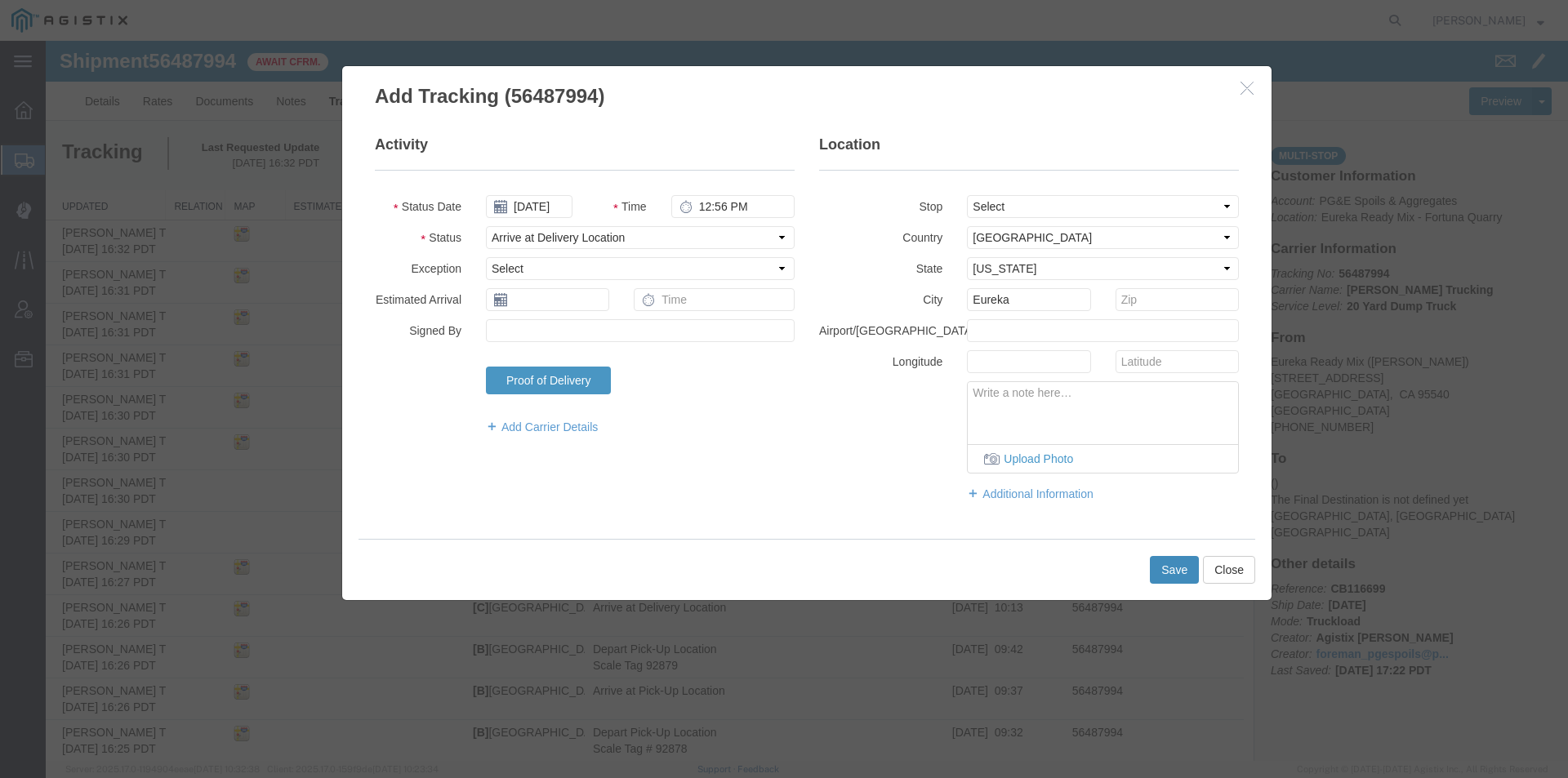
click at [1153, 565] on button "Save" at bounding box center [1174, 570] width 49 height 27
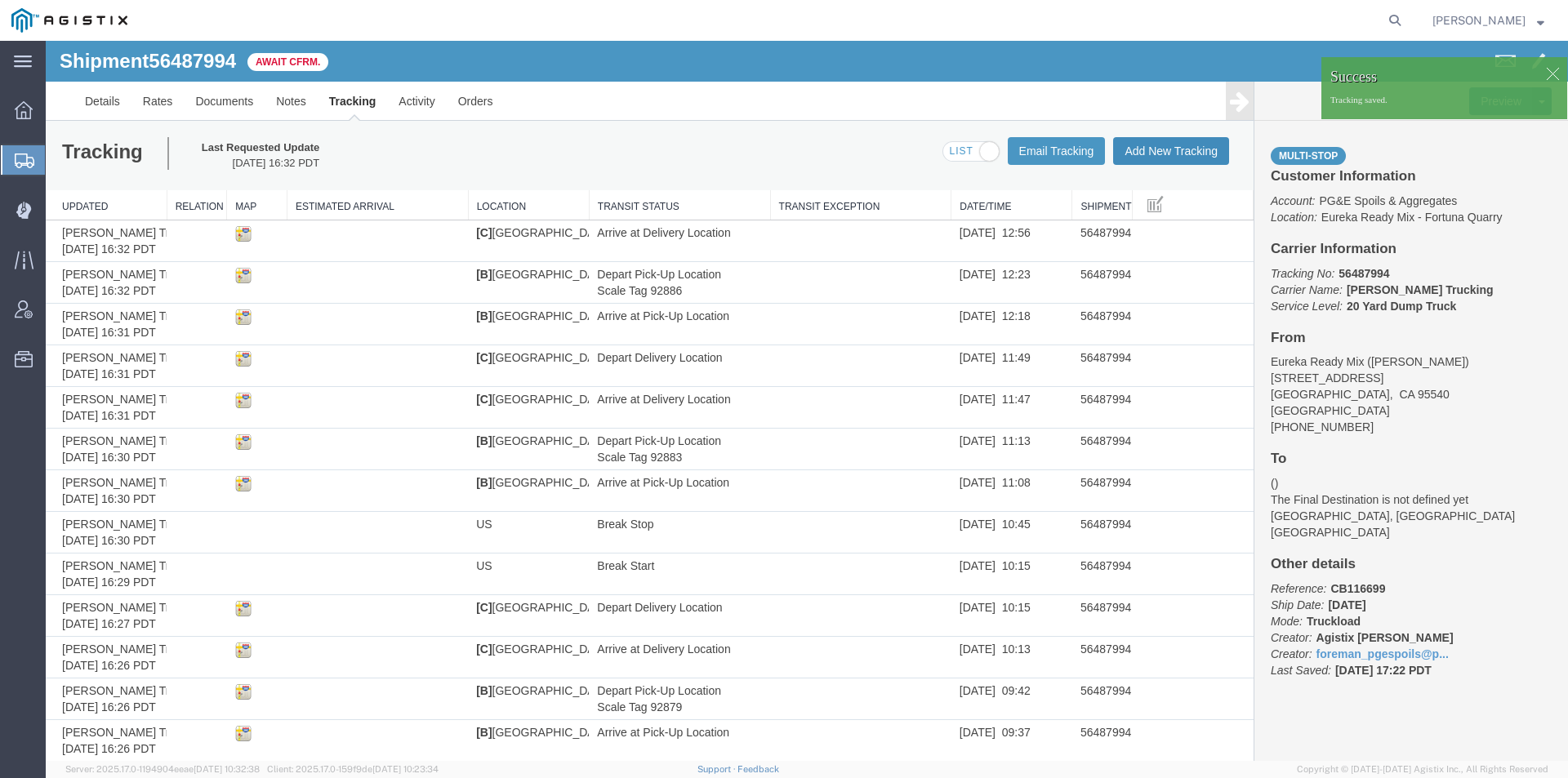
click at [1152, 159] on button "Add New Tracking" at bounding box center [1171, 151] width 116 height 27
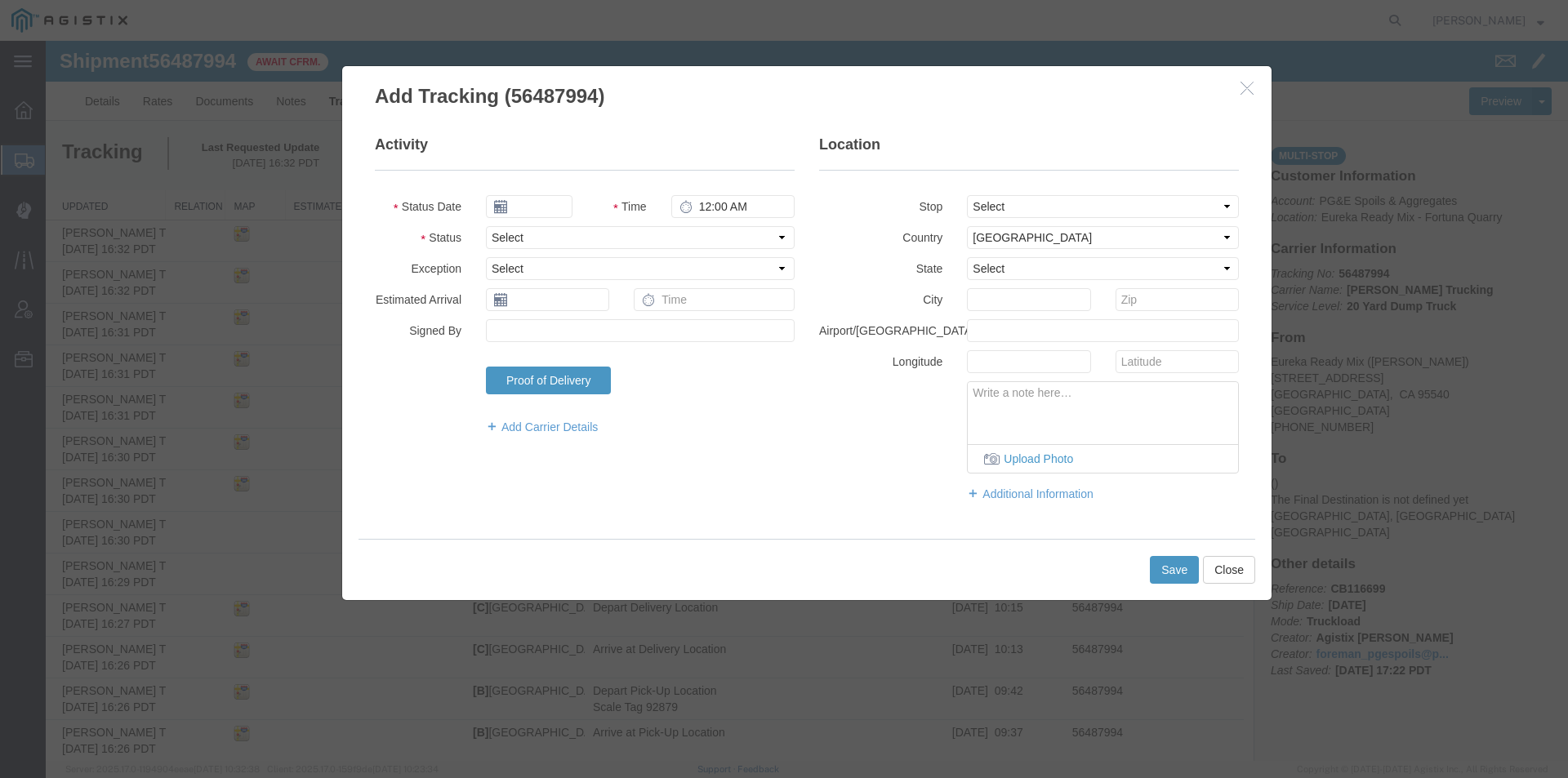
type input "[DATE]"
type input "5:00 PM"
click at [525, 212] on input "[DATE]" at bounding box center [529, 206] width 86 height 23
click at [592, 335] on td "14" at bounding box center [595, 333] width 25 height 25
type input "[DATE]"
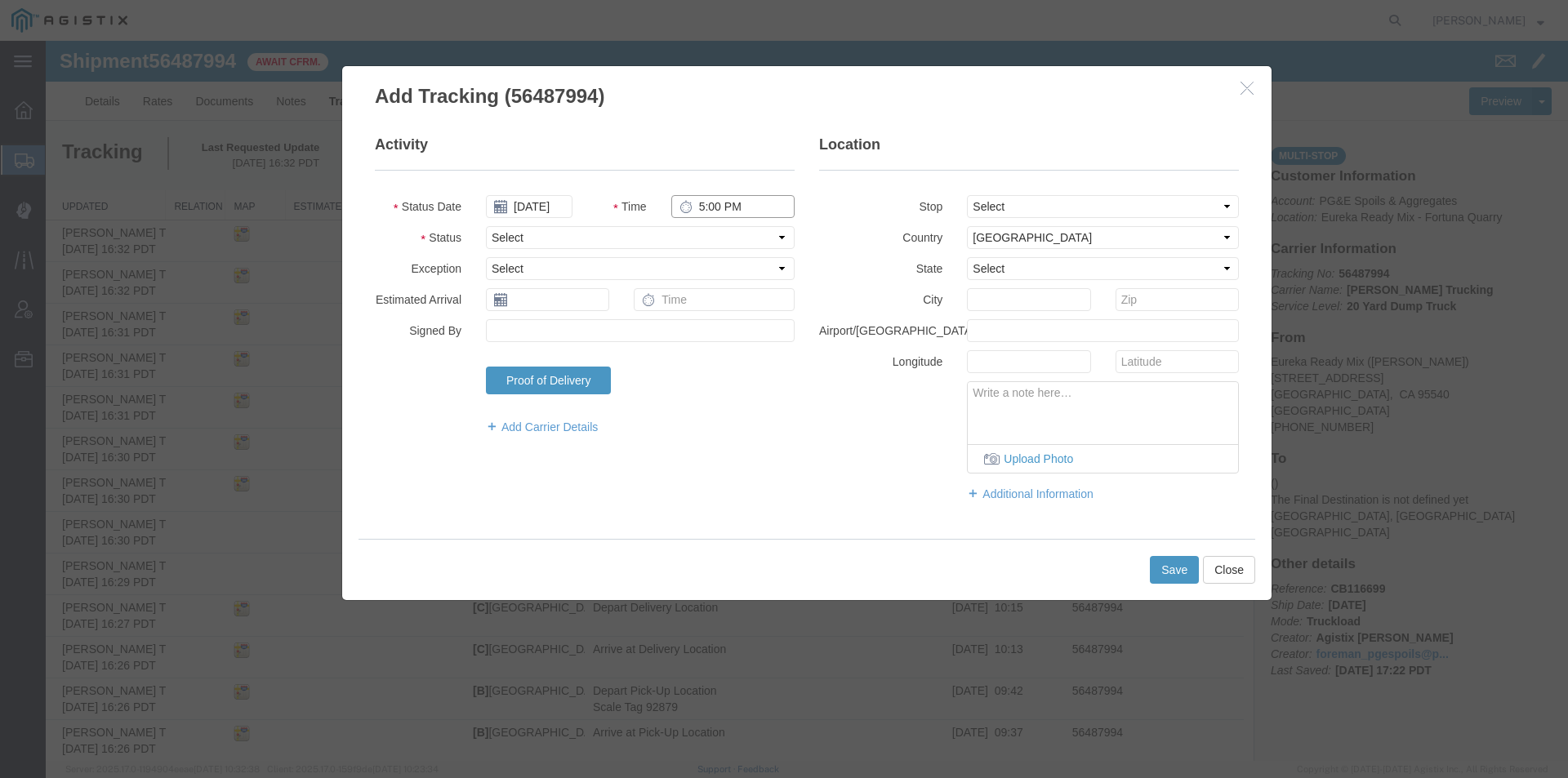
click at [696, 206] on input "5:00 PM" at bounding box center [733, 206] width 124 height 23
type input "12:58 PM"
click at [680, 237] on select "Select Arrival Notice Available Arrival Notice Imported Arrive at Delivery Loca…" at bounding box center [639, 237] width 309 height 23
select select "DPTDLVLOC"
click at [485, 227] on select "Select Arrival Notice Available Arrival Notice Imported Arrive at Delivery Loca…" at bounding box center [639, 237] width 309 height 23
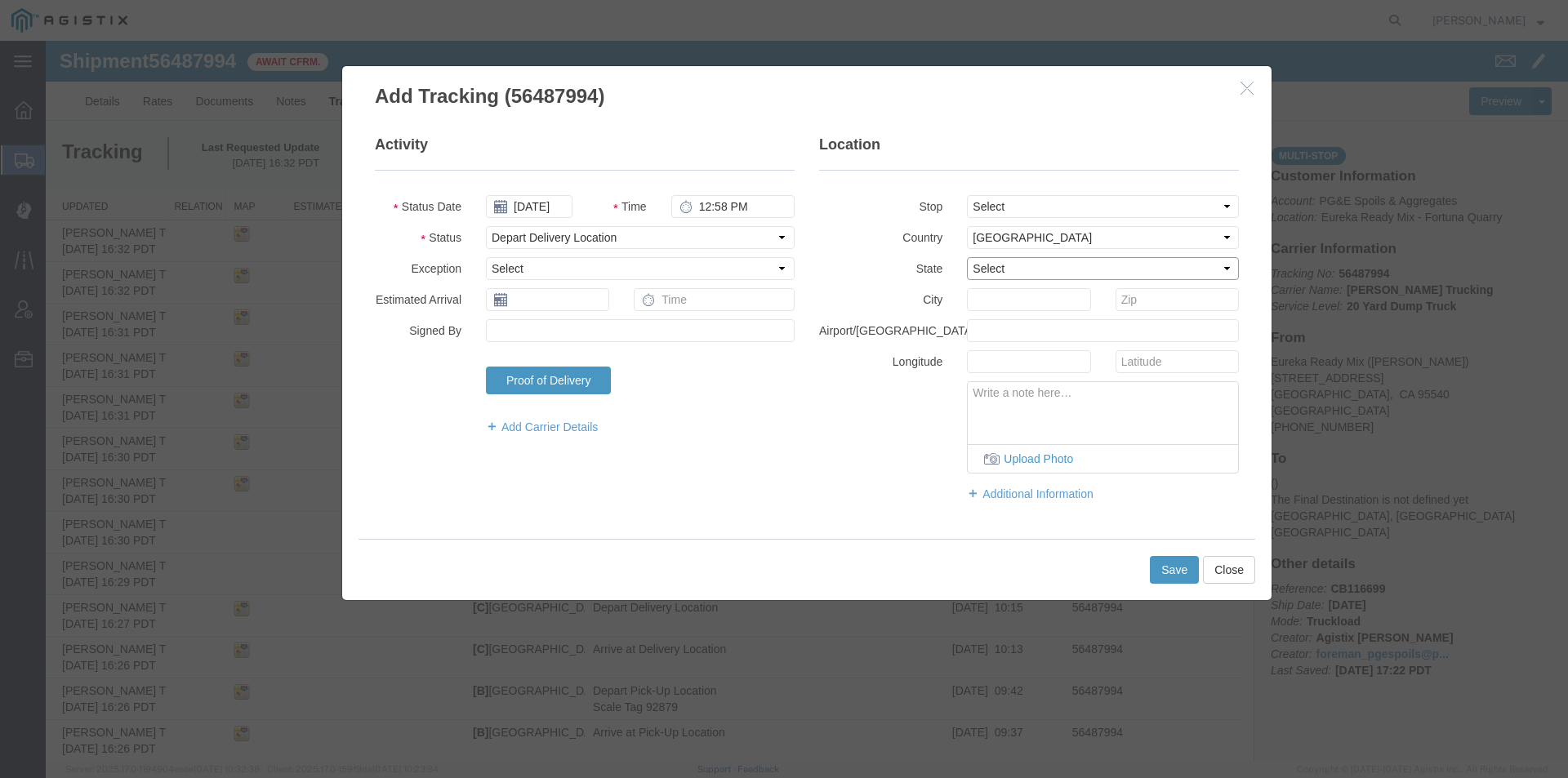
click at [1023, 275] on select "Select [US_STATE] [US_STATE] [US_STATE] [US_STATE] Armed Forces Americas Armed …" at bounding box center [1102, 268] width 272 height 23
select select "CA"
click at [967, 257] on select "Select [US_STATE] [US_STATE] [US_STATE] [US_STATE] Armed Forces Americas Armed …" at bounding box center [1102, 268] width 272 height 23
click at [1007, 298] on input "text" at bounding box center [1029, 299] width 124 height 23
type input "e"
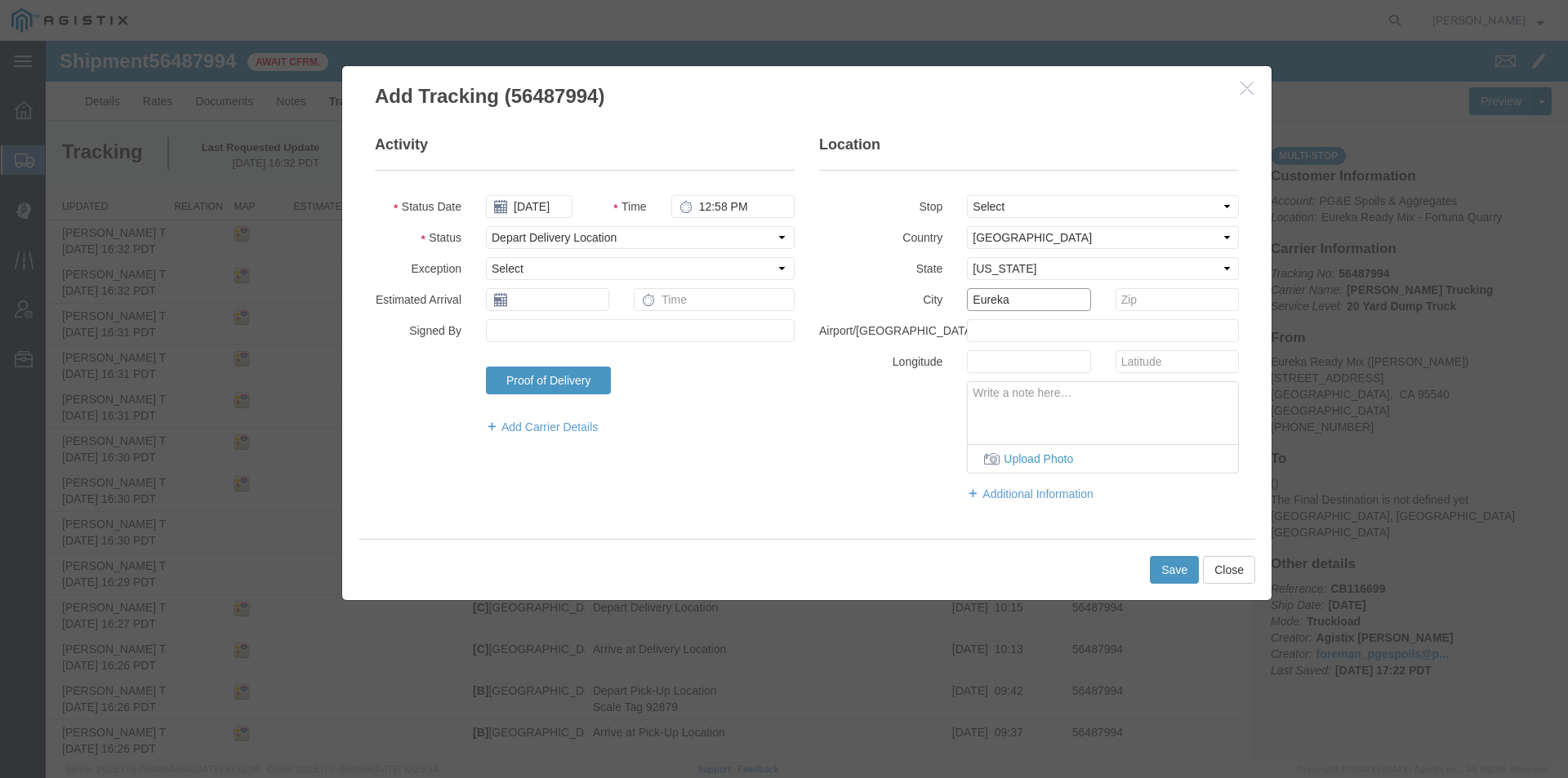
type input "Eureka"
click at [1173, 563] on button "Save" at bounding box center [1174, 570] width 49 height 27
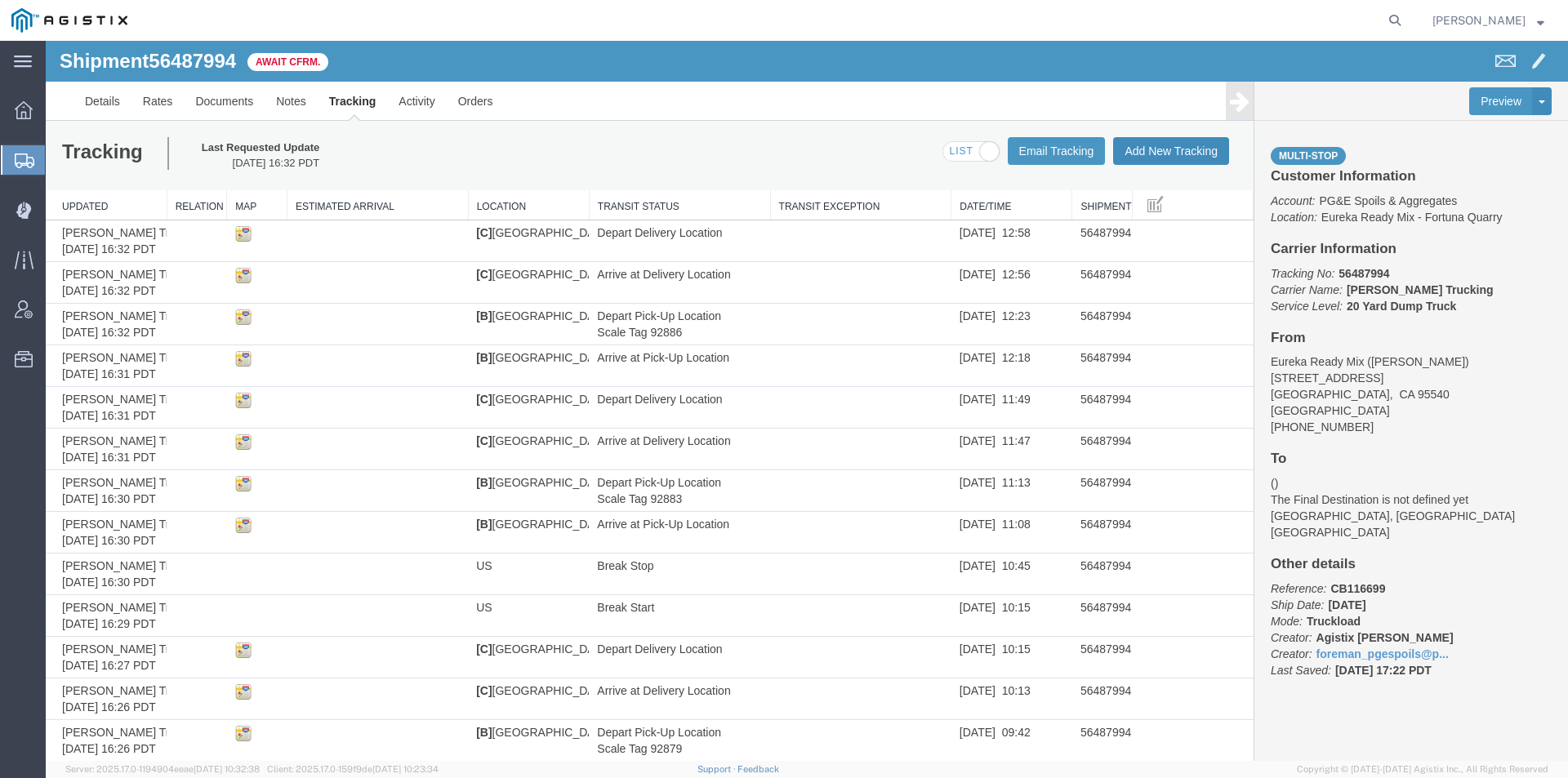
click at [1126, 157] on button "Add New Tracking" at bounding box center [1171, 151] width 116 height 27
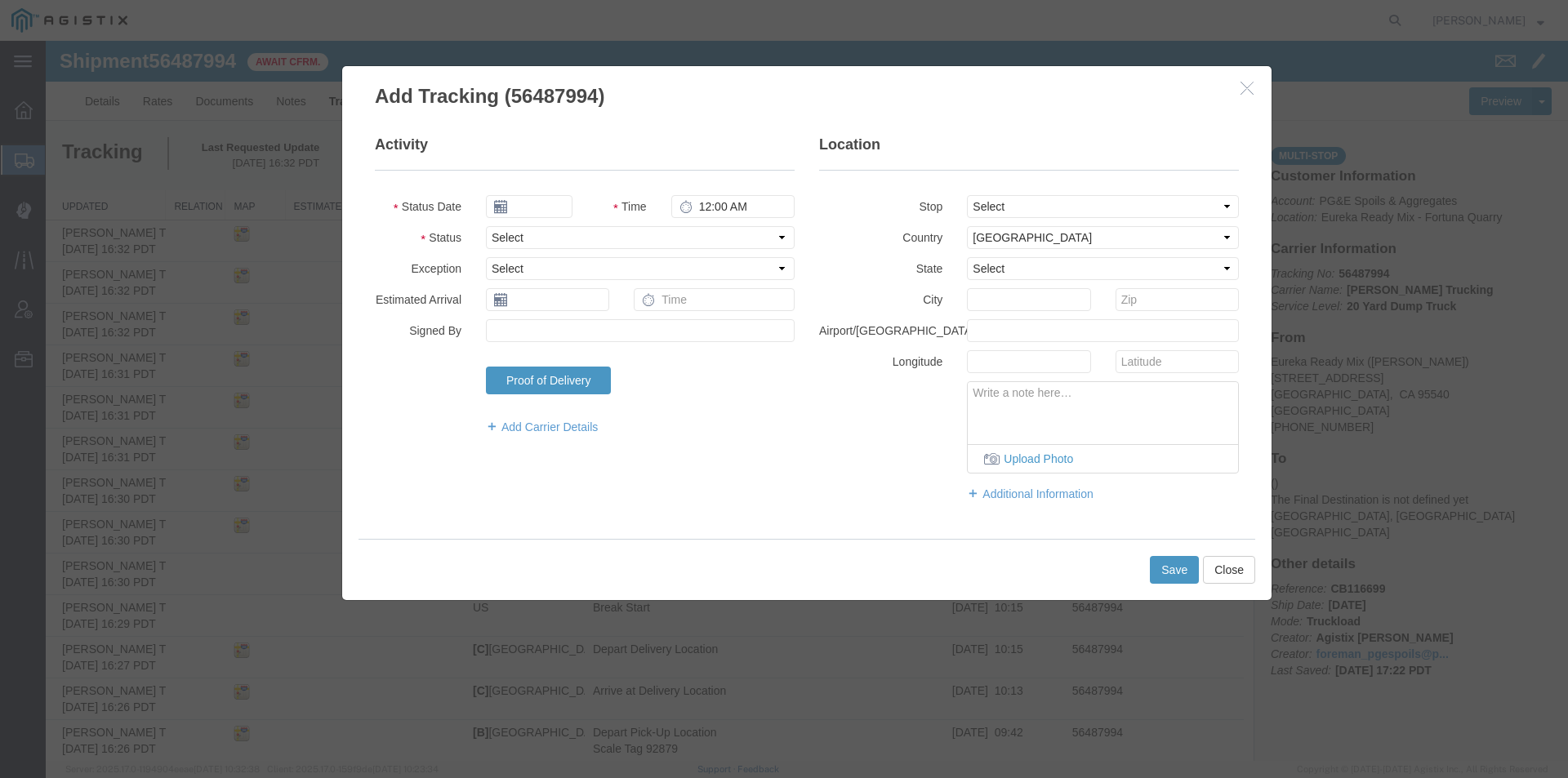
type input "[DATE]"
type input "5:00 PM"
click at [534, 208] on input "[DATE]" at bounding box center [529, 206] width 86 height 23
click at [600, 331] on td "14" at bounding box center [595, 333] width 25 height 25
type input "[DATE]"
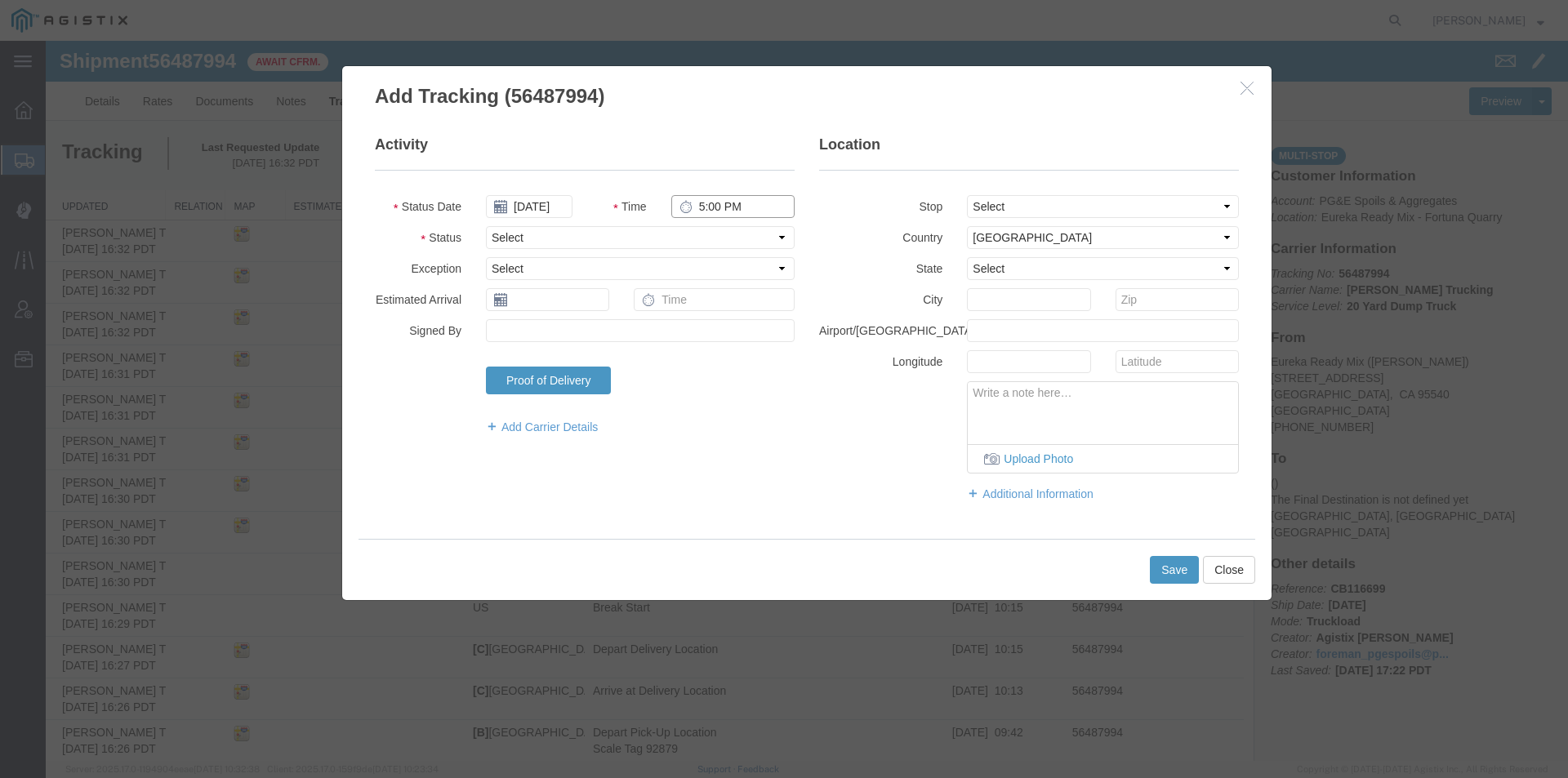
click at [698, 205] on input "5:00 PM" at bounding box center [733, 206] width 124 height 23
type input "1:32 PM"
click at [674, 232] on select "Select Arrival Notice Available Arrival Notice Imported Arrive at Delivery Loca…" at bounding box center [639, 237] width 309 height 23
select select "ARVPULOC"
click at [485, 227] on select "Select Arrival Notice Available Arrival Notice Imported Arrive at Delivery Loca…" at bounding box center [639, 237] width 309 height 23
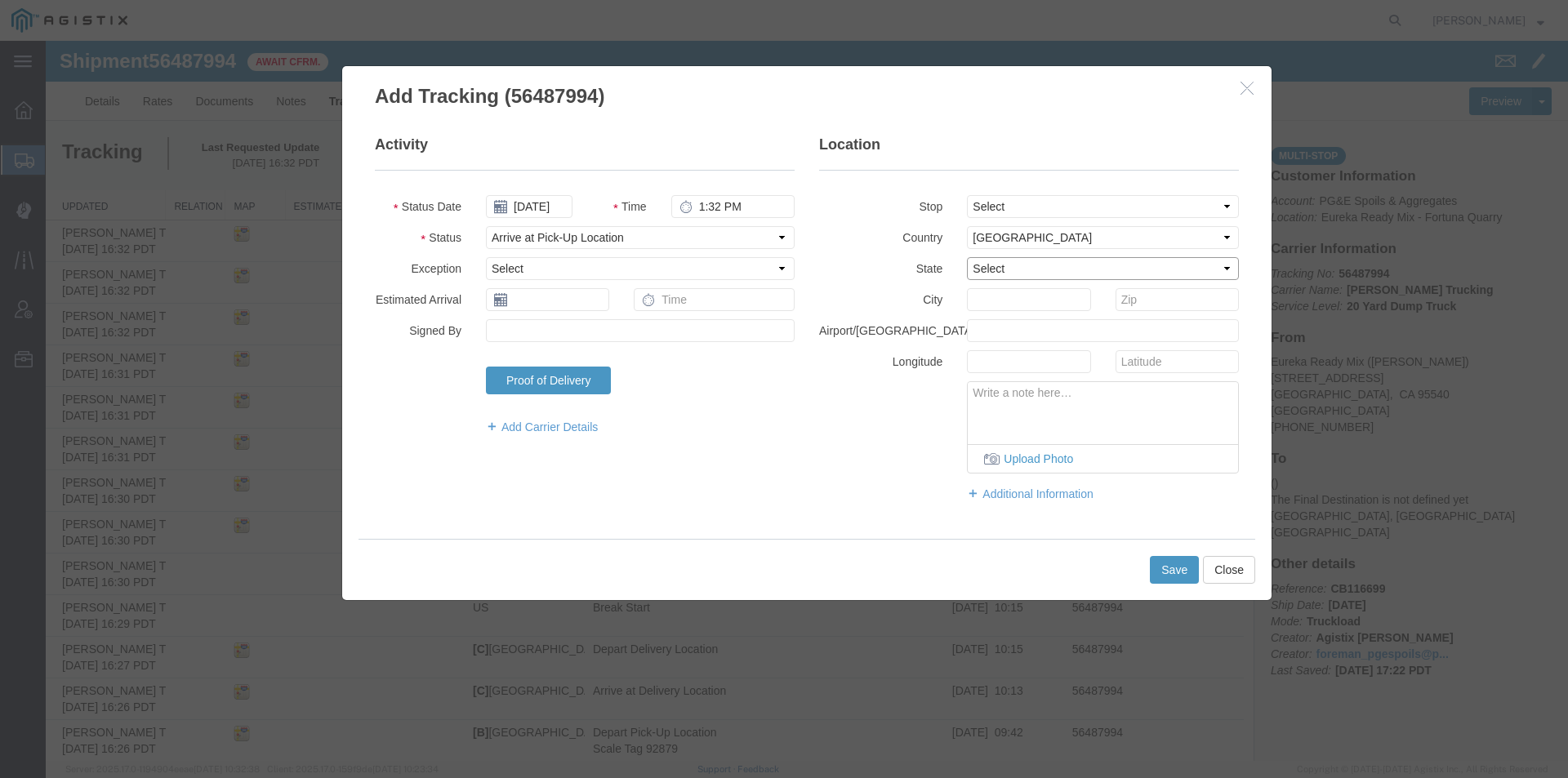
click at [993, 259] on select "Select [US_STATE] [US_STATE] [US_STATE] [US_STATE] Armed Forces Americas Armed …" at bounding box center [1102, 268] width 272 height 23
select select "CA"
click at [967, 257] on select "Select [US_STATE] [US_STATE] [US_STATE] [US_STATE] Armed Forces Americas Armed …" at bounding box center [1102, 268] width 272 height 23
click at [994, 291] on input "text" at bounding box center [1029, 299] width 124 height 23
type input "[PERSON_NAME]"
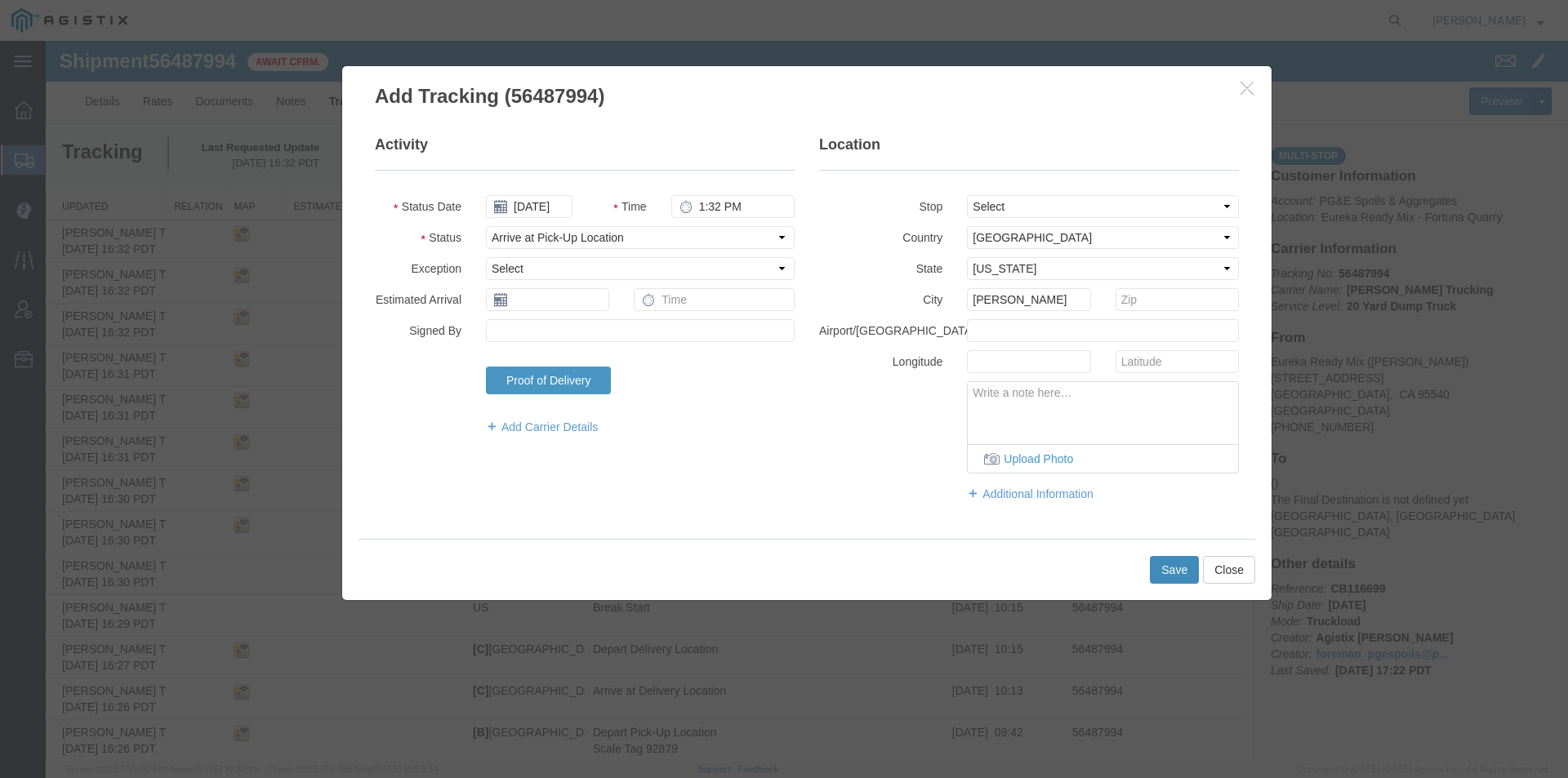
click at [1170, 573] on button "Save" at bounding box center [1174, 570] width 49 height 27
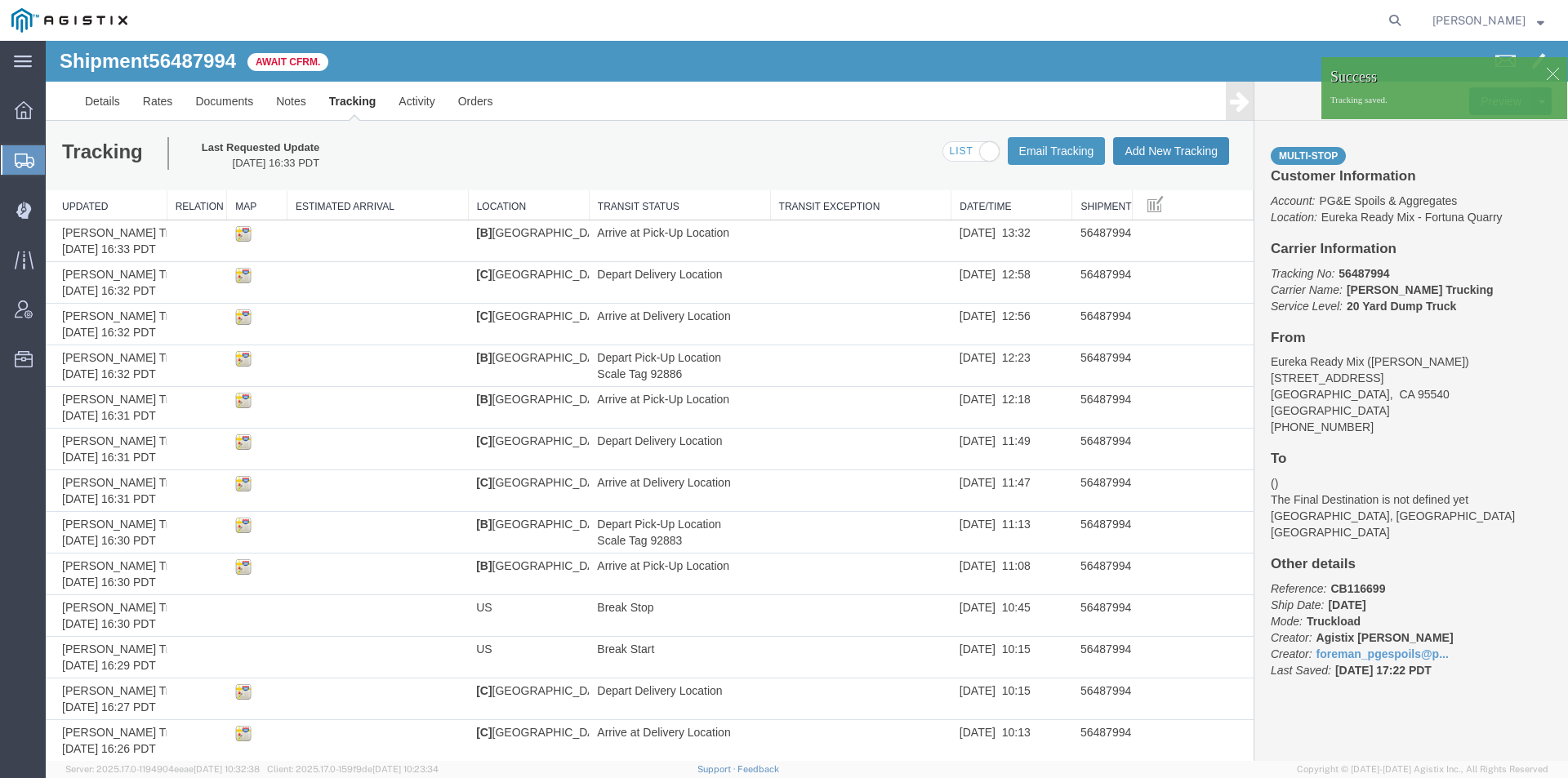
click at [1183, 160] on button "Add New Tracking" at bounding box center [1171, 151] width 116 height 27
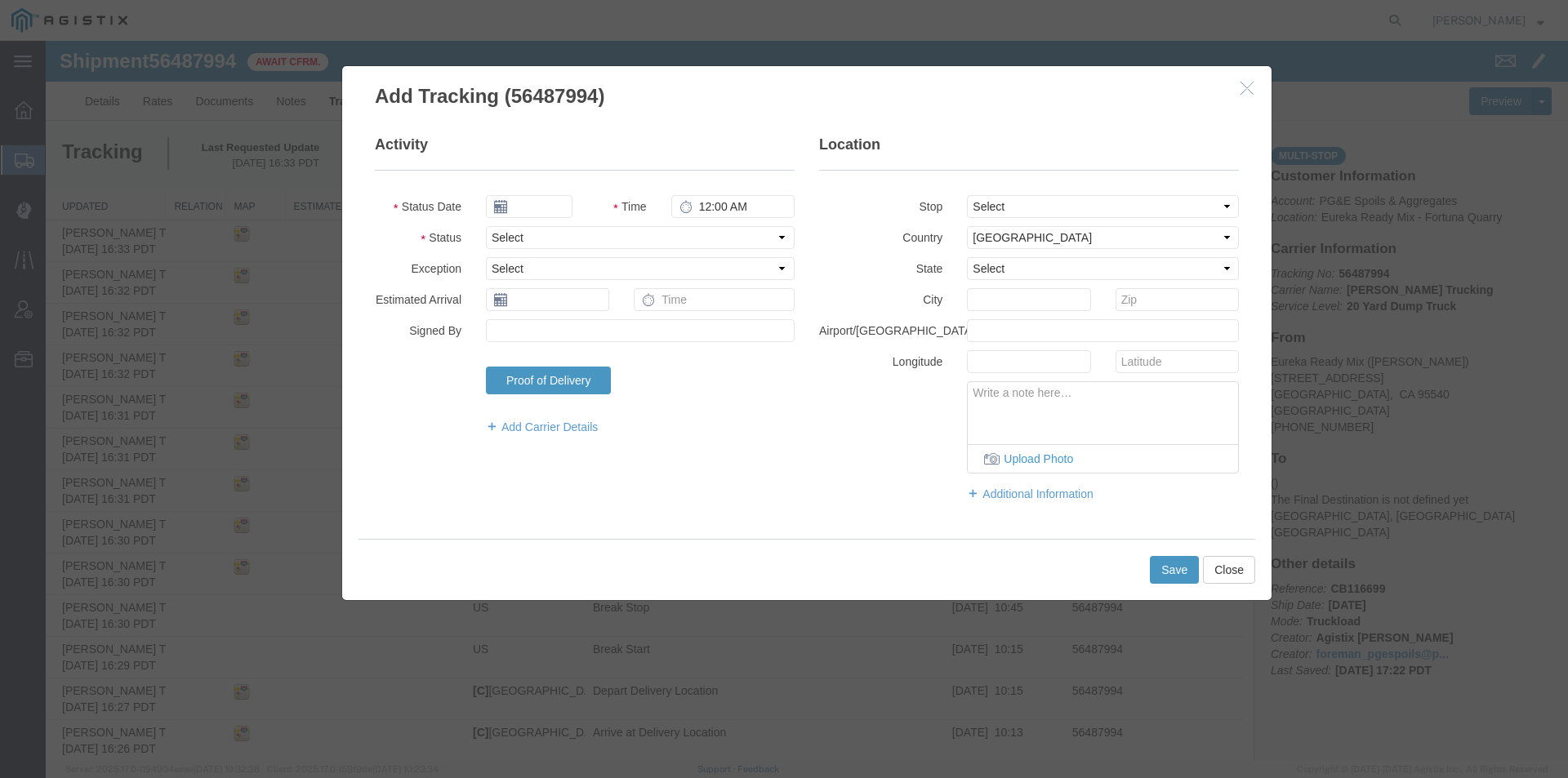
type input "[DATE]"
type input "5:00 PM"
click at [527, 207] on input "[DATE]" at bounding box center [529, 206] width 86 height 23
click at [598, 337] on td "14" at bounding box center [595, 333] width 25 height 25
type input "[DATE]"
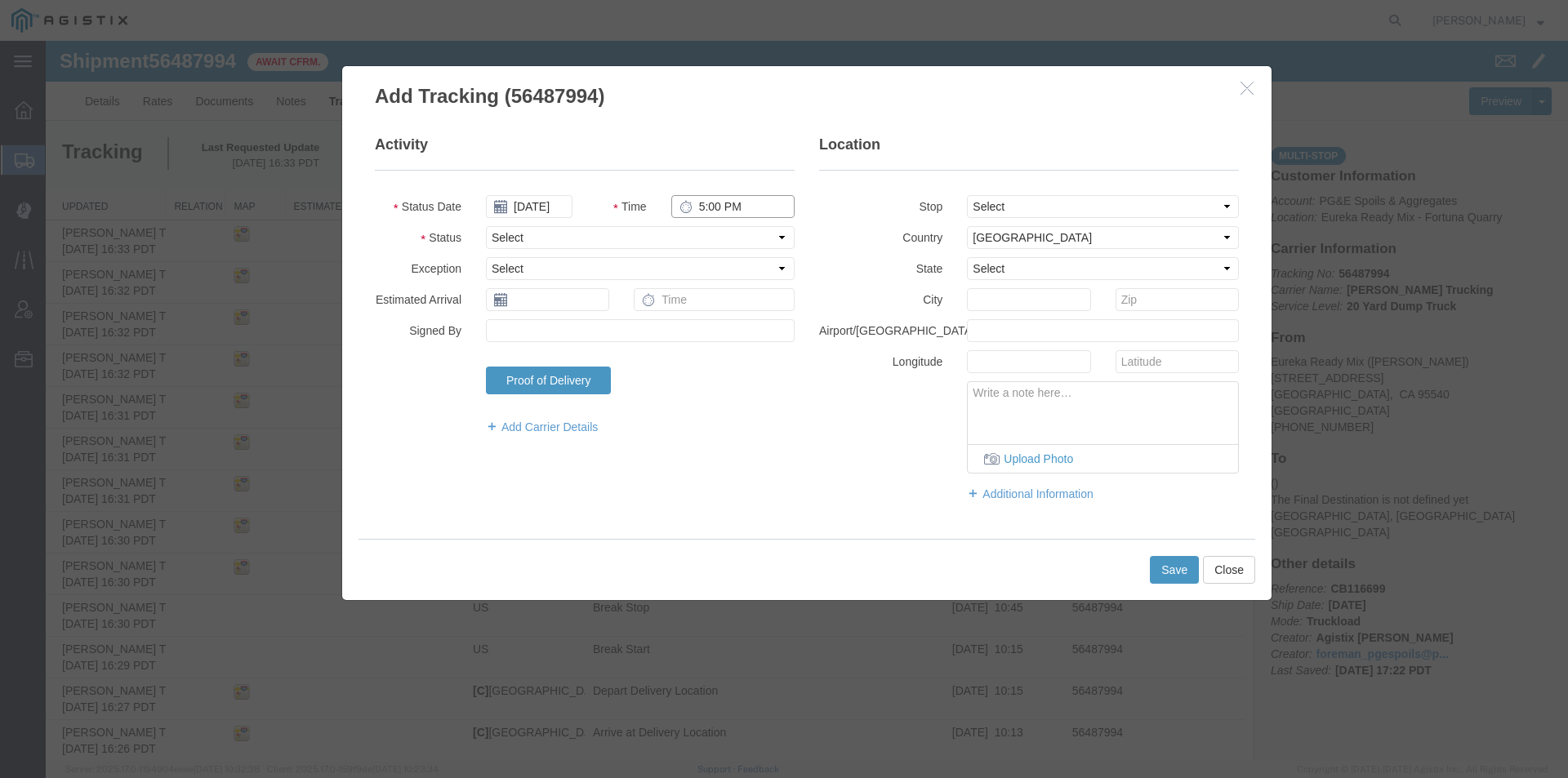
click at [697, 207] on input "5:00 PM" at bounding box center [733, 206] width 124 height 23
type input "1:38 PM"
click at [653, 233] on select "Select Arrival Notice Available Arrival Notice Imported Arrive at Delivery Loca…" at bounding box center [639, 237] width 309 height 23
select select "DPTPULOC"
click at [485, 227] on select "Select Arrival Notice Available Arrival Notice Imported Arrive at Delivery Loca…" at bounding box center [639, 237] width 309 height 23
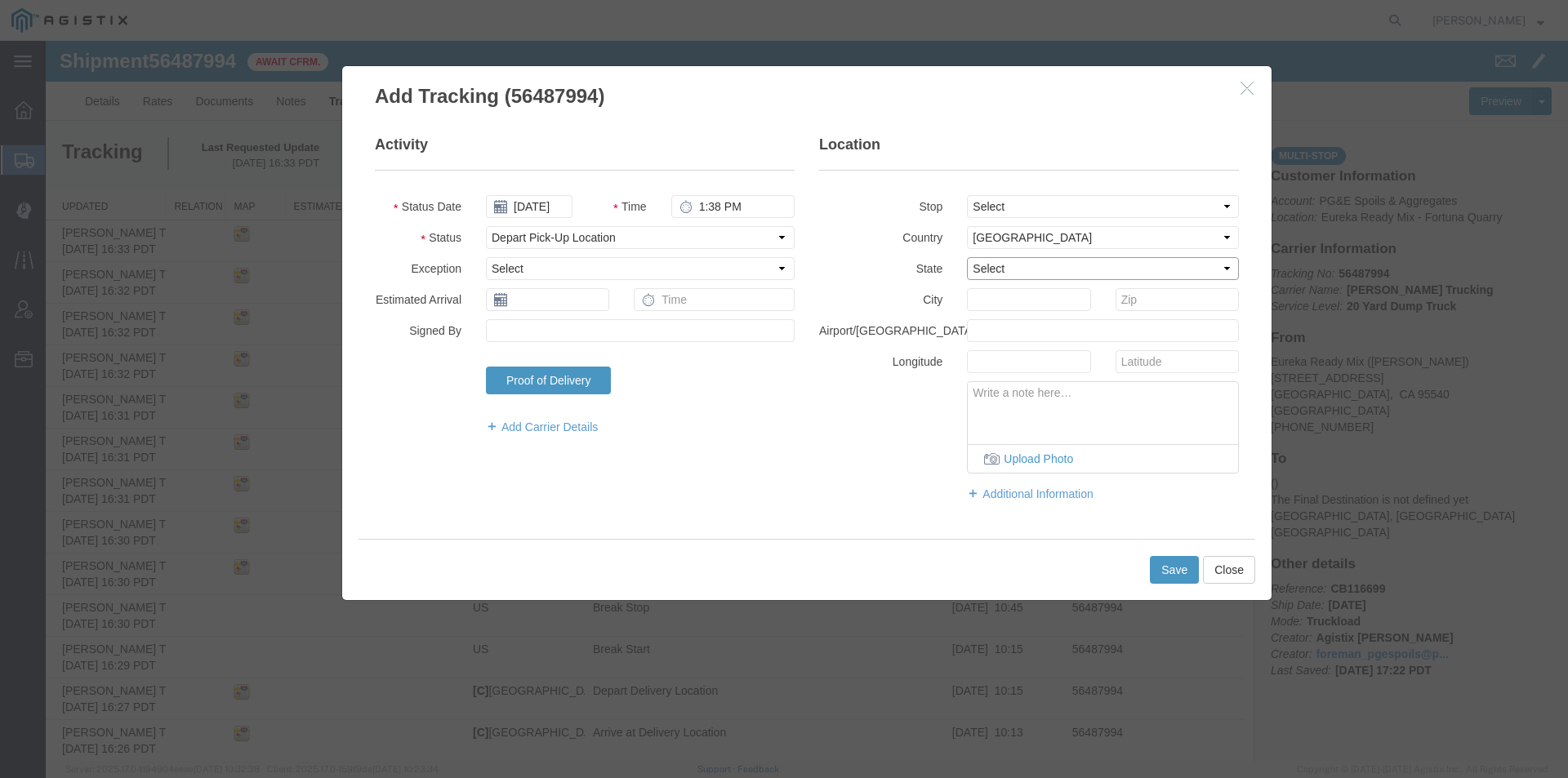
click at [1002, 257] on select "Select [US_STATE] [US_STATE] [US_STATE] [US_STATE] Armed Forces Americas Armed …" at bounding box center [1102, 268] width 272 height 23
select select "CA"
click at [967, 257] on select "Select [US_STATE] [US_STATE] [US_STATE] [US_STATE] Armed Forces Americas Armed …" at bounding box center [1102, 268] width 272 height 23
click at [997, 303] on input "text" at bounding box center [1029, 299] width 124 height 23
type input "[PERSON_NAME]"
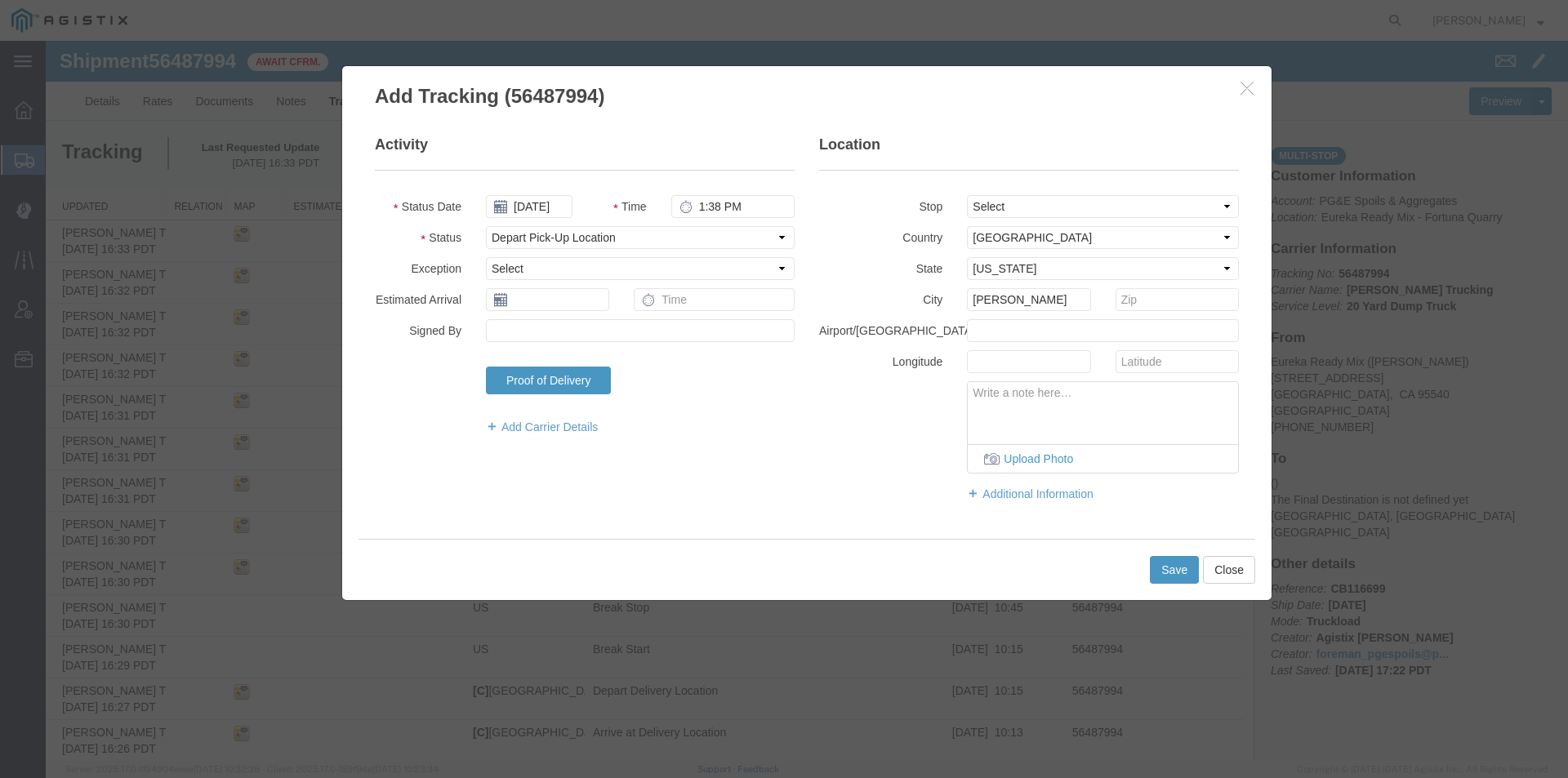
click at [1022, 398] on textarea at bounding box center [1103, 409] width 271 height 54
type textarea "s"
type textarea "Scale Tag 92891"
click at [1158, 567] on button "Save" at bounding box center [1174, 570] width 49 height 27
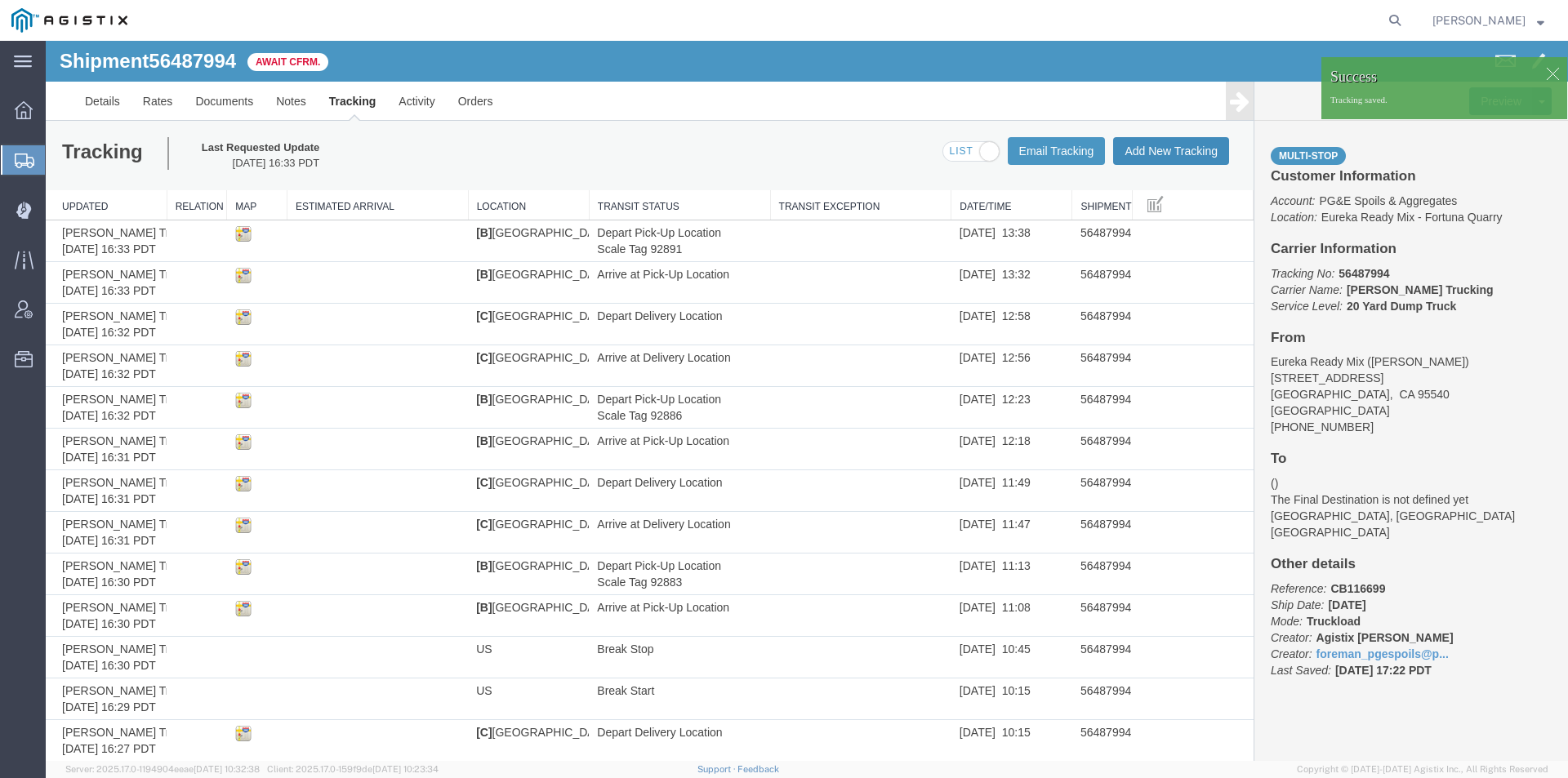
click at [1147, 155] on button "Add New Tracking" at bounding box center [1171, 151] width 116 height 27
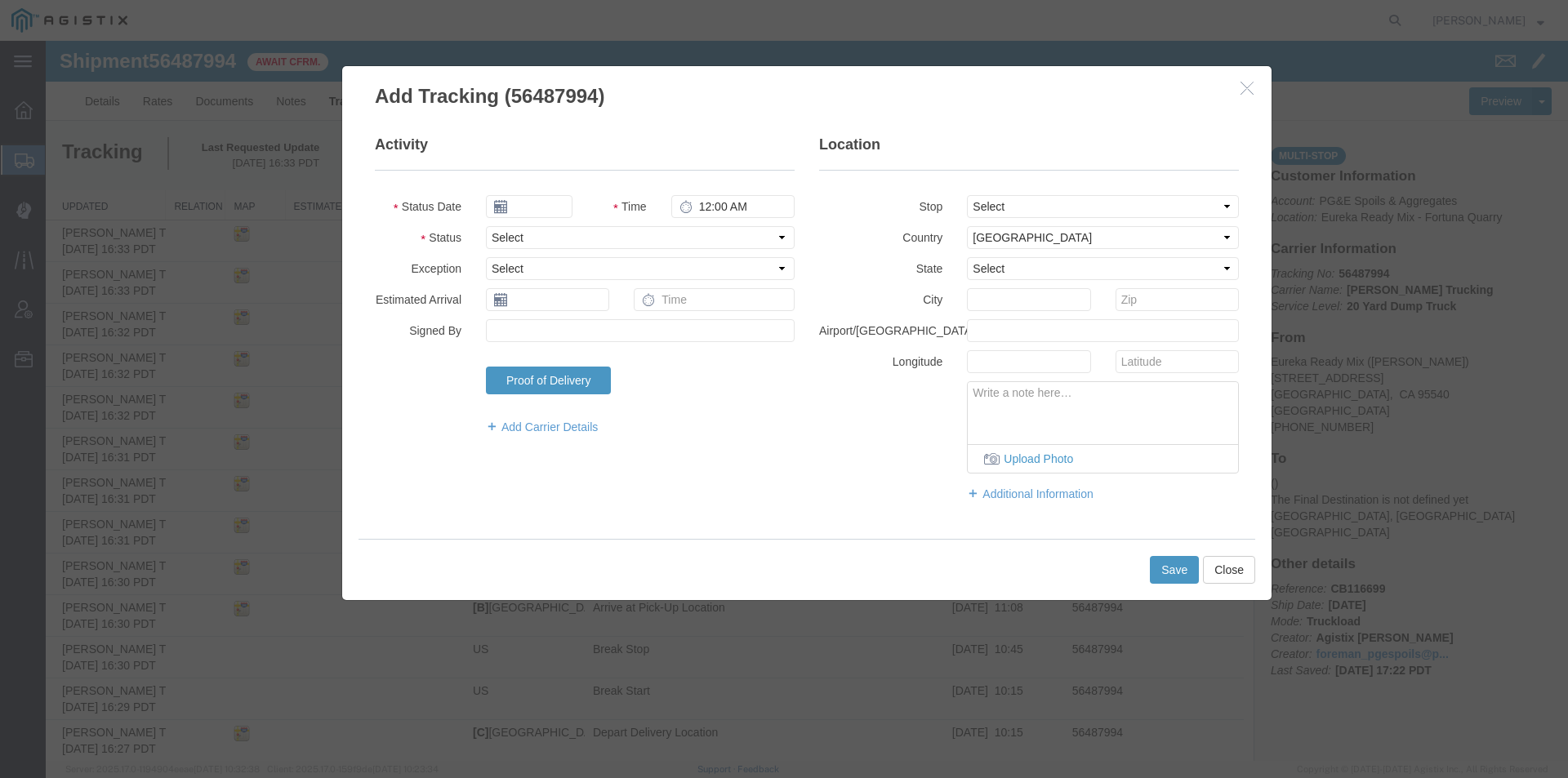
type input "[DATE]"
type input "5:00 PM"
click at [515, 200] on input "[DATE]" at bounding box center [529, 206] width 86 height 23
click at [597, 335] on td "14" at bounding box center [595, 333] width 25 height 25
type input "[DATE]"
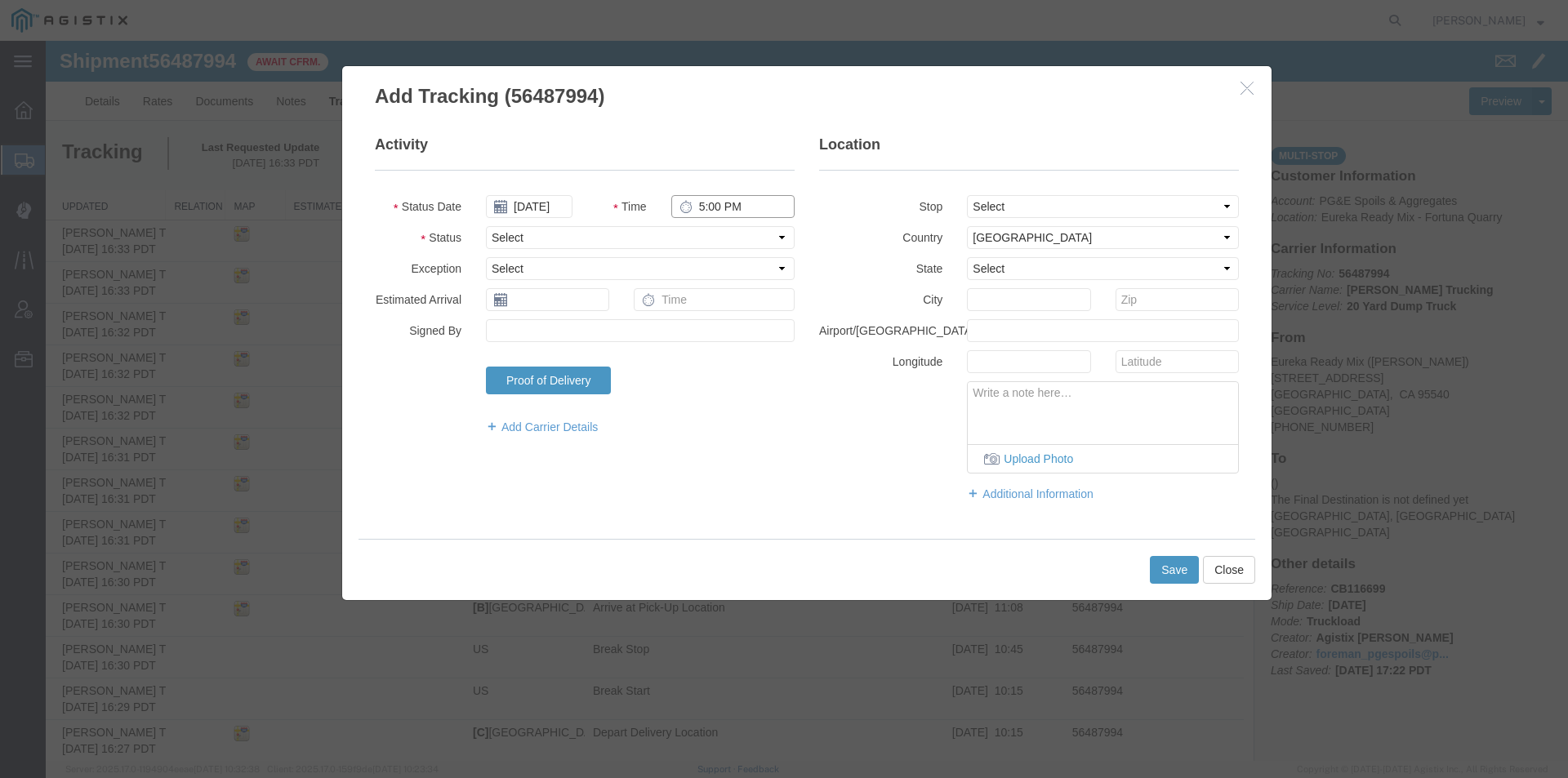
click at [697, 205] on input "5:00 PM" at bounding box center [733, 206] width 124 height 23
type input "2:08 PM"
click at [644, 235] on select "Select Arrival Notice Available Arrival Notice Imported Arrive at Delivery Loca…" at bounding box center [639, 237] width 309 height 23
select select "ARVDLVLOC"
click at [485, 227] on select "Select Arrival Notice Available Arrival Notice Imported Arrive at Delivery Loca…" at bounding box center [639, 237] width 309 height 23
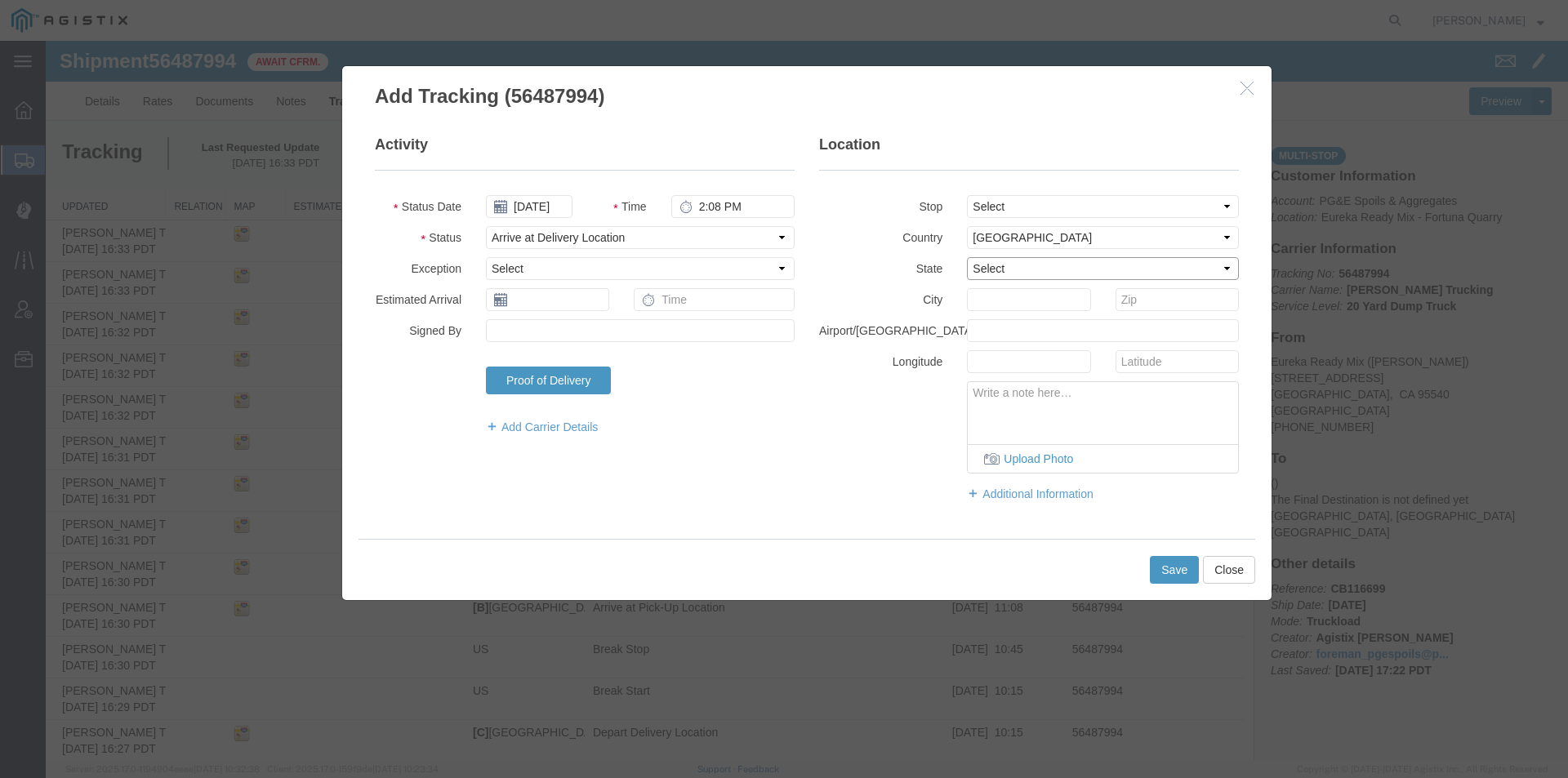
click at [996, 269] on select "Select [US_STATE] [US_STATE] [US_STATE] [US_STATE] Armed Forces Americas Armed …" at bounding box center [1102, 268] width 272 height 23
select select "CA"
click at [967, 257] on select "Select [US_STATE] [US_STATE] [US_STATE] [US_STATE] Armed Forces Americas Armed …" at bounding box center [1102, 268] width 272 height 23
click at [995, 303] on input "text" at bounding box center [1029, 299] width 124 height 23
type input "Eureka"
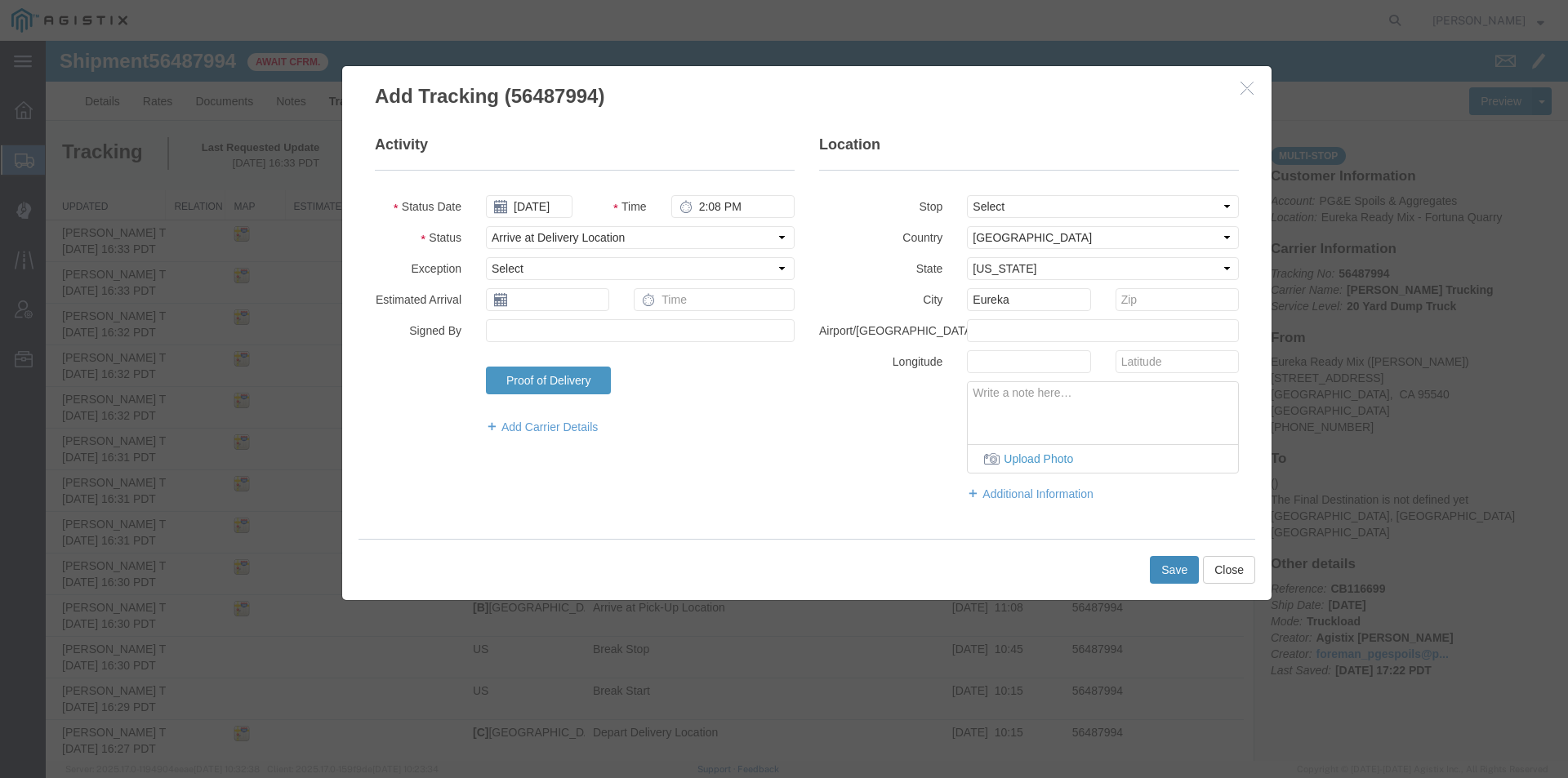
click at [1163, 573] on button "Save" at bounding box center [1174, 570] width 49 height 27
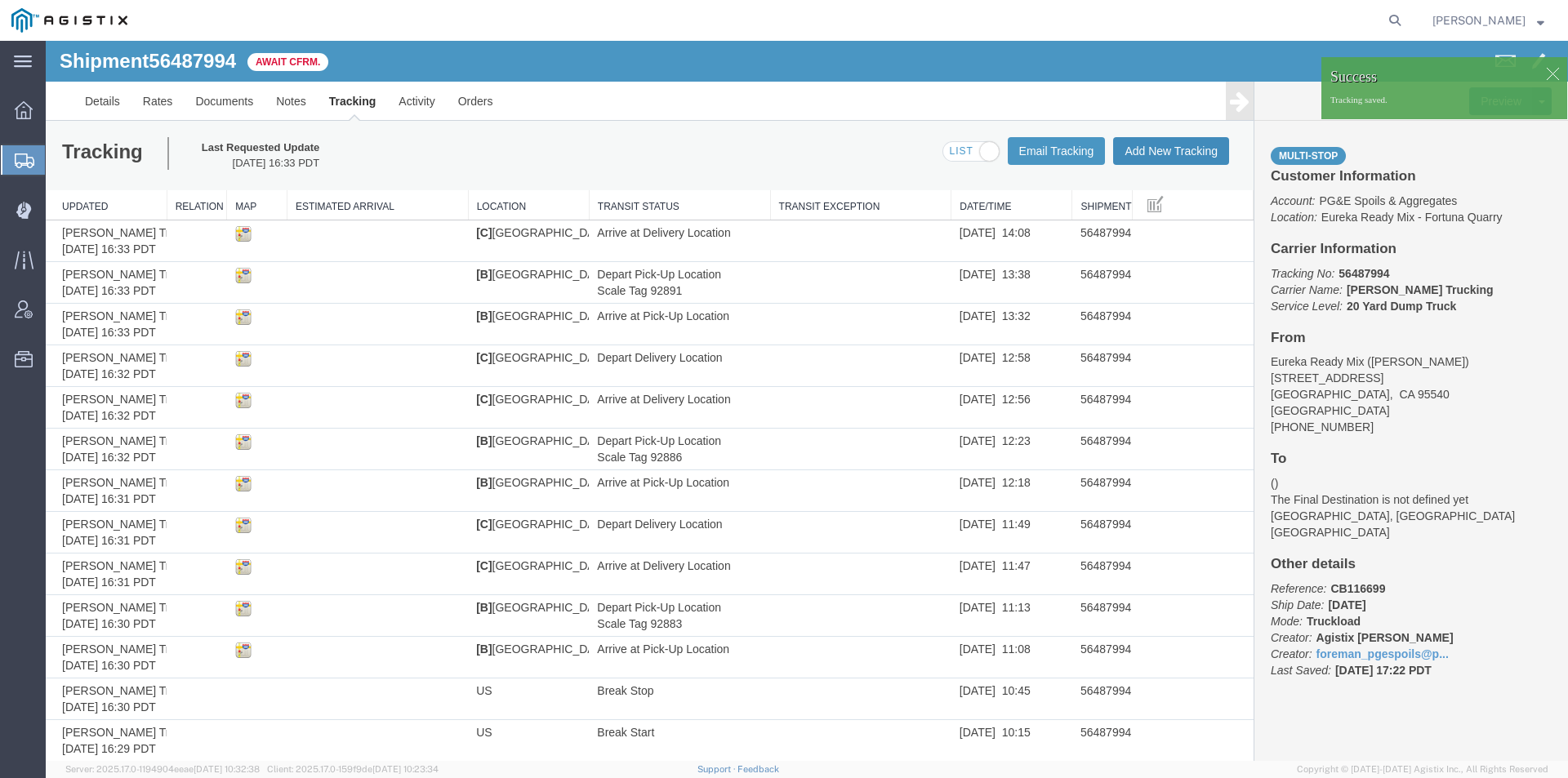
click at [1153, 148] on button "Add New Tracking" at bounding box center [1171, 151] width 116 height 27
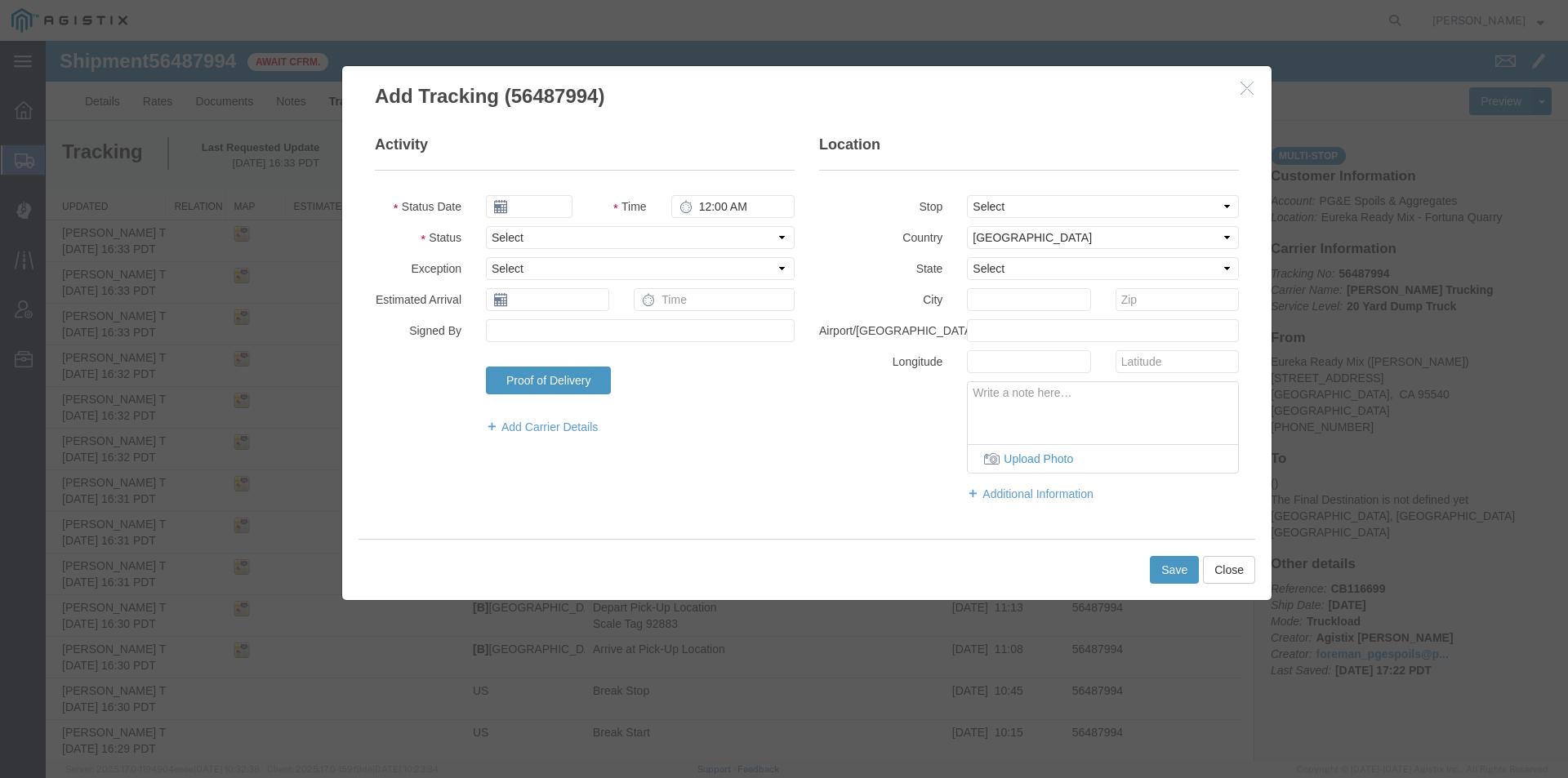
type input "[DATE]"
type input "5:00 PM"
click at [531, 200] on input "[DATE]" at bounding box center [529, 206] width 86 height 23
click at [597, 336] on td "14" at bounding box center [595, 333] width 25 height 25
type input "[DATE]"
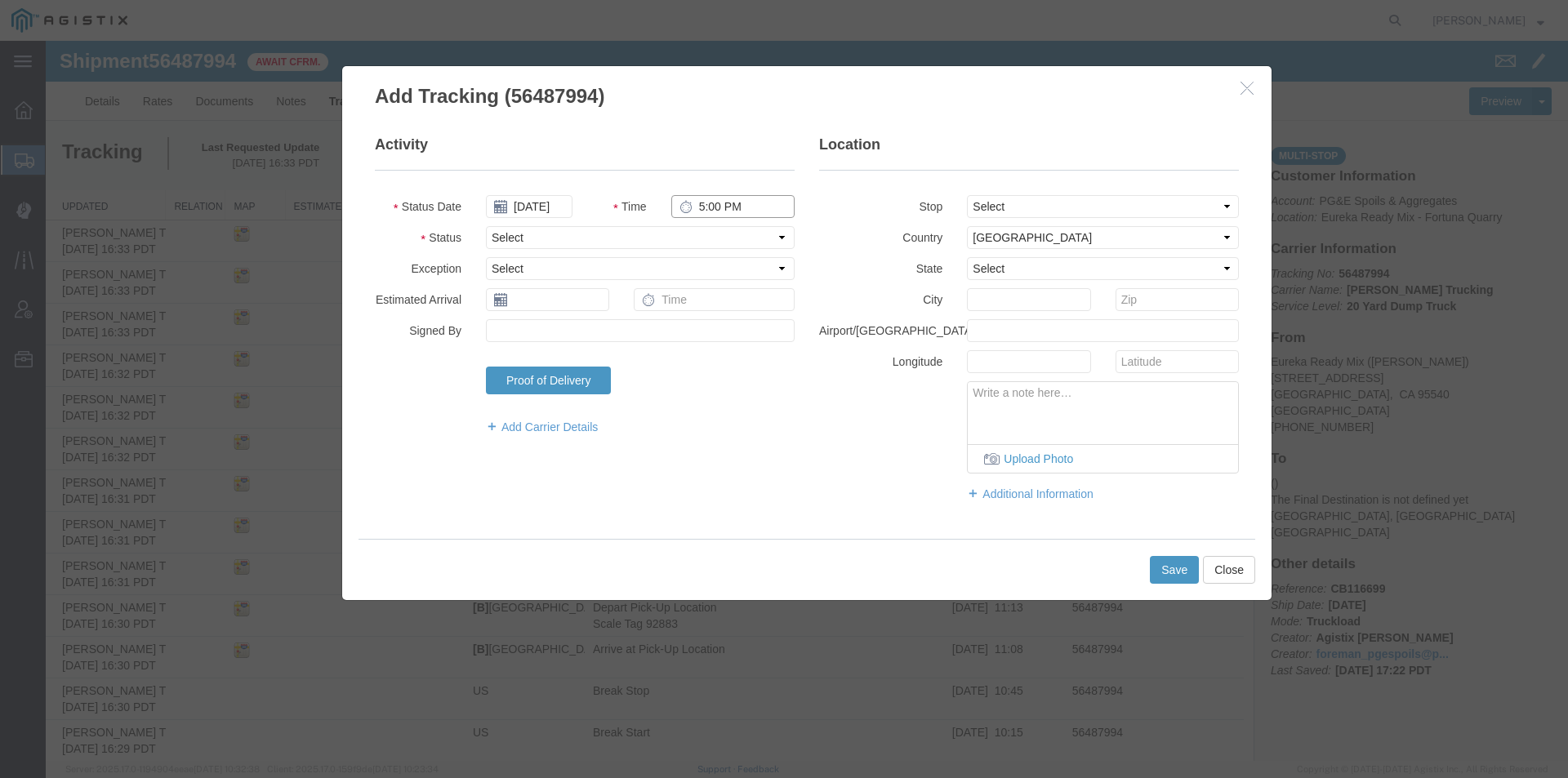
drag, startPoint x: 698, startPoint y: 210, endPoint x: 715, endPoint y: 202, distance: 18.8
click at [699, 210] on input "5:00 PM" at bounding box center [733, 206] width 124 height 23
type input "2:10 PM"
click at [728, 243] on select "Select Arrival Notice Available Arrival Notice Imported Arrive at Delivery Loca…" at bounding box center [639, 237] width 309 height 23
select select "DPTDLVLOC"
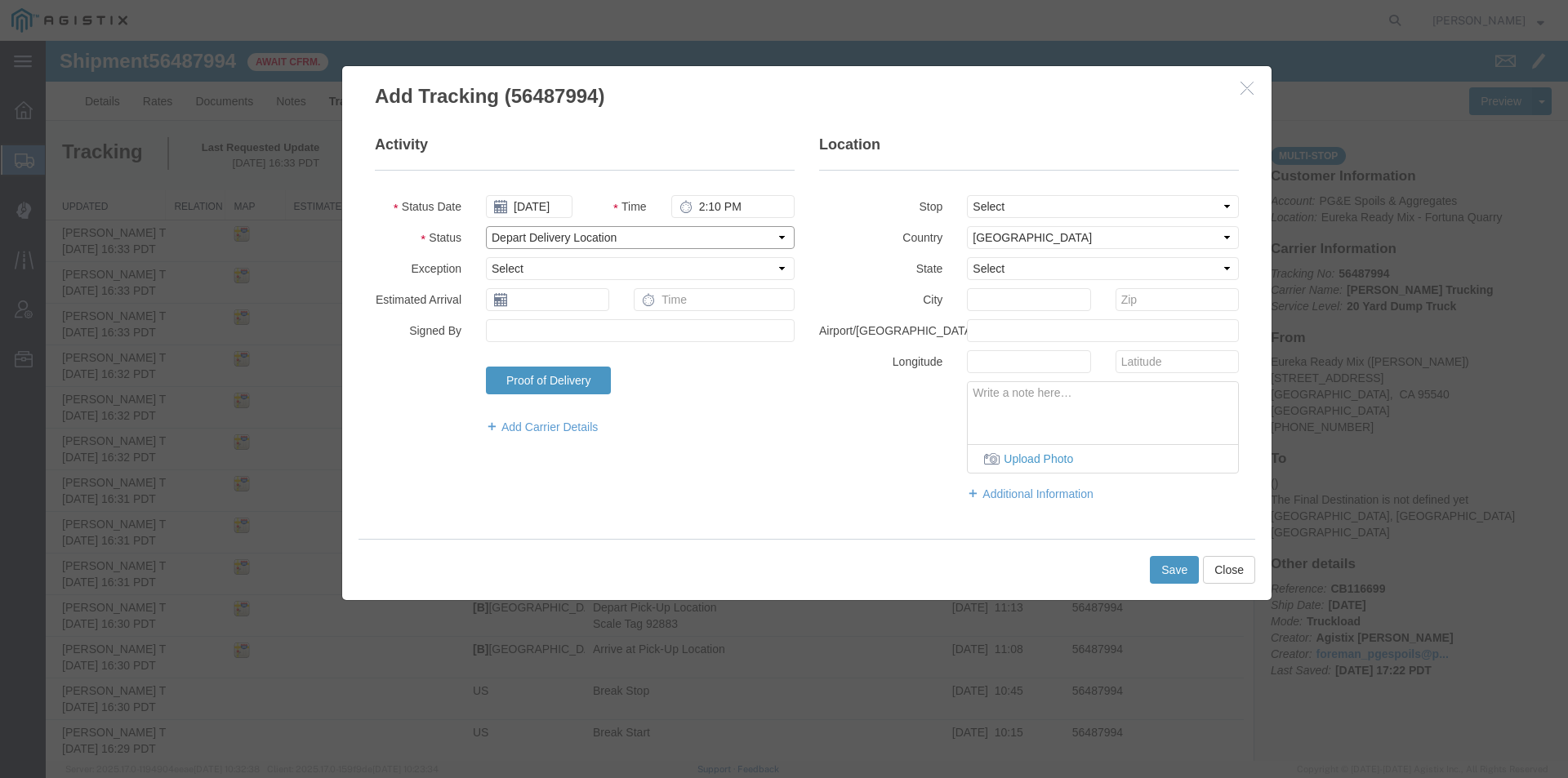
click at [485, 227] on select "Select Arrival Notice Available Arrival Notice Imported Arrive at Delivery Loca…" at bounding box center [639, 237] width 309 height 23
click at [1012, 275] on select "Select [US_STATE] [US_STATE] [US_STATE] [US_STATE] Armed Forces Americas Armed …" at bounding box center [1102, 268] width 272 height 23
select select "CA"
click at [967, 257] on select "Select [US_STATE] [US_STATE] [US_STATE] [US_STATE] Armed Forces Americas Armed …" at bounding box center [1102, 268] width 272 height 23
click at [1002, 295] on input "text" at bounding box center [1029, 299] width 124 height 23
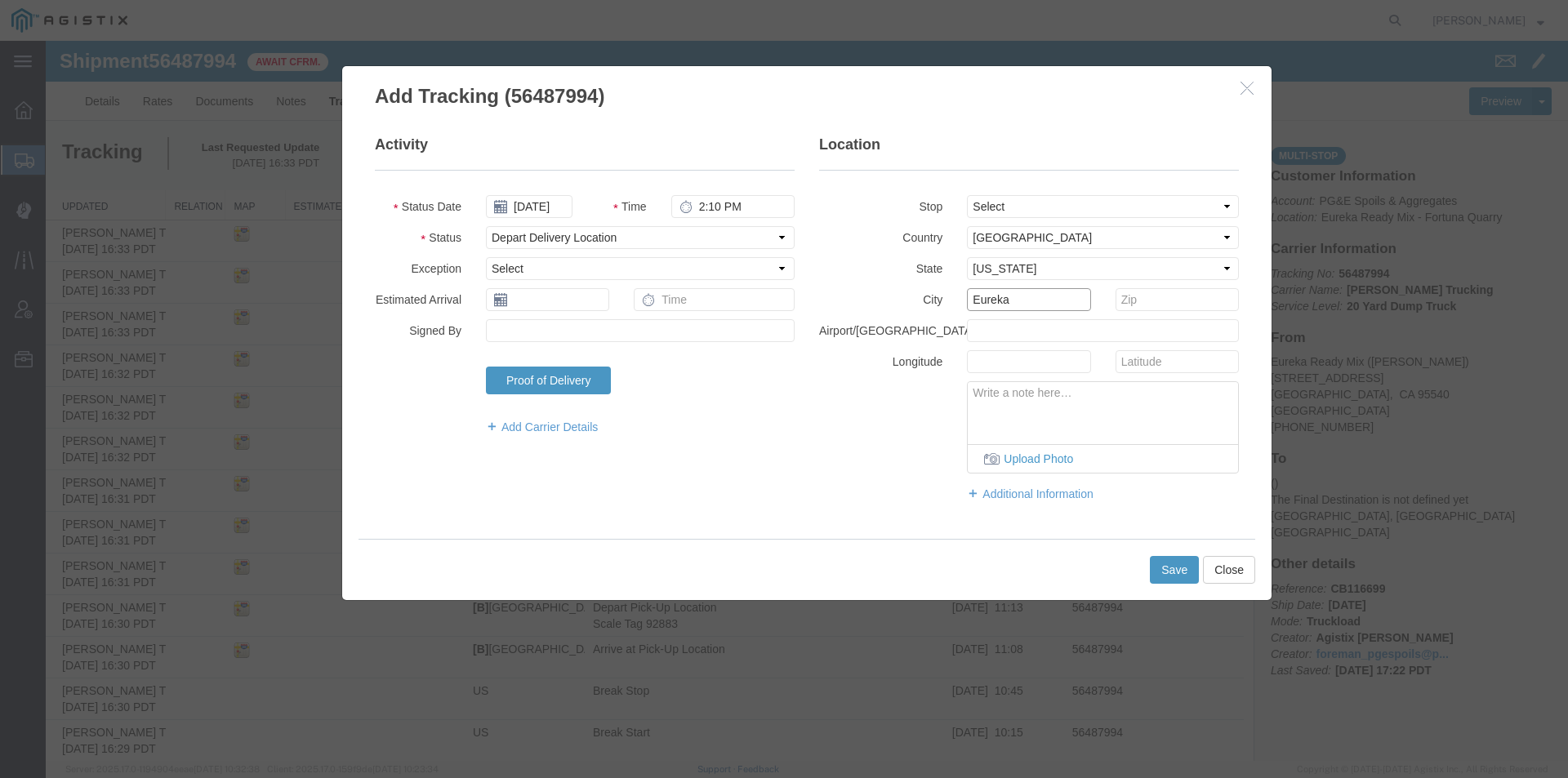
type input "Eureka"
click at [1160, 568] on button "Save" at bounding box center [1174, 570] width 49 height 27
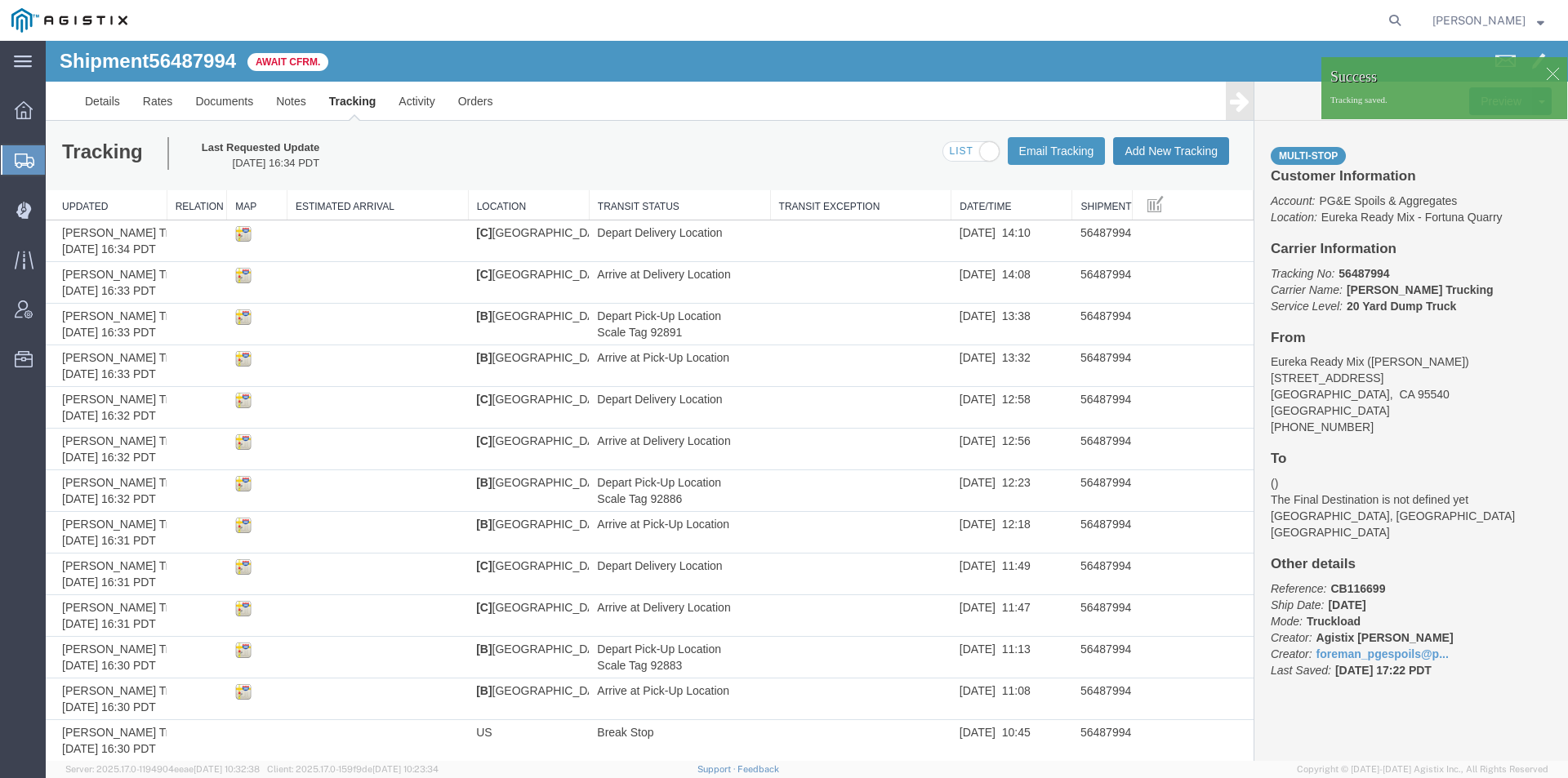
click at [1148, 139] on button "Add New Tracking" at bounding box center [1171, 151] width 116 height 27
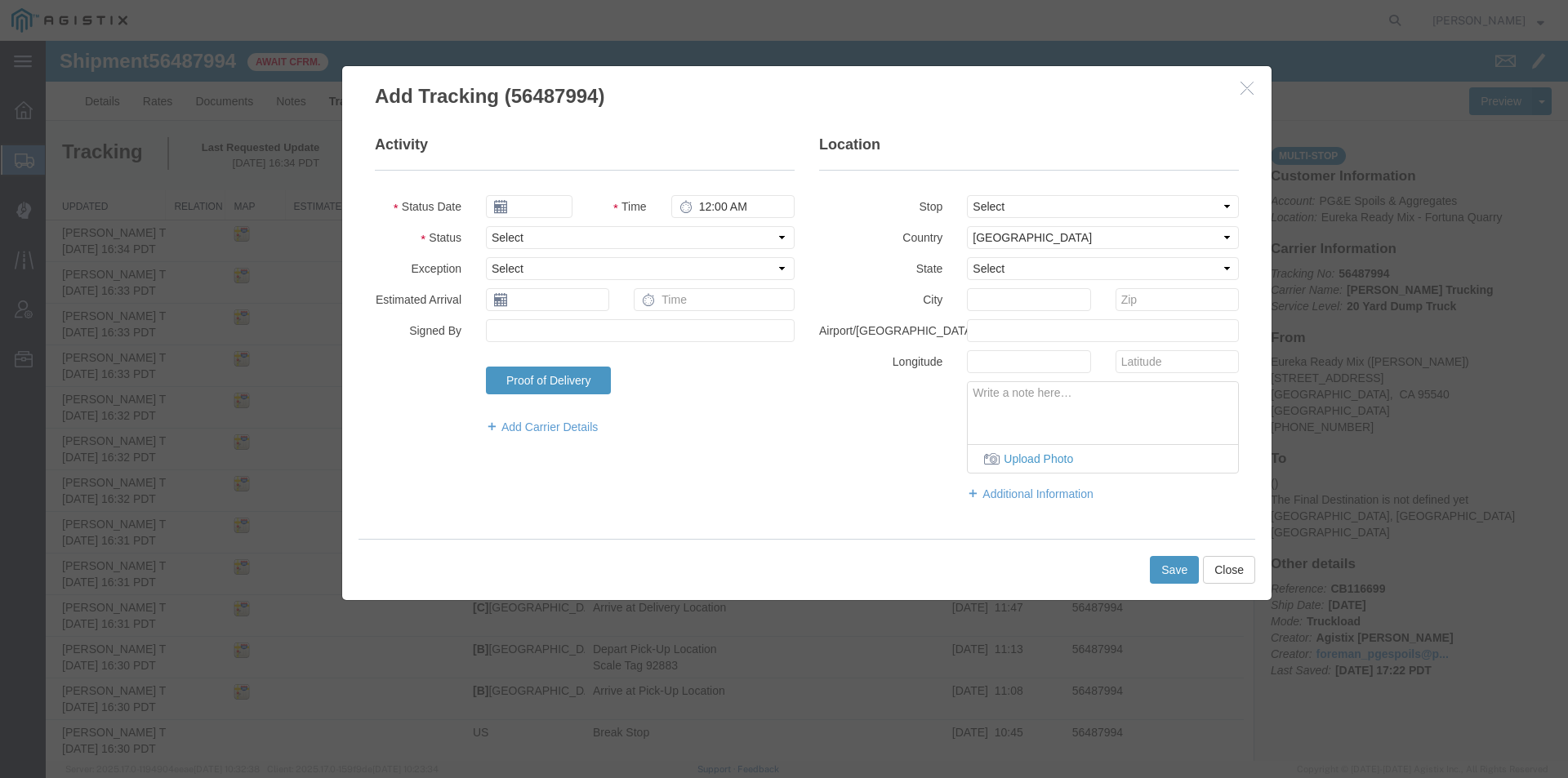
type input "[DATE]"
type input "5:00 PM"
click at [528, 205] on input "[DATE]" at bounding box center [529, 206] width 86 height 23
click at [589, 334] on td "14" at bounding box center [595, 333] width 25 height 25
click at [695, 202] on input "5:00 PM" at bounding box center [733, 206] width 124 height 23
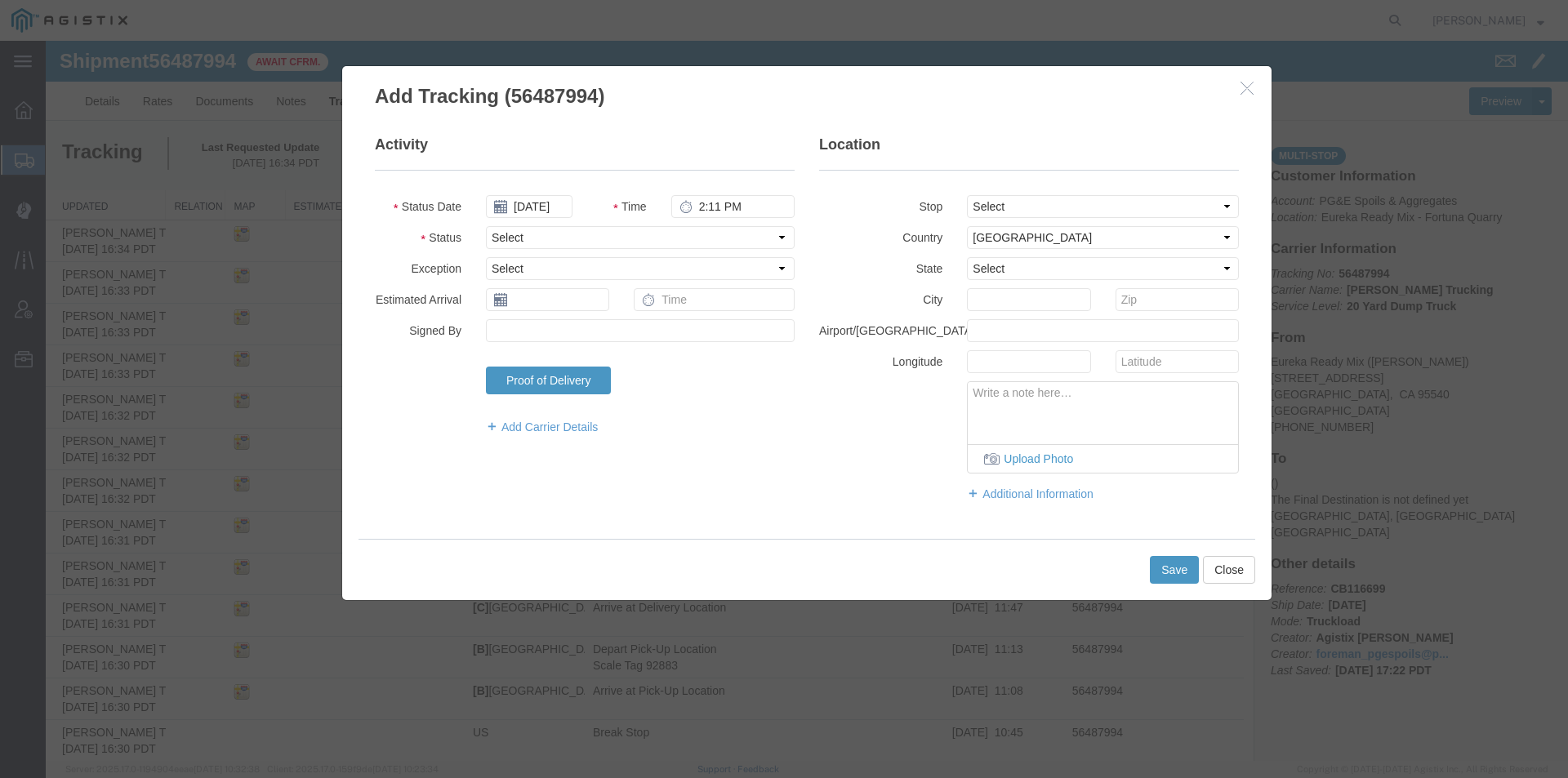
click at [706, 224] on fieldset "Activity Status Date [DATE] Time 2:11 PM Status Select Arrival Notice Available…" at bounding box center [584, 292] width 420 height 317
click at [703, 231] on select "Select Arrival Notice Available Arrival Notice Imported Arrive at Delivery Loca…" at bounding box center [639, 237] width 309 height 23
click at [485, 227] on select "Select Arrival Notice Available Arrival Notice Imported Arrive at Delivery Loca…" at bounding box center [639, 237] width 309 height 23
click at [981, 261] on select "Select [US_STATE] [US_STATE] [US_STATE] [US_STATE] Armed Forces Americas Armed …" at bounding box center [1102, 268] width 272 height 23
click at [967, 257] on select "Select [US_STATE] [US_STATE] [US_STATE] [US_STATE] Armed Forces Americas Armed …" at bounding box center [1102, 268] width 272 height 23
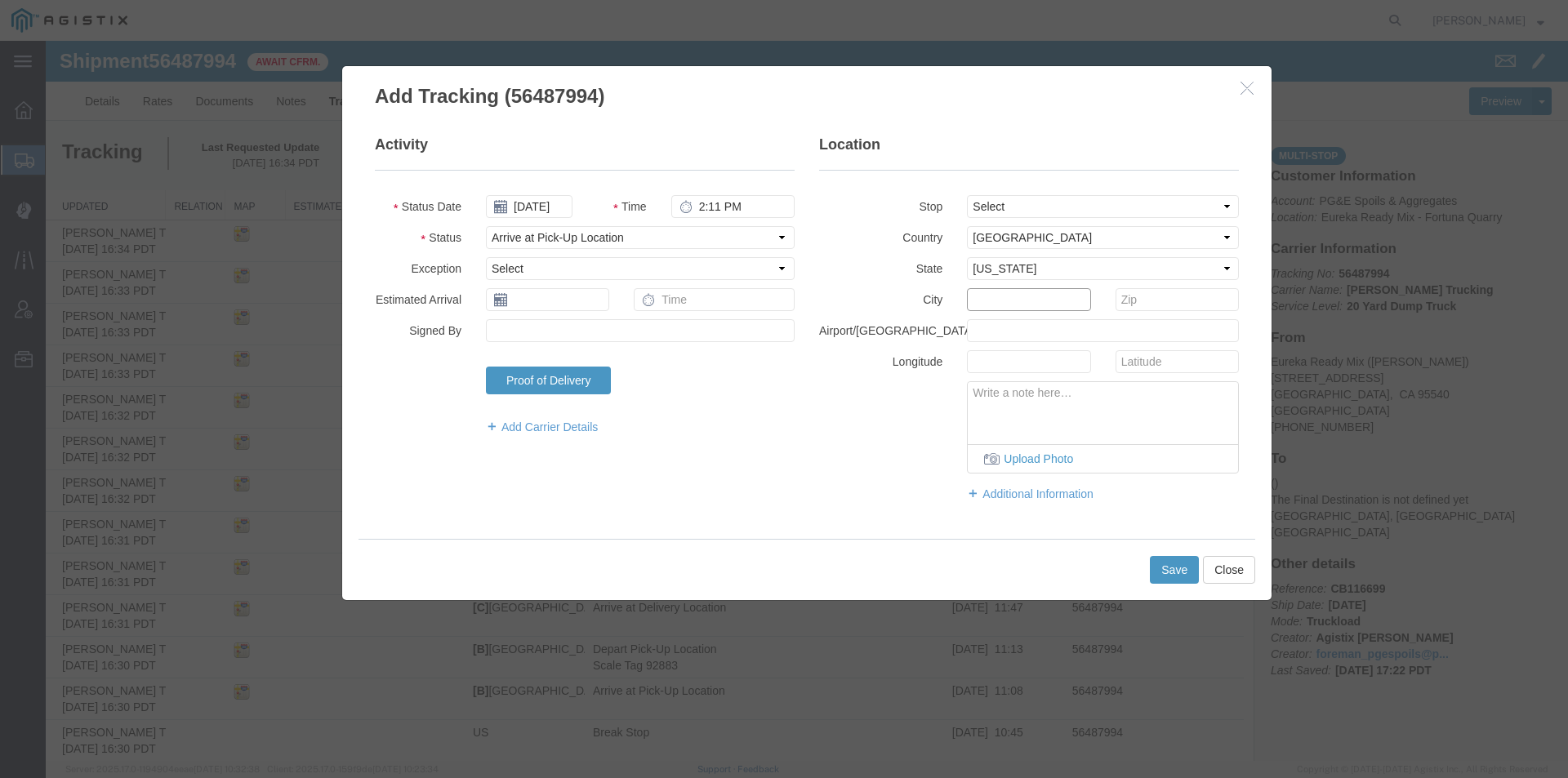
click at [977, 301] on input "text" at bounding box center [1029, 299] width 124 height 23
click at [1158, 567] on button "Save" at bounding box center [1174, 570] width 49 height 27
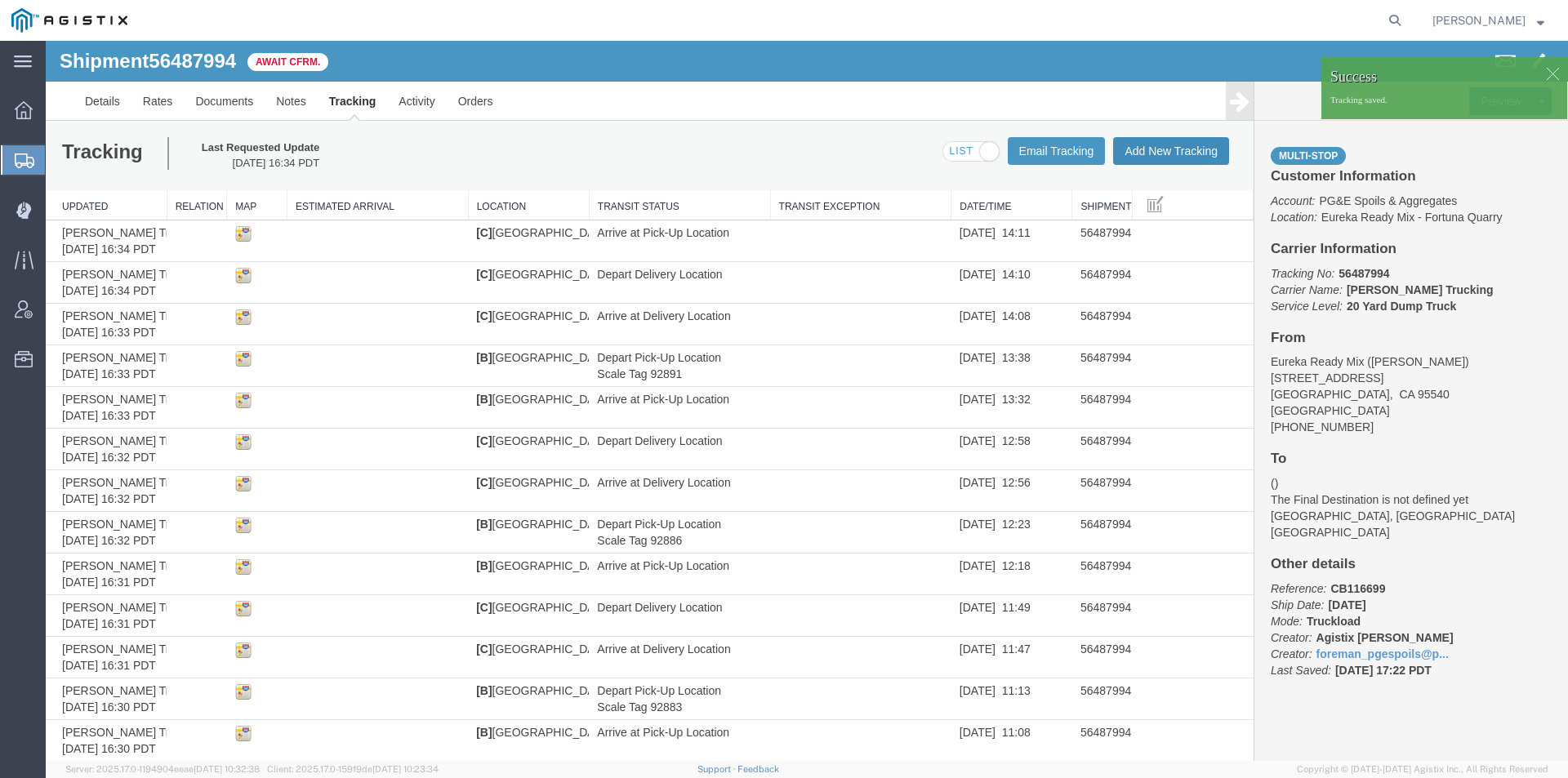
click at [1126, 144] on button "Add New Tracking" at bounding box center [1171, 151] width 116 height 27
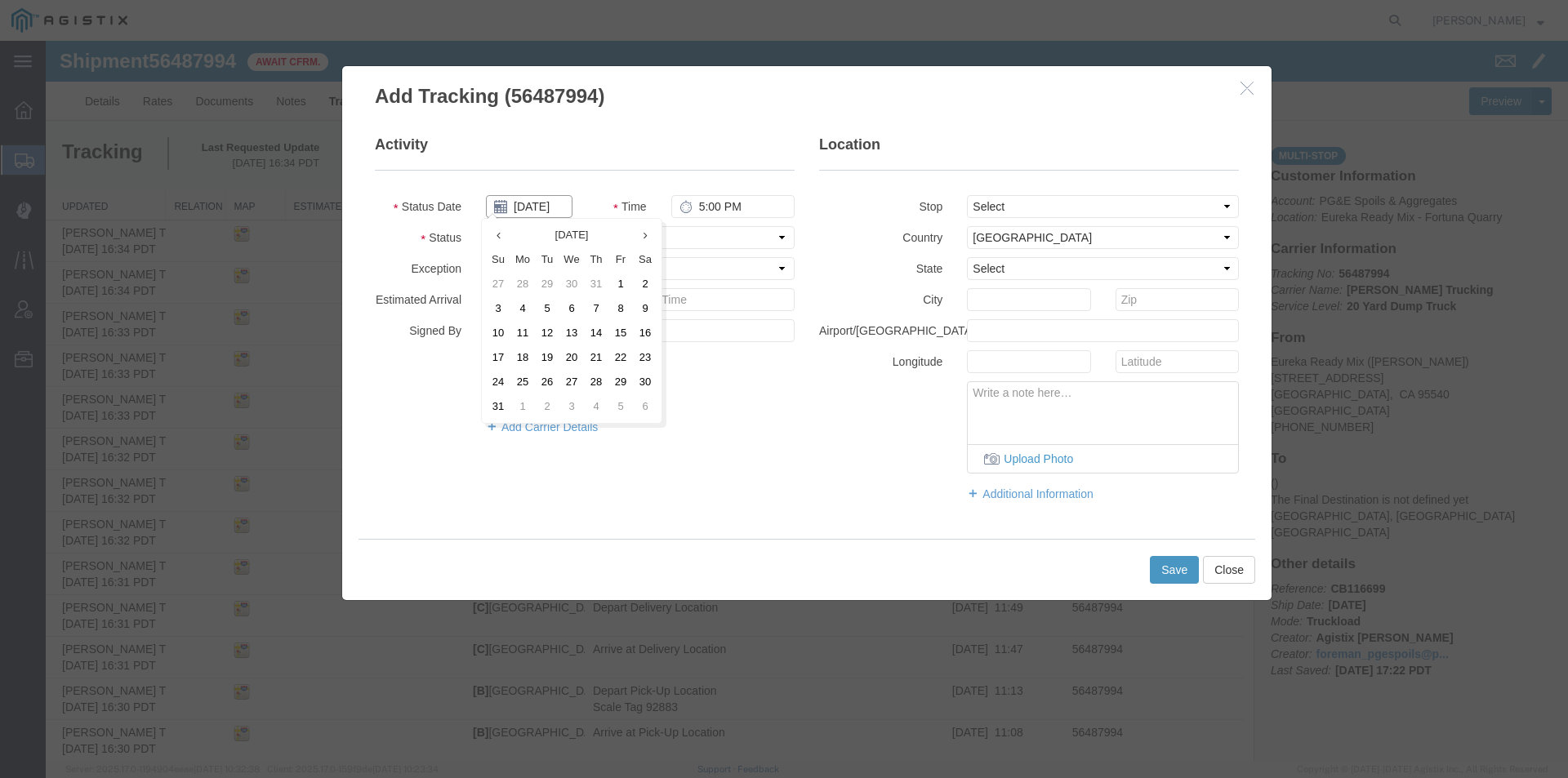
click at [534, 207] on input "[DATE]" at bounding box center [529, 206] width 86 height 23
click at [593, 333] on td "14" at bounding box center [595, 333] width 25 height 25
click at [698, 207] on input "5:00 PM" at bounding box center [733, 206] width 124 height 23
click at [641, 235] on select "Select Arrival Notice Available Arrival Notice Imported Arrive at Delivery Loca…" at bounding box center [639, 237] width 309 height 23
click at [485, 227] on select "Select Arrival Notice Available Arrival Notice Imported Arrive at Delivery Loca…" at bounding box center [639, 237] width 309 height 23
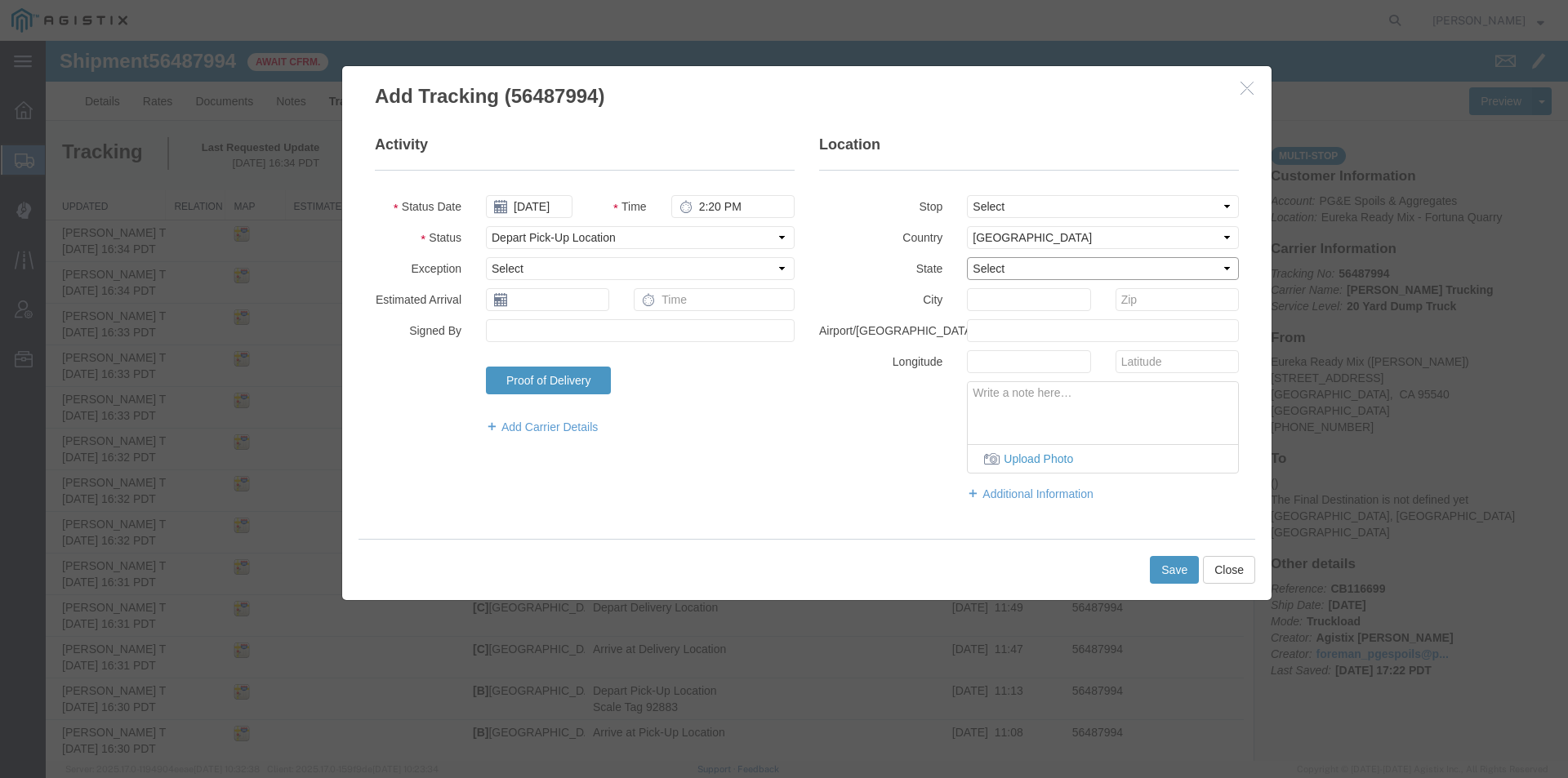
click at [994, 271] on select "Select [US_STATE] [US_STATE] [US_STATE] [US_STATE] Armed Forces Americas Armed …" at bounding box center [1102, 268] width 272 height 23
click at [967, 257] on select "Select [US_STATE] [US_STATE] [US_STATE] [US_STATE] Armed Forces Americas Armed …" at bounding box center [1102, 268] width 272 height 23
click at [991, 297] on input "text" at bounding box center [1029, 299] width 124 height 23
click at [1008, 410] on textarea at bounding box center [1103, 409] width 271 height 54
click at [1162, 561] on button "Save" at bounding box center [1174, 570] width 49 height 27
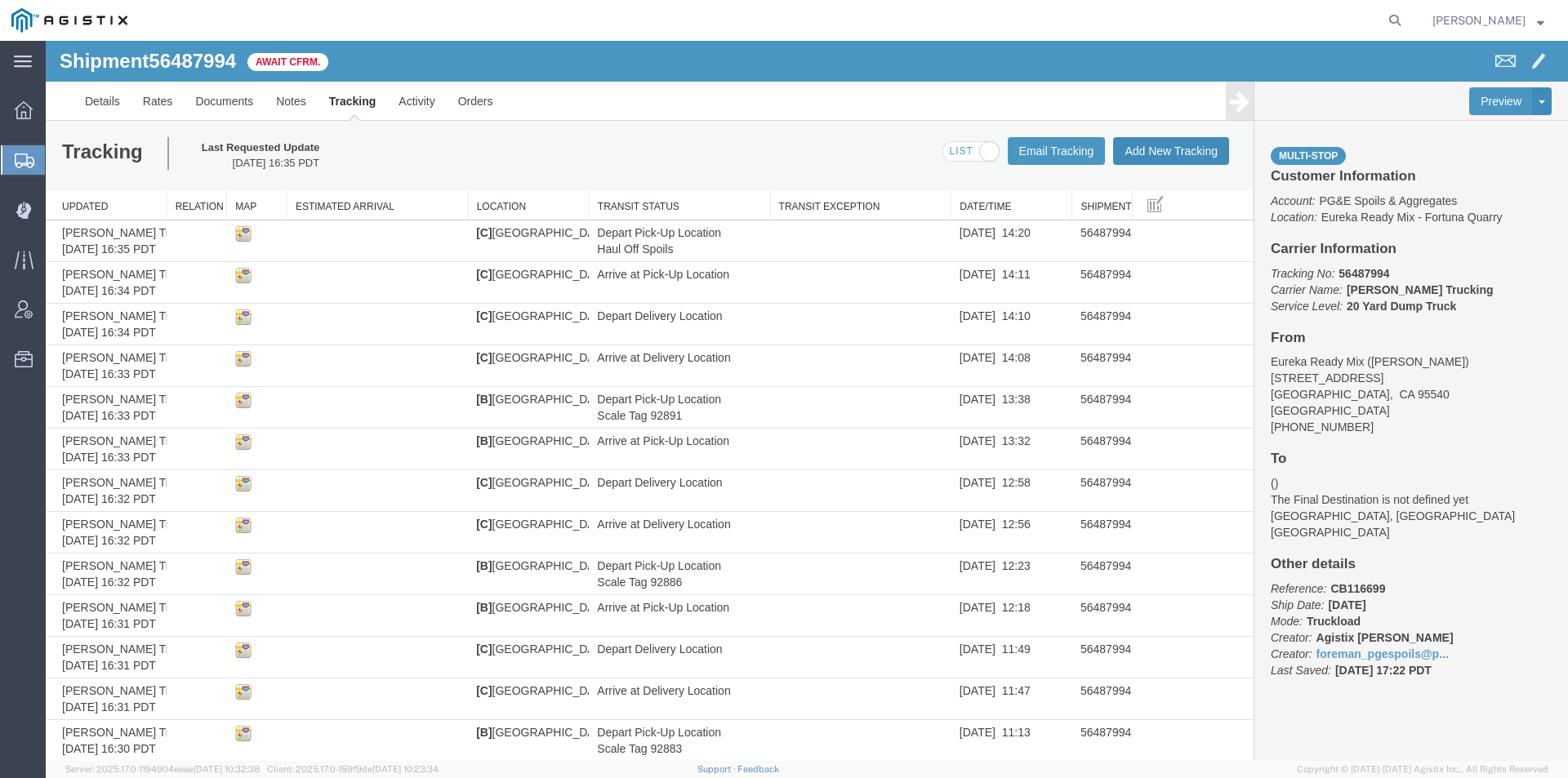
click at [1173, 138] on button "Add New Tracking" at bounding box center [1171, 151] width 116 height 27
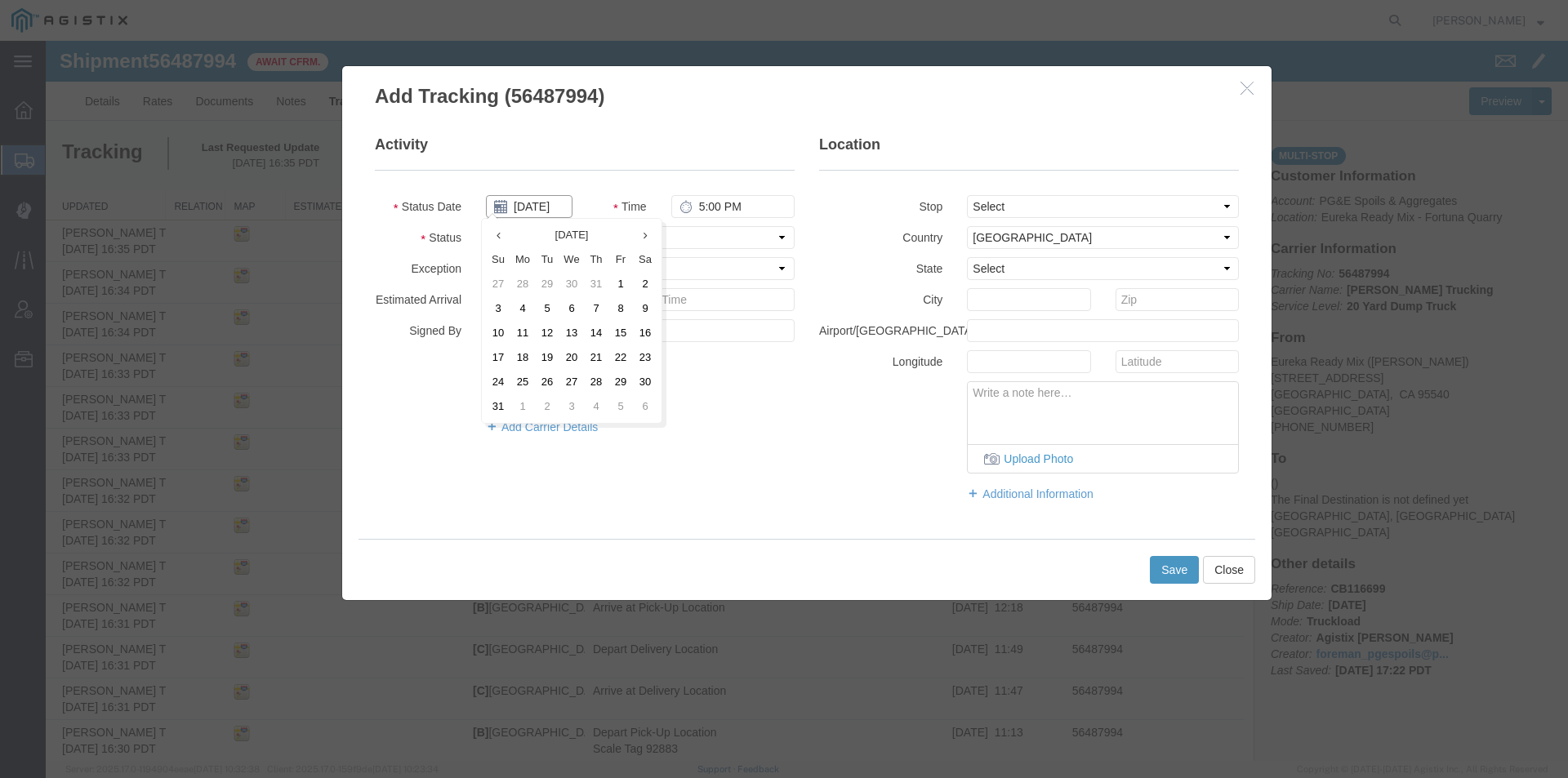
click at [528, 197] on input "[DATE]" at bounding box center [529, 206] width 86 height 23
click at [596, 335] on td "14" at bounding box center [595, 333] width 25 height 25
click at [696, 205] on input "5:00 PM" at bounding box center [733, 206] width 124 height 23
click at [660, 232] on select "Select Arrival Notice Available Arrival Notice Imported Arrive at Delivery Loca…" at bounding box center [639, 237] width 309 height 23
click at [485, 227] on select "Select Arrival Notice Available Arrival Notice Imported Arrive at Delivery Loca…" at bounding box center [639, 237] width 309 height 23
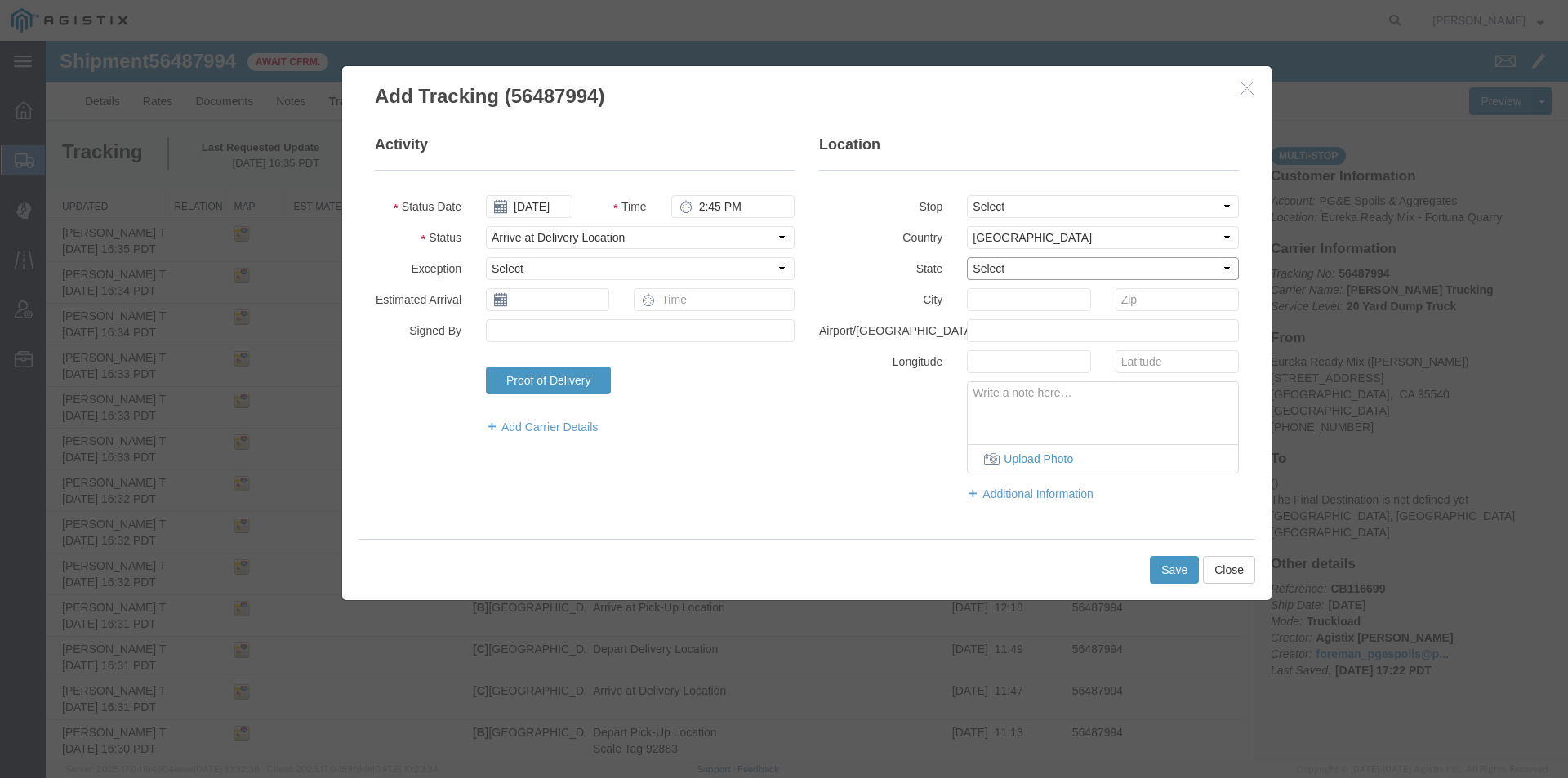
click at [976, 269] on select "Select [US_STATE] [US_STATE] [US_STATE] [US_STATE] Armed Forces Americas Armed …" at bounding box center [1102, 268] width 272 height 23
click at [967, 257] on select "Select [US_STATE] [US_STATE] [US_STATE] [US_STATE] Armed Forces Americas Armed …" at bounding box center [1102, 268] width 272 height 23
click at [980, 305] on input "text" at bounding box center [1029, 299] width 124 height 23
click at [1156, 564] on button "Save" at bounding box center [1174, 570] width 49 height 27
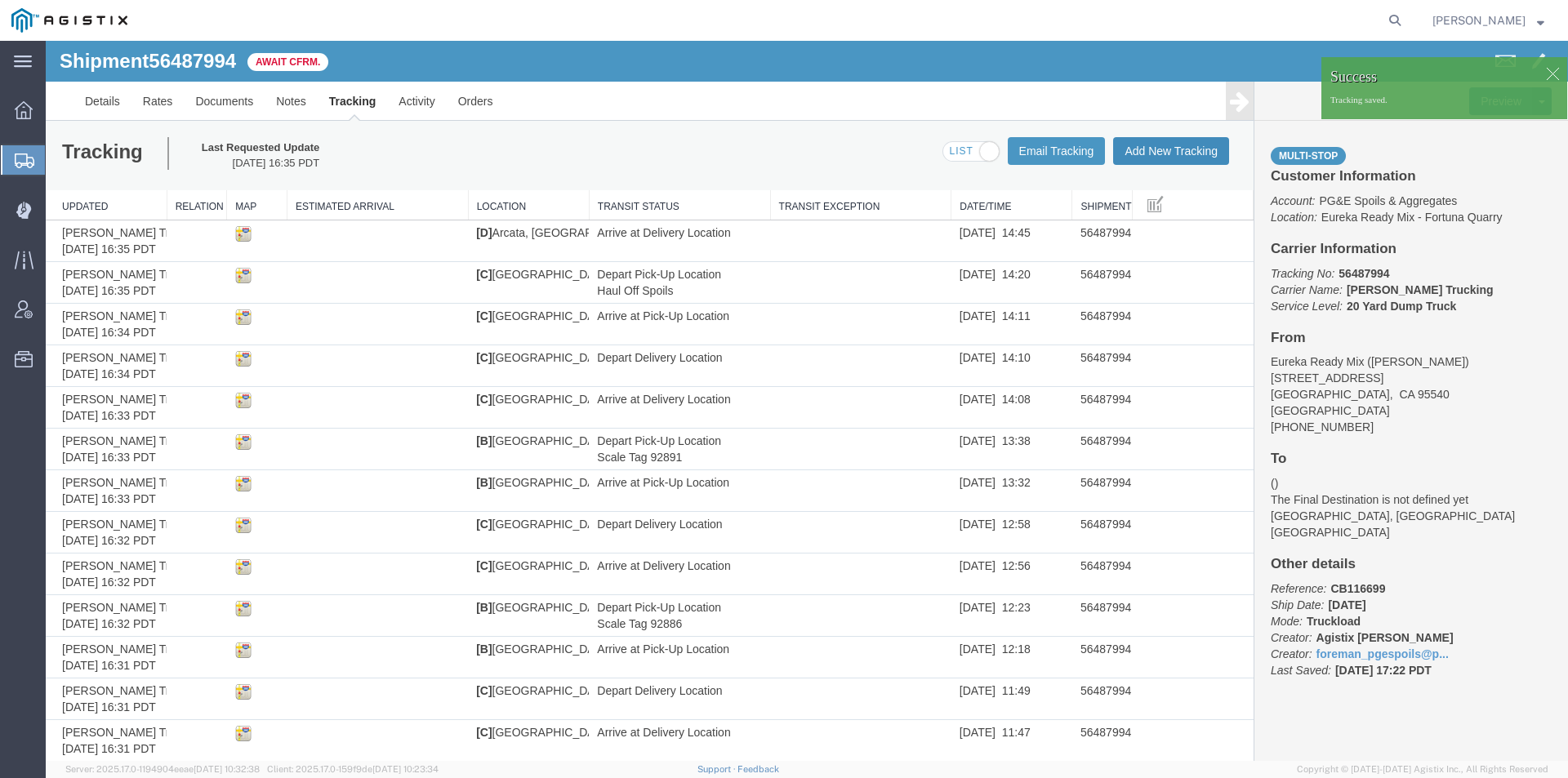
click at [1164, 152] on button "Add New Tracking" at bounding box center [1171, 151] width 116 height 27
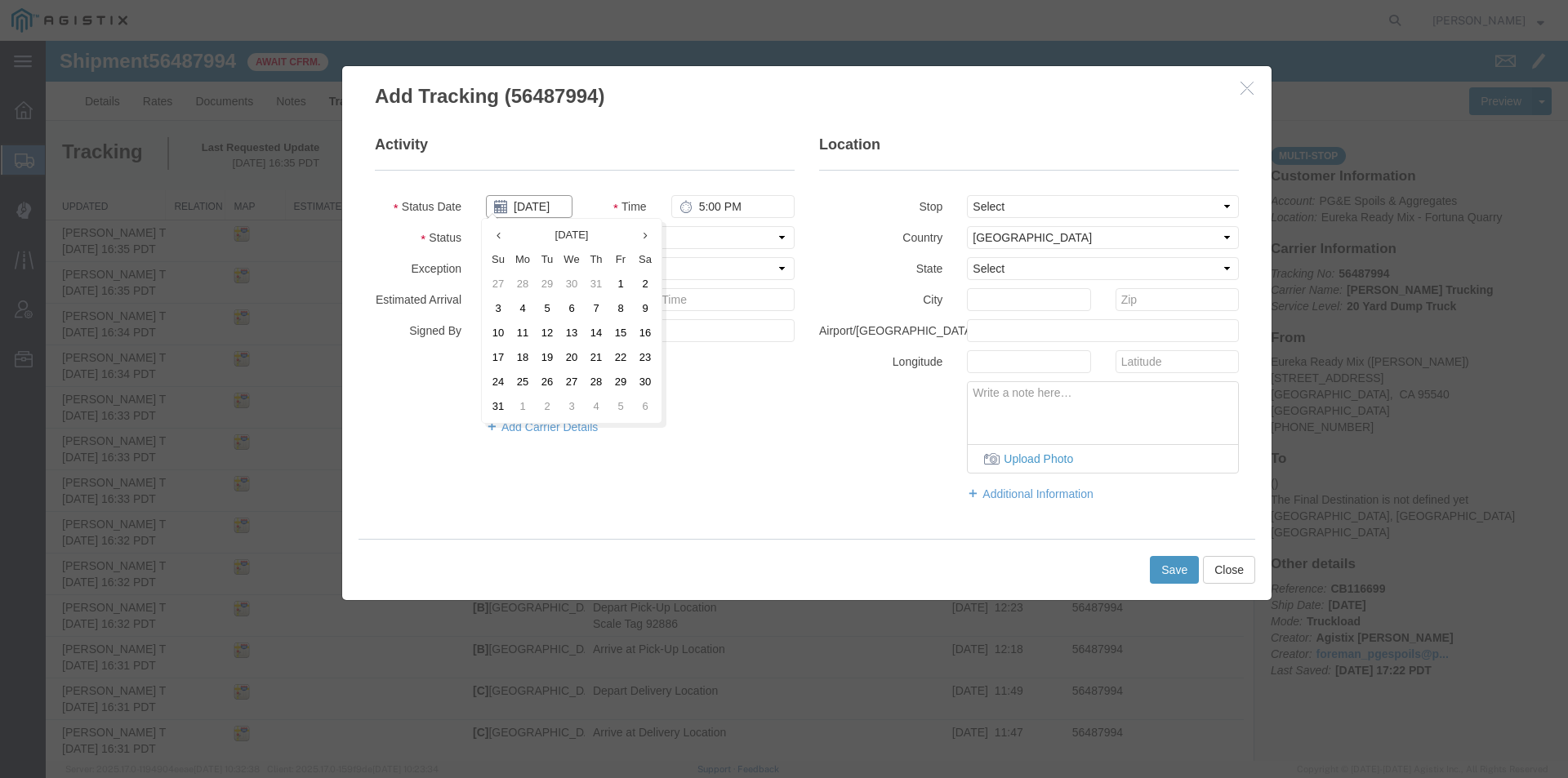
click at [530, 204] on input "[DATE]" at bounding box center [529, 206] width 86 height 23
click at [598, 338] on td "14" at bounding box center [595, 333] width 25 height 25
click at [696, 209] on input "5:00 PM" at bounding box center [733, 206] width 124 height 23
click at [759, 236] on select "Select Arrival Notice Available Arrival Notice Imported Arrive at Delivery Loca…" at bounding box center [639, 237] width 309 height 23
click at [485, 227] on select "Select Arrival Notice Available Arrival Notice Imported Arrive at Delivery Loca…" at bounding box center [639, 237] width 309 height 23
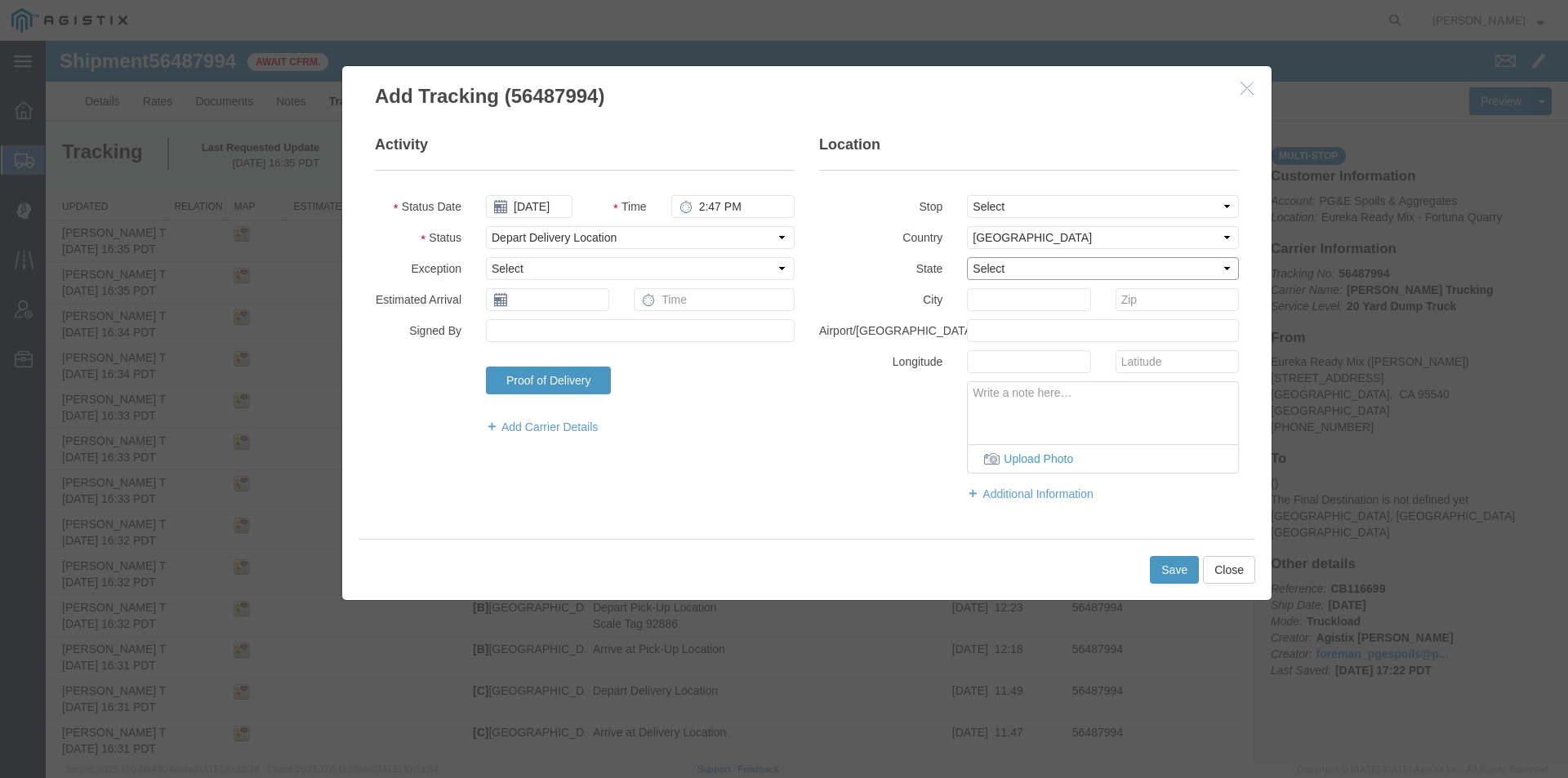
click at [994, 262] on select "Select [US_STATE] [US_STATE] [US_STATE] [US_STATE] Armed Forces Americas Armed …" at bounding box center [1102, 268] width 272 height 23
click at [967, 257] on select "Select [US_STATE] [US_STATE] [US_STATE] [US_STATE] Armed Forces Americas Armed …" at bounding box center [1102, 268] width 272 height 23
click at [994, 306] on input "text" at bounding box center [1029, 299] width 124 height 23
click at [1168, 569] on button "Save" at bounding box center [1174, 570] width 49 height 27
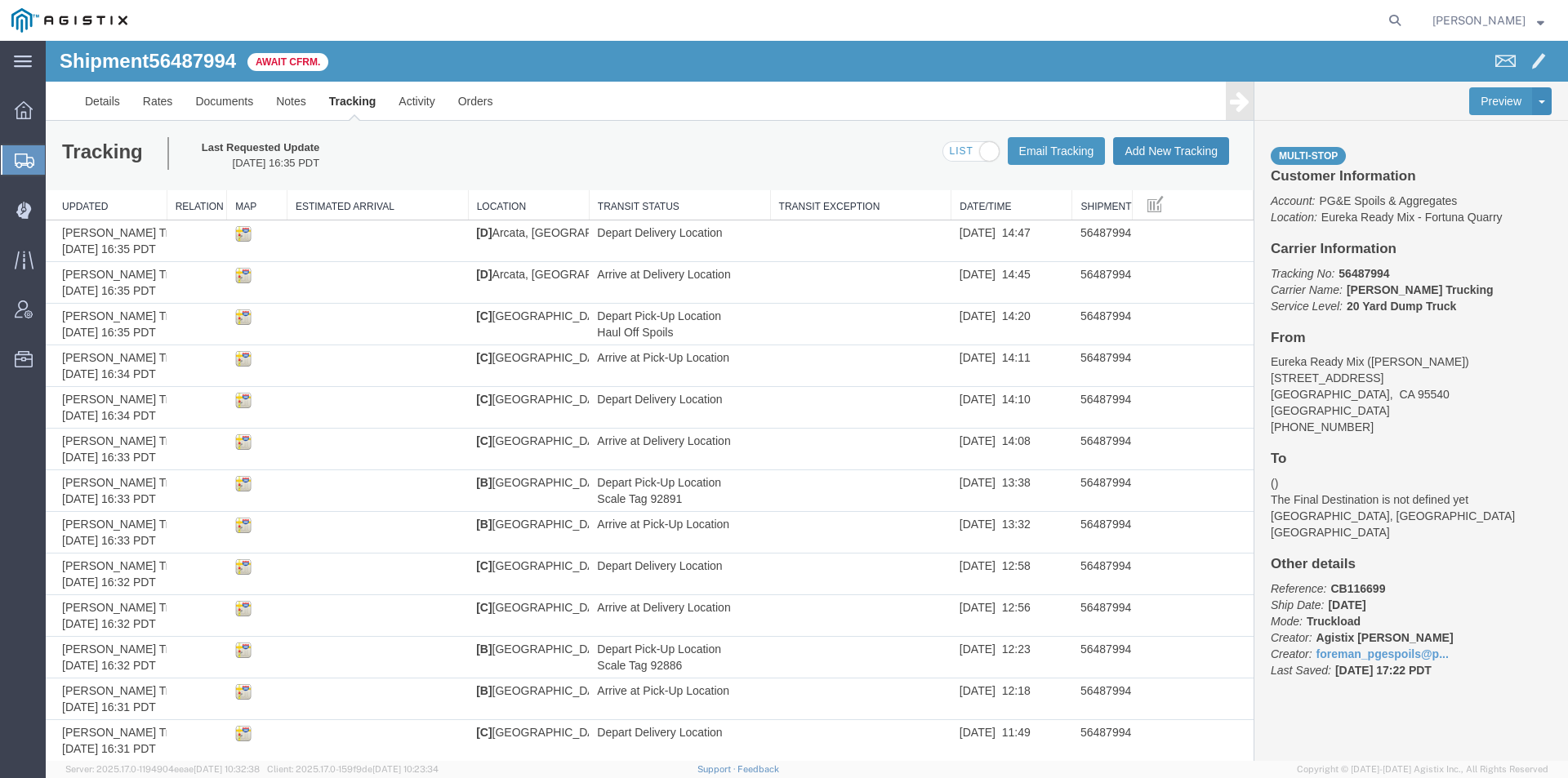
click at [1153, 154] on button "Add New Tracking" at bounding box center [1171, 151] width 116 height 27
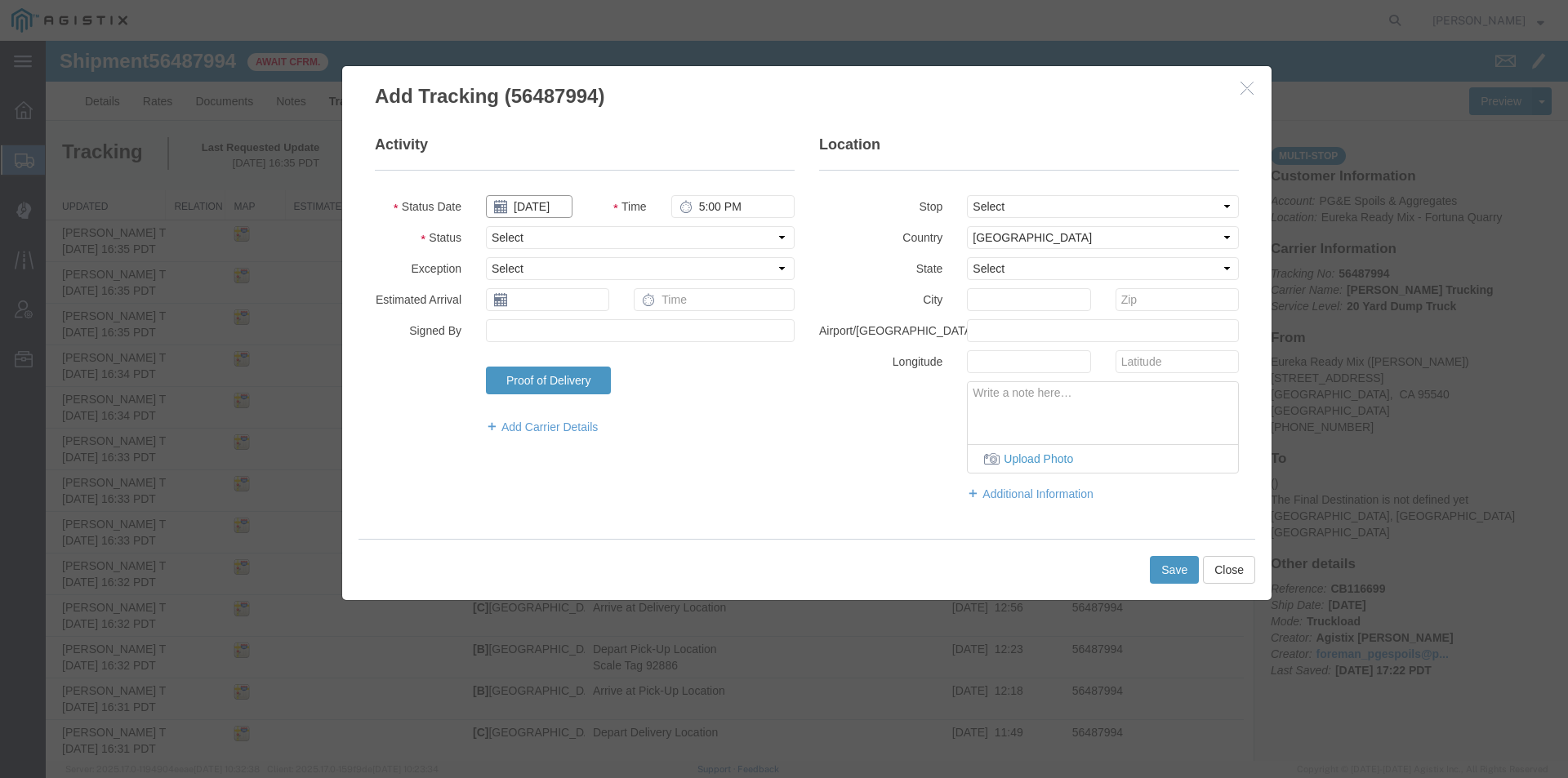
click at [530, 197] on input "[DATE]" at bounding box center [529, 206] width 86 height 23
click at [602, 330] on td "14" at bounding box center [595, 333] width 25 height 25
click at [695, 204] on input "5:00 PM" at bounding box center [733, 206] width 124 height 23
click at [663, 235] on select "Select Arrival Notice Available Arrival Notice Imported Arrive at Delivery Loca…" at bounding box center [639, 237] width 309 height 23
click at [485, 227] on select "Select Arrival Notice Available Arrival Notice Imported Arrive at Delivery Loca…" at bounding box center [639, 237] width 309 height 23
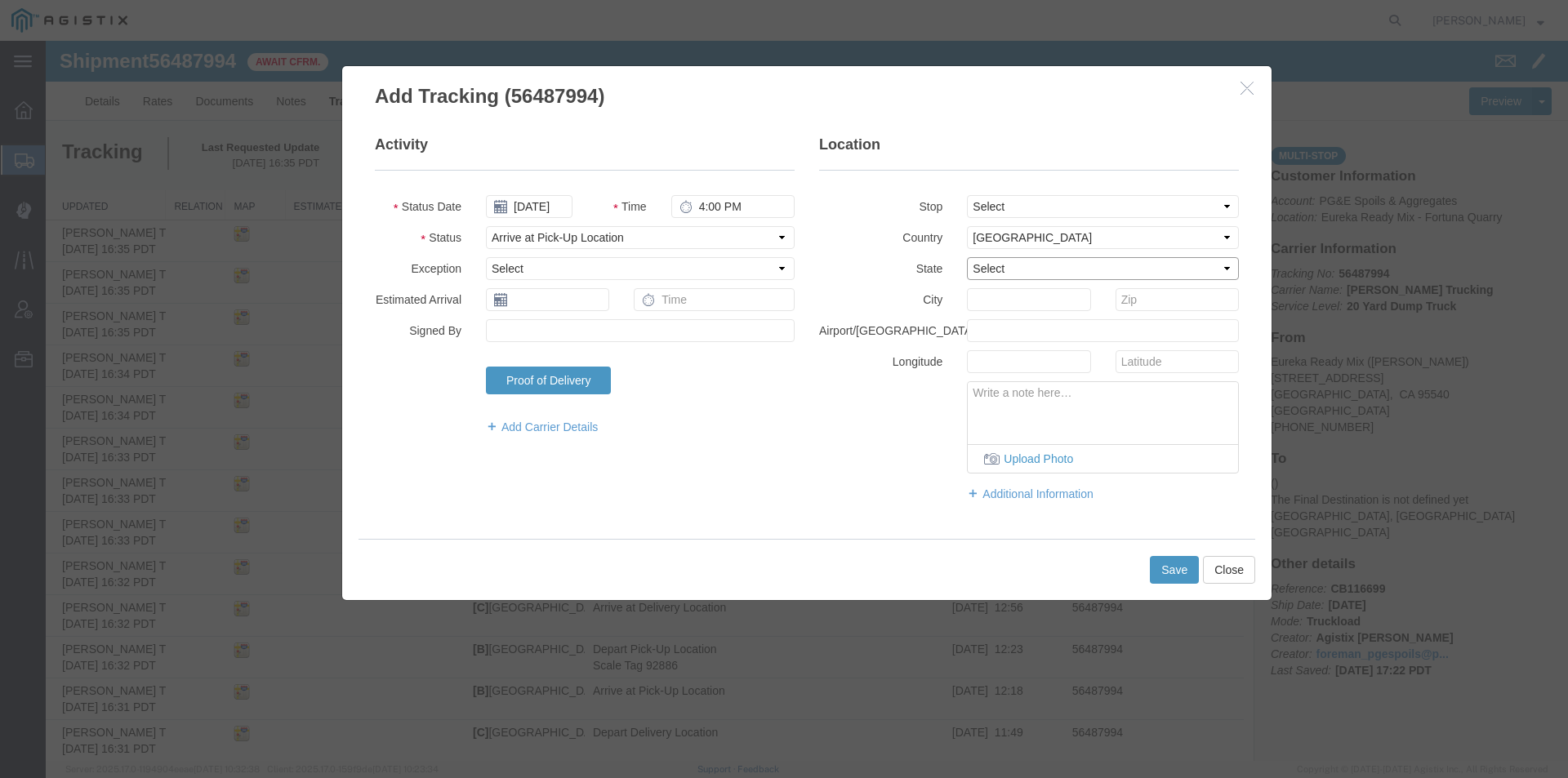
click at [984, 275] on select "Select [US_STATE] [US_STATE] [US_STATE] [US_STATE] Armed Forces Americas Armed …" at bounding box center [1102, 268] width 272 height 23
click at [967, 257] on select "Select [US_STATE] [US_STATE] [US_STATE] [US_STATE] Armed Forces Americas Armed …" at bounding box center [1102, 268] width 272 height 23
click at [979, 300] on input "text" at bounding box center [1029, 299] width 124 height 23
click at [1064, 407] on textarea at bounding box center [1103, 409] width 271 height 54
click at [1158, 580] on button "Save" at bounding box center [1174, 570] width 49 height 27
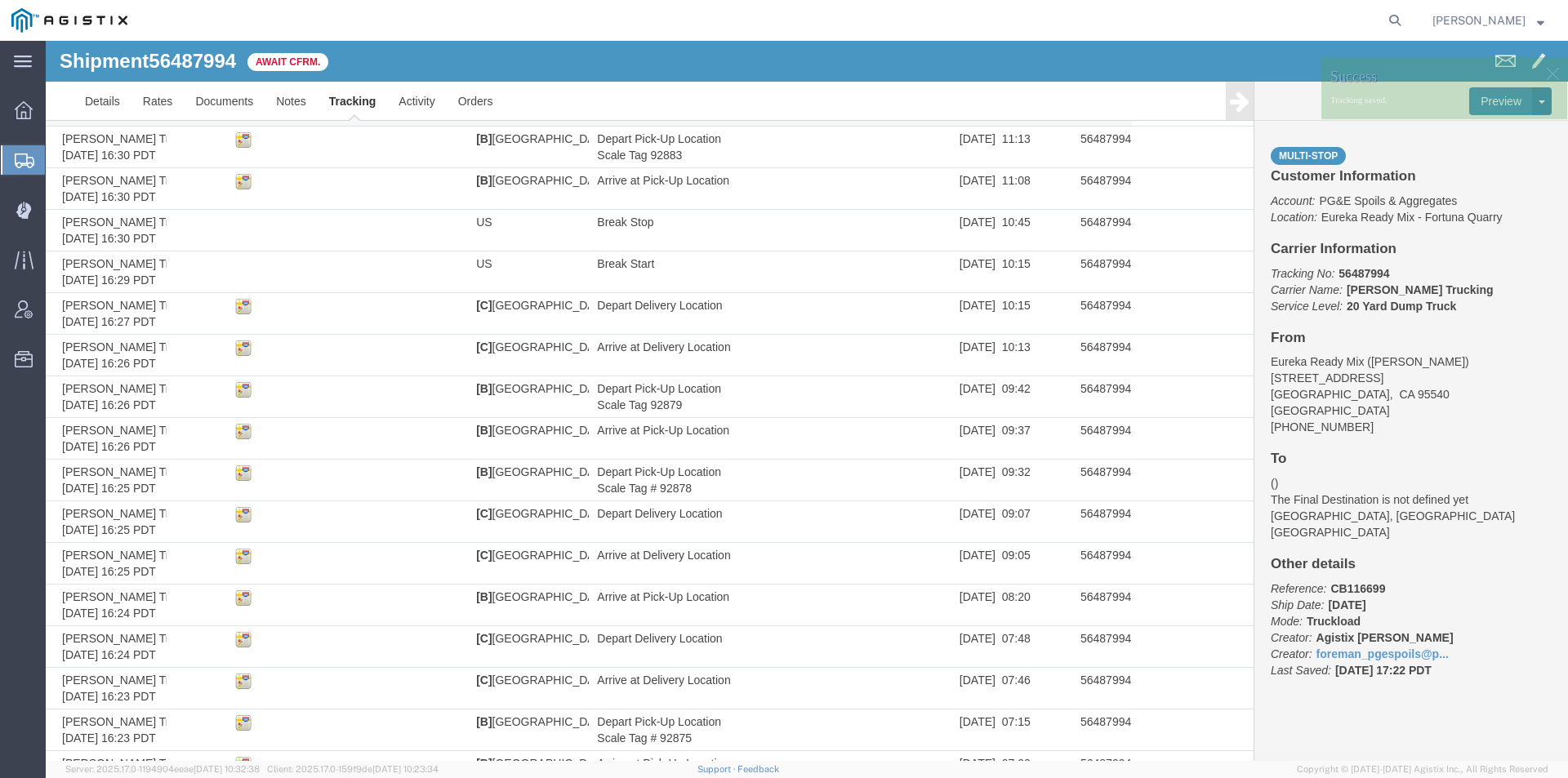
scroll to position [825, 0]
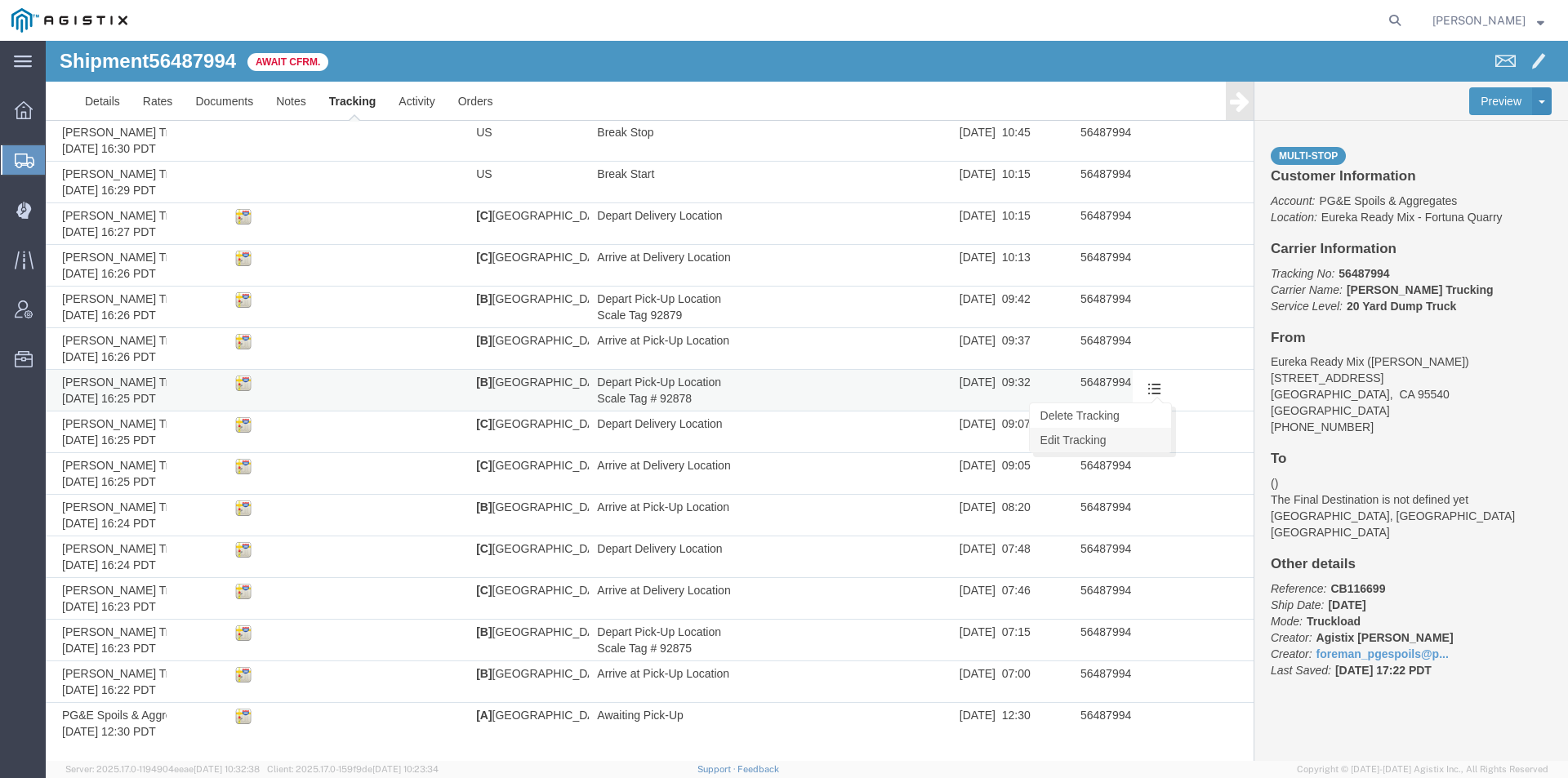
click at [1117, 433] on link "Edit Tracking" at bounding box center [1100, 440] width 141 height 25
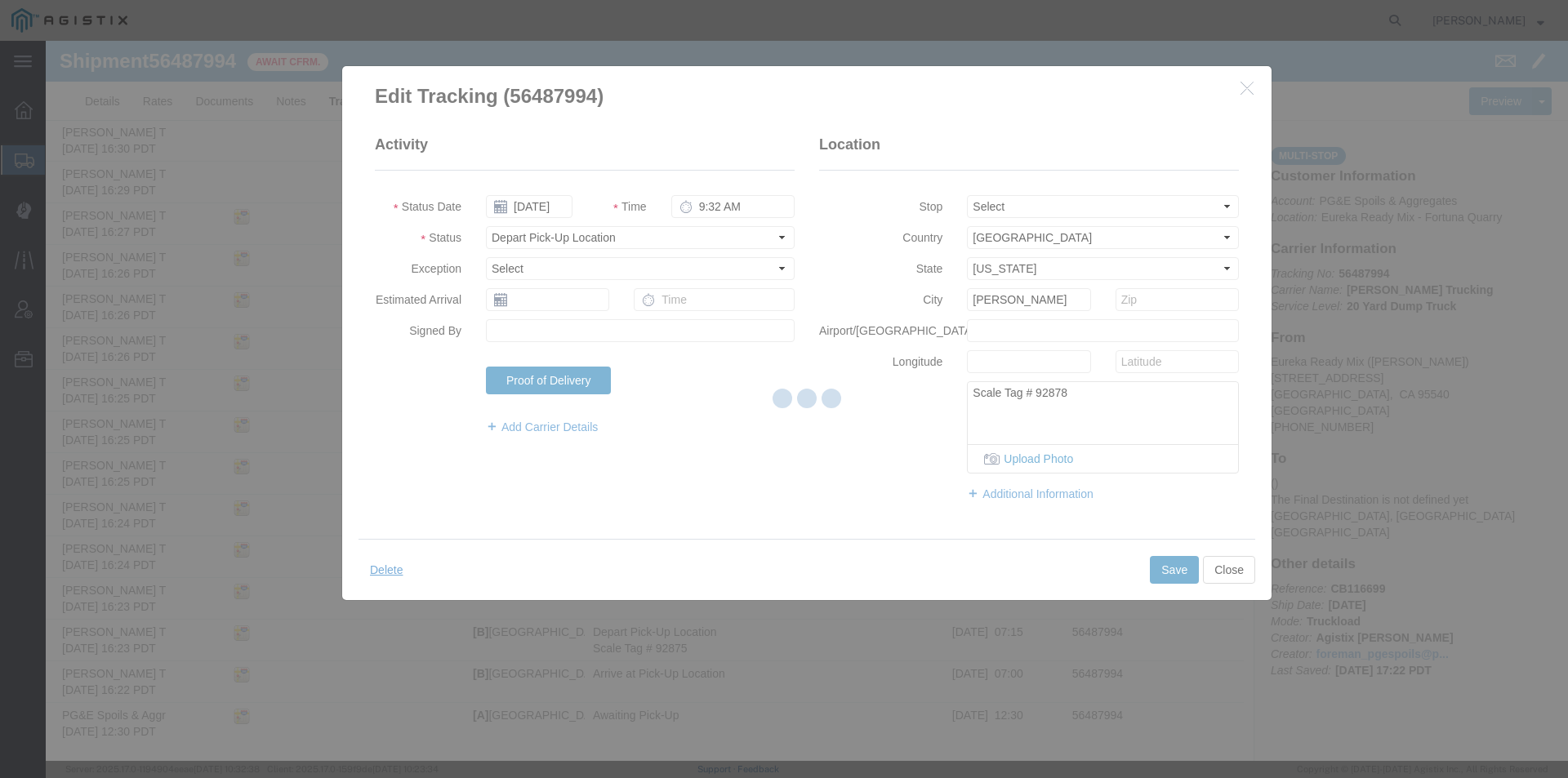
click at [700, 207] on div at bounding box center [807, 401] width 1522 height 720
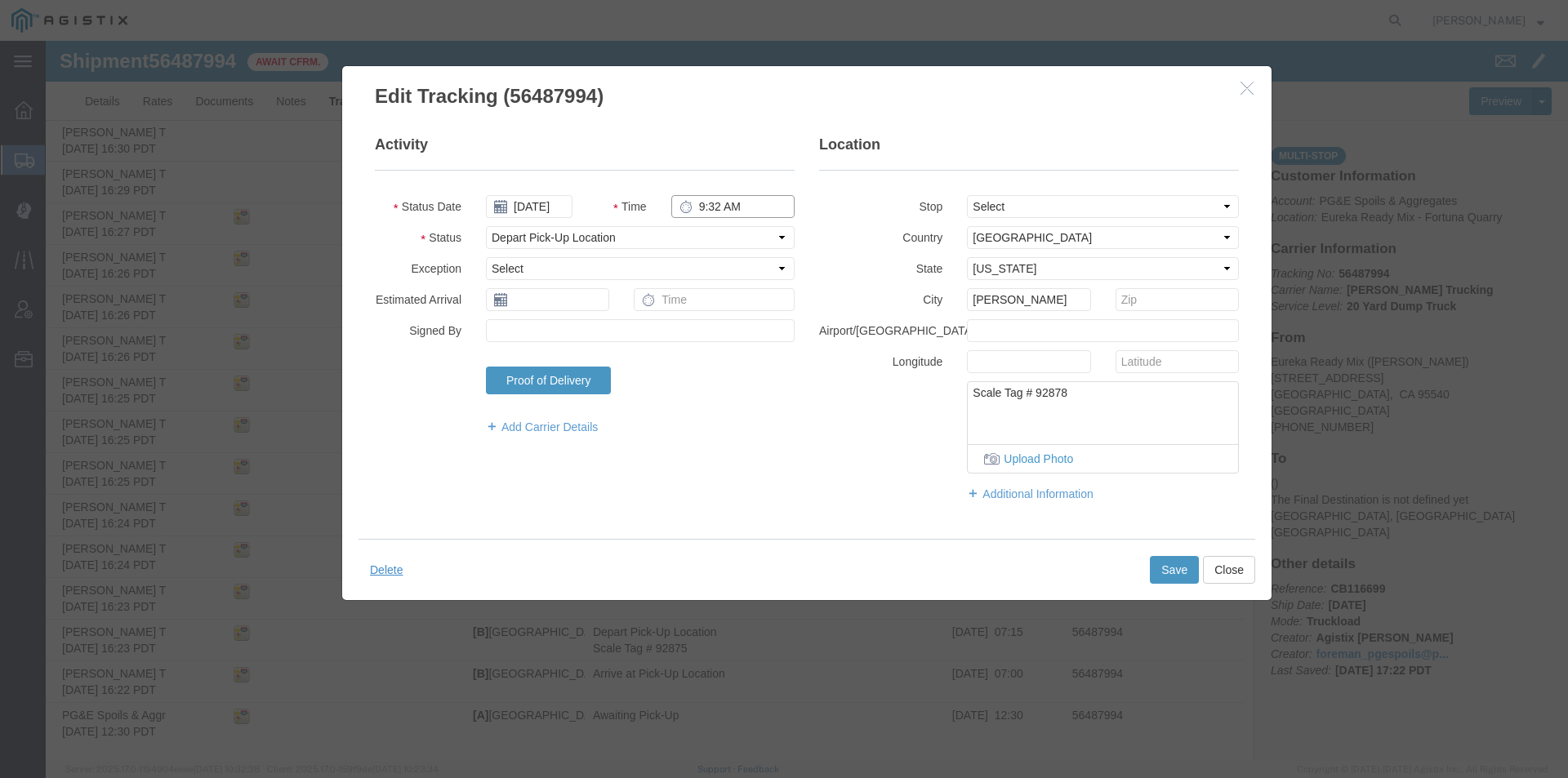
click at [695, 202] on input "9:32 AM" at bounding box center [733, 206] width 124 height 23
click at [1150, 570] on button "Save" at bounding box center [1174, 570] width 49 height 27
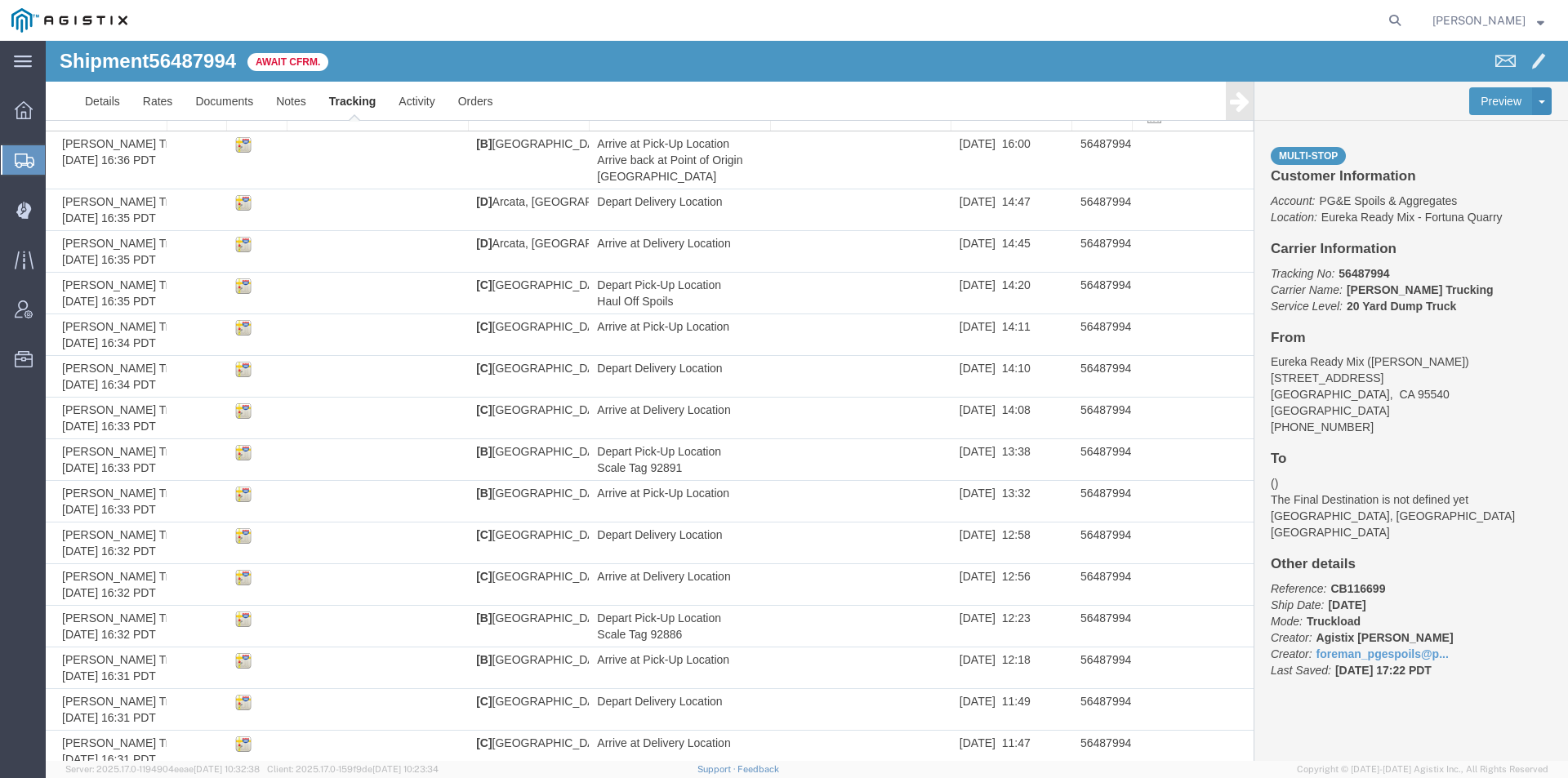
scroll to position [0, 0]
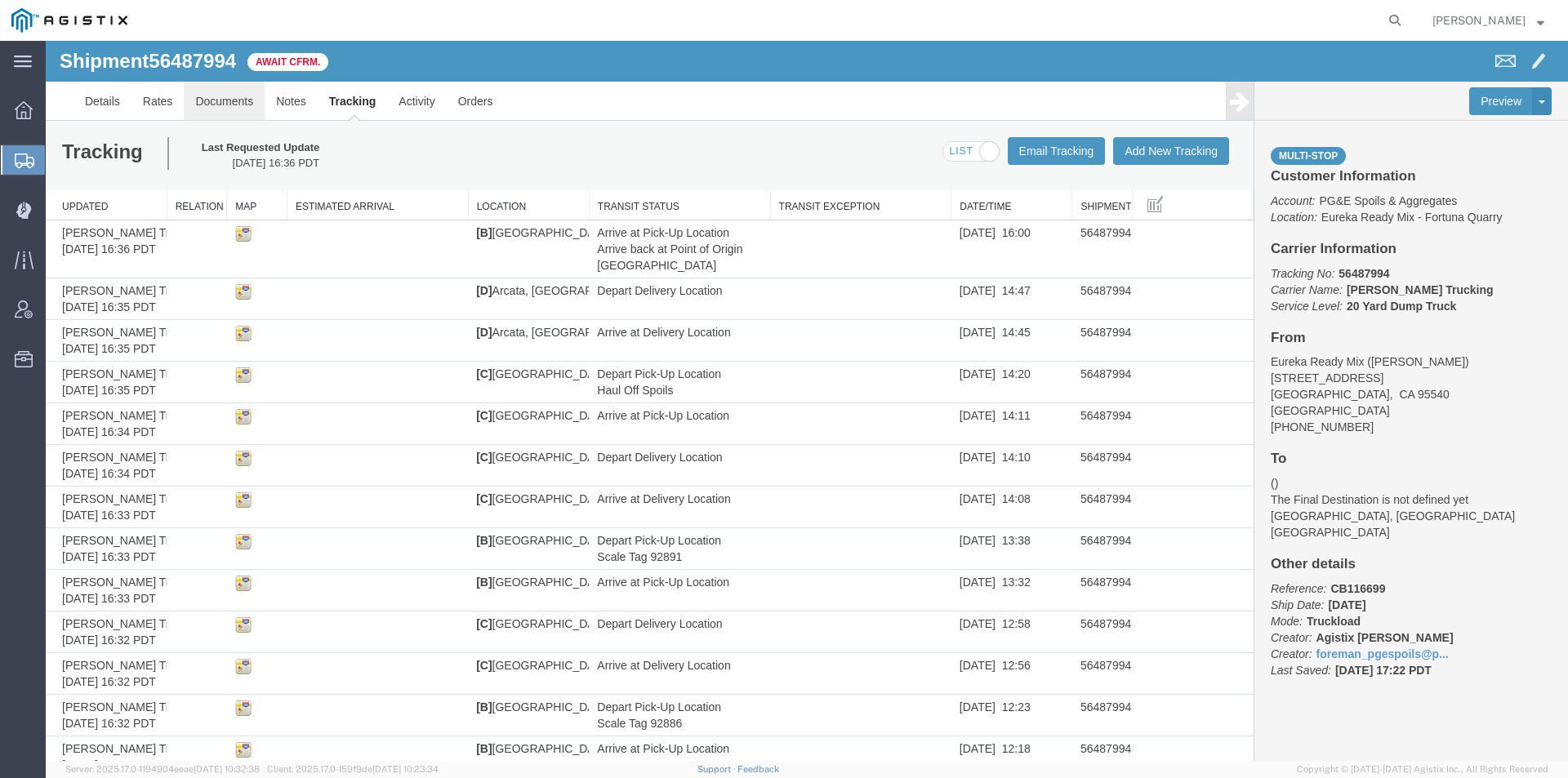
click at [219, 95] on link "Documents" at bounding box center [224, 101] width 80 height 39
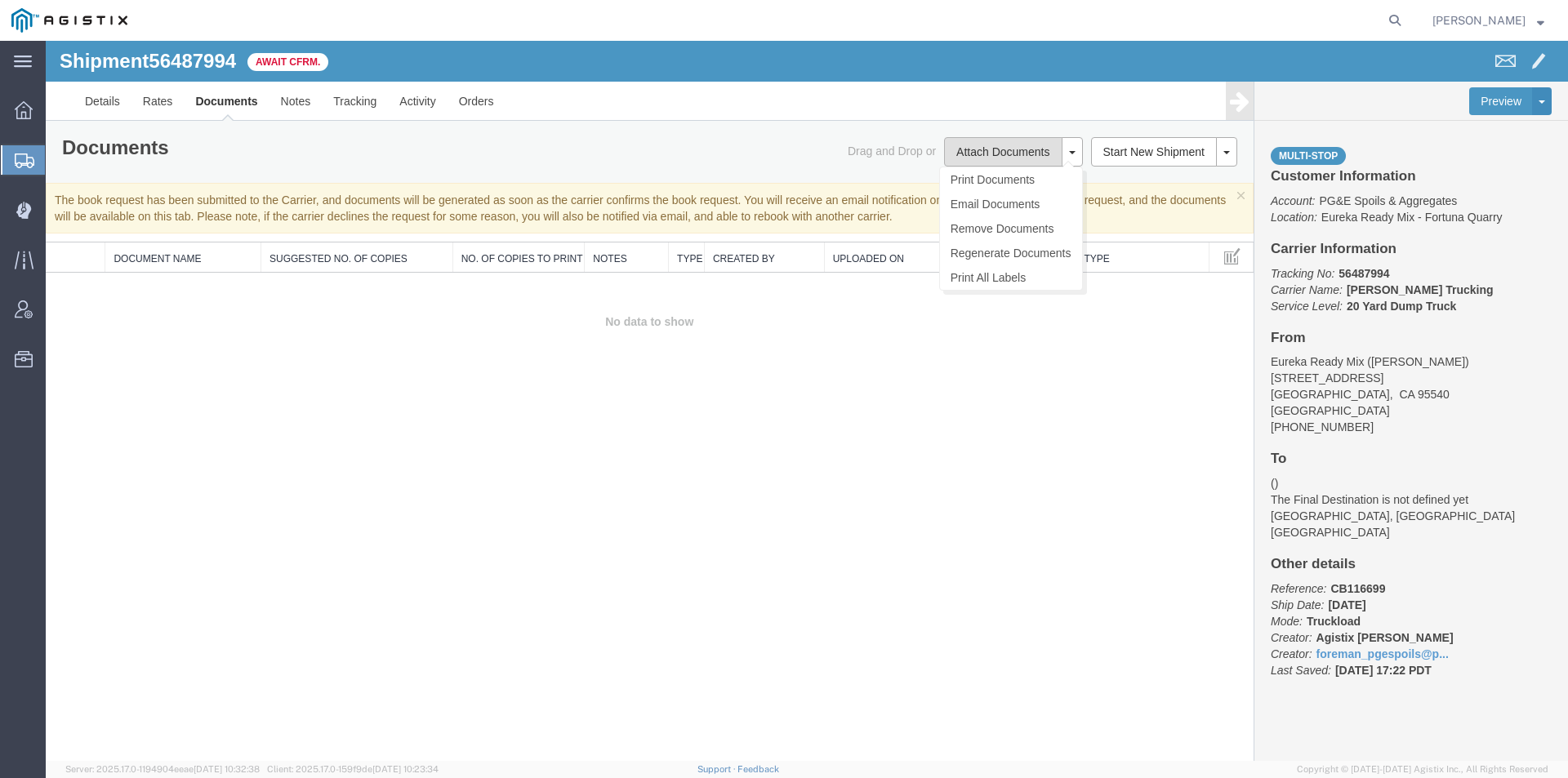
click at [1015, 156] on button "Attach Documents" at bounding box center [1002, 152] width 118 height 29
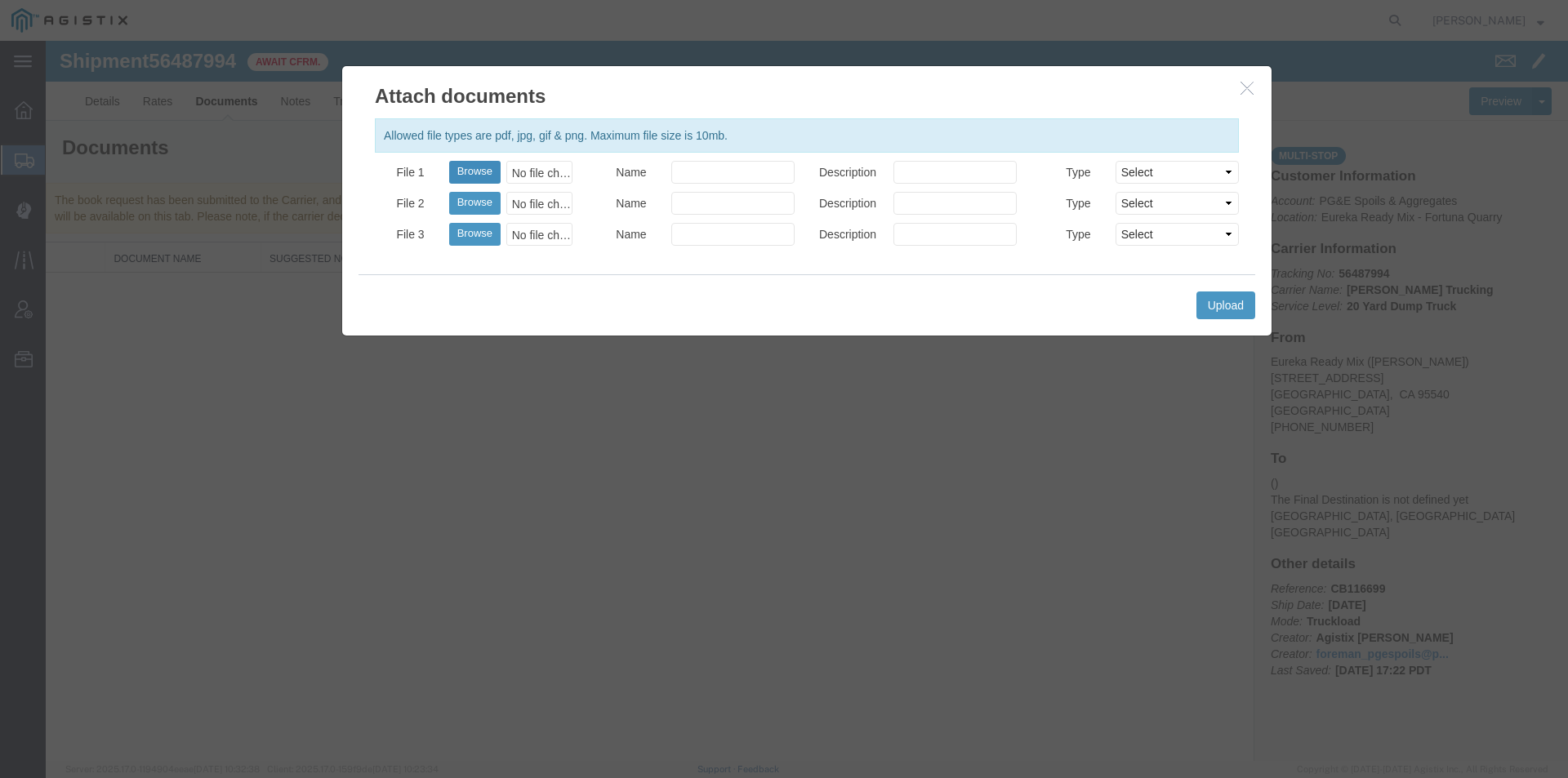
click at [461, 174] on button "Browse" at bounding box center [475, 172] width 51 height 23
click at [953, 172] on input "Description" at bounding box center [955, 172] width 124 height 23
click at [790, 174] on input "Name" at bounding box center [733, 172] width 124 height 23
click at [1224, 176] on select "Select AWB Label Bill of Lading/Air Waybill Certificate of Origin (English) Cla…" at bounding box center [1177, 172] width 124 height 23
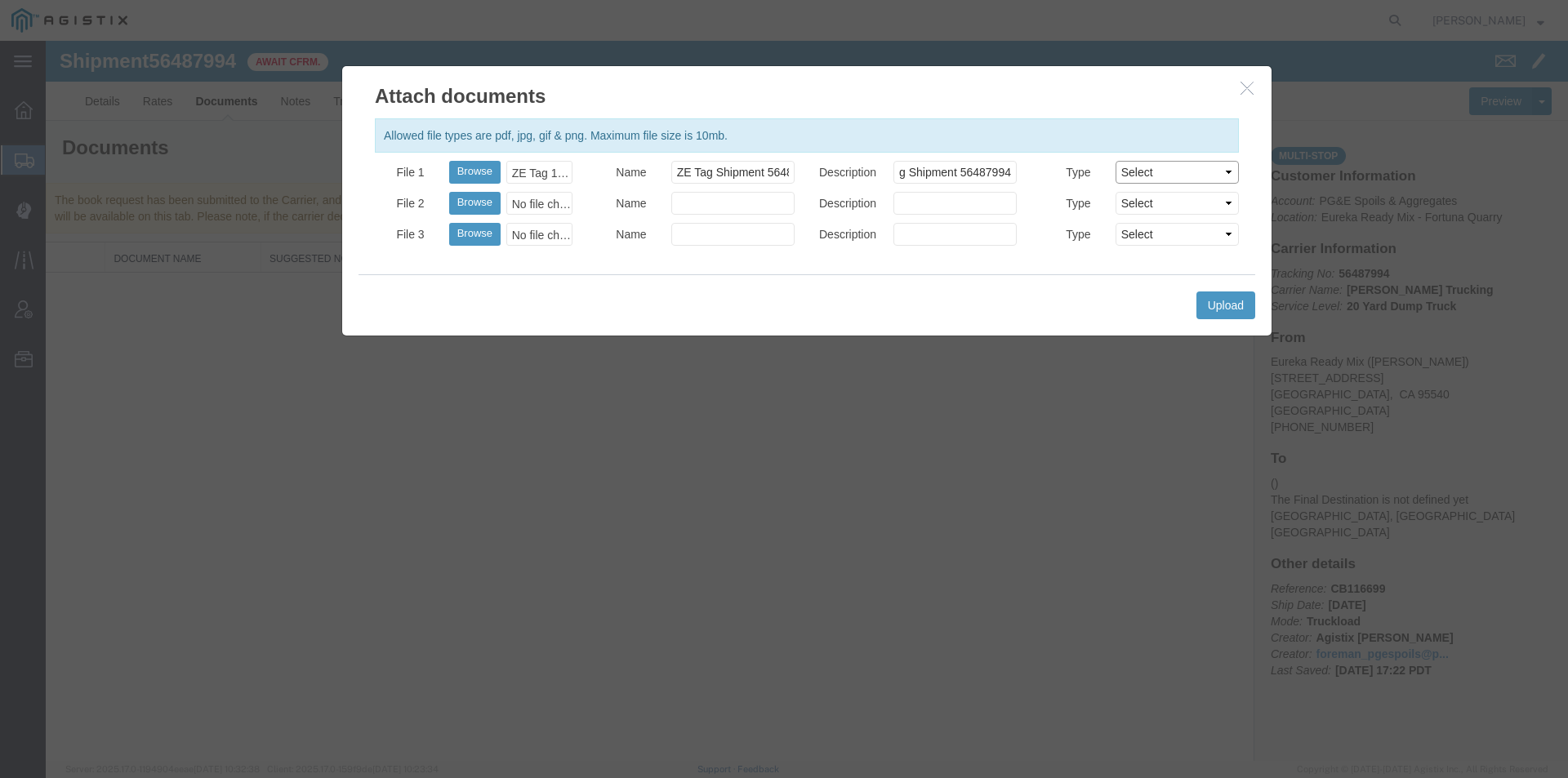
scroll to position [0, 0]
click at [971, 468] on div at bounding box center [807, 401] width 1522 height 720
click at [457, 203] on button "Browse" at bounding box center [475, 203] width 51 height 23
click at [758, 197] on input "Name" at bounding box center [733, 203] width 124 height 23
click at [466, 230] on button "Browse" at bounding box center [475, 233] width 51 height 23
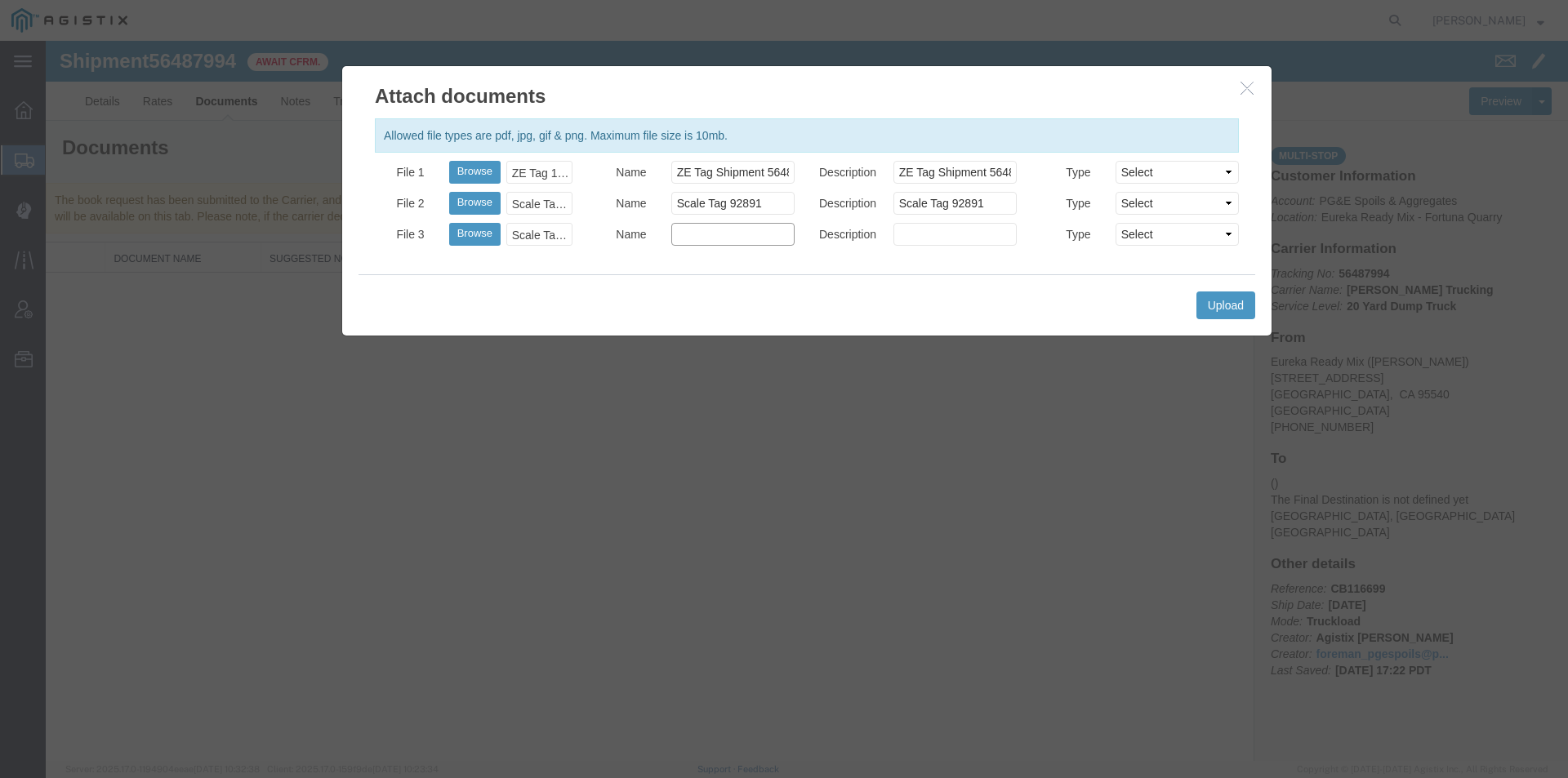
click at [696, 234] on input "Name" at bounding box center [733, 233] width 124 height 23
click at [1214, 304] on button "Upload" at bounding box center [1226, 305] width 59 height 27
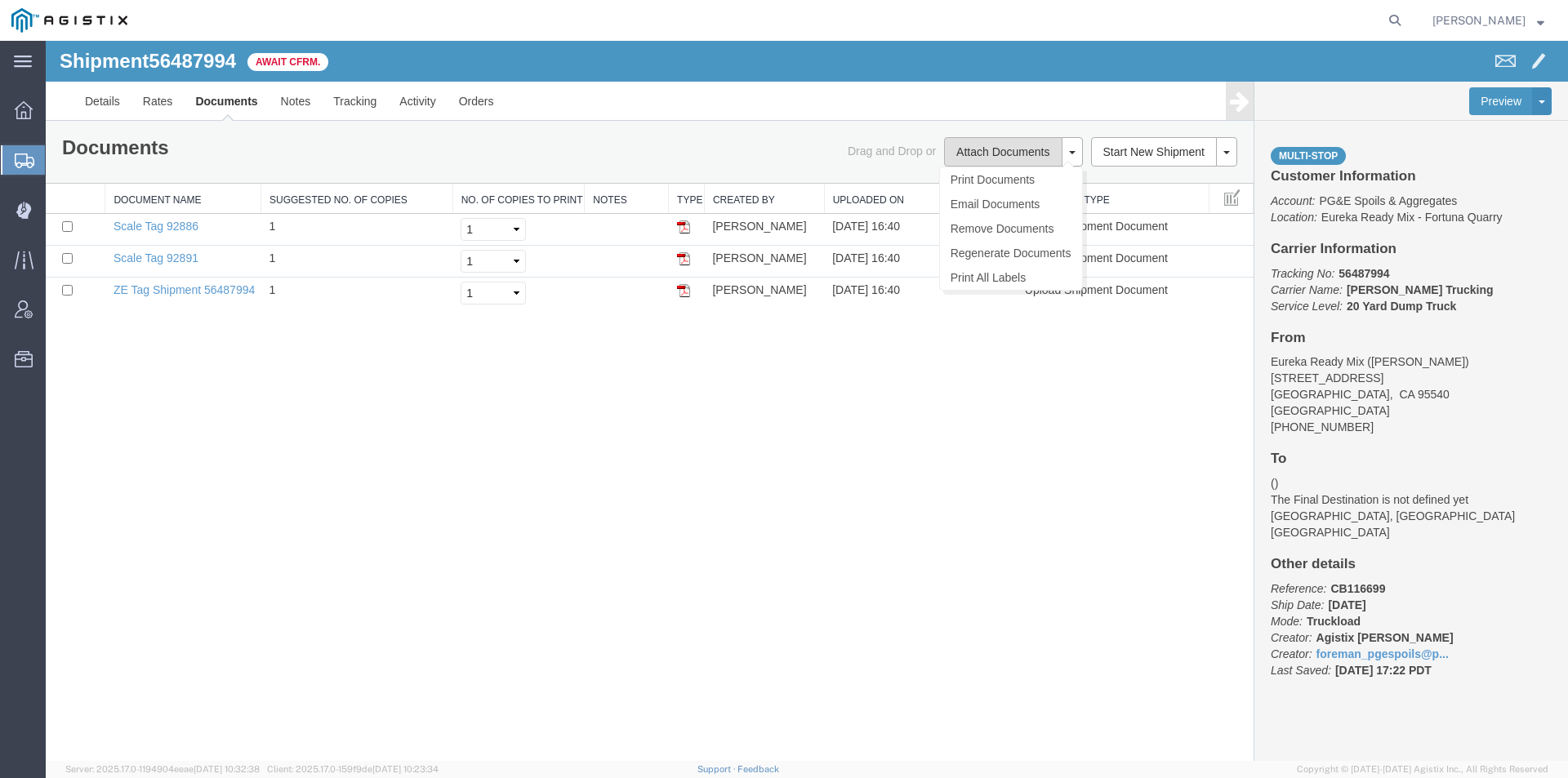
click at [982, 149] on button "Attach Documents" at bounding box center [1002, 152] width 118 height 29
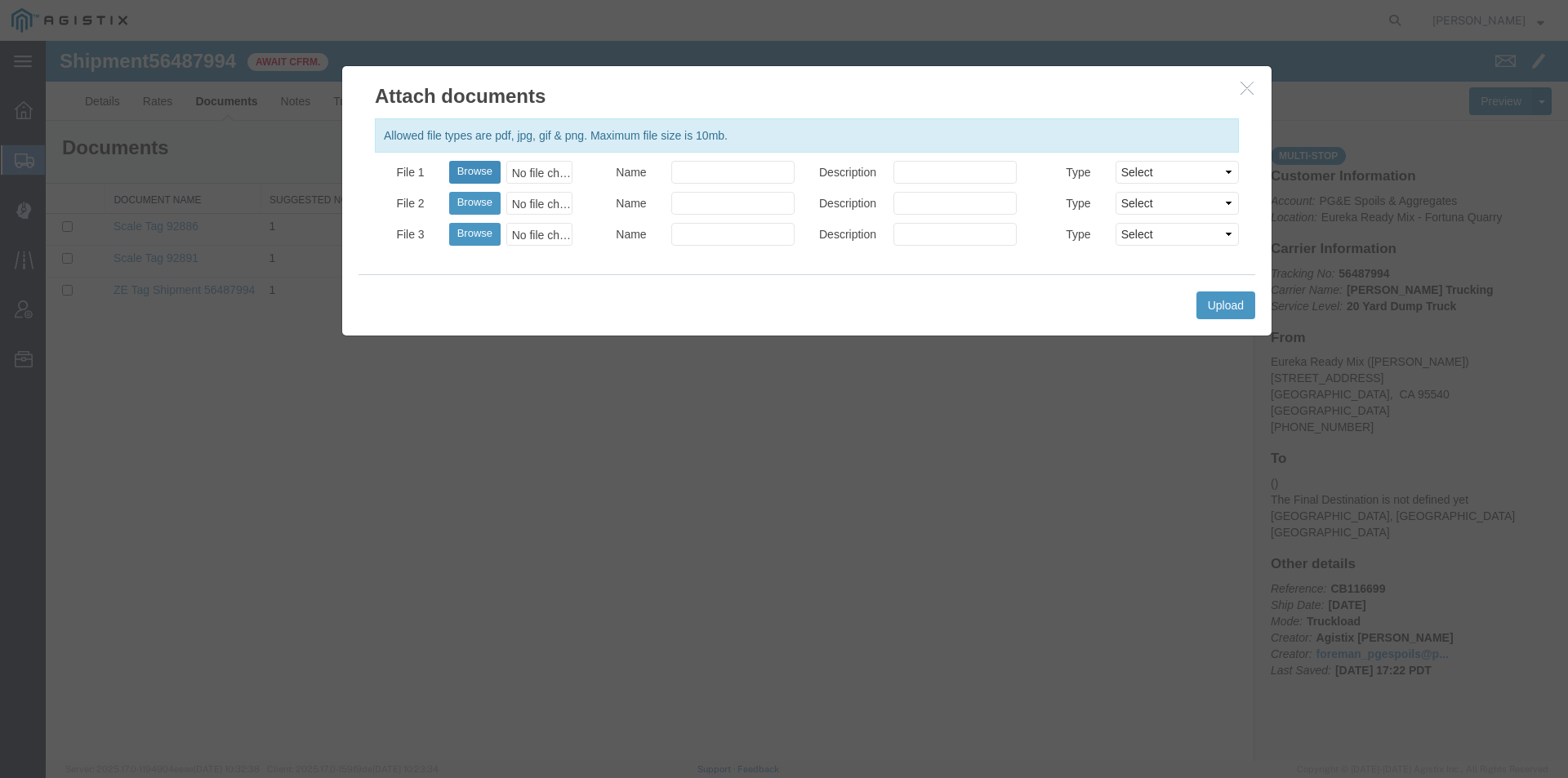
click at [483, 164] on button "Browse" at bounding box center [475, 172] width 51 height 23
click at [705, 165] on input "Name" at bounding box center [733, 172] width 124 height 23
click at [462, 202] on button "Browse" at bounding box center [475, 203] width 51 height 23
click at [757, 195] on input "Name" at bounding box center [733, 203] width 124 height 23
click at [481, 233] on button "Browse" at bounding box center [475, 233] width 51 height 23
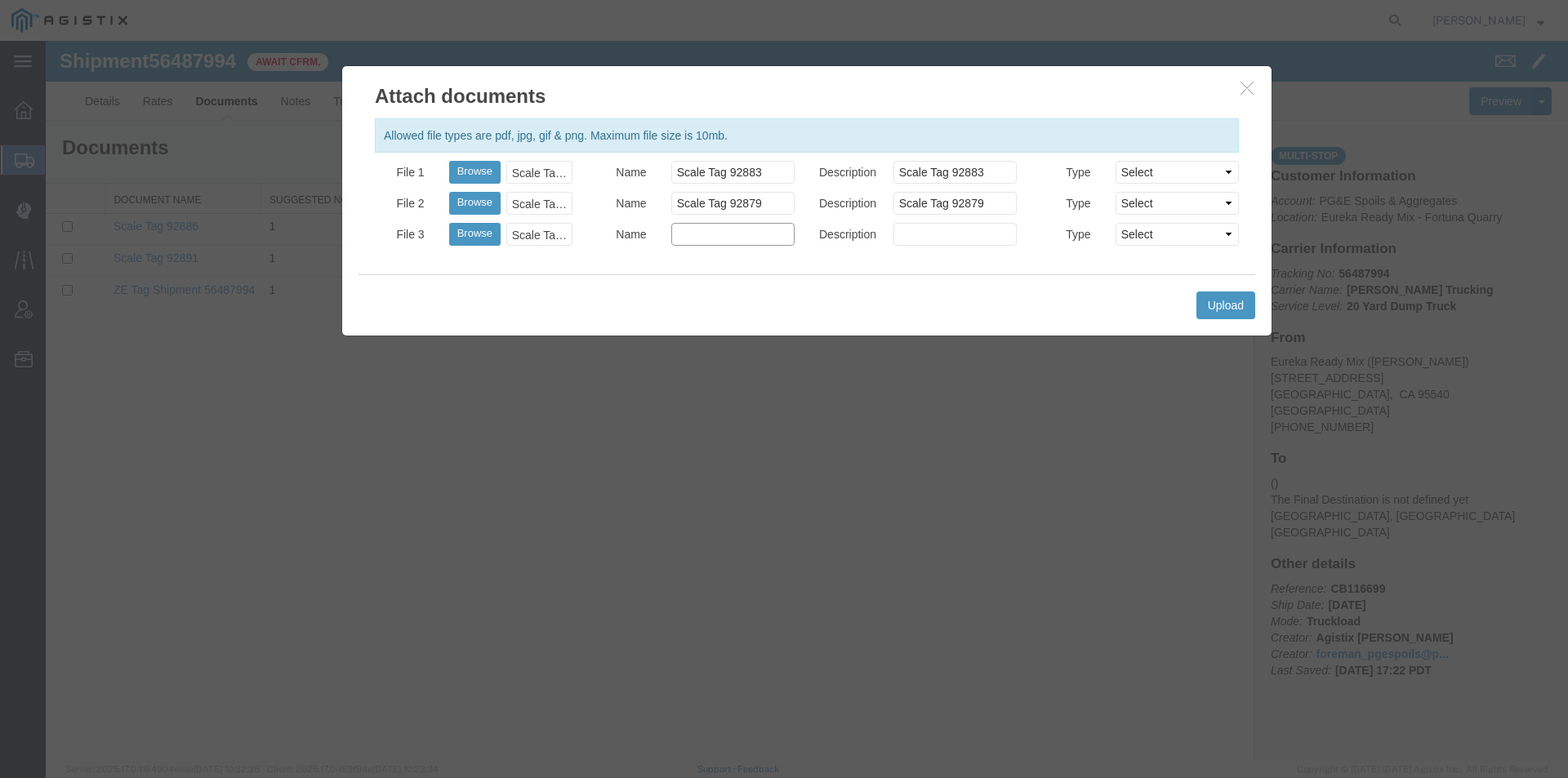
click at [695, 233] on input "Name" at bounding box center [733, 233] width 124 height 23
click at [1240, 308] on button "Upload" at bounding box center [1226, 305] width 59 height 27
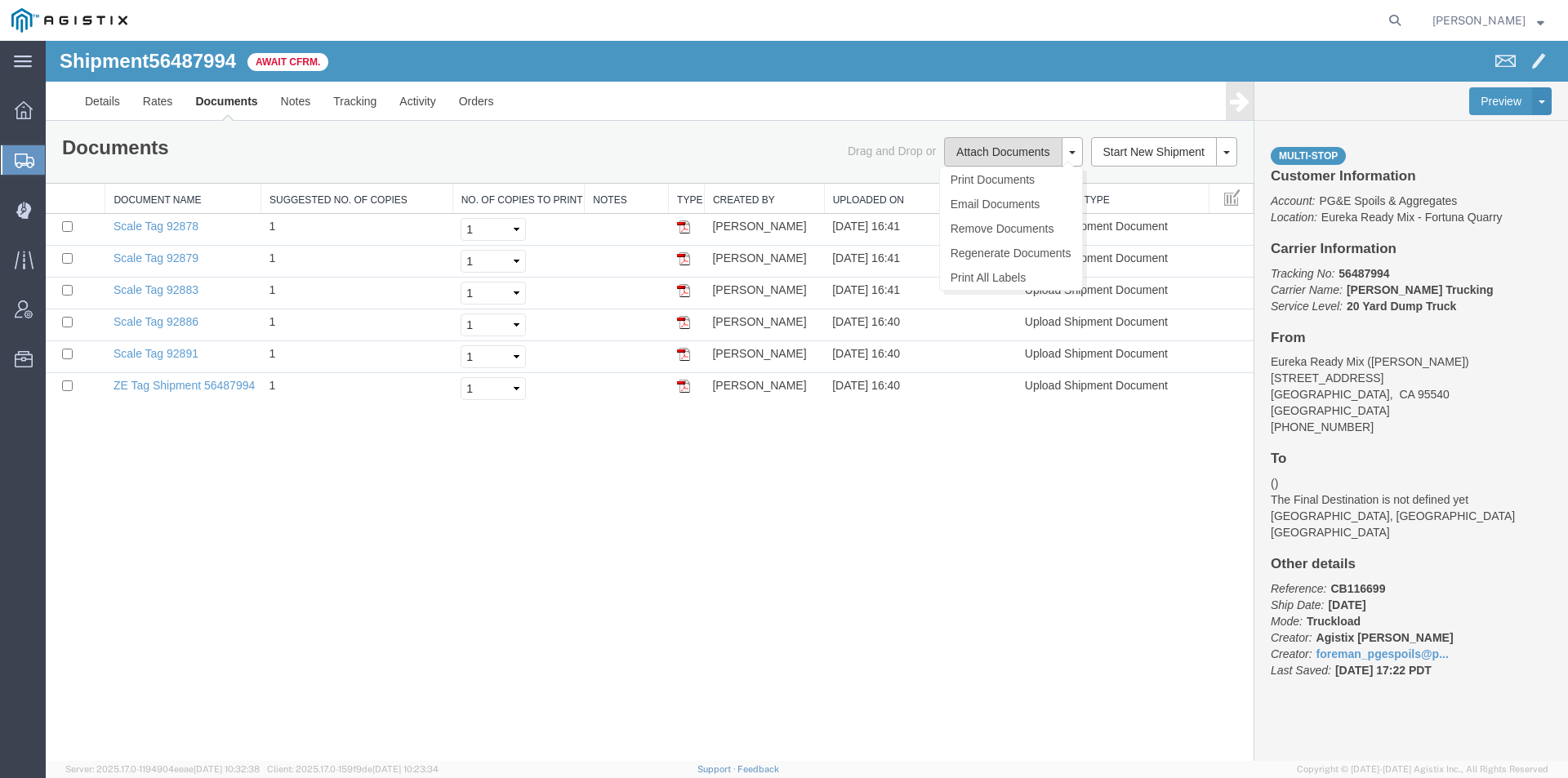
click at [983, 159] on button "Attach Documents" at bounding box center [1002, 152] width 118 height 29
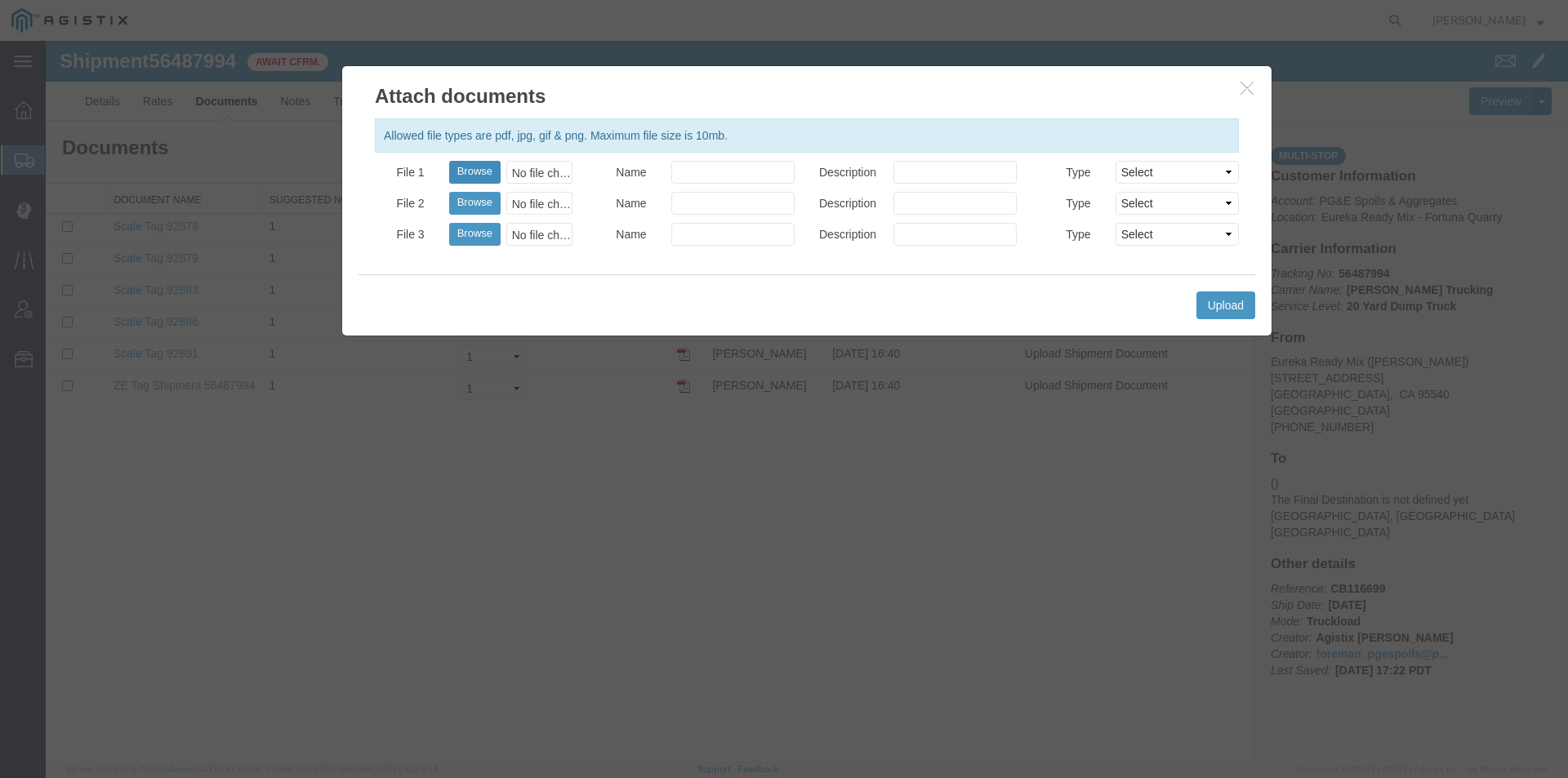
click at [471, 173] on button "Browse" at bounding box center [475, 172] width 51 height 23
click at [769, 165] on input "Name" at bounding box center [733, 172] width 124 height 23
click at [1209, 304] on button "Upload" at bounding box center [1226, 305] width 59 height 27
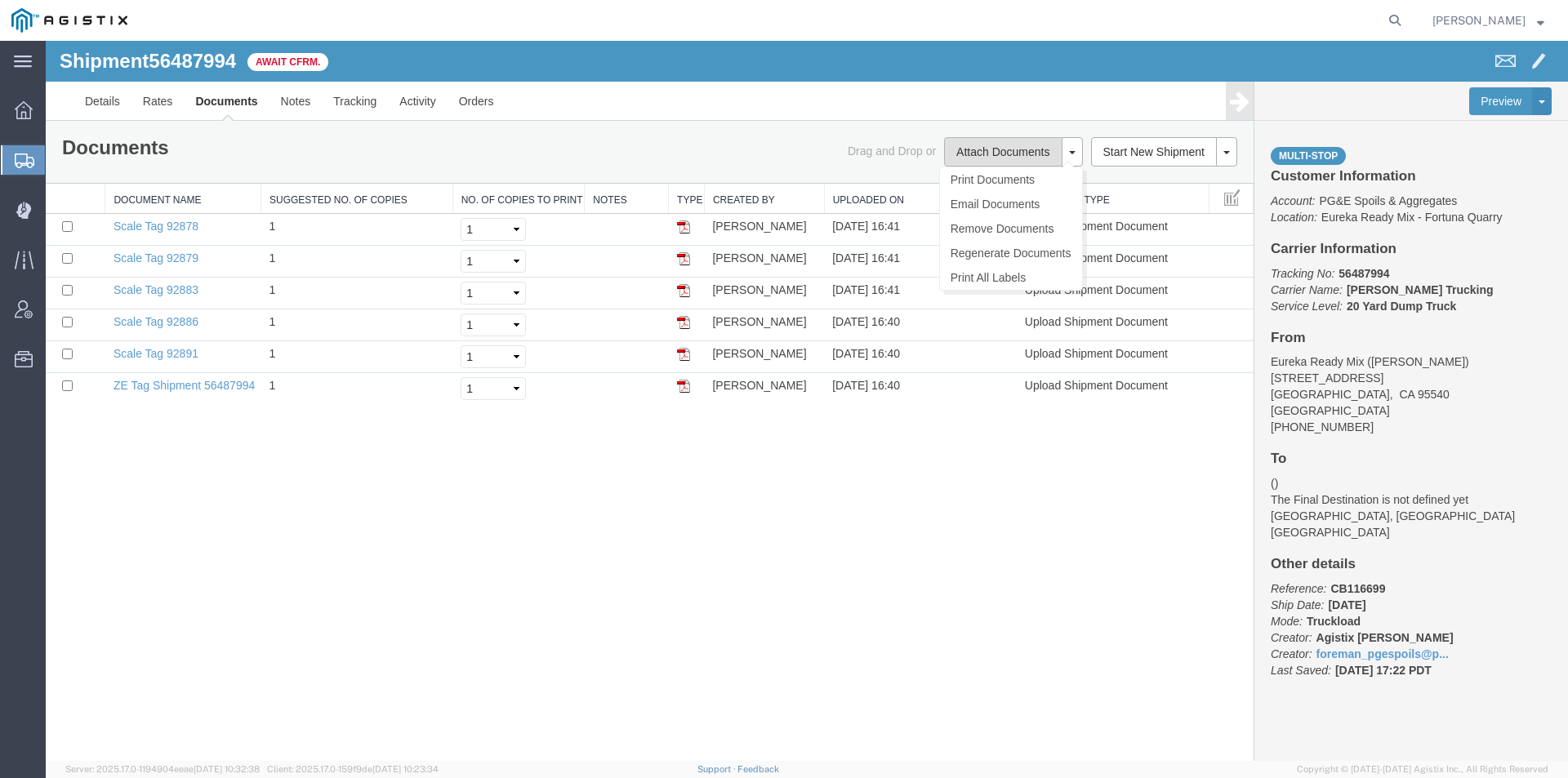
click at [1030, 152] on button "Attach Documents" at bounding box center [1002, 152] width 118 height 29
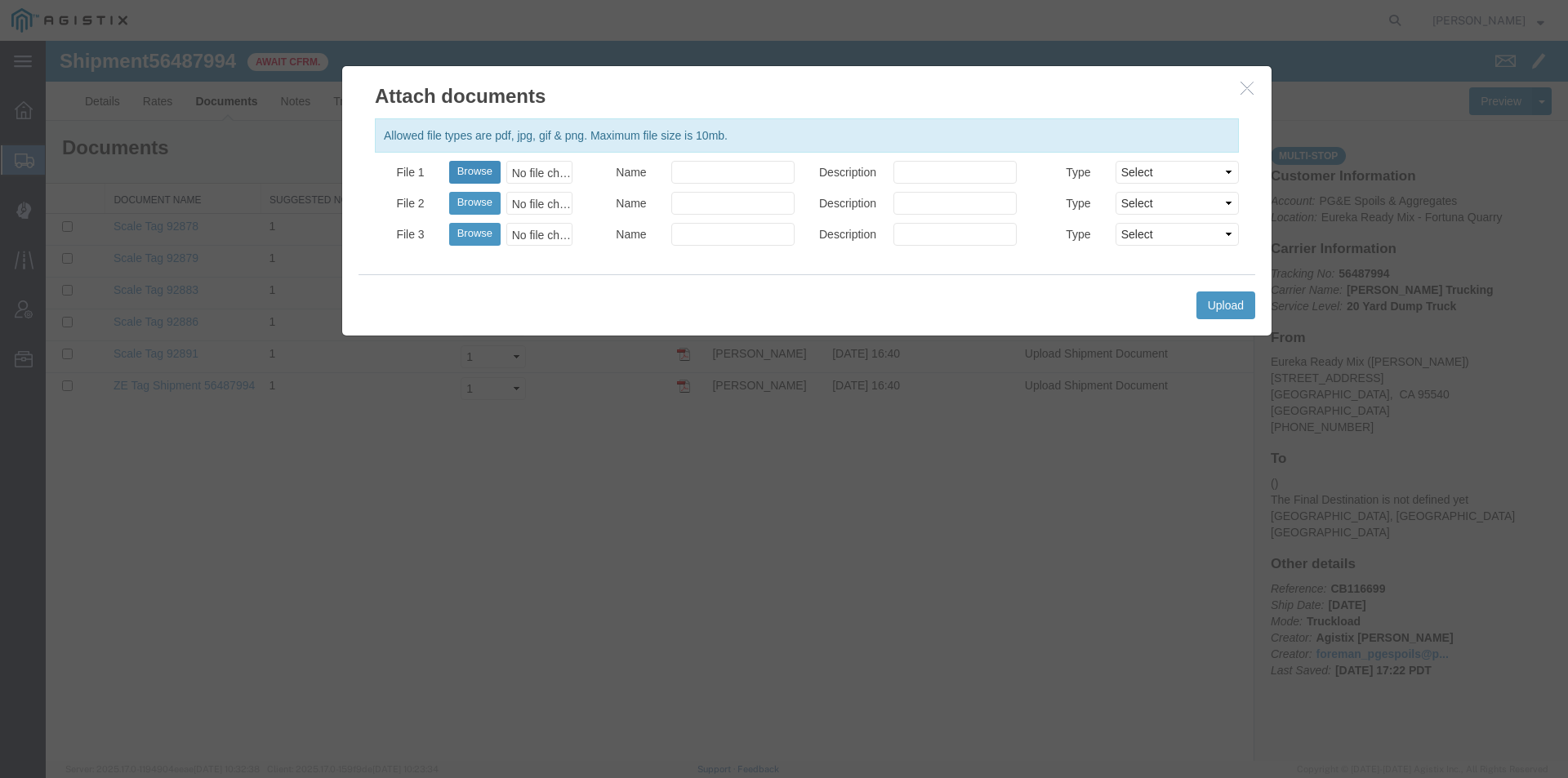
click at [466, 162] on button "Browse" at bounding box center [475, 172] width 51 height 23
click at [715, 169] on input "Name" at bounding box center [733, 172] width 124 height 23
click at [1220, 310] on button "Upload" at bounding box center [1226, 305] width 59 height 27
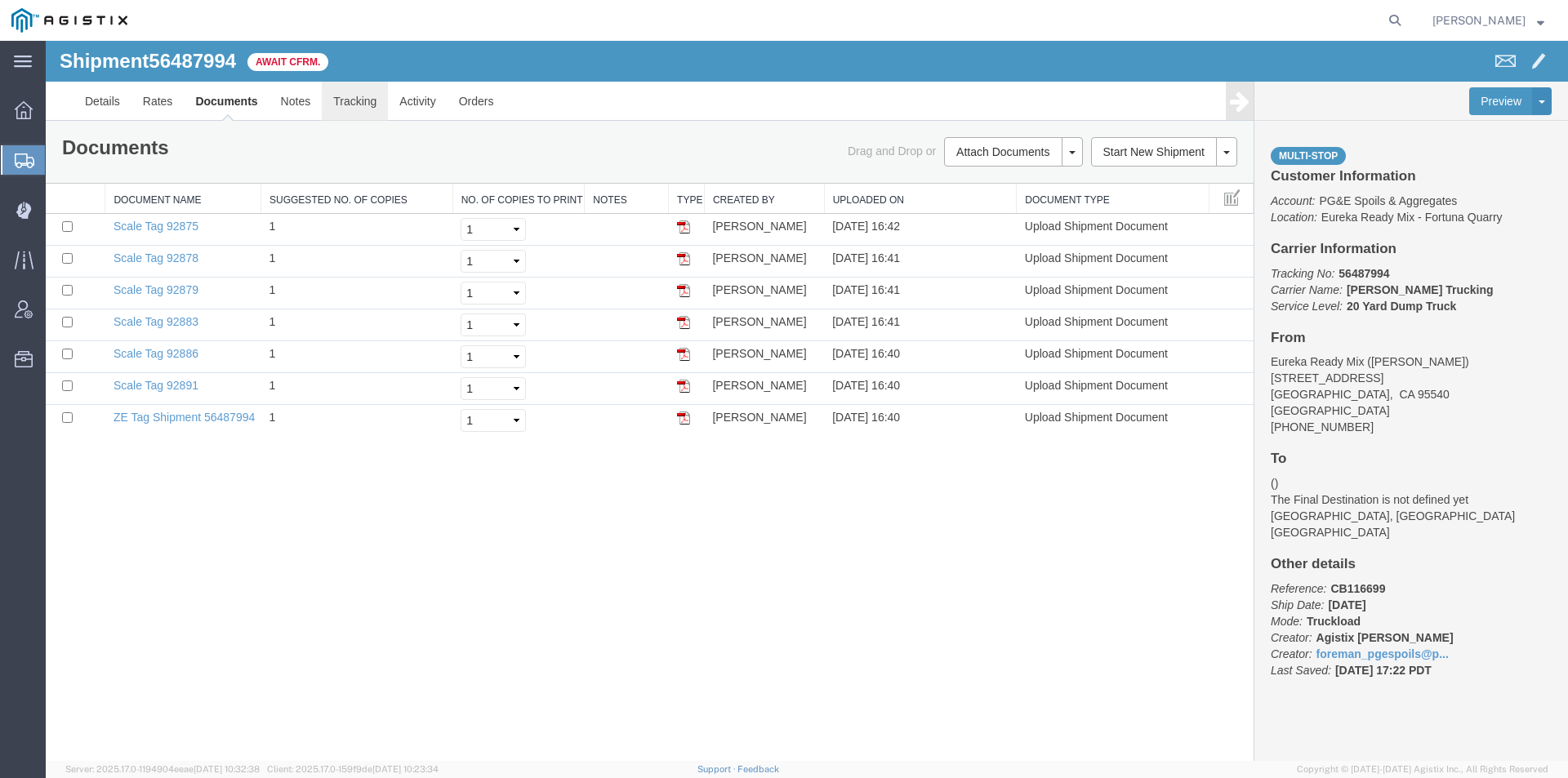
click at [353, 104] on link "Tracking" at bounding box center [354, 101] width 66 height 39
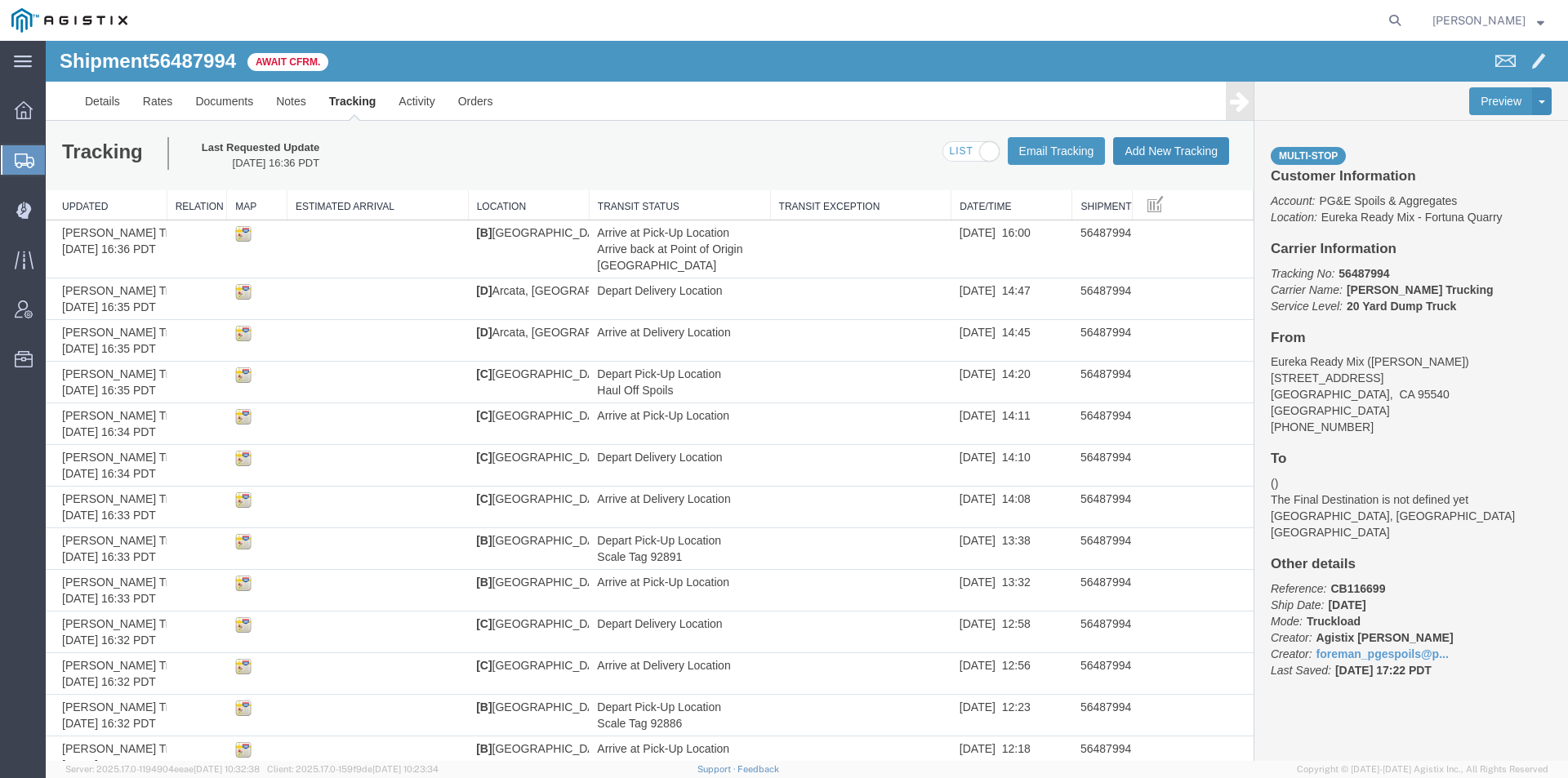
click at [1128, 150] on button "Add New Tracking" at bounding box center [1171, 151] width 116 height 27
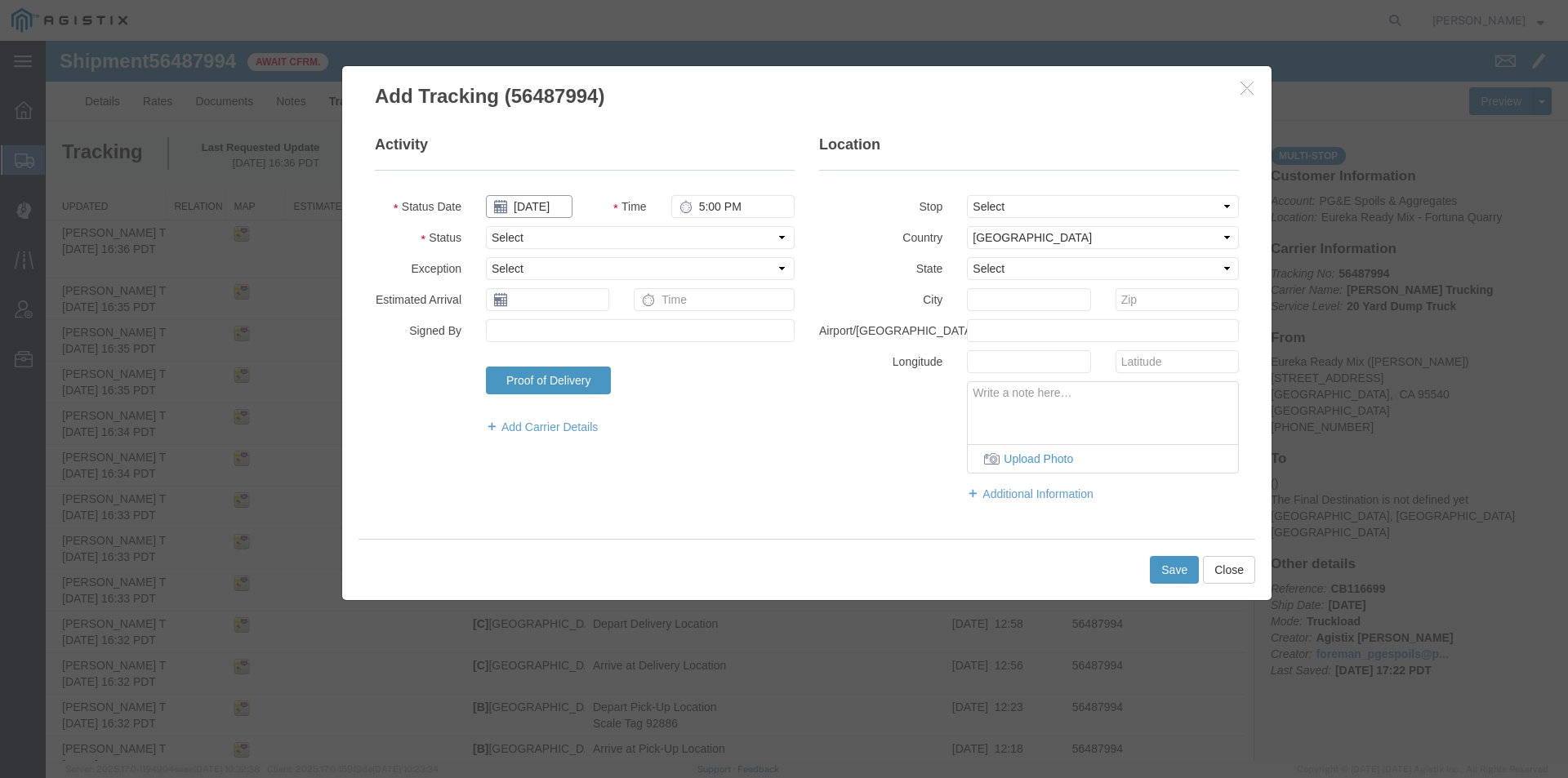
click at [525, 205] on input "[DATE]" at bounding box center [529, 206] width 86 height 23
click at [597, 337] on td "14" at bounding box center [595, 333] width 25 height 25
click at [696, 212] on input "5:00 PM" at bounding box center [733, 206] width 124 height 23
click at [665, 235] on select "Select Arrival Notice Available Arrival Notice Imported Arrive at Delivery Loca…" at bounding box center [639, 237] width 309 height 23
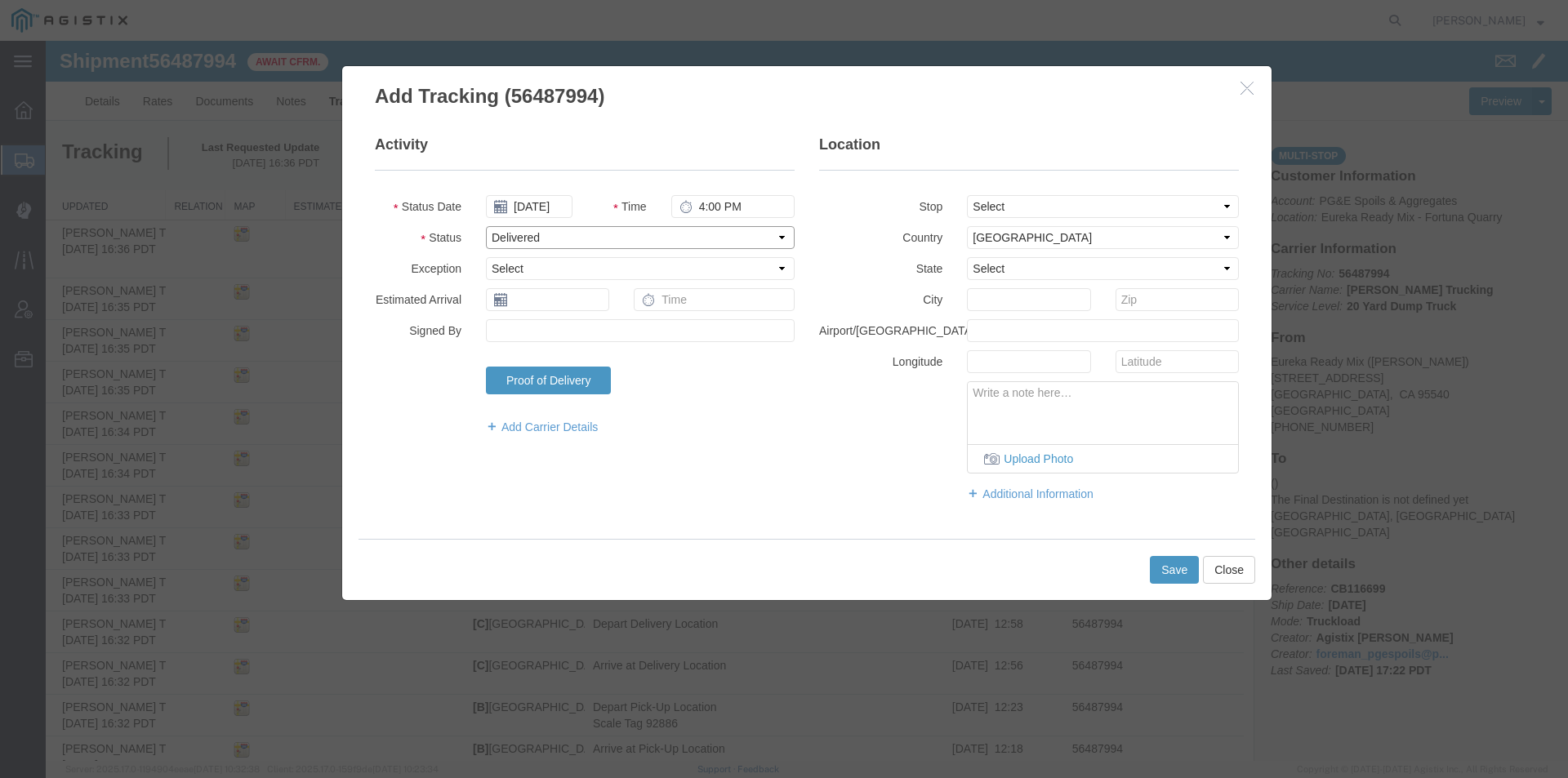
click at [485, 227] on select "Select Arrival Notice Available Arrival Notice Imported Arrive at Delivery Loca…" at bounding box center [639, 237] width 309 height 23
click at [1173, 567] on button "Save" at bounding box center [1174, 570] width 49 height 27
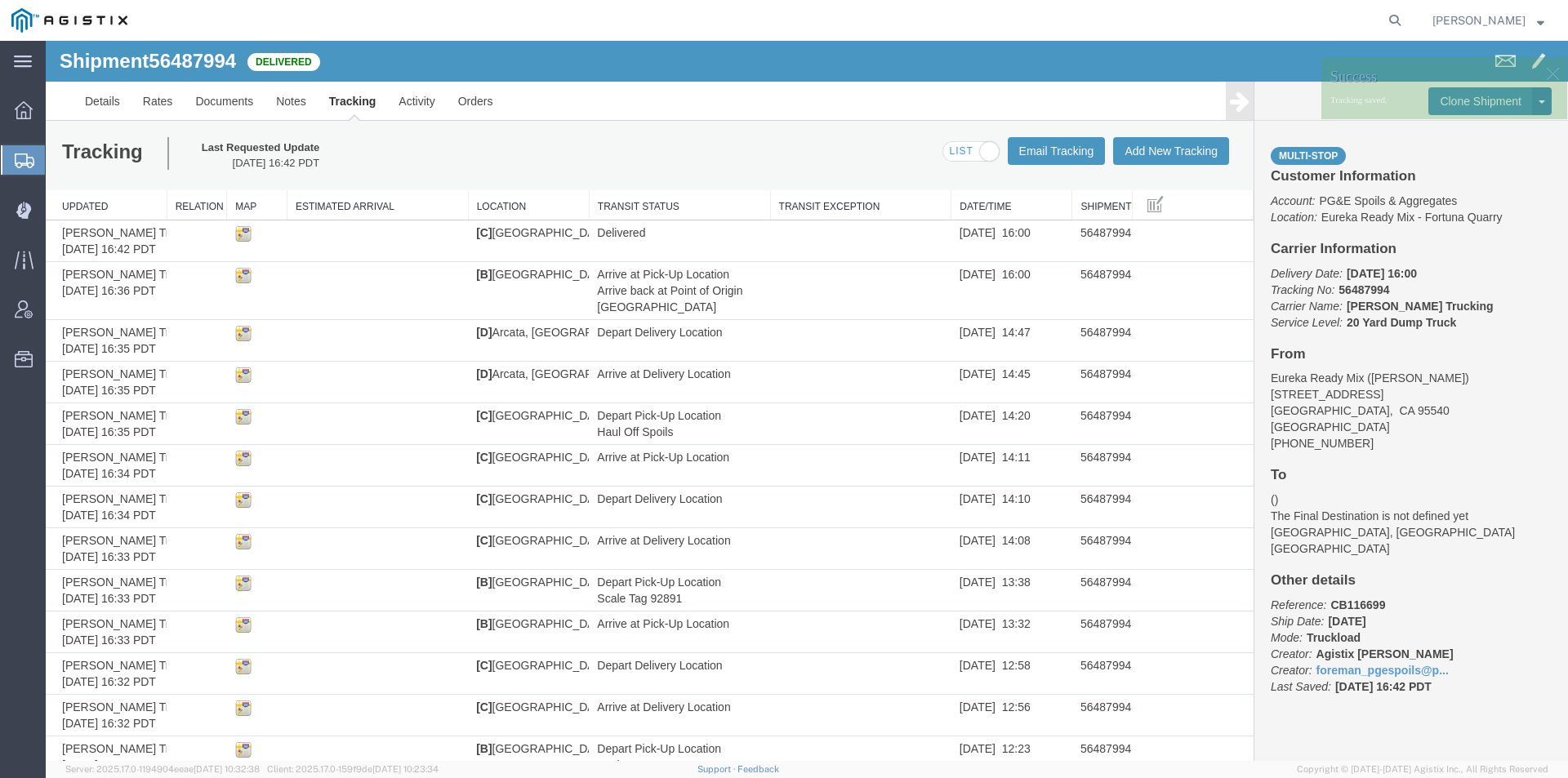
click at [1524, 23] on span "[PERSON_NAME]" at bounding box center [1478, 21] width 93 height 18
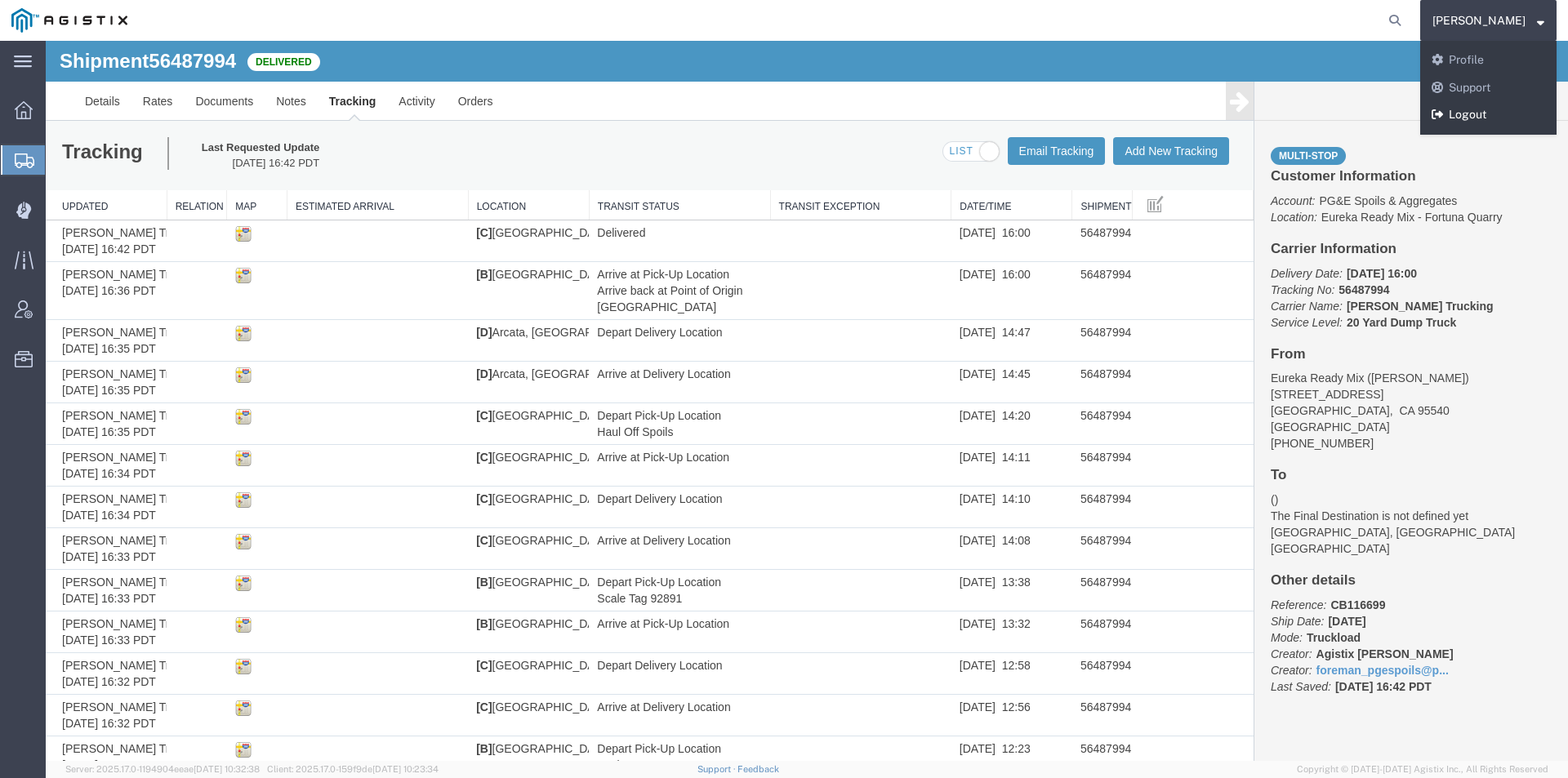
click at [1517, 107] on link "Logout" at bounding box center [1488, 115] width 136 height 27
